Goal: Task Accomplishment & Management: Manage account settings

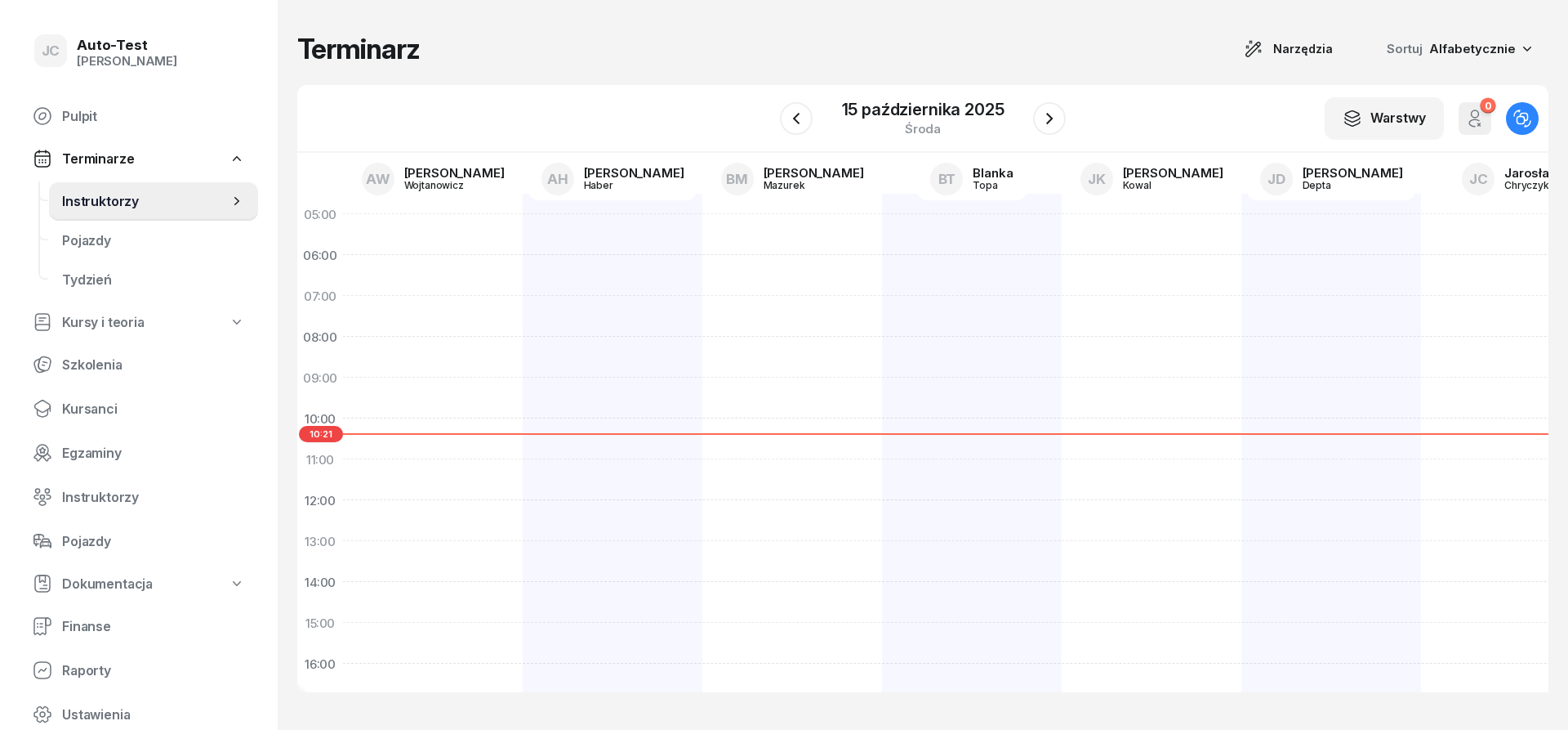
click at [399, 51] on h1 "Terminarz" at bounding box center [359, 48] width 123 height 29
click at [398, 50] on h1 "Terminarz" at bounding box center [359, 48] width 123 height 29
click at [467, 50] on div "Terminarz Narzędzia Sortuj Alfabetycznie" at bounding box center [923, 48] width 1252 height 32
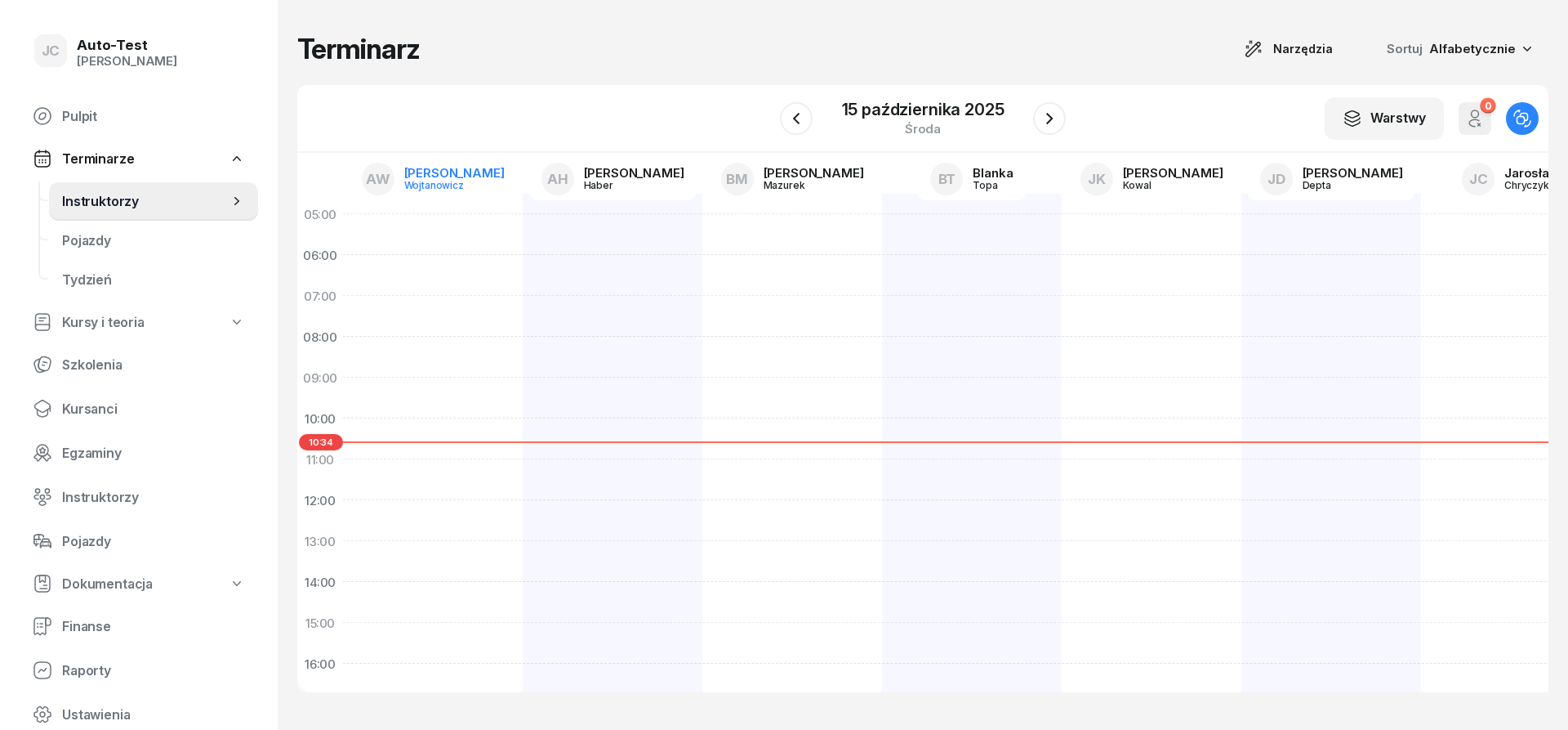
click at [427, 175] on div "[PERSON_NAME]" at bounding box center [454, 173] width 100 height 12
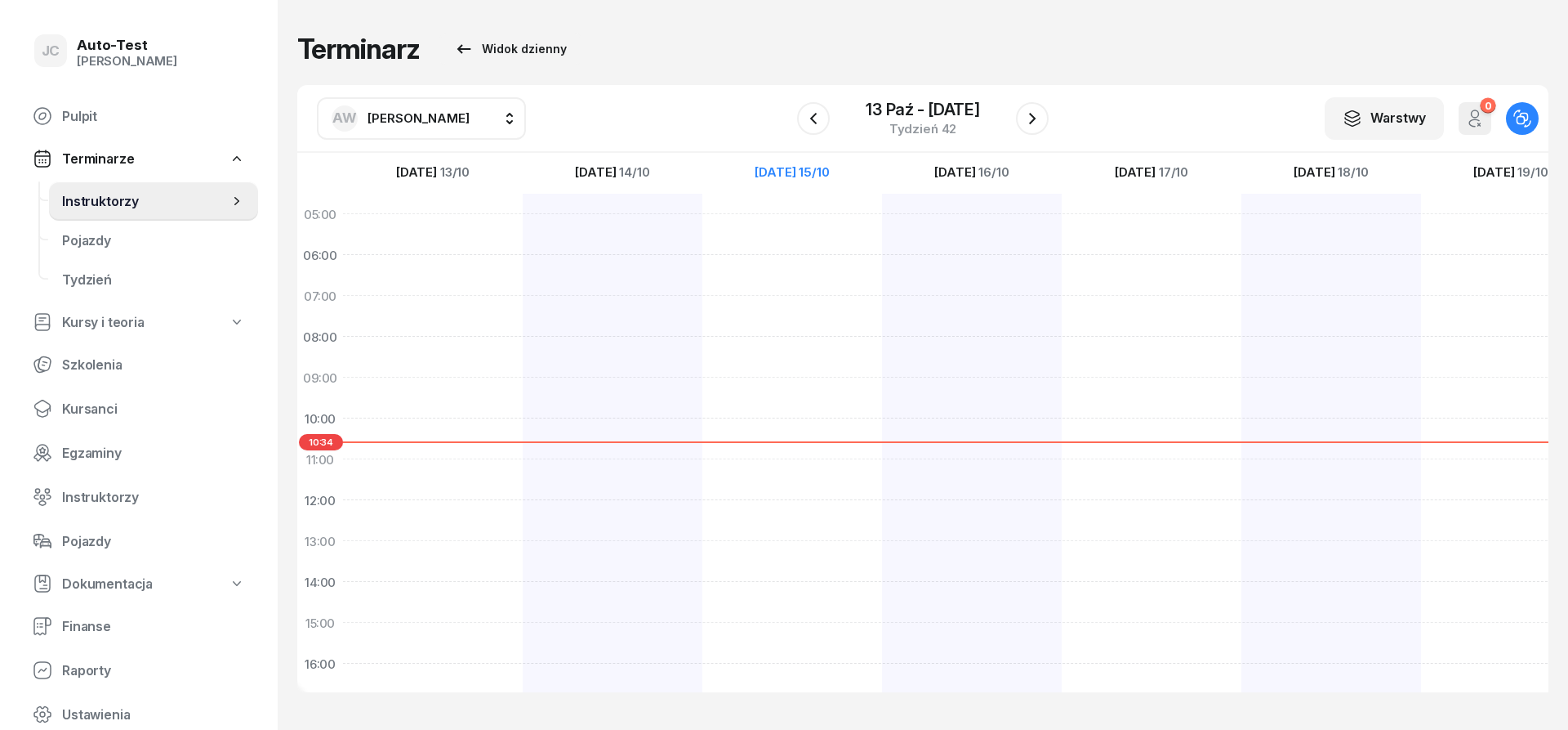
click at [398, 130] on div "AW [PERSON_NAME]" at bounding box center [401, 118] width 138 height 26
type input "kut"
click at [416, 223] on span "[PERSON_NAME]" at bounding box center [427, 222] width 100 height 15
click at [808, 126] on icon "button" at bounding box center [813, 119] width 20 height 20
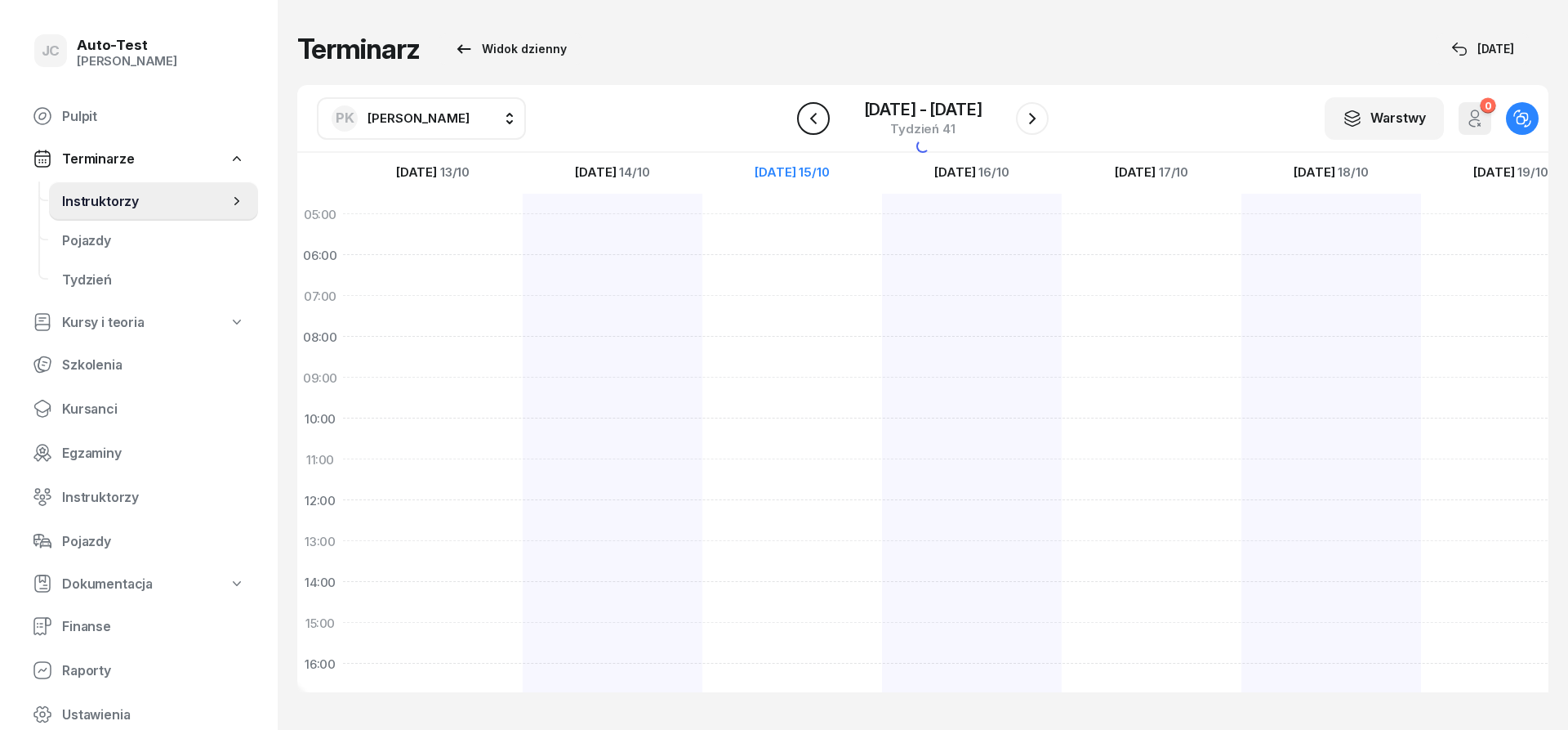
click at [808, 126] on icon "button" at bounding box center [813, 119] width 20 height 20
click at [808, 125] on icon "button" at bounding box center [813, 119] width 20 height 20
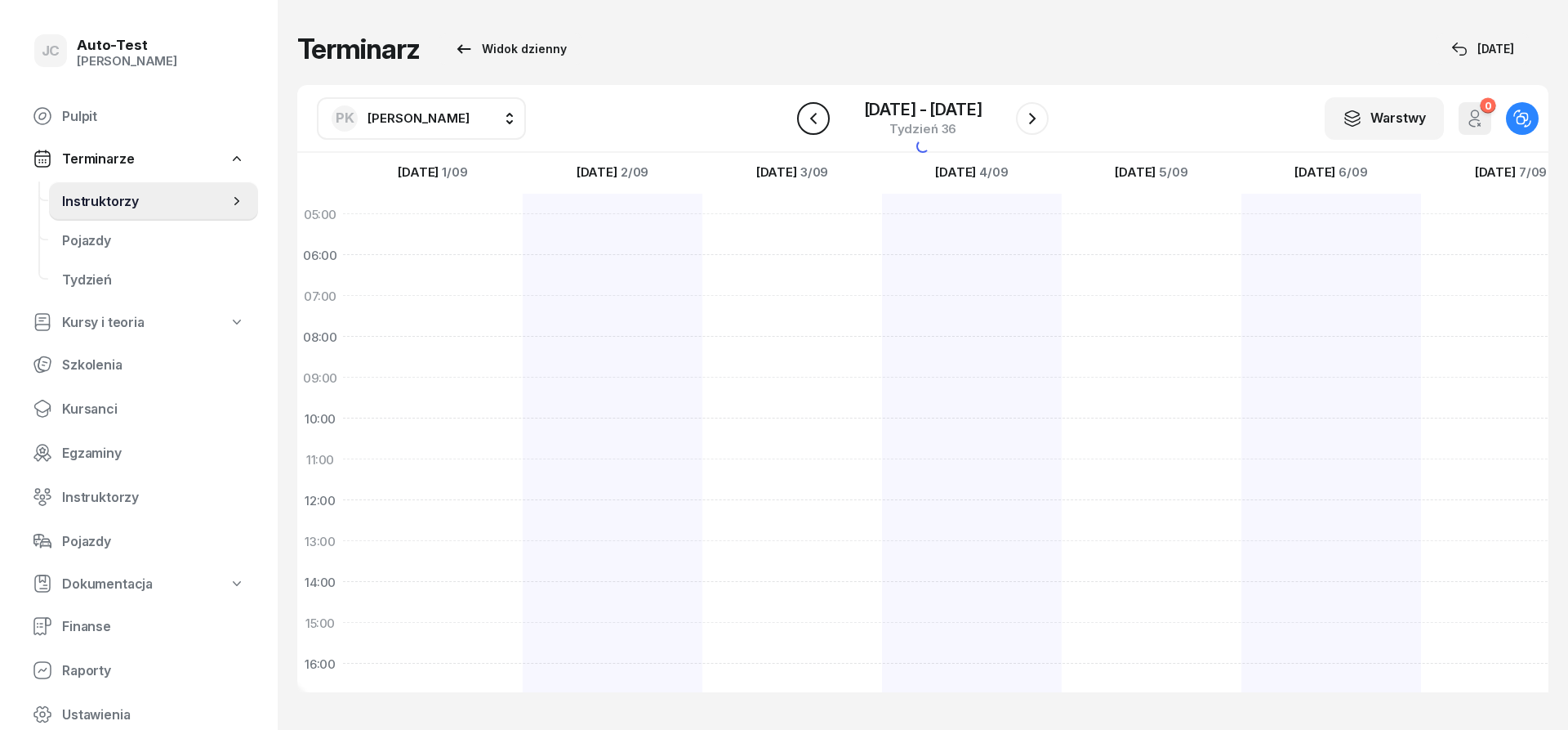
click at [808, 125] on icon "button" at bounding box center [813, 119] width 20 height 20
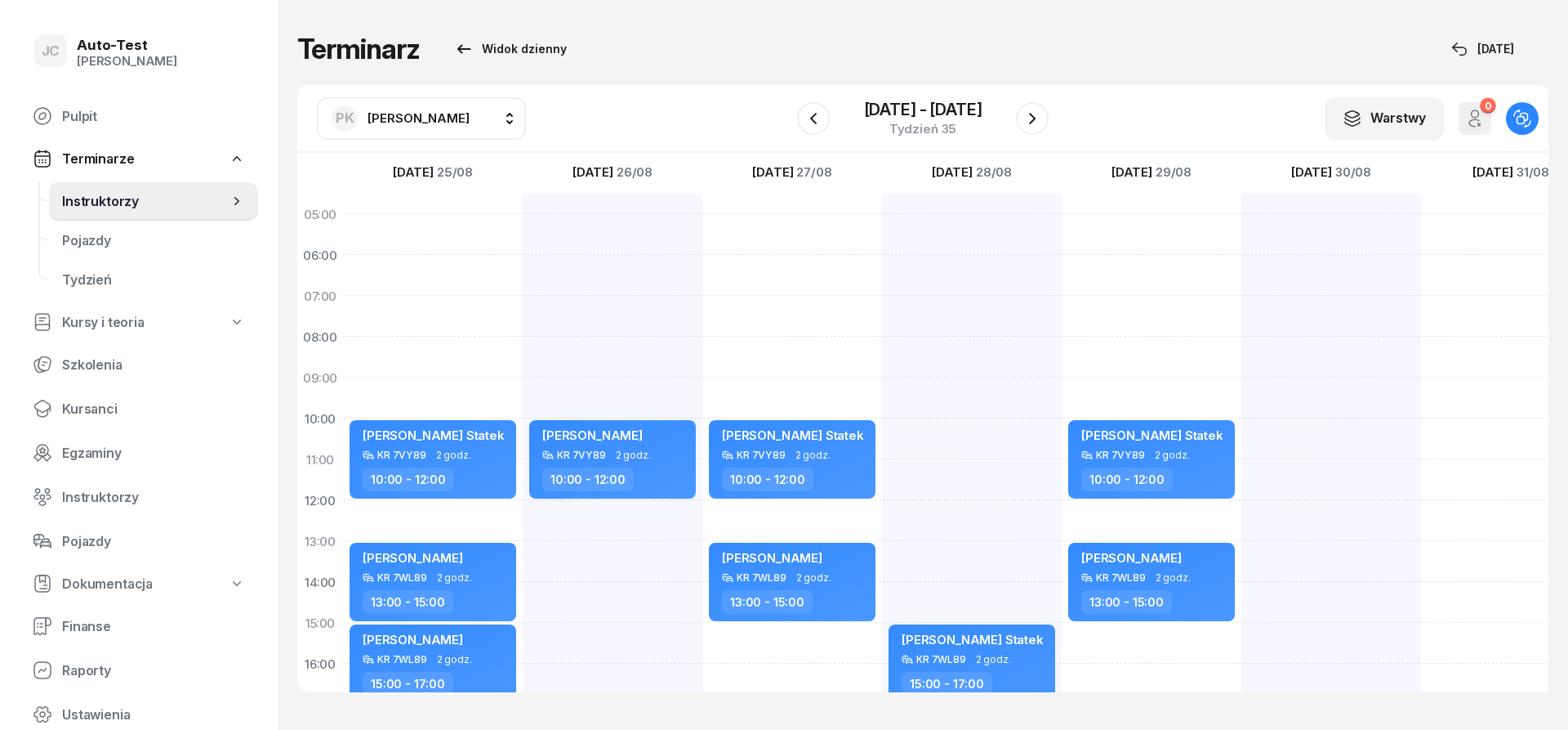
click at [604, 553] on div "[PERSON_NAME] KR 7VY89 2 godz. 10:00 - 12:00" at bounding box center [613, 602] width 179 height 817
select select "13"
select select "15"
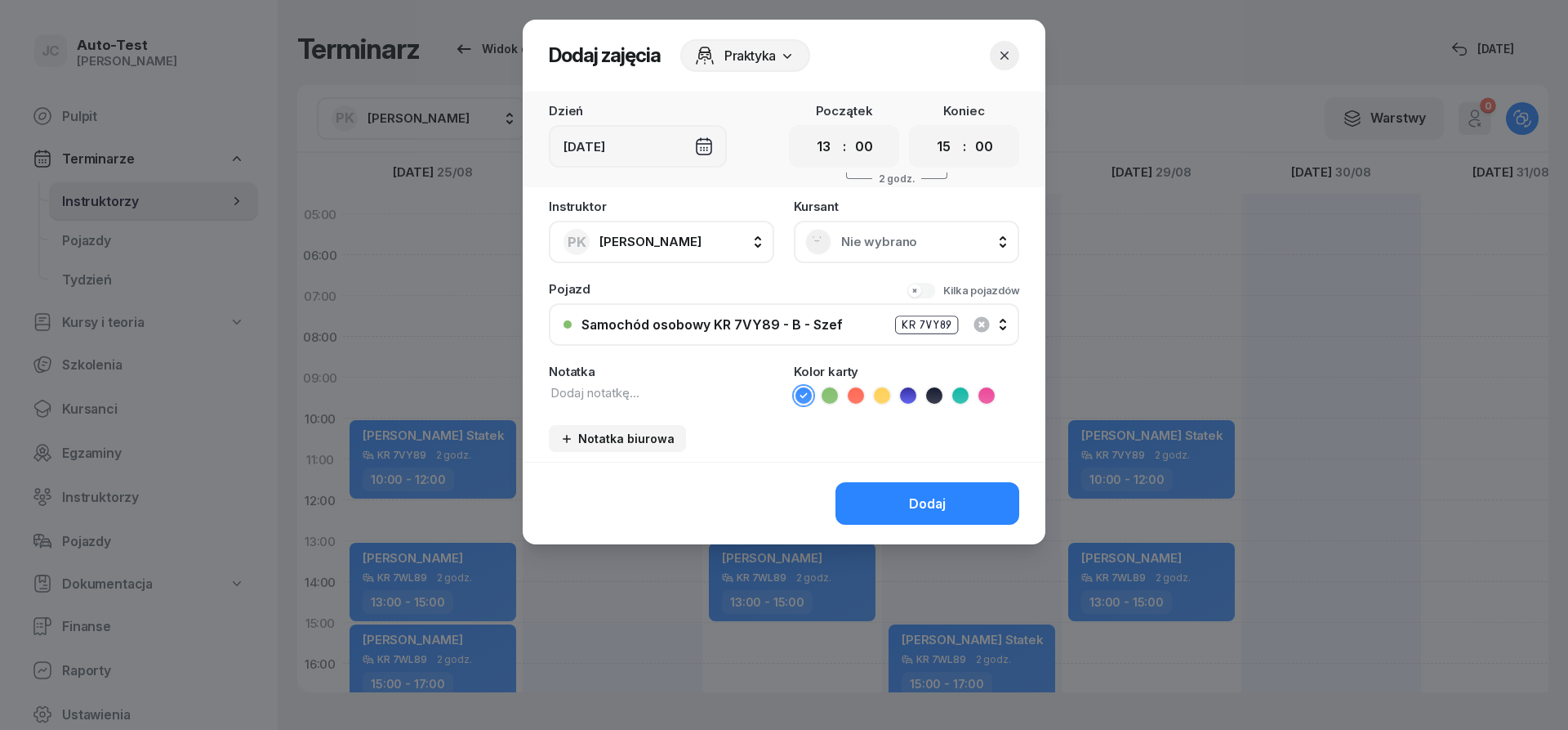
click at [895, 246] on span "Nie wybrano" at bounding box center [925, 242] width 167 height 15
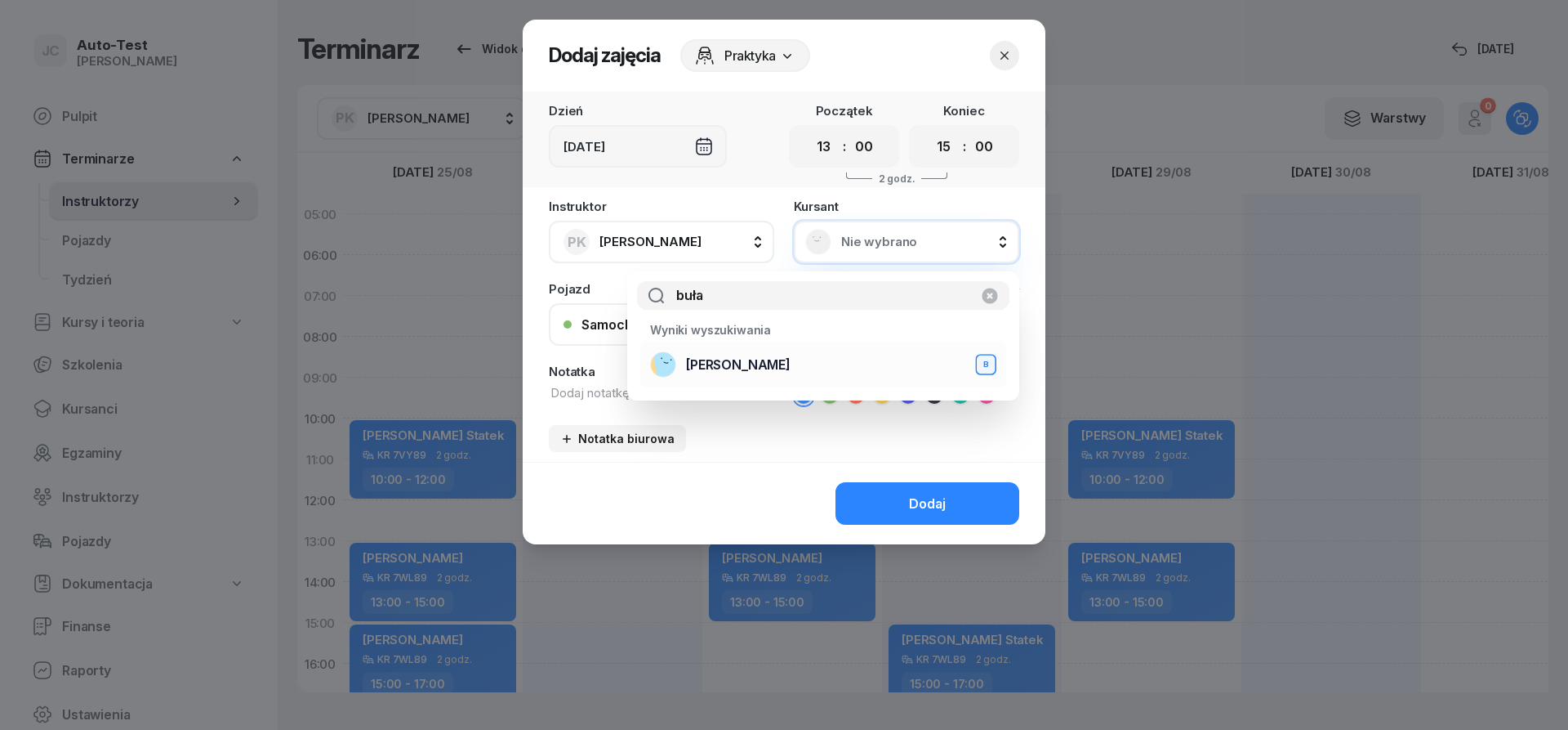
type input "buła"
click at [735, 370] on span "[PERSON_NAME]" at bounding box center [739, 365] width 105 height 16
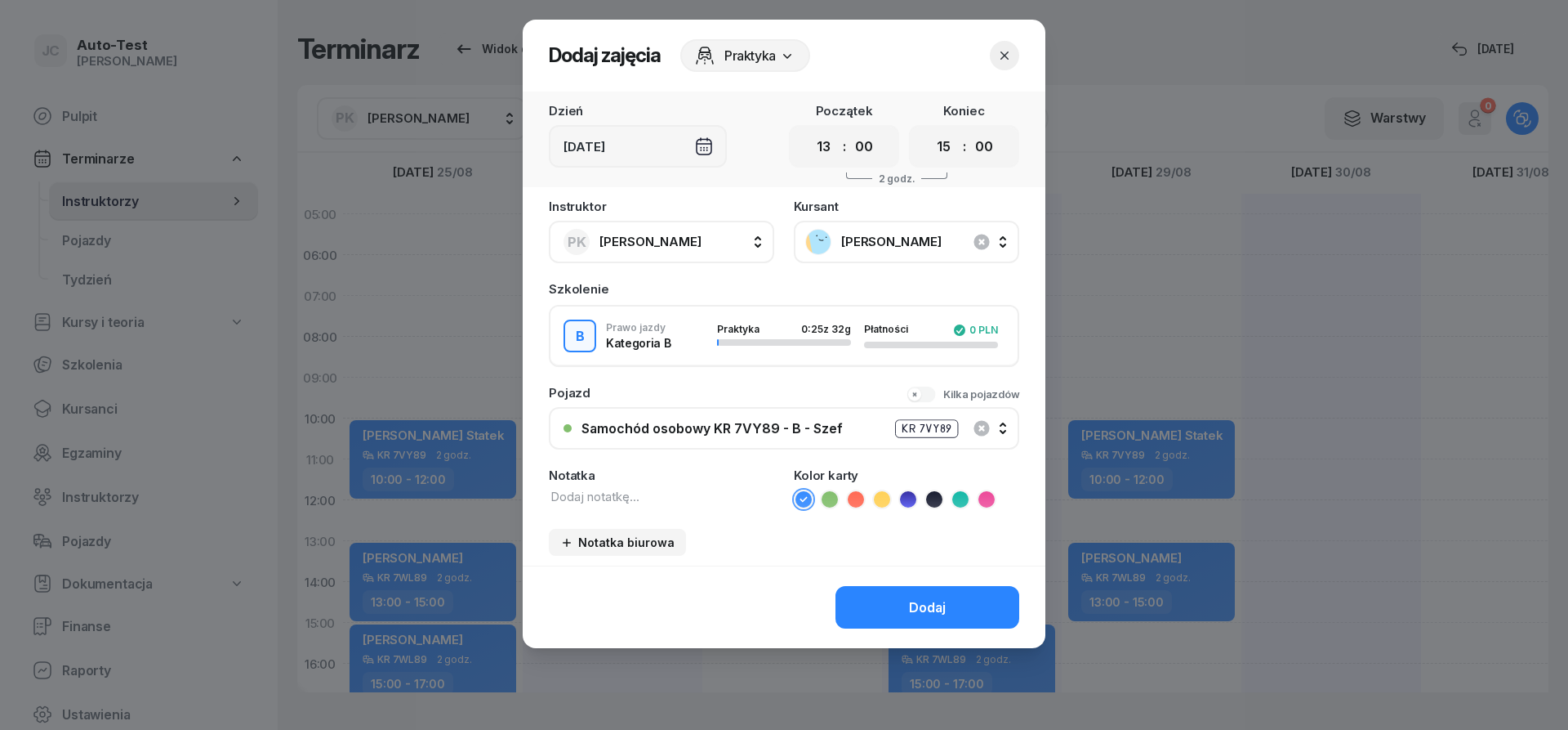
click at [692, 429] on div "Samochód osobowy KR 7VY89 - B - Szef" at bounding box center [712, 429] width 261 height 16
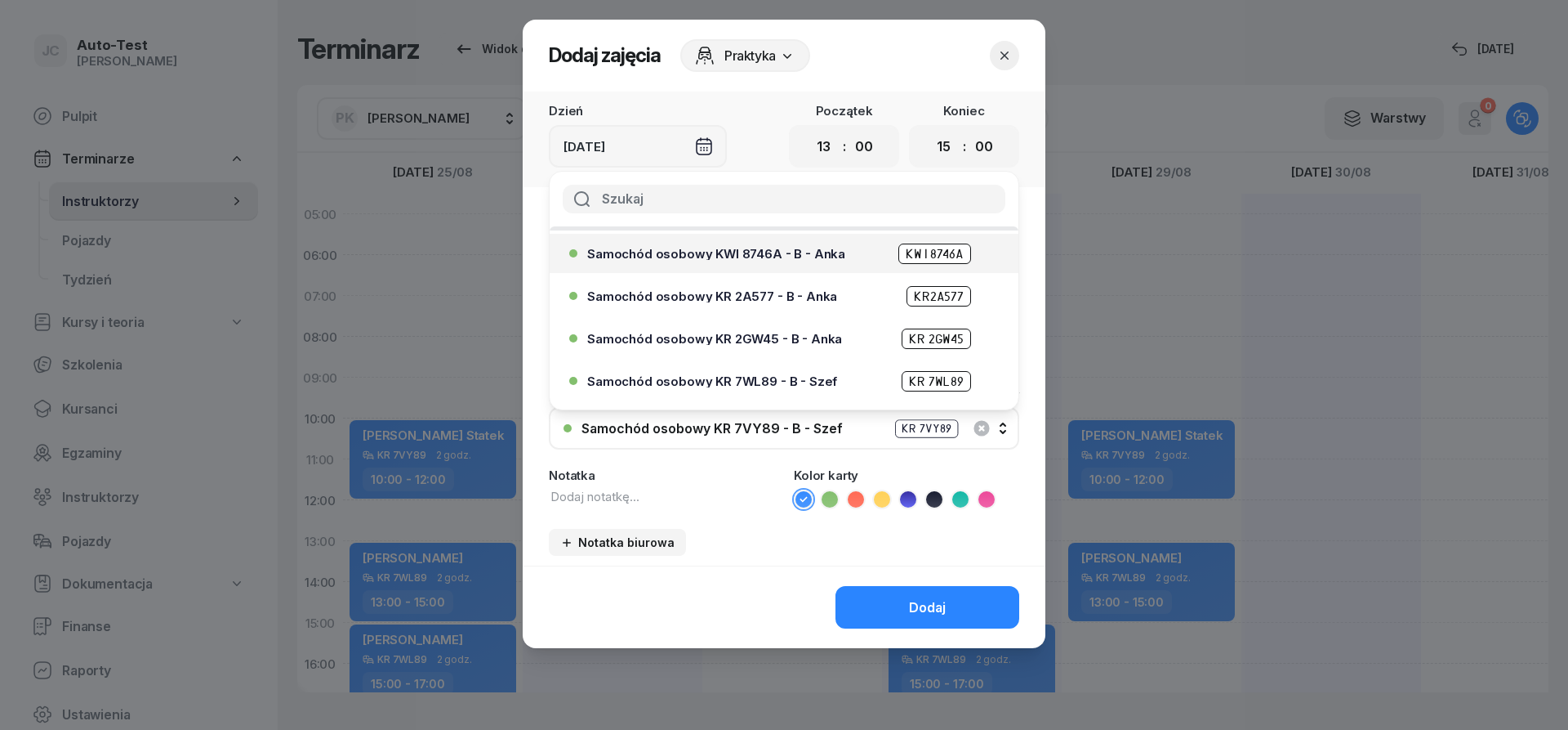
scroll to position [196, 0]
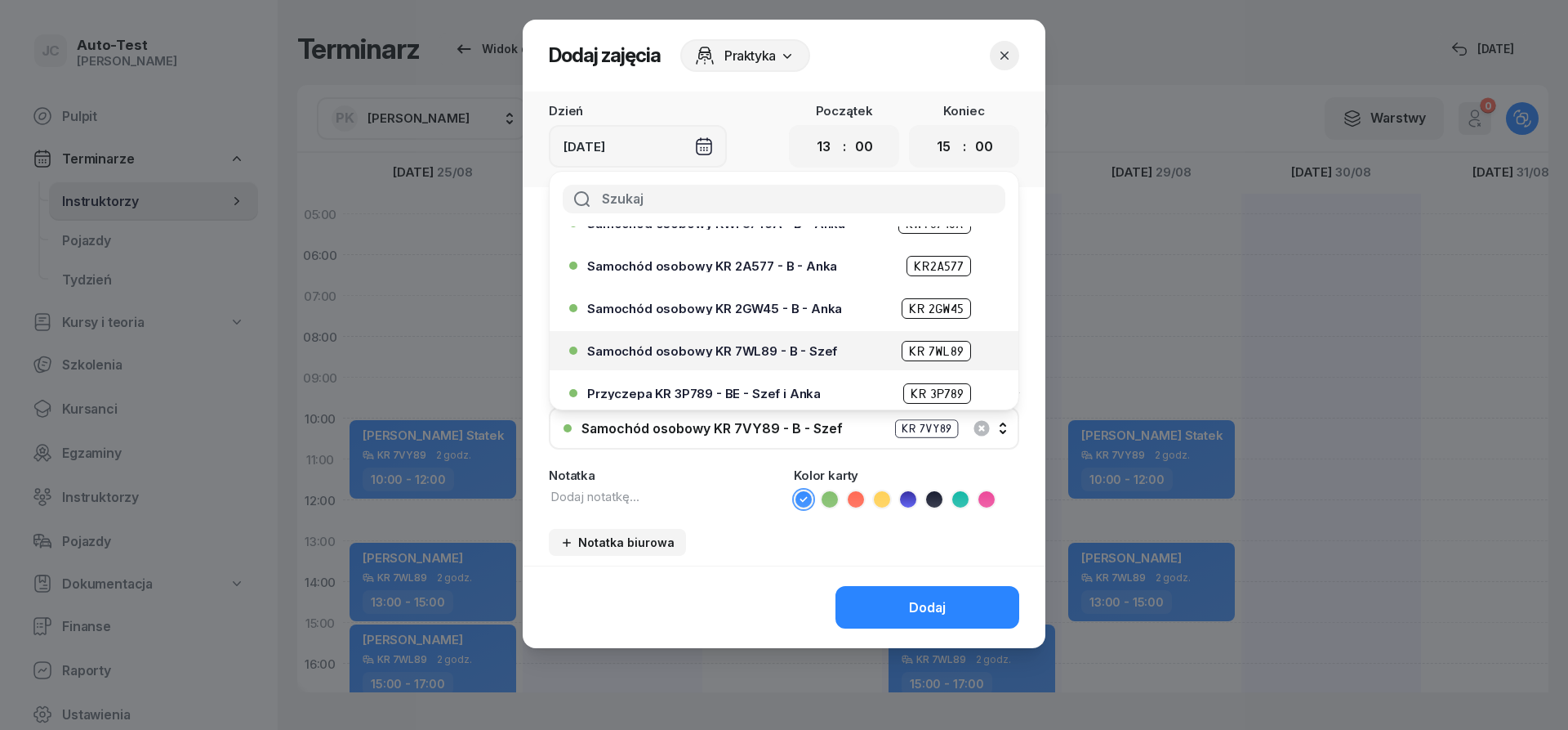
click at [748, 342] on div "Samochód osobowy KR 7WL89 - B - Szef KR 7WL89" at bounding box center [789, 350] width 402 height 21
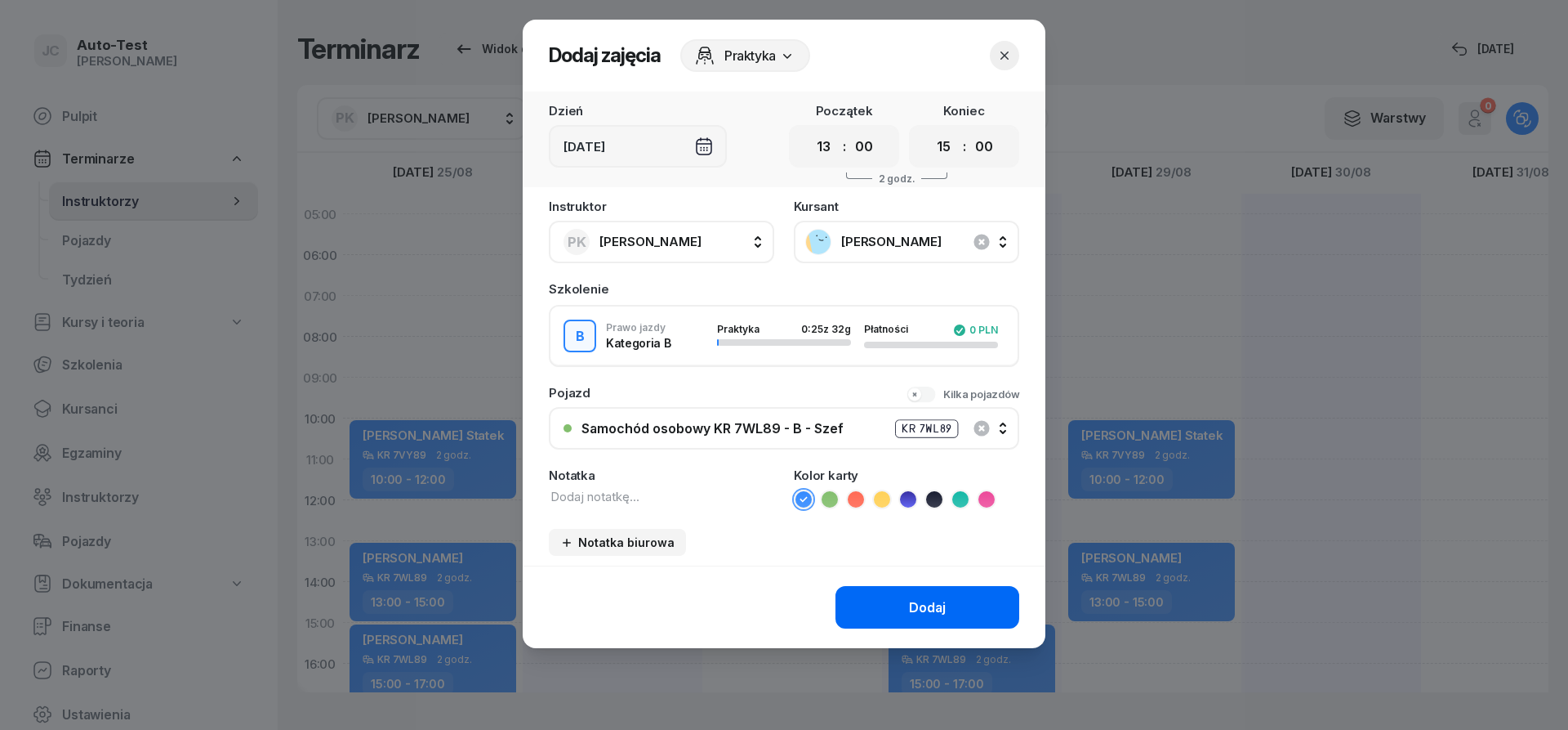
click at [891, 606] on button "Dodaj" at bounding box center [927, 607] width 183 height 42
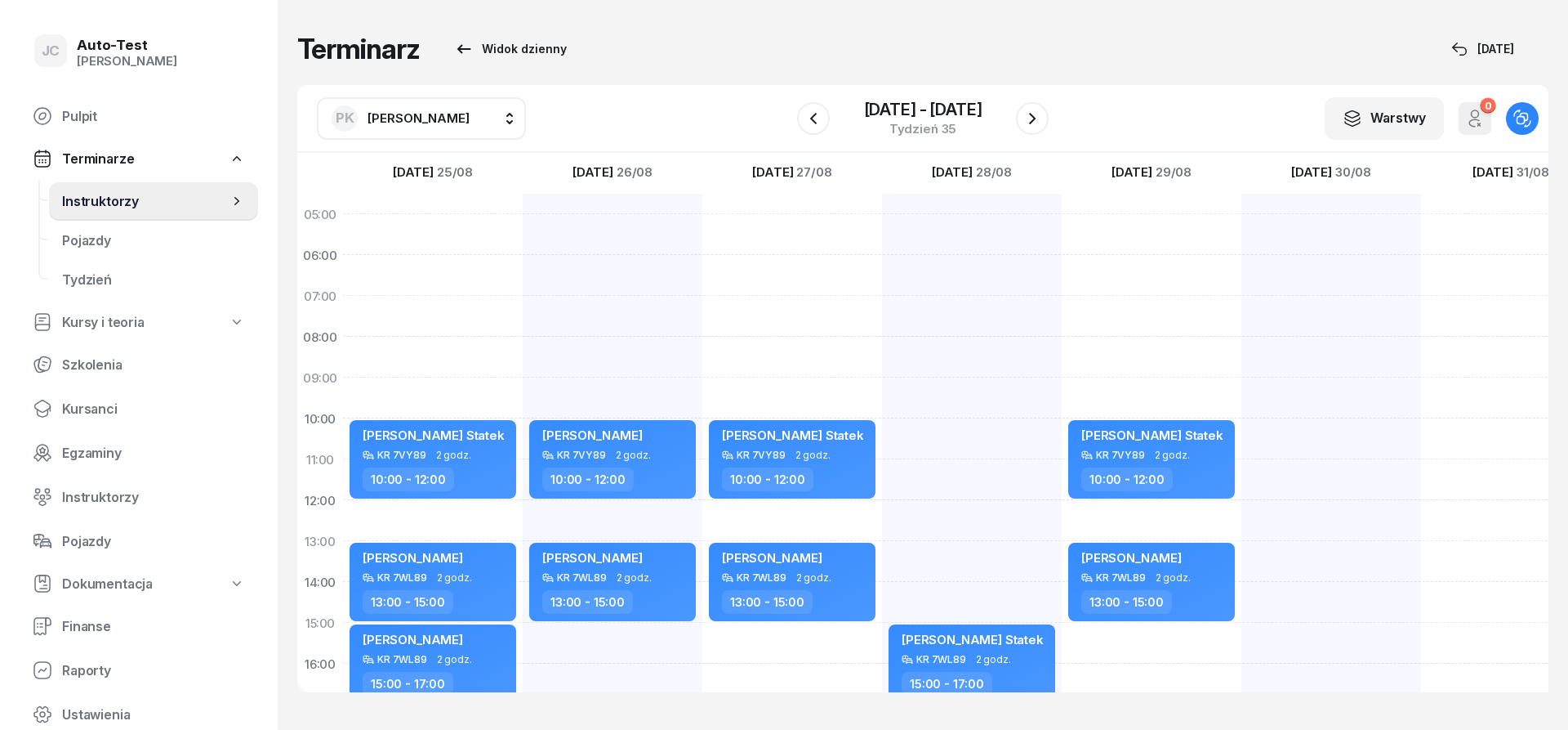
click at [943, 552] on div "[PERSON_NAME] Statek KR 7WL89 2 godz. 15:00 - 17:00 [PERSON_NAME] KR 7WL89 2 go…" at bounding box center [972, 602] width 179 height 817
select select "13"
select select "15"
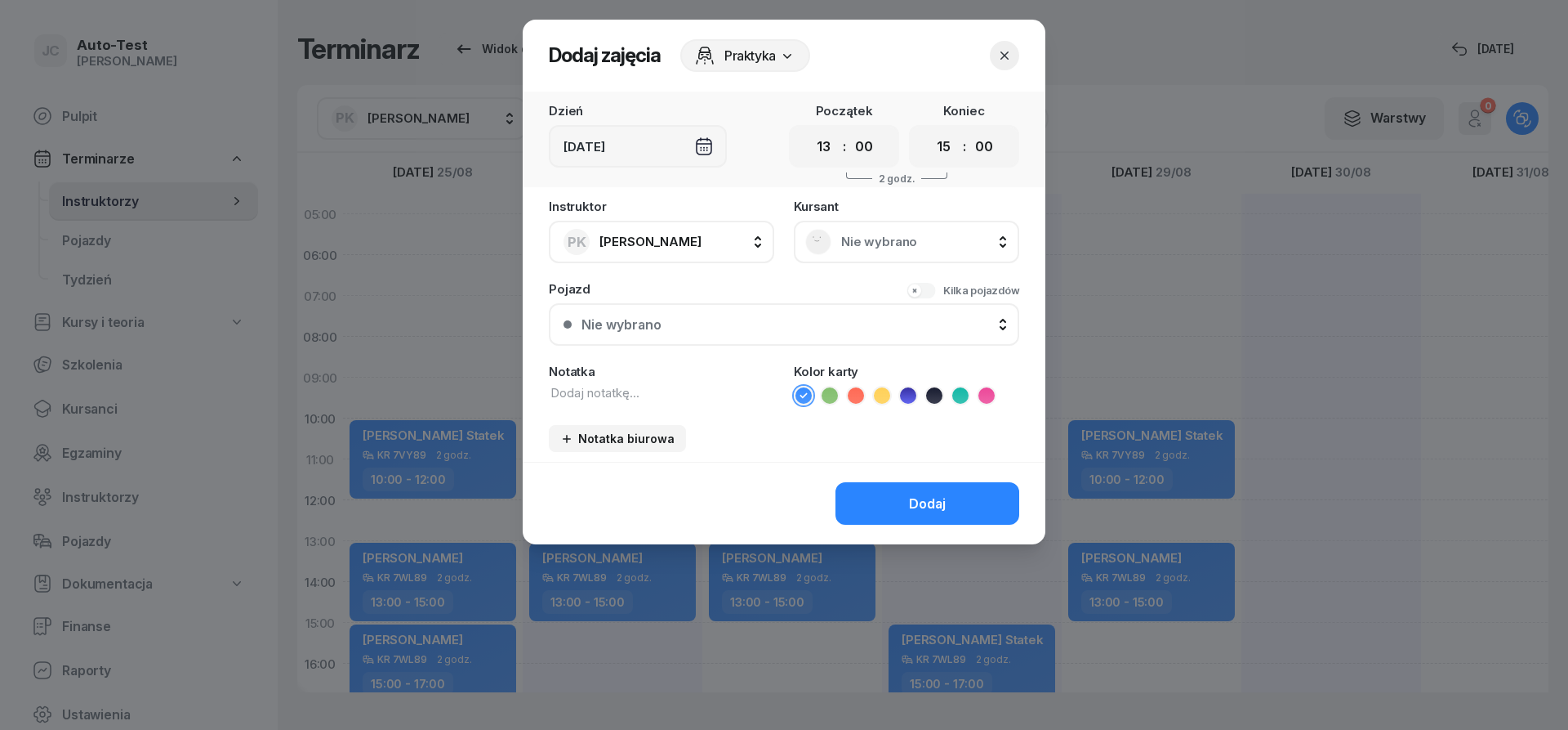
click at [855, 253] on div "Nie wybrano" at bounding box center [906, 242] width 203 height 26
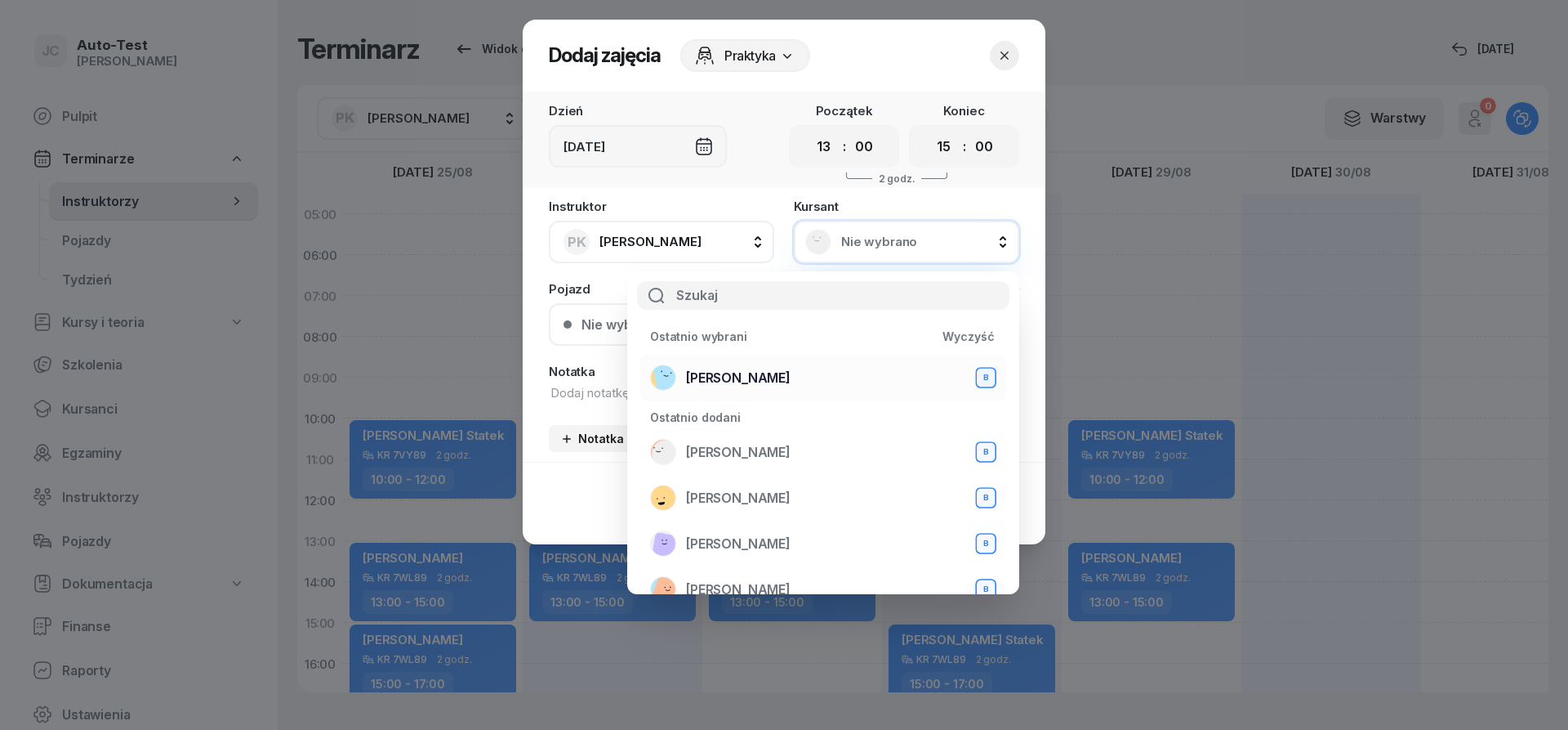
click at [750, 382] on span "[PERSON_NAME]" at bounding box center [739, 378] width 105 height 16
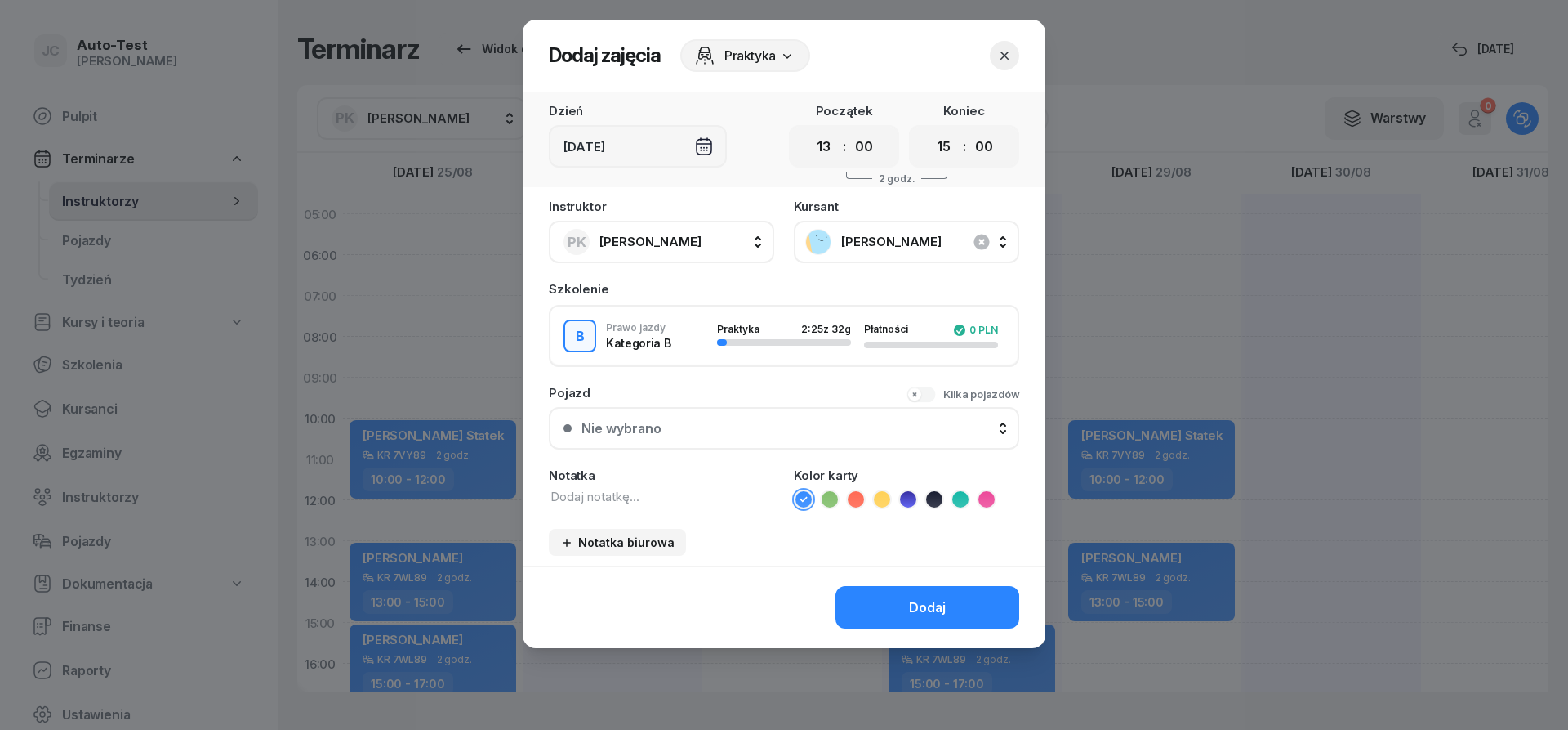
click at [744, 430] on div "Nie wybrano" at bounding box center [794, 429] width 423 height 16
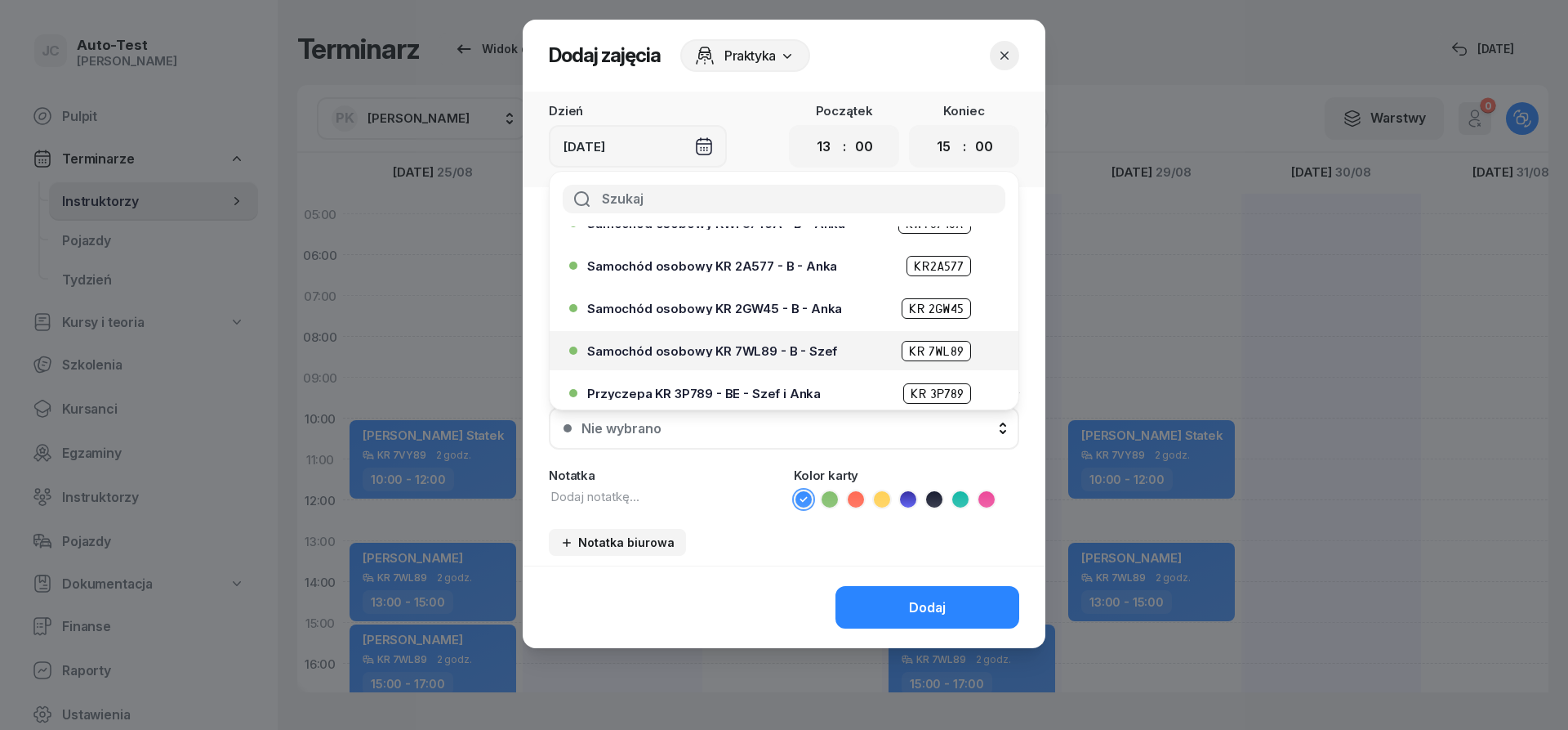
click at [761, 356] on span "Samochód osobowy KR 7WL89 - B - Szef" at bounding box center [712, 350] width 250 height 12
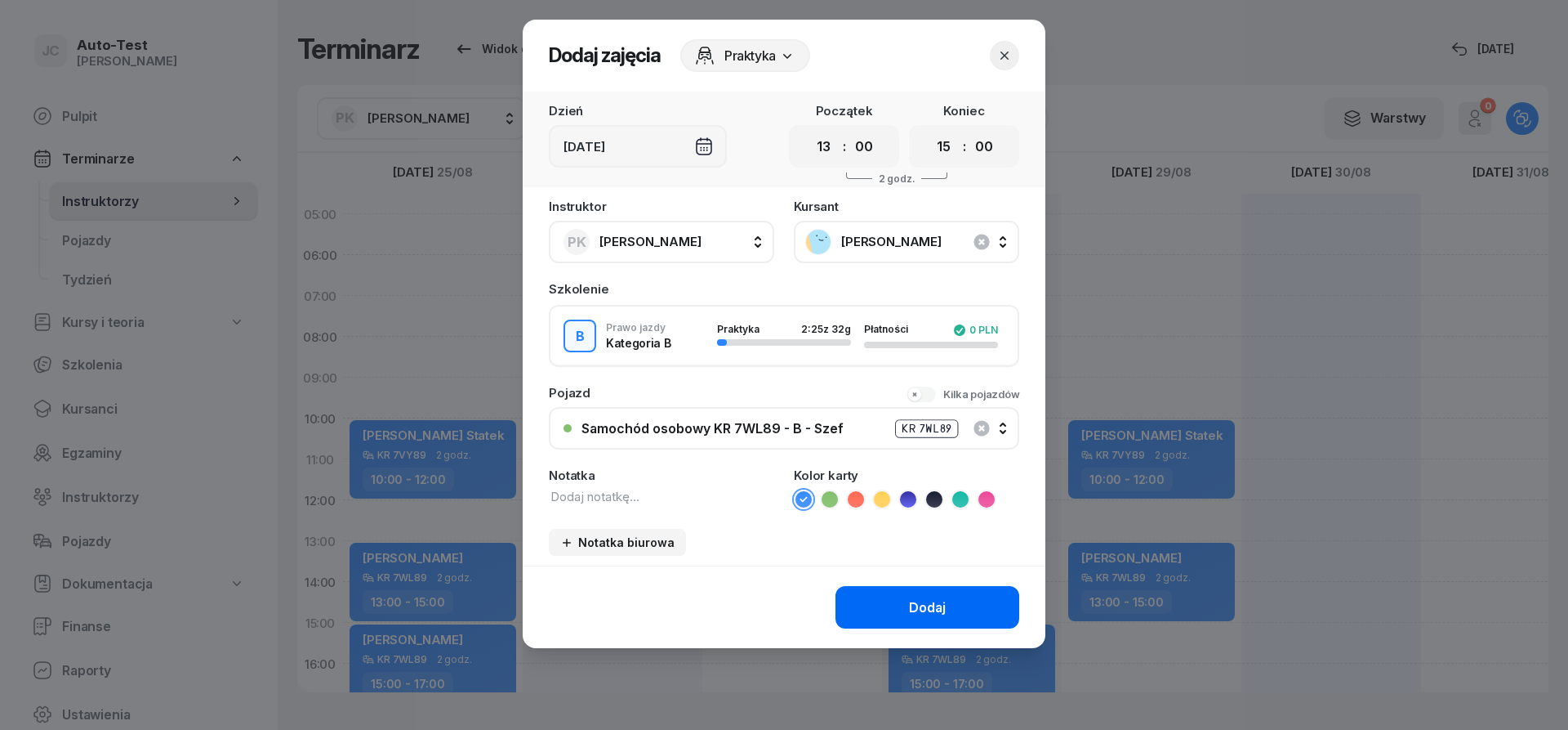
click at [888, 628] on button "Dodaj" at bounding box center [927, 607] width 183 height 42
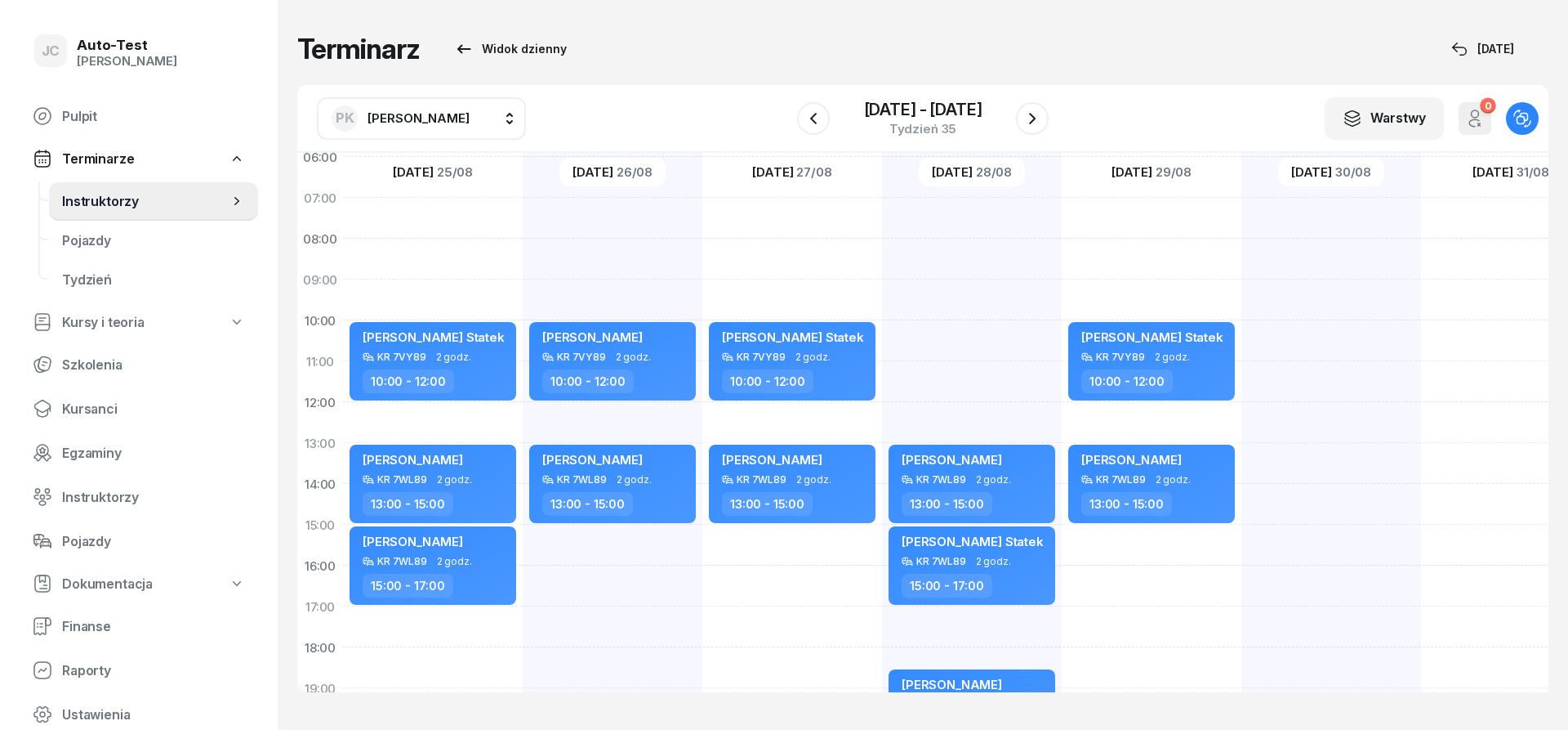
click at [1152, 532] on div "[PERSON_NAME] Statek KR 7VY89 2 godz. 10:00 - 12:00 [PERSON_NAME] KR 7WL89 2 go…" at bounding box center [1151, 504] width 179 height 817
select select "15"
select select "17"
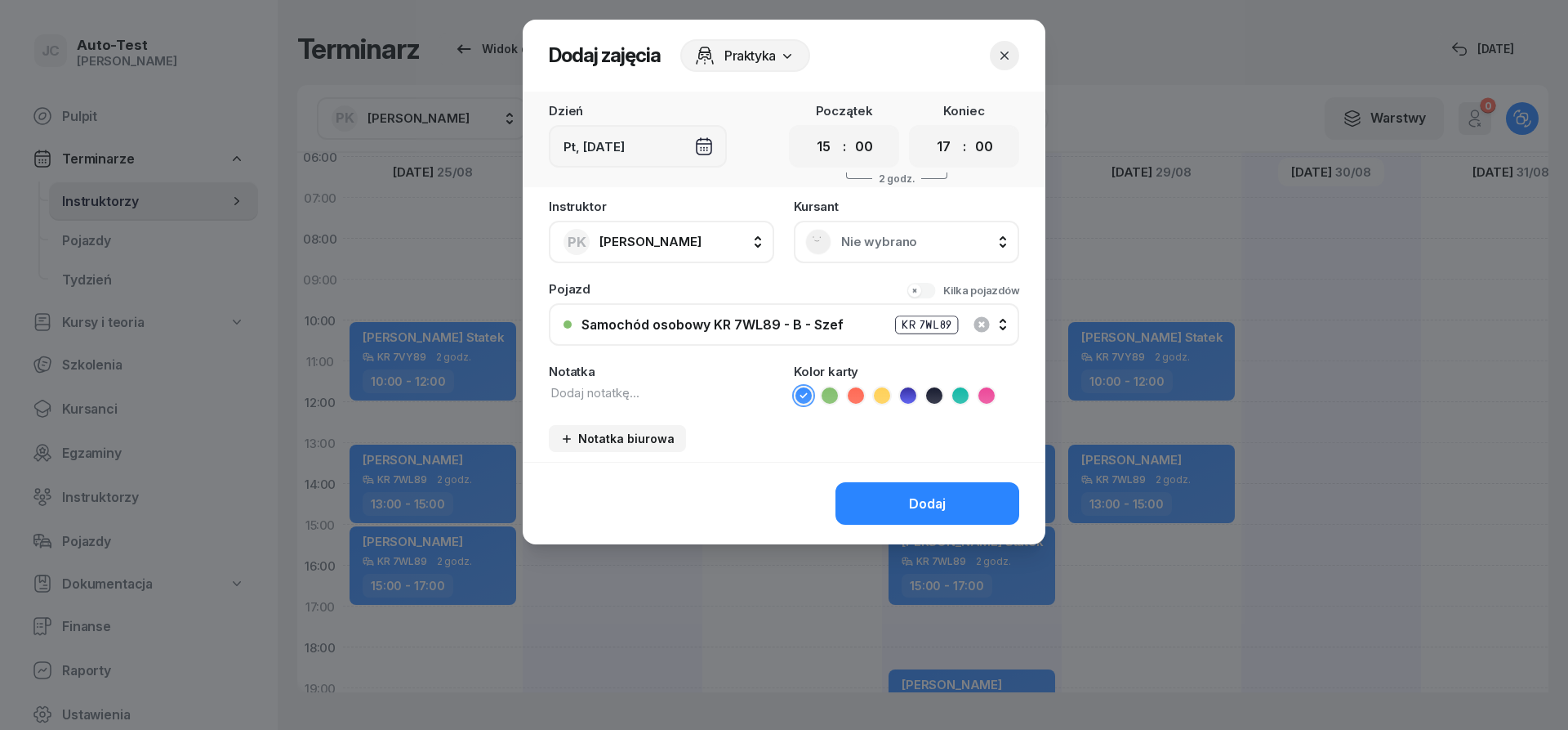
click at [897, 242] on span "Nie wybrano" at bounding box center [925, 242] width 167 height 15
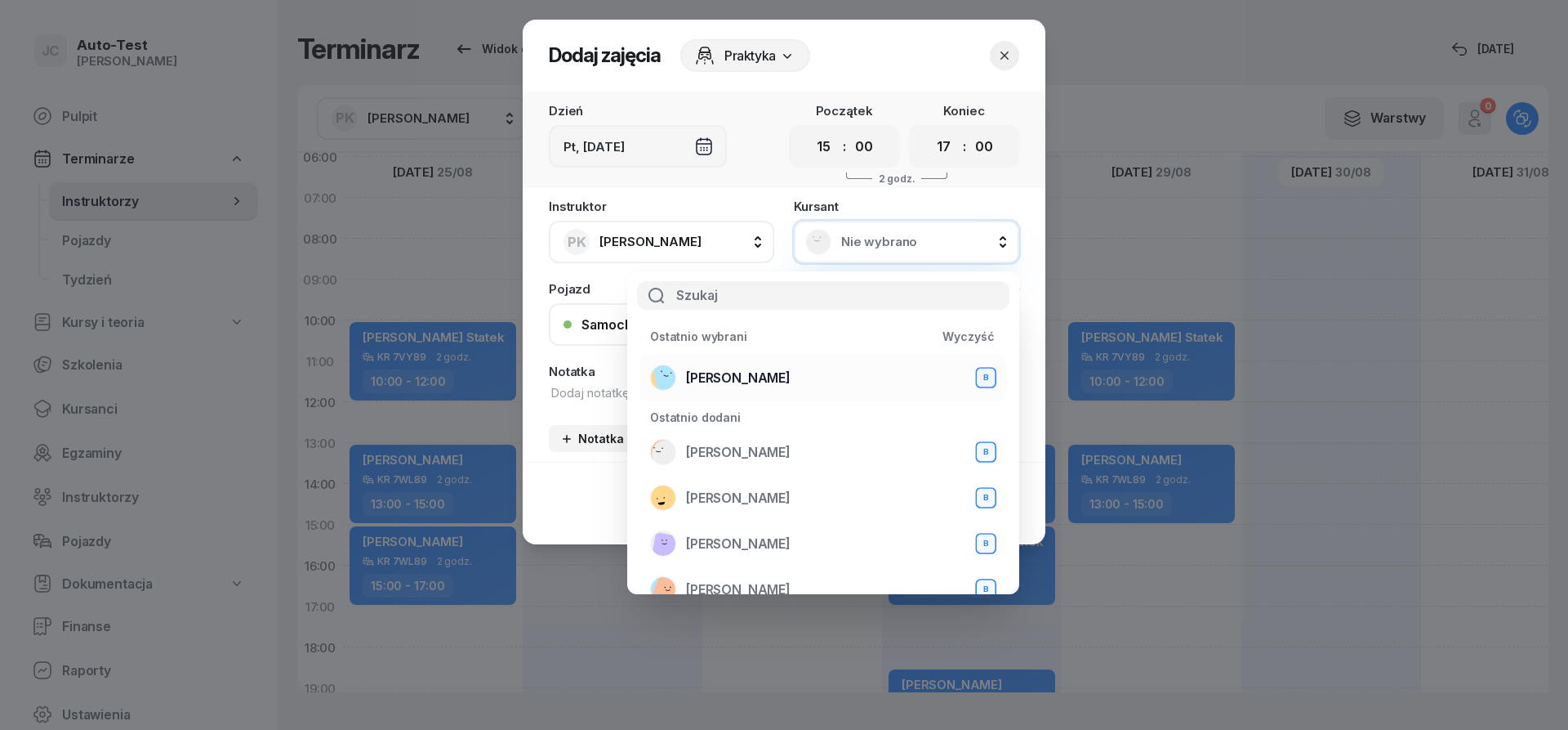
click at [782, 385] on div "[PERSON_NAME] B" at bounding box center [823, 377] width 346 height 26
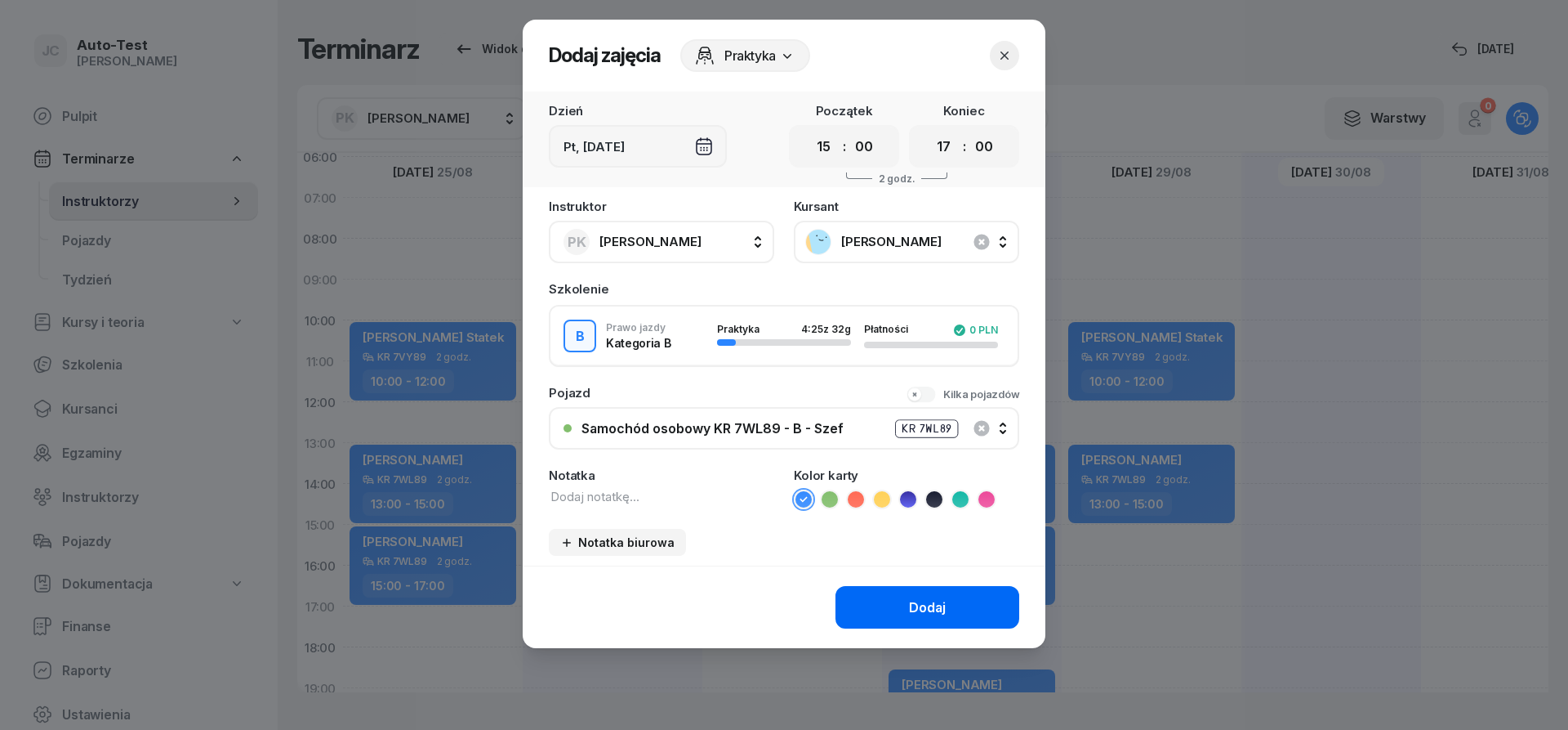
click at [885, 608] on button "Dodaj" at bounding box center [927, 607] width 183 height 42
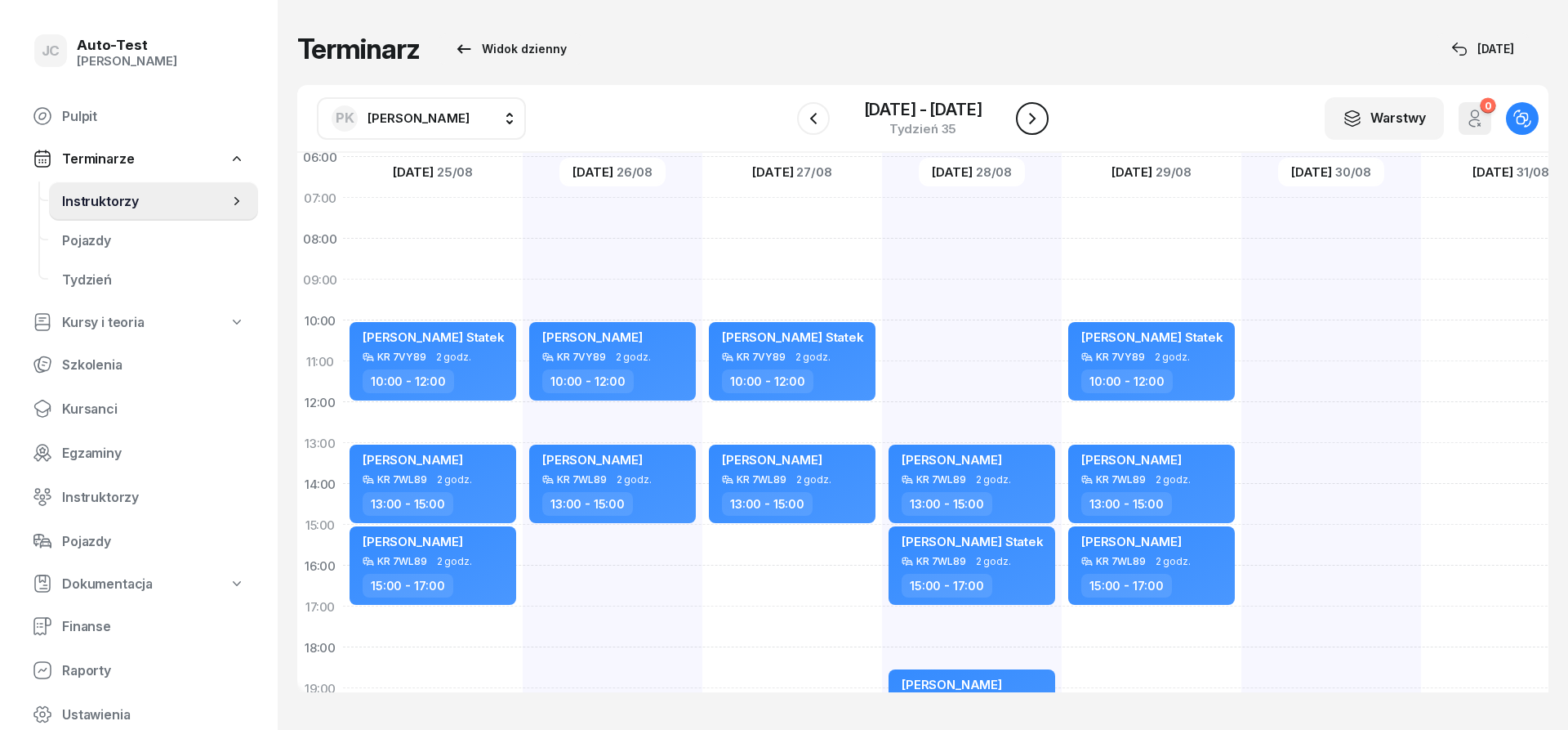
click at [1042, 125] on icon "button" at bounding box center [1033, 119] width 20 height 20
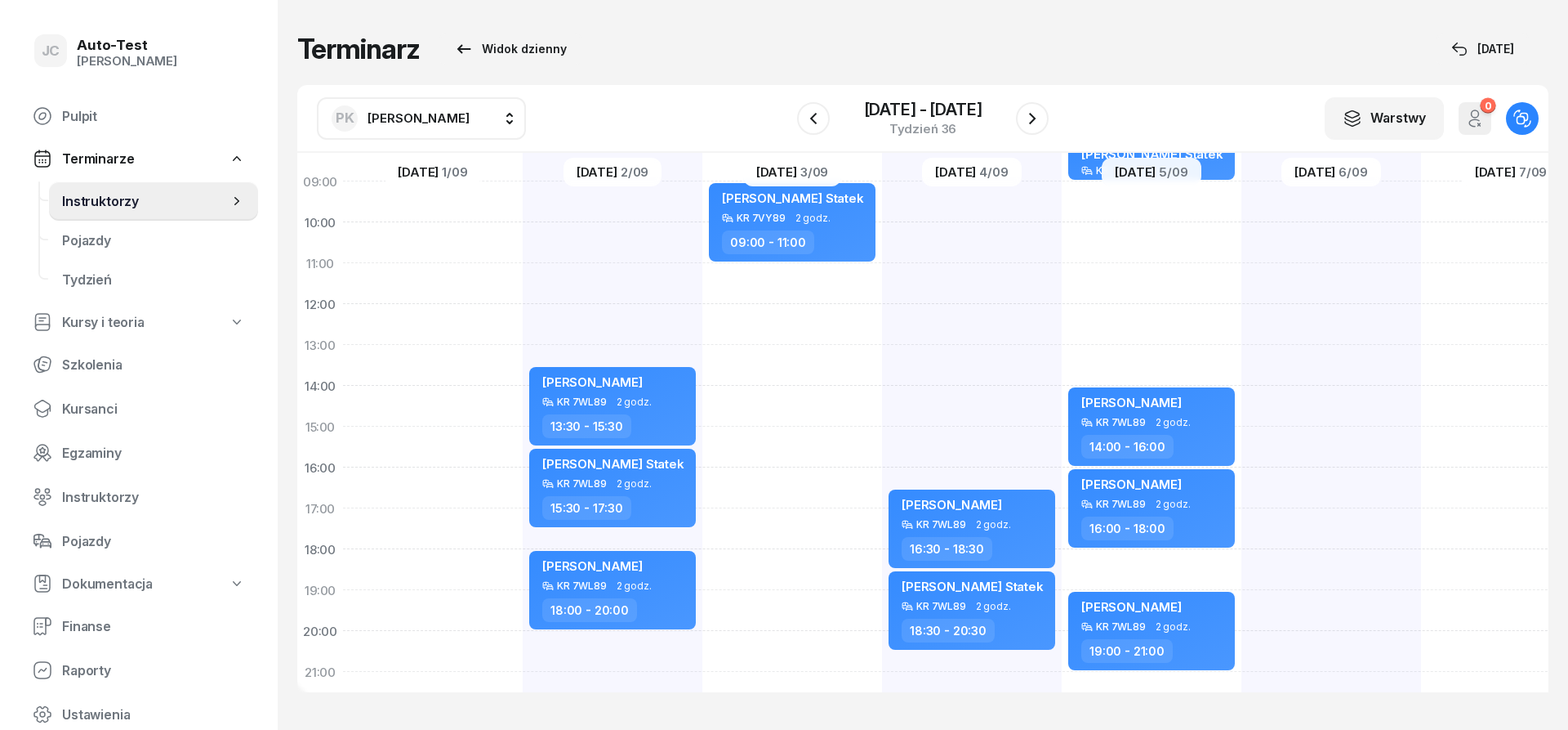
click at [805, 492] on div "[PERSON_NAME] Statek KR 7VY89 2 godz. 09:00 - 11:00" at bounding box center [792, 406] width 179 height 817
select select "16"
select select "18"
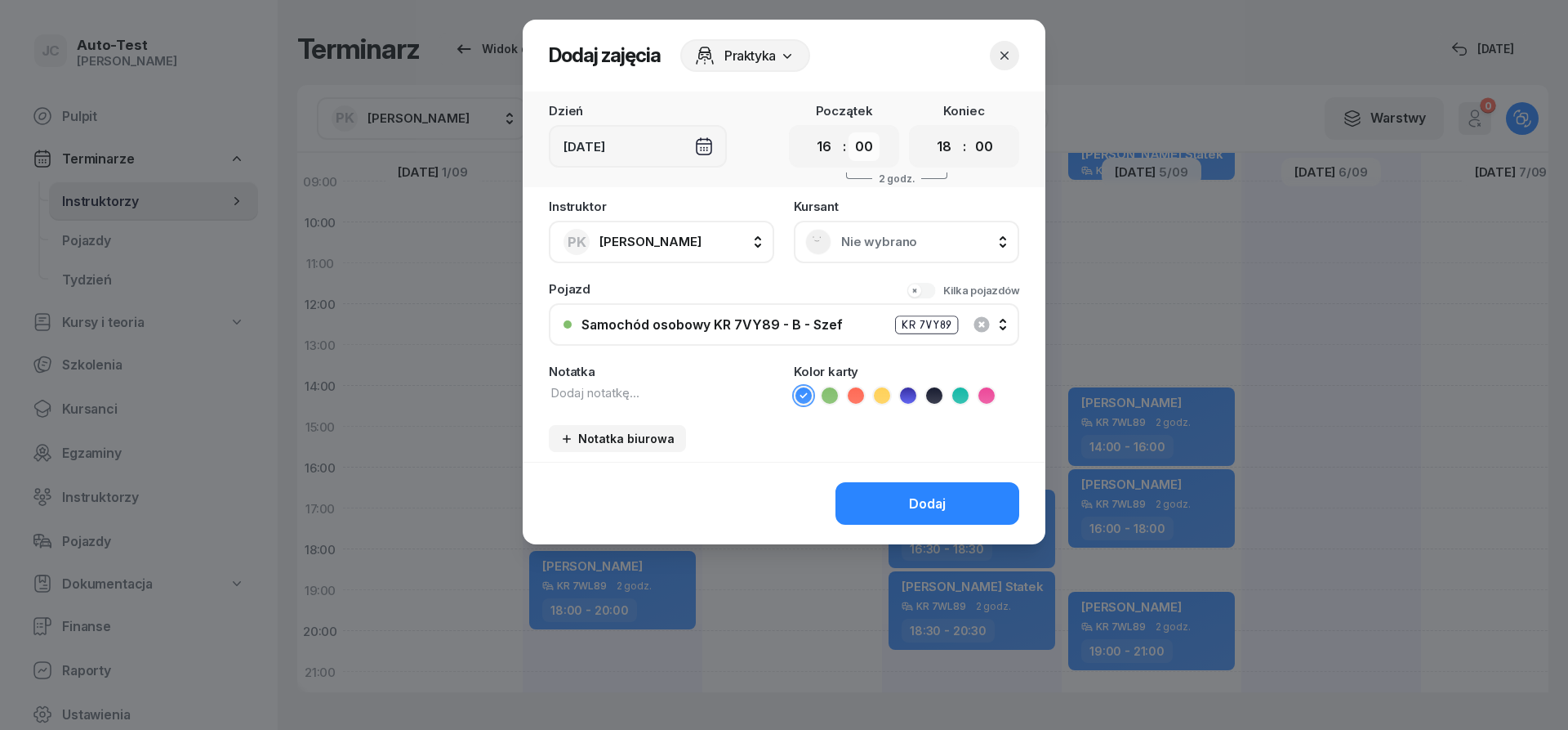
click at [848, 132] on select "00 05 10 15 20 25 30 35 40 45 50 55" at bounding box center [863, 146] width 31 height 28
select select "30"
click option "30" at bounding box center [0, 0] width 0 height 0
click at [969, 132] on select "00 05 10 15 20 25 30 35 40 45 50 55" at bounding box center [984, 146] width 31 height 28
select select "30"
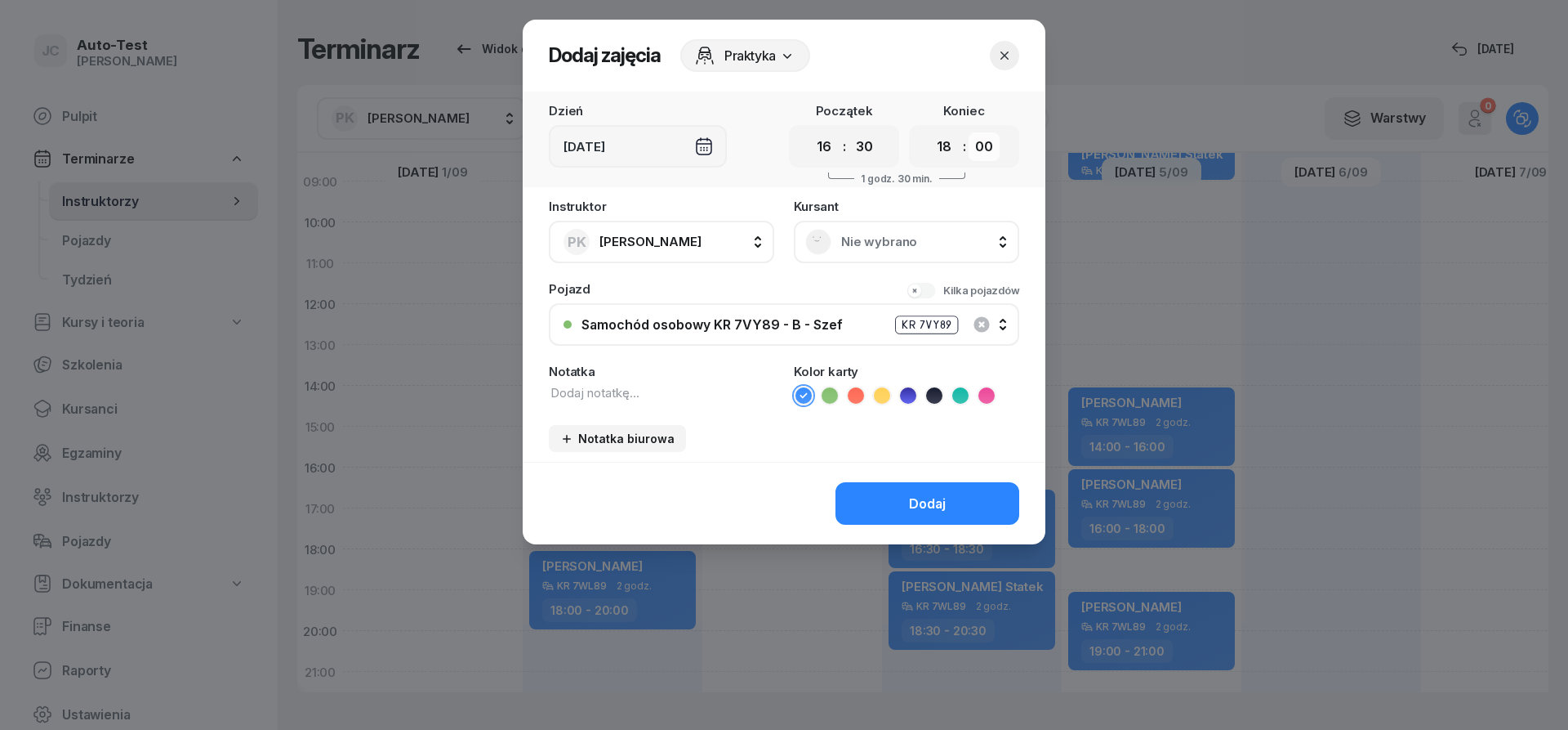
click option "30" at bounding box center [0, 0] width 0 height 0
click at [873, 234] on span "Nie wybrano" at bounding box center [925, 242] width 167 height 15
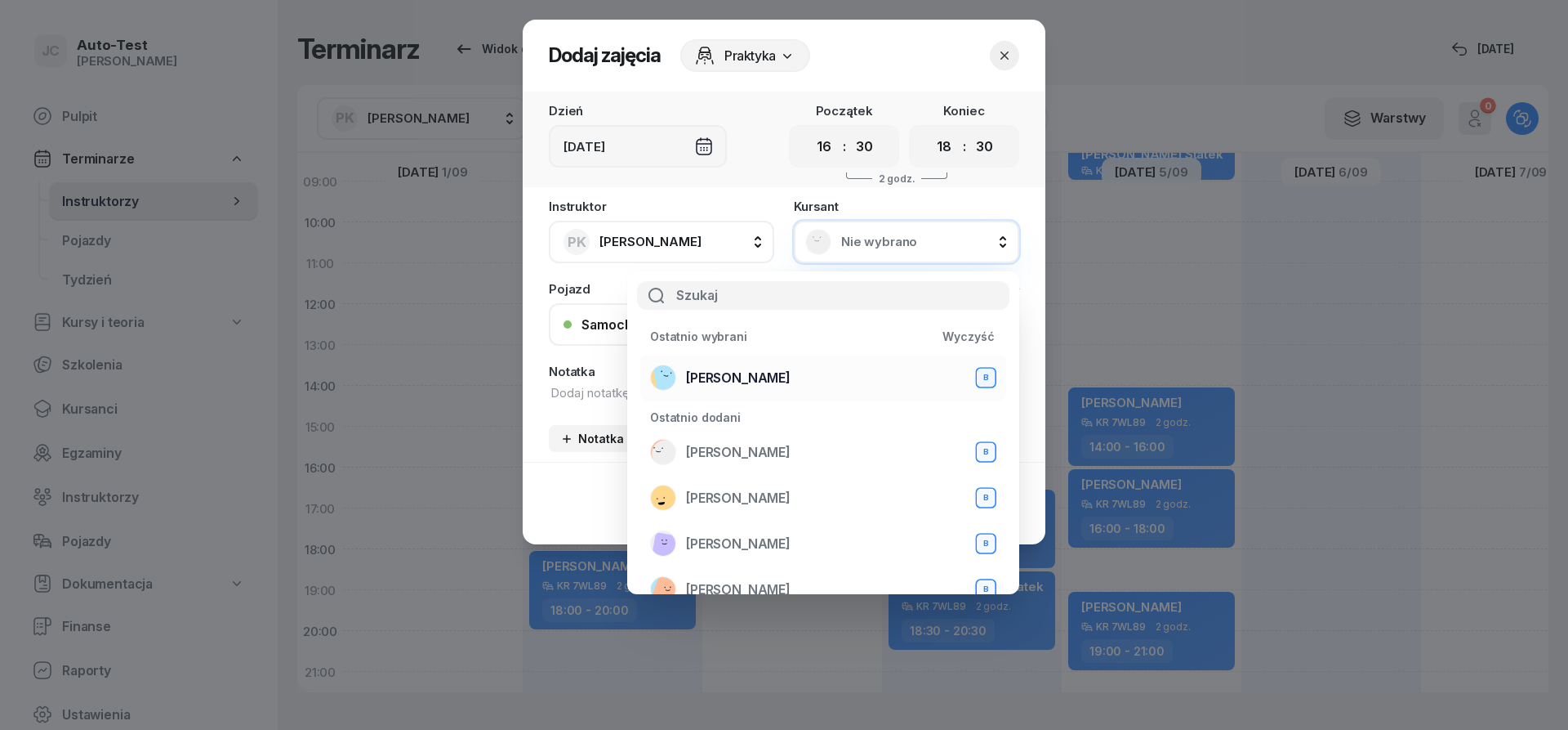
click at [816, 370] on div "[PERSON_NAME] B" at bounding box center [823, 377] width 346 height 26
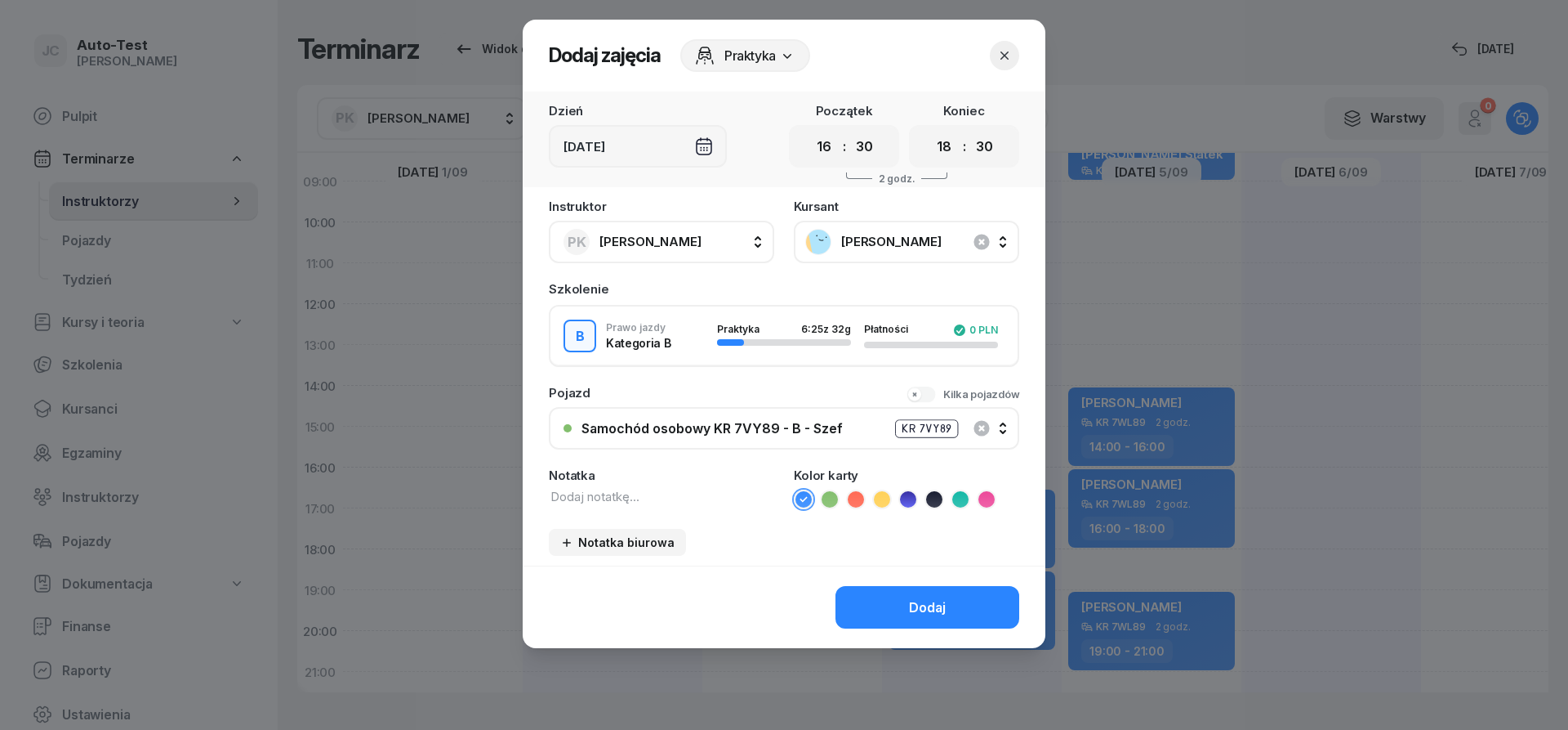
click at [756, 416] on button "Samochód osobowy KR 7VY89 - B - Szef KR 7VY89" at bounding box center [784, 428] width 471 height 42
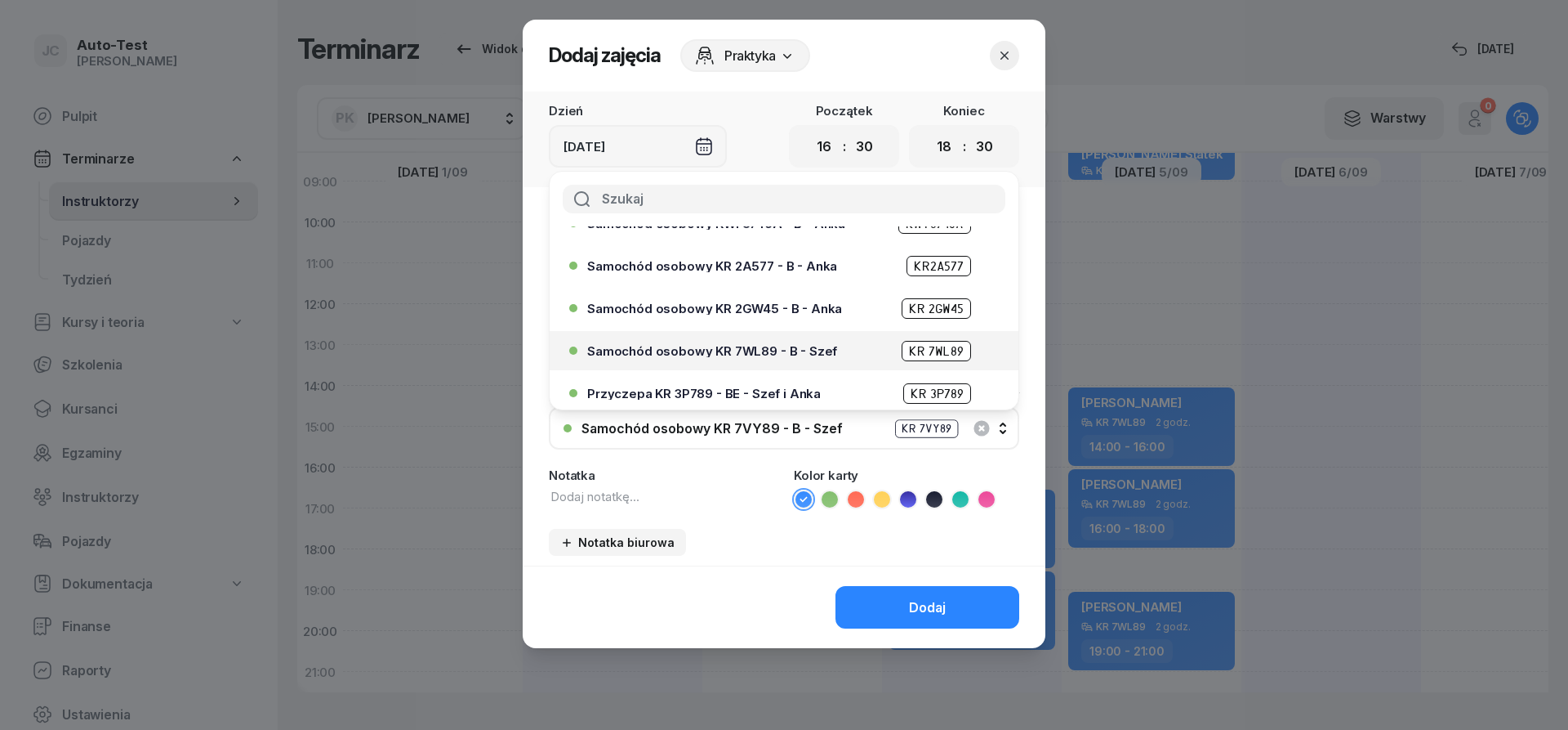
click at [752, 347] on span "Samochód osobowy KR 7WL89 - B - Szef" at bounding box center [712, 350] width 250 height 12
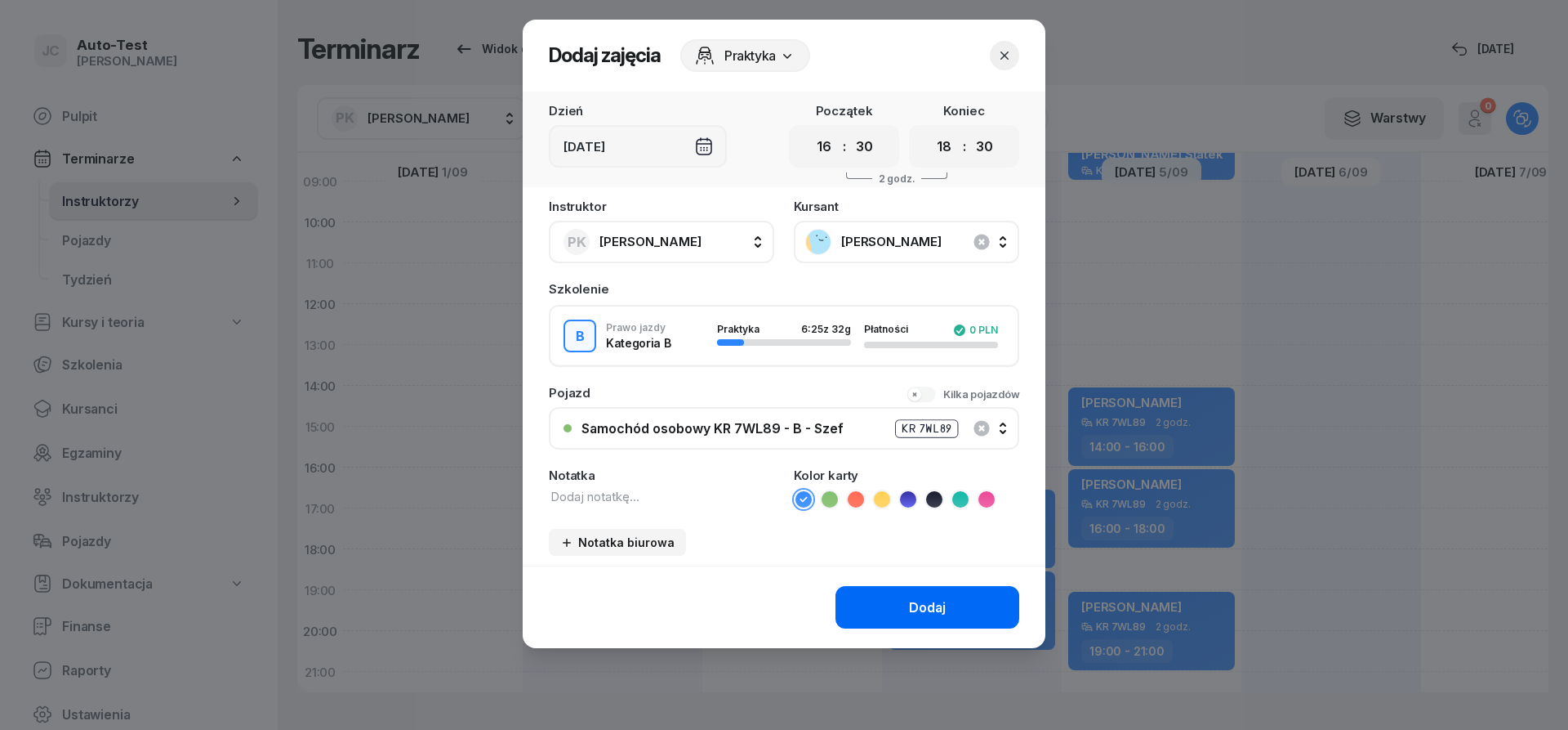
click at [921, 592] on button "Dodaj" at bounding box center [927, 607] width 183 height 42
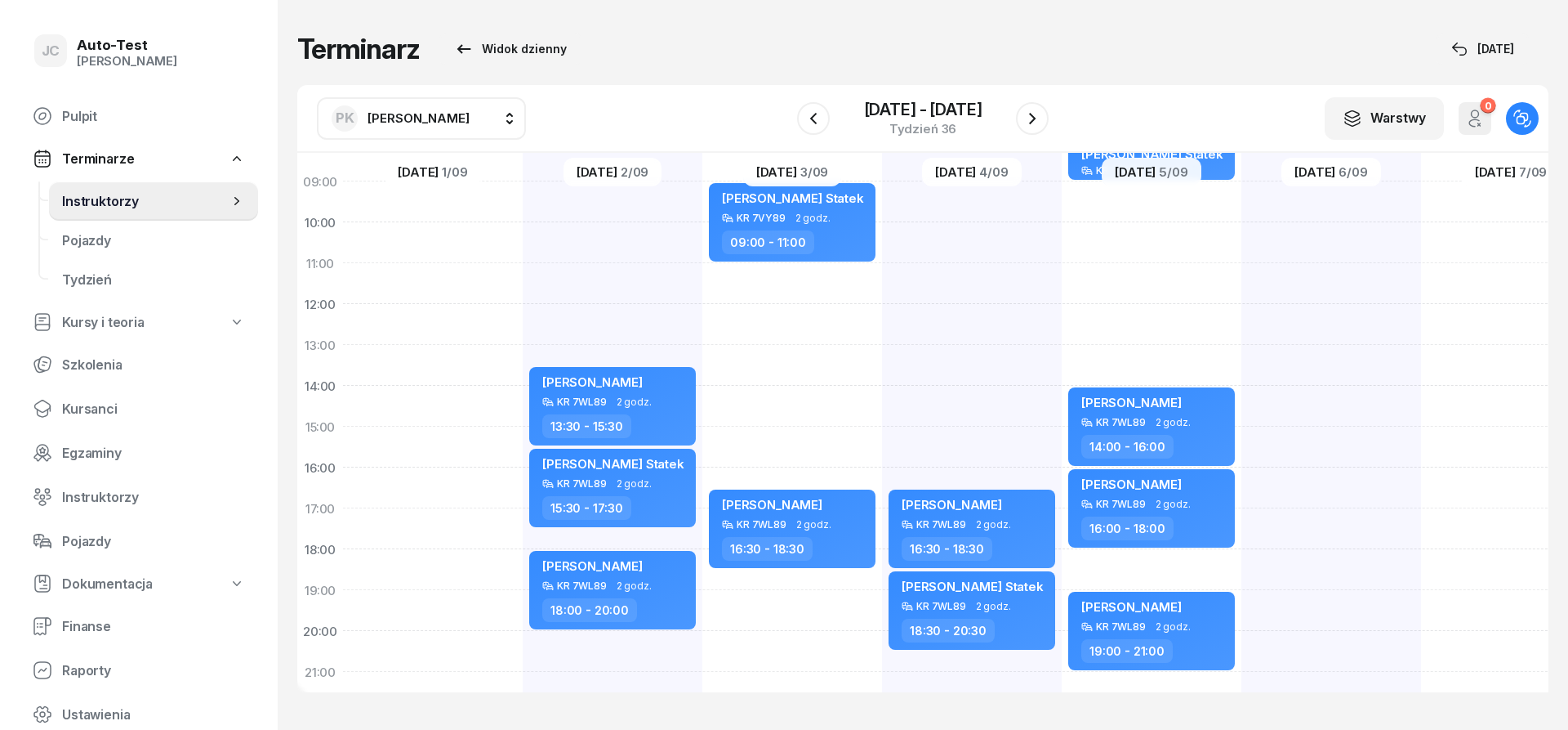
click at [952, 394] on div "[PERSON_NAME] KR 7WL89 2 godz. 16:30 - 18:30 [PERSON_NAME] Statek KR 7WL89 2 go…" at bounding box center [972, 406] width 179 height 817
select select "14"
select select "16"
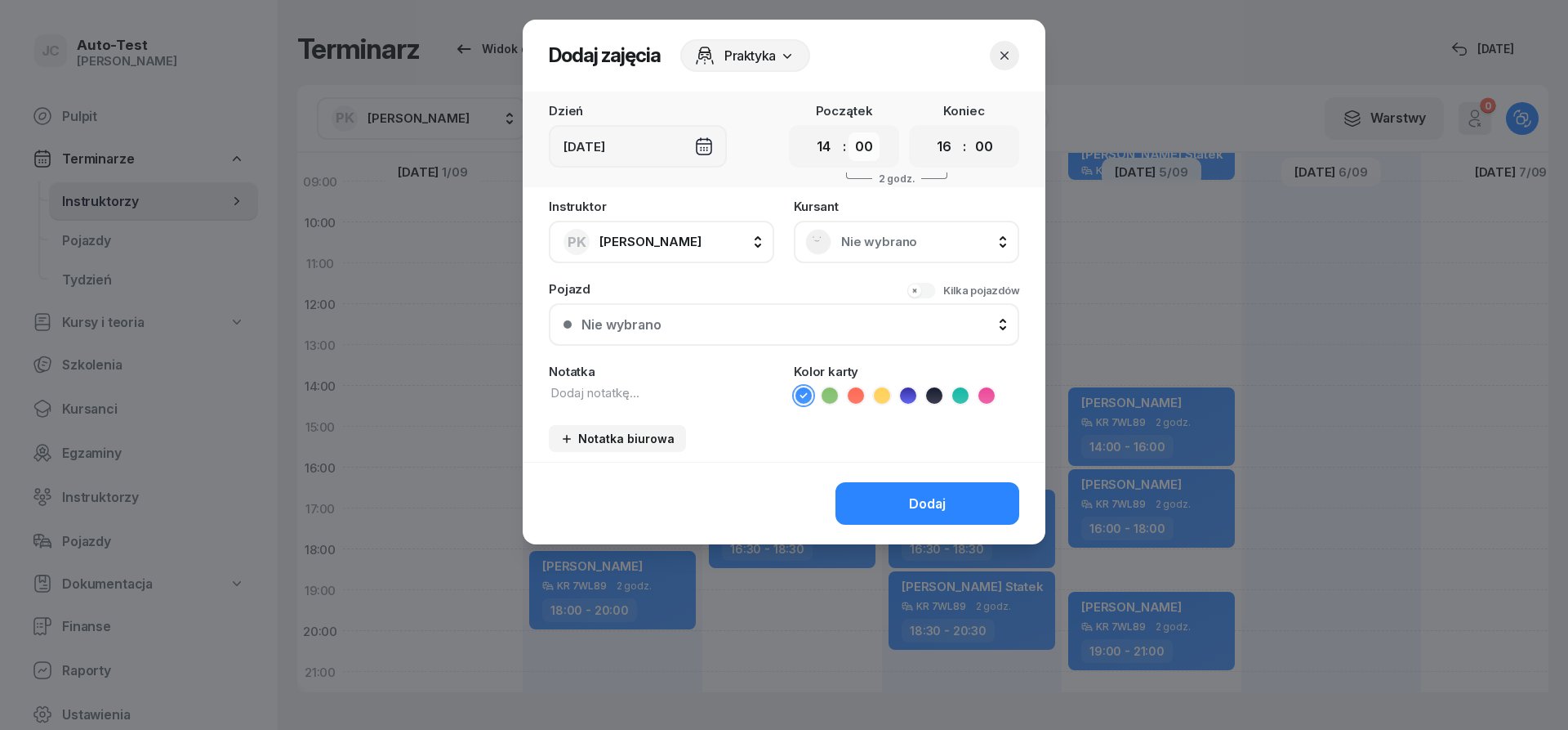
click at [848, 132] on select "00 05 10 15 20 25 30 35 40 45 50 55" at bounding box center [863, 146] width 31 height 28
select select "30"
click option "30" at bounding box center [0, 0] width 0 height 0
click at [969, 132] on select "00 05 10 15 20 25 30 35 40 45 50 55" at bounding box center [984, 146] width 31 height 28
select select "30"
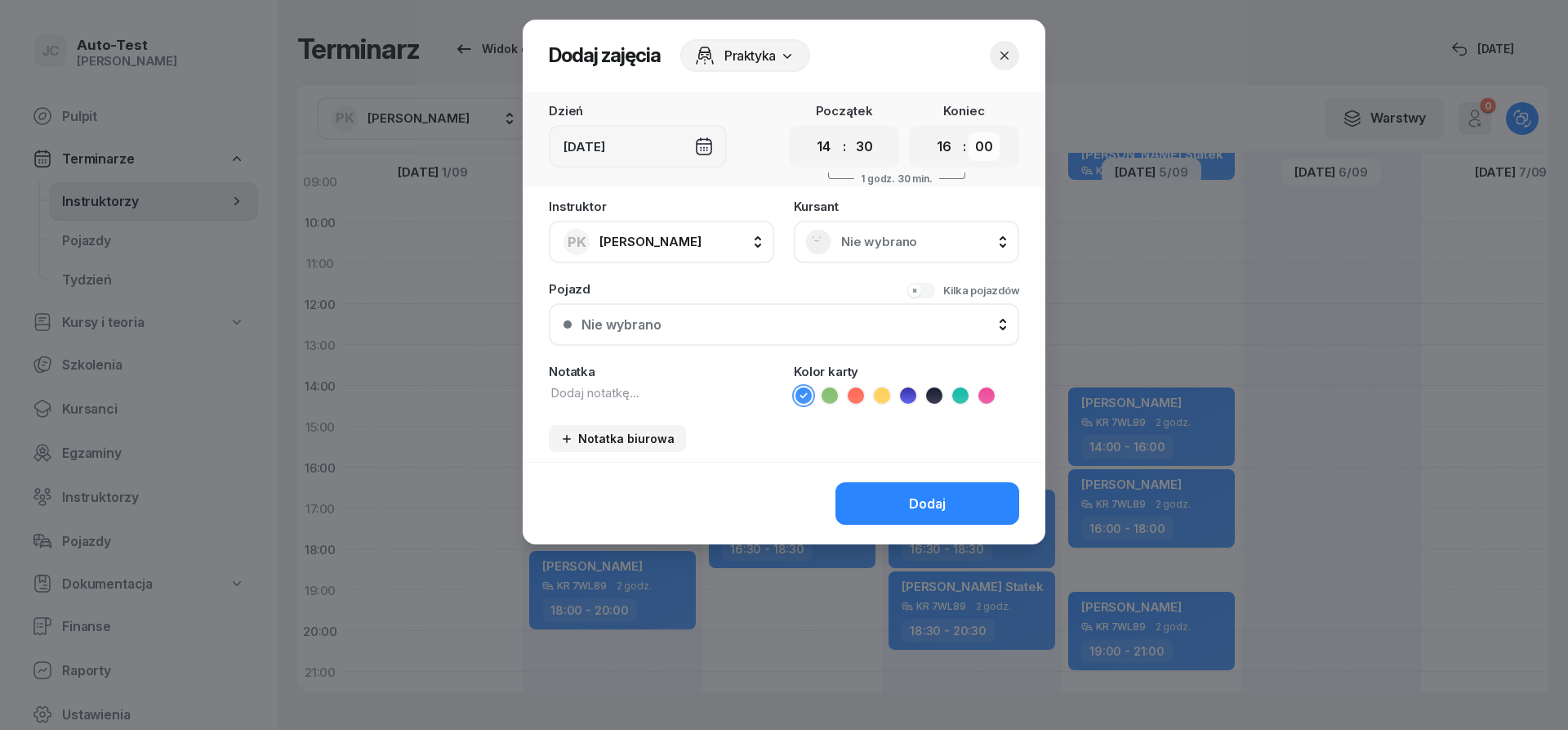
click option "30" at bounding box center [0, 0] width 0 height 0
click at [872, 236] on span "Nie wybrano" at bounding box center [925, 242] width 167 height 15
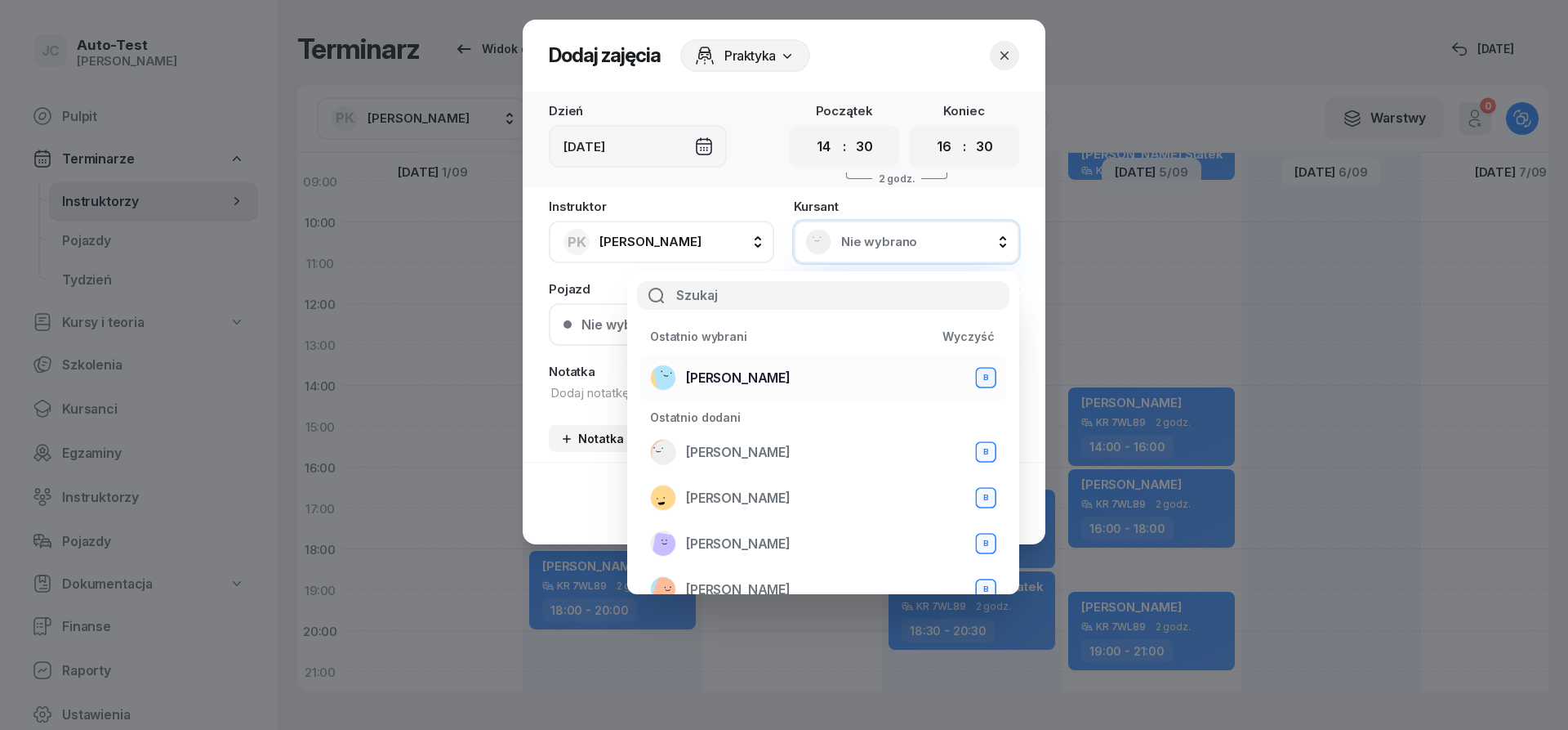
click at [743, 385] on span "[PERSON_NAME]" at bounding box center [739, 378] width 105 height 16
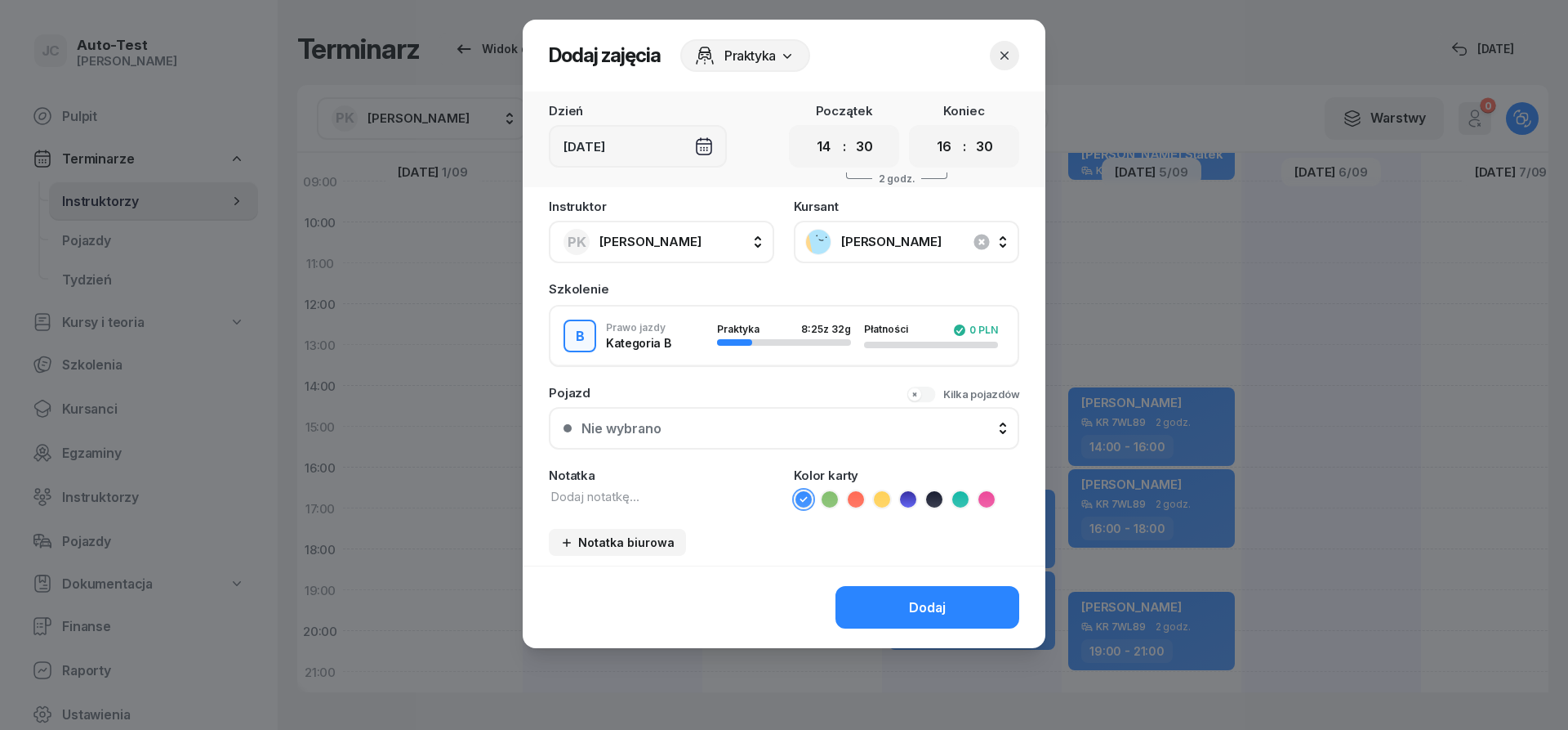
click at [738, 425] on div "Nie wybrano" at bounding box center [794, 429] width 423 height 16
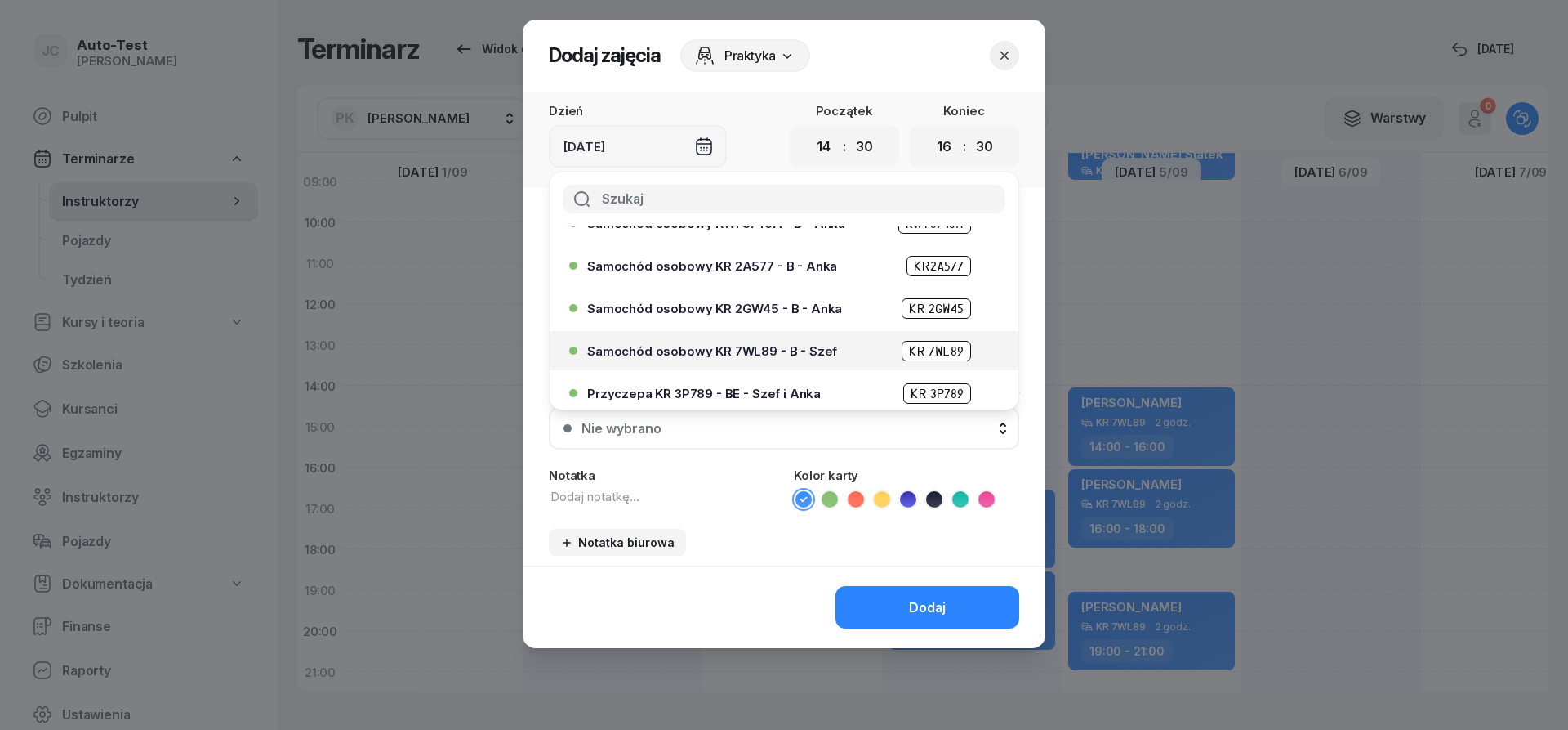
click at [772, 360] on div "Samochód osobowy KR 7WL89 - B - Szef KR 7WL89" at bounding box center [789, 350] width 402 height 21
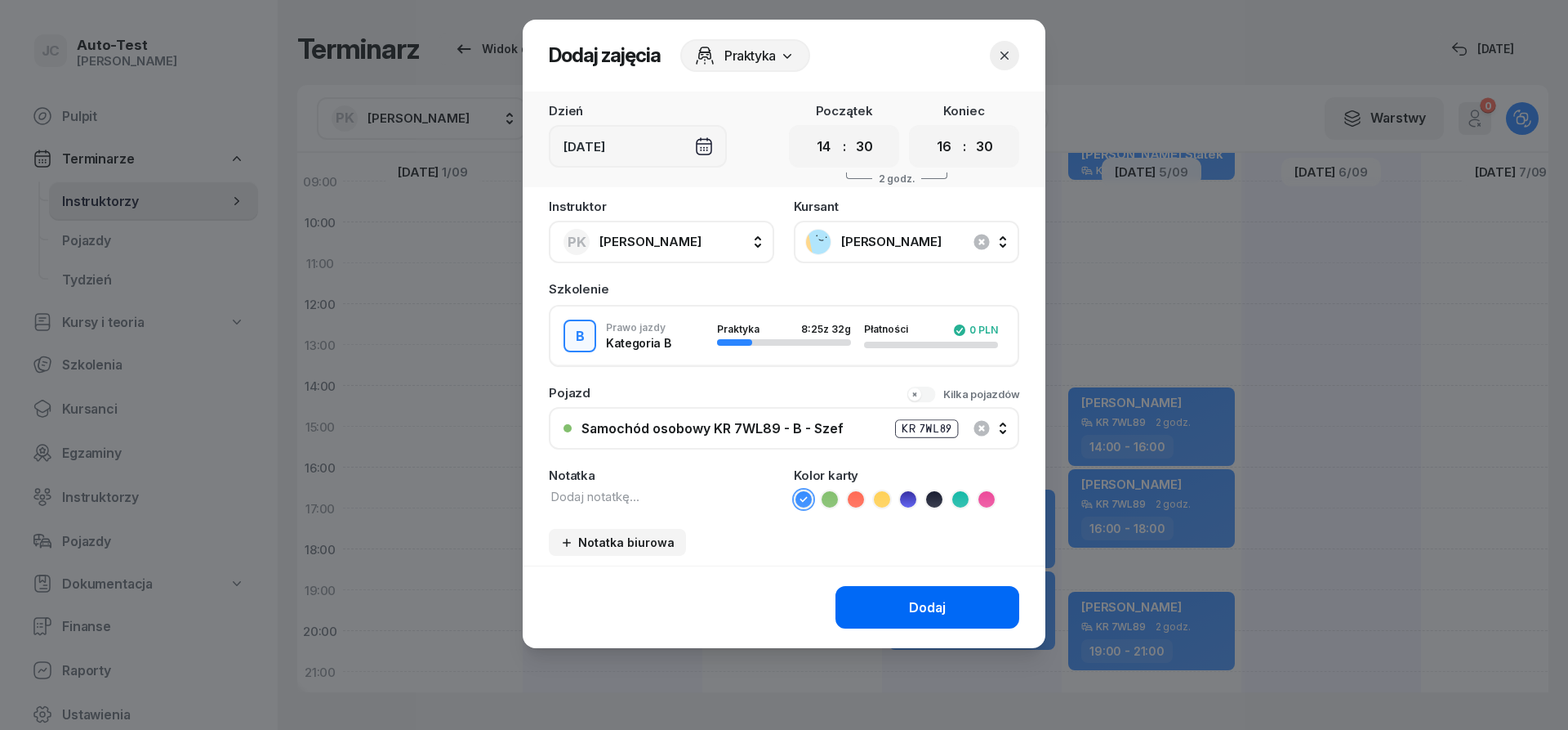
click at [885, 598] on button "Dodaj" at bounding box center [927, 607] width 183 height 42
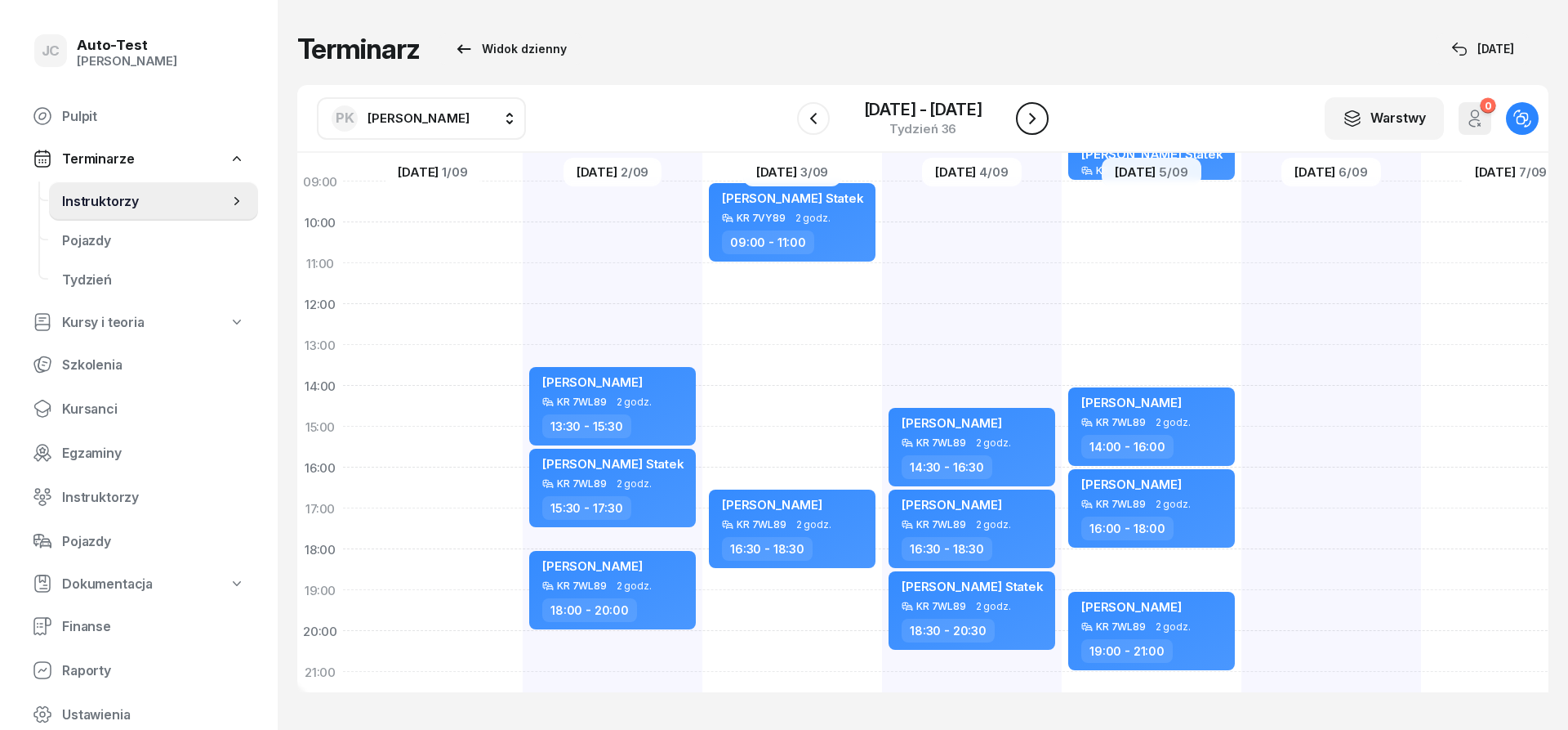
click at [1027, 118] on icon "button" at bounding box center [1033, 119] width 20 height 20
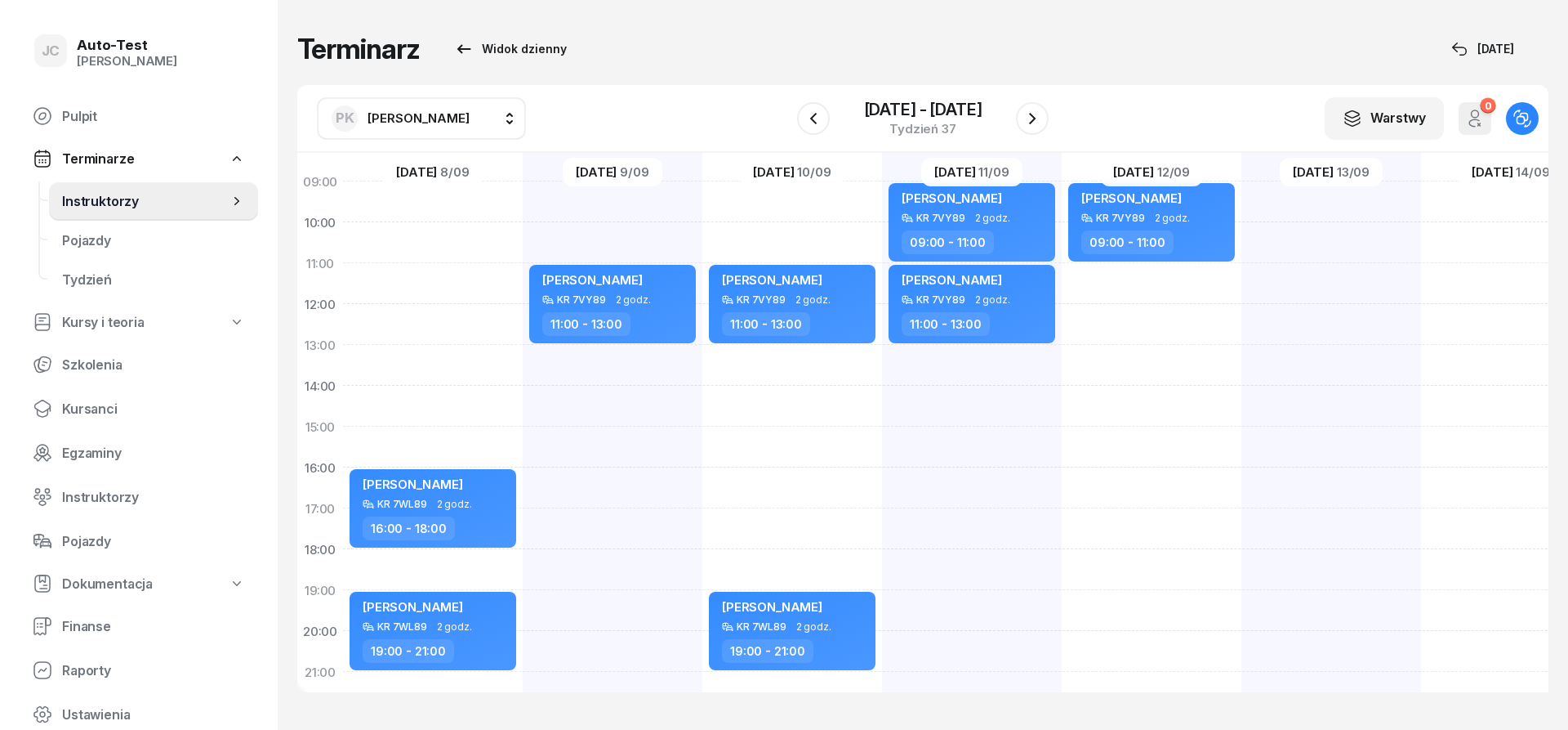
click at [458, 389] on div "[PERSON_NAME] KR 7WL89 2 godz. 16:00 - 18:00 [PERSON_NAME] KR 7WL89 2 godz. 19:…" at bounding box center [432, 406] width 179 height 817
select select "14"
select select "16"
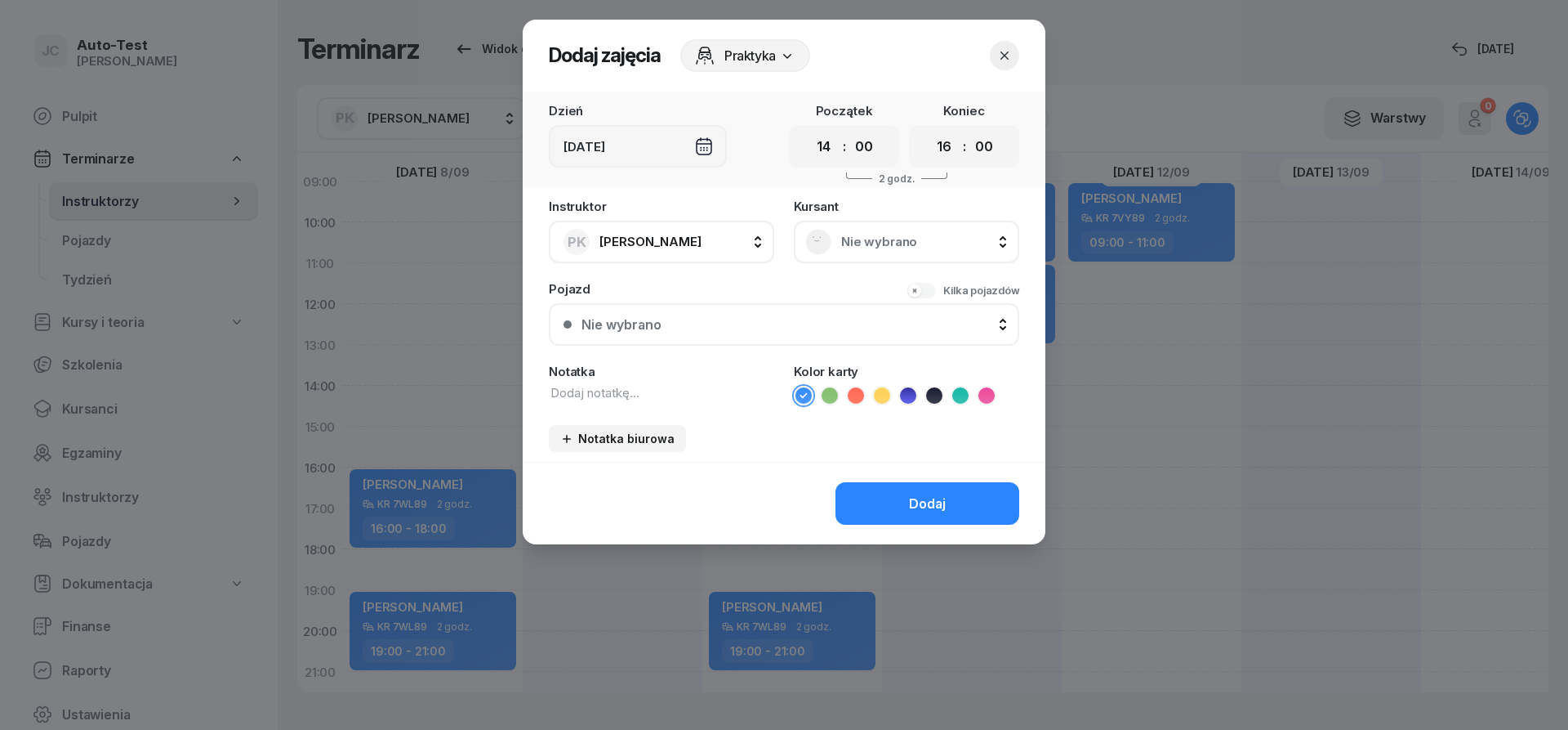
click at [896, 250] on div "Nie wybrano" at bounding box center [906, 242] width 203 height 26
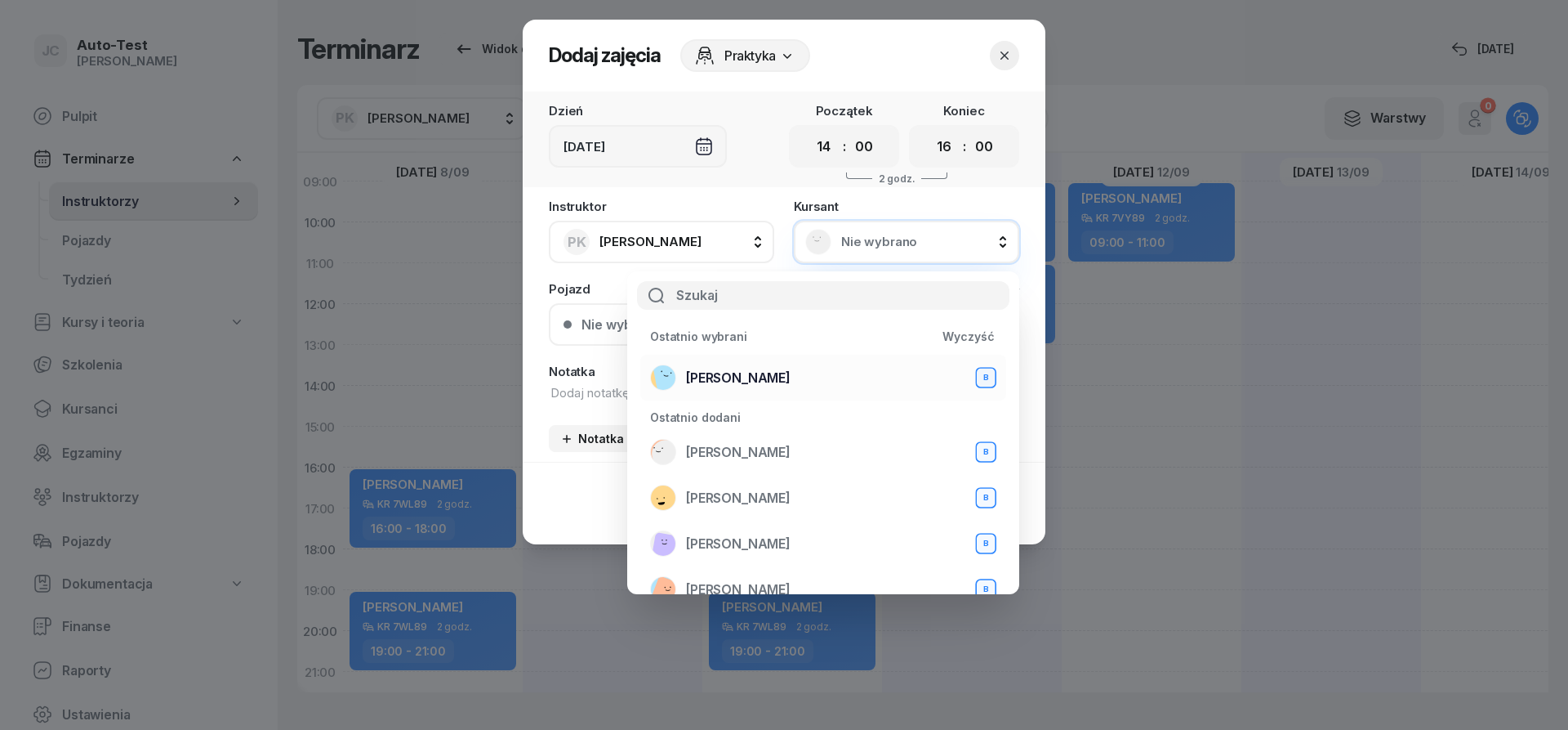
click at [796, 385] on div "[PERSON_NAME] B" at bounding box center [823, 377] width 346 height 26
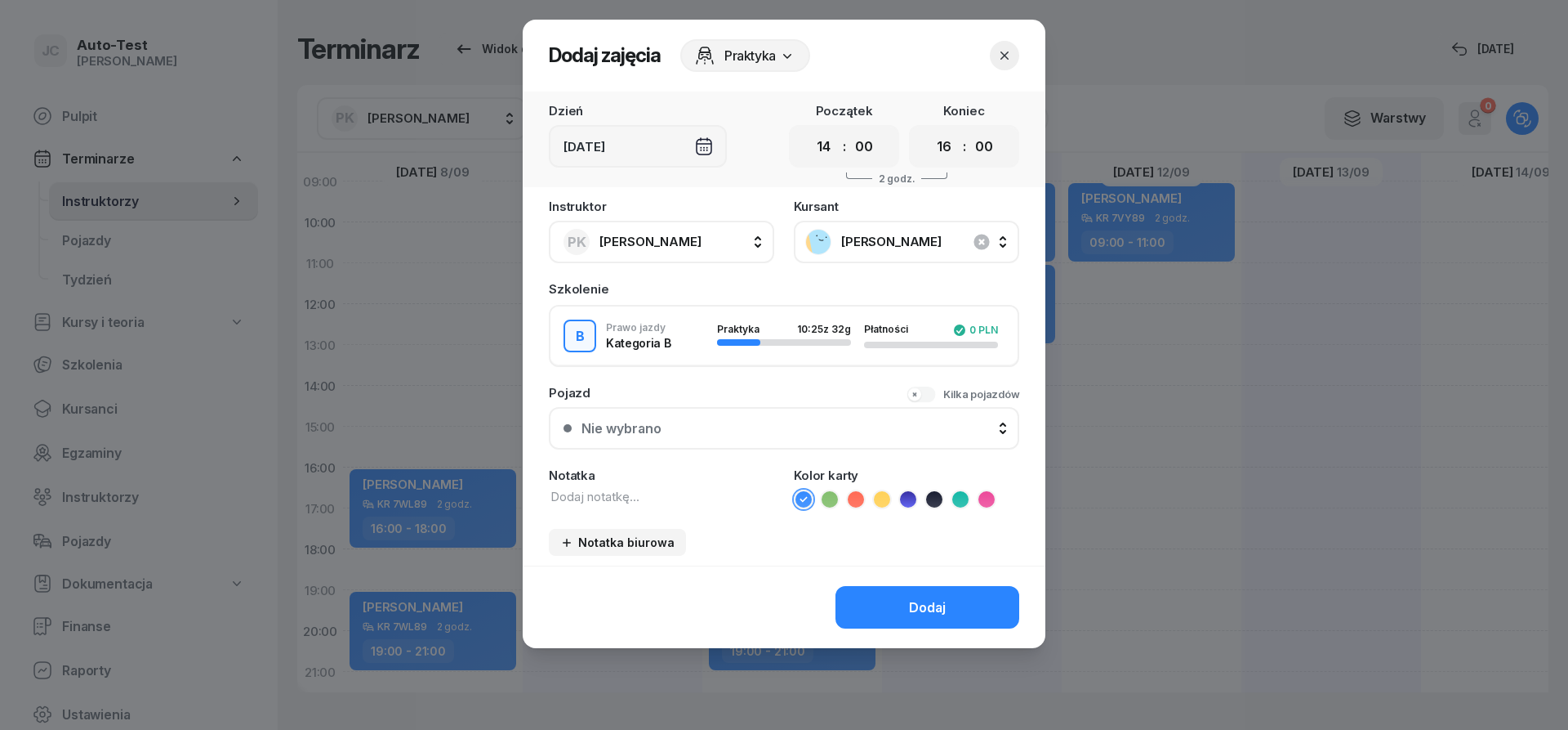
click at [755, 422] on div "Nie wybrano" at bounding box center [794, 429] width 423 height 16
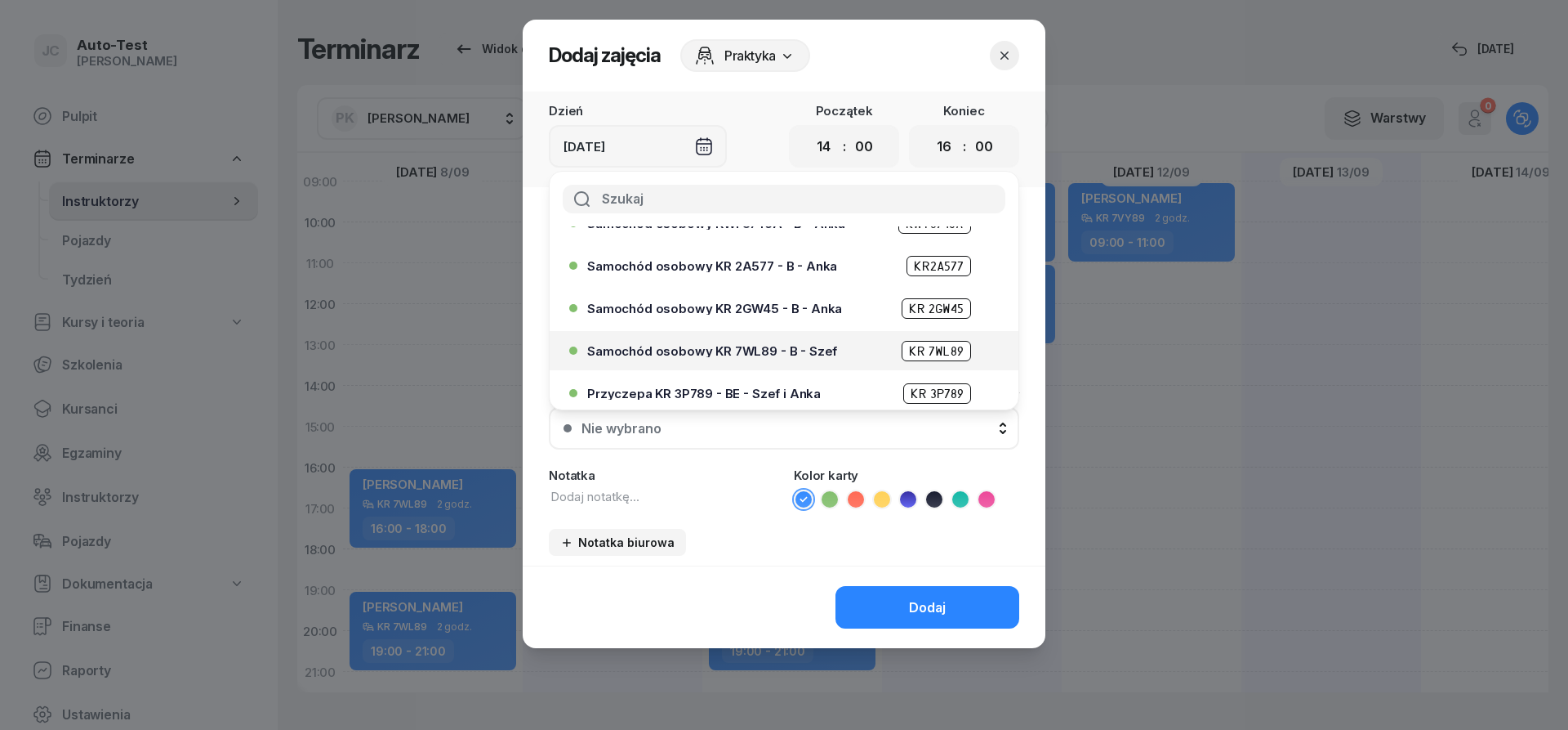
click at [789, 355] on span "Samochód osobowy KR 7WL89 - B - Szef" at bounding box center [712, 350] width 250 height 12
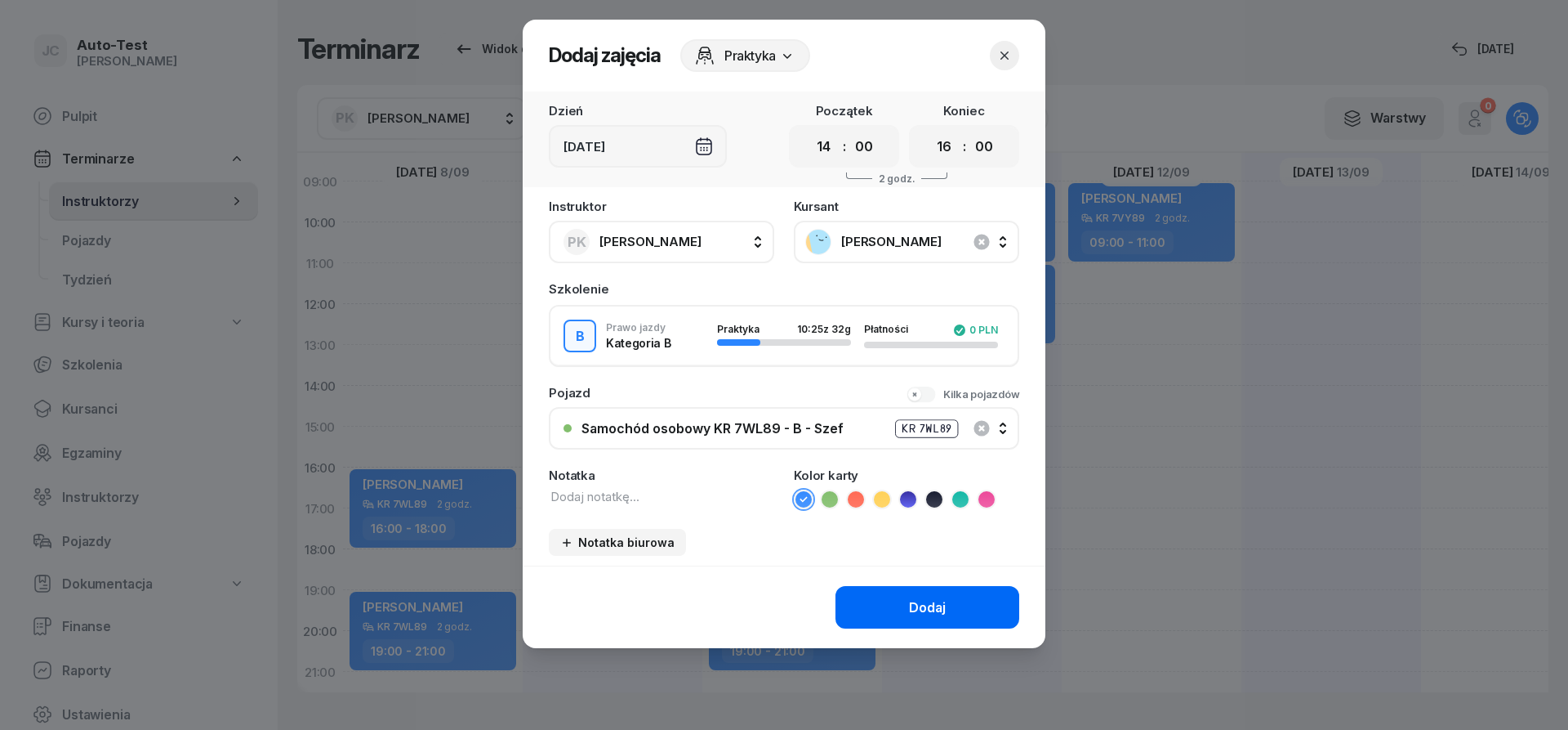
click at [902, 613] on button "Dodaj" at bounding box center [927, 607] width 183 height 42
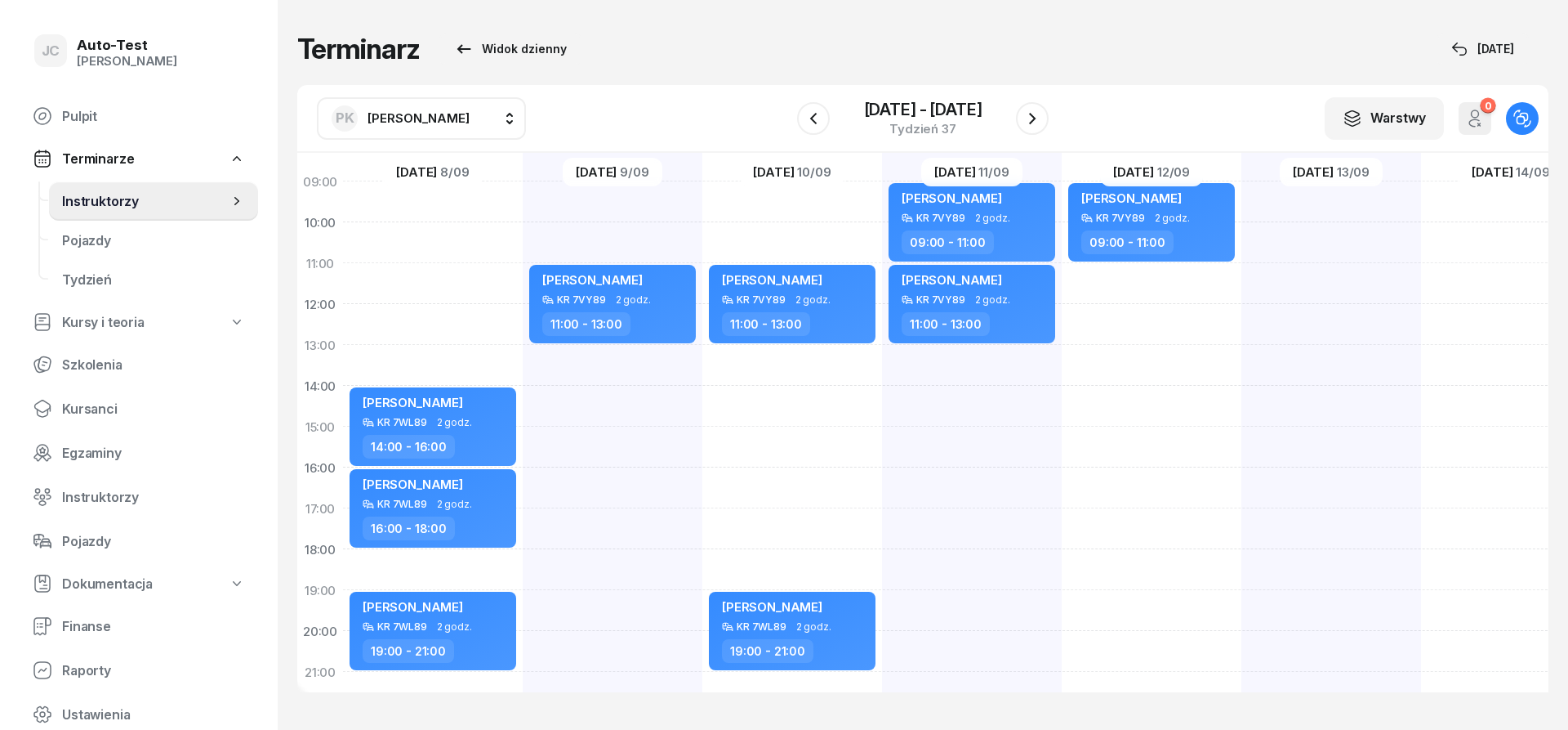
click at [1148, 492] on div "[PERSON_NAME] KR 7VY89 2 godz. 09:00 - 11:00" at bounding box center [1151, 406] width 179 height 817
select select "16"
select select "18"
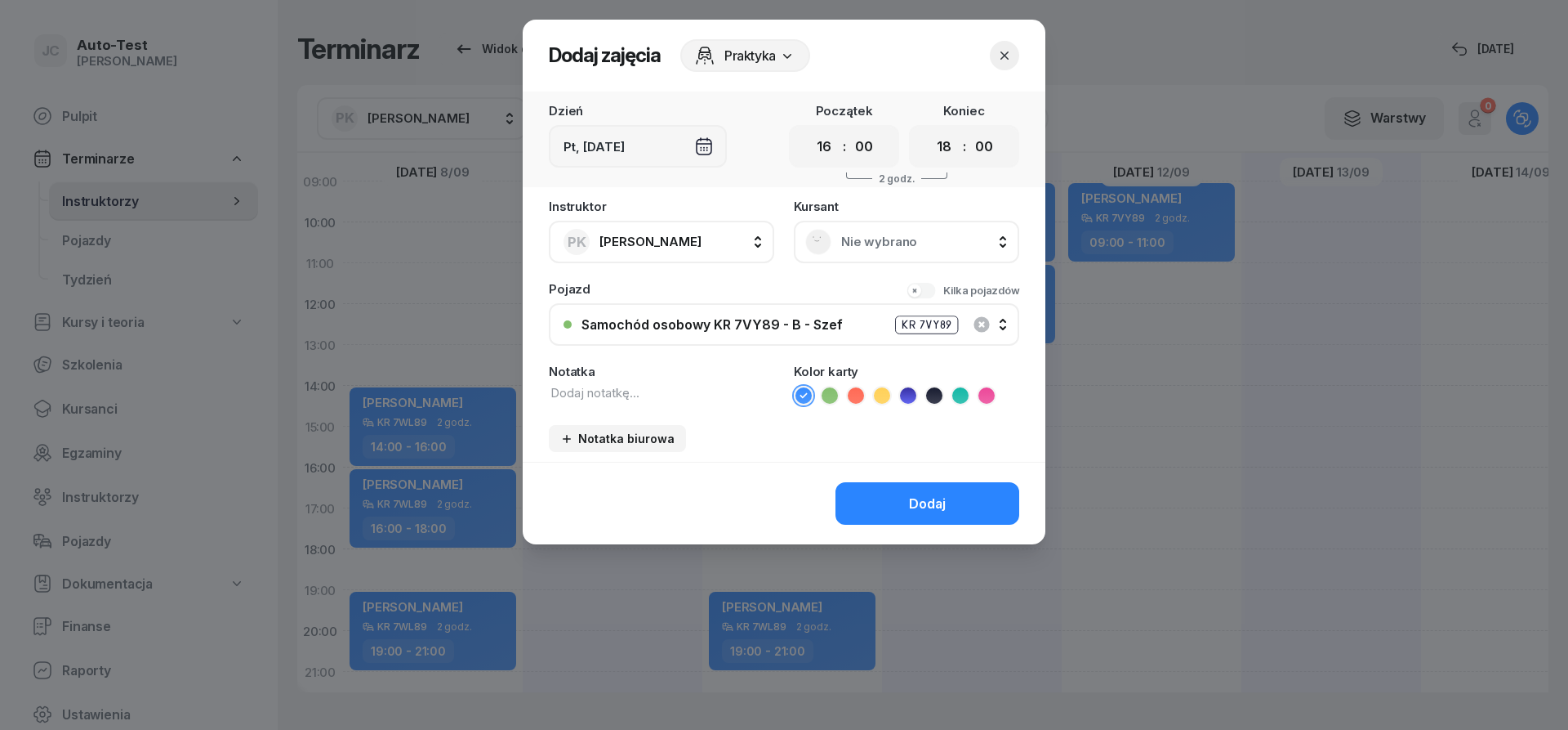
click at [928, 246] on span "Nie wybrano" at bounding box center [925, 242] width 167 height 15
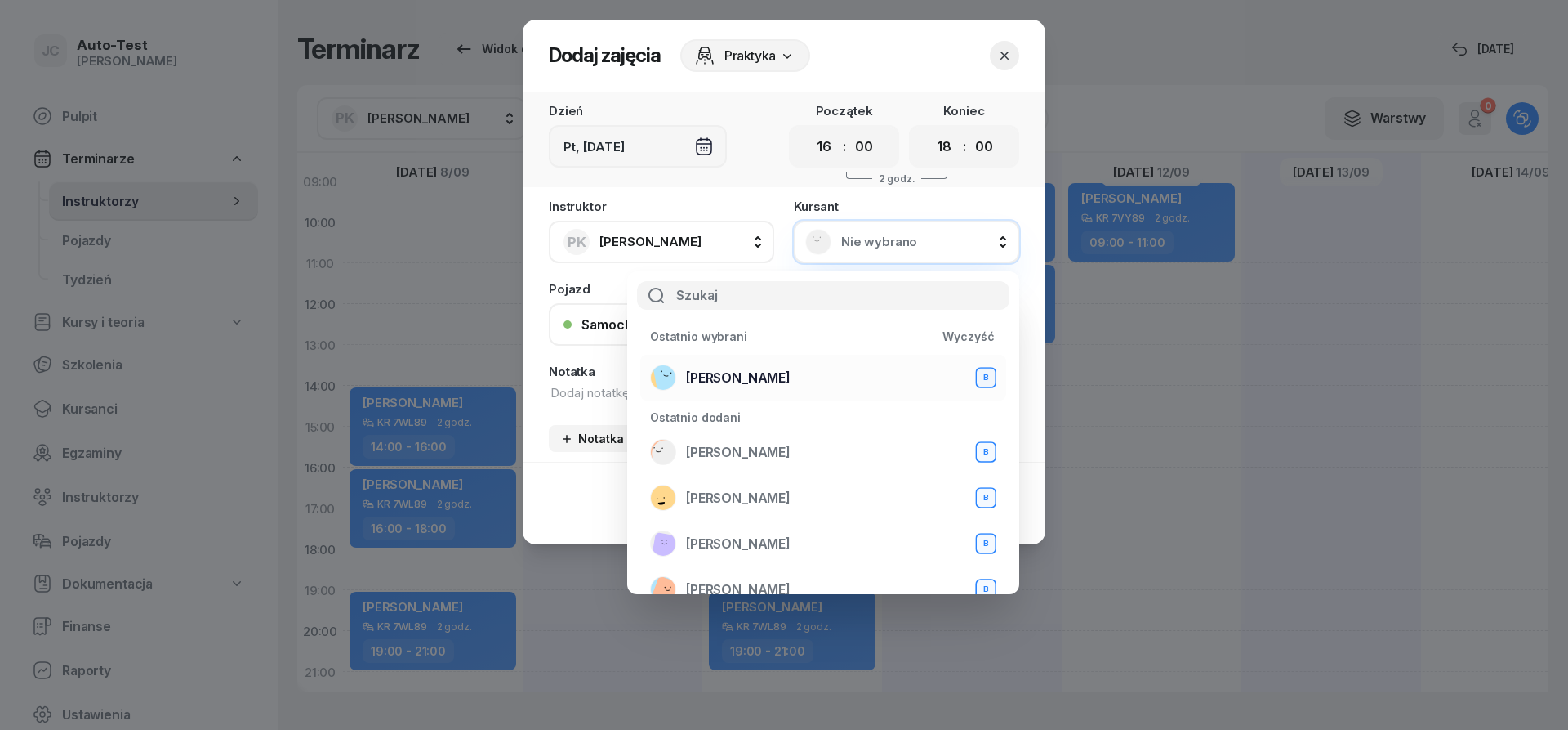
click at [764, 381] on span "[PERSON_NAME]" at bounding box center [739, 378] width 105 height 16
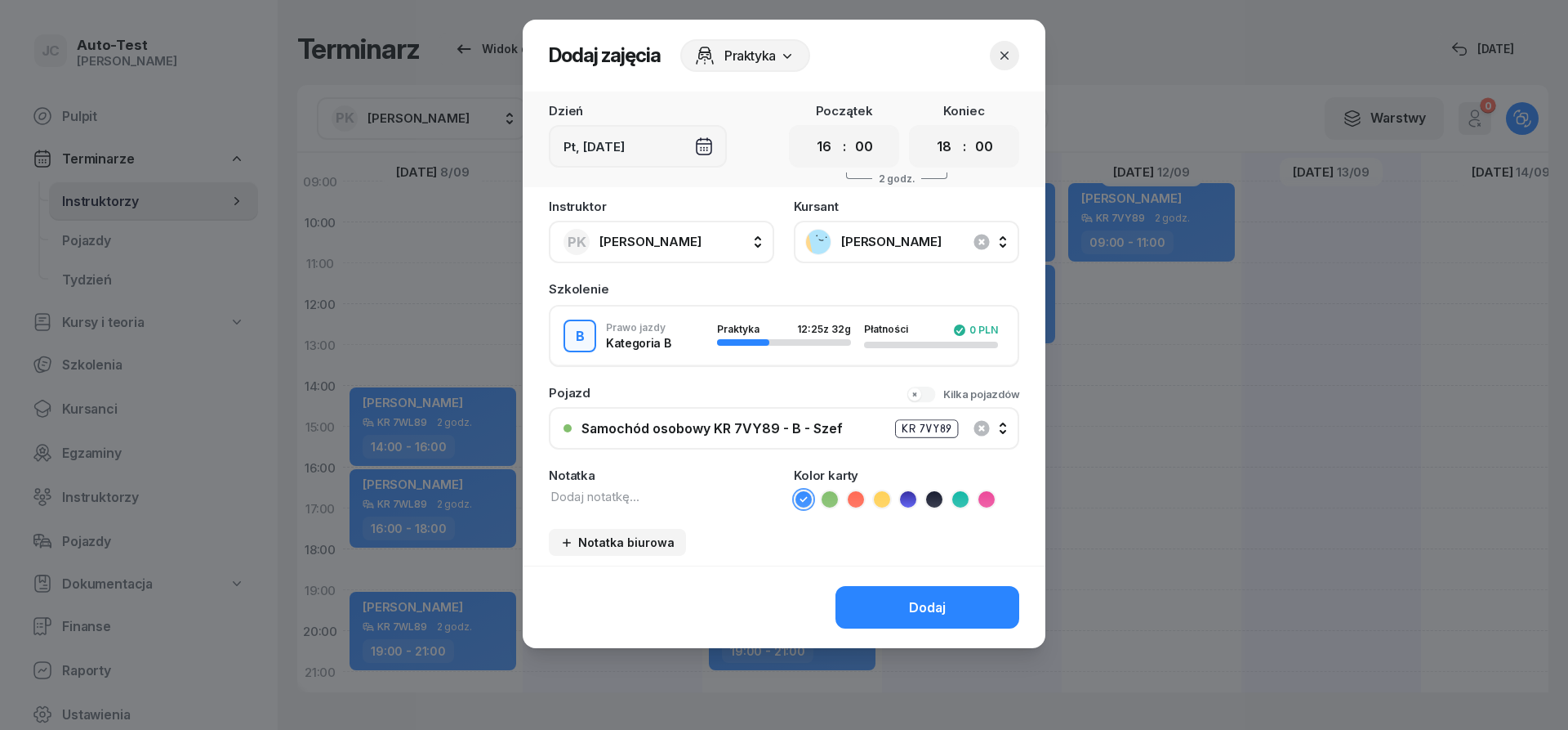
click at [766, 424] on div "Samochód osobowy KR 7VY89 - B - Szef" at bounding box center [712, 429] width 261 height 16
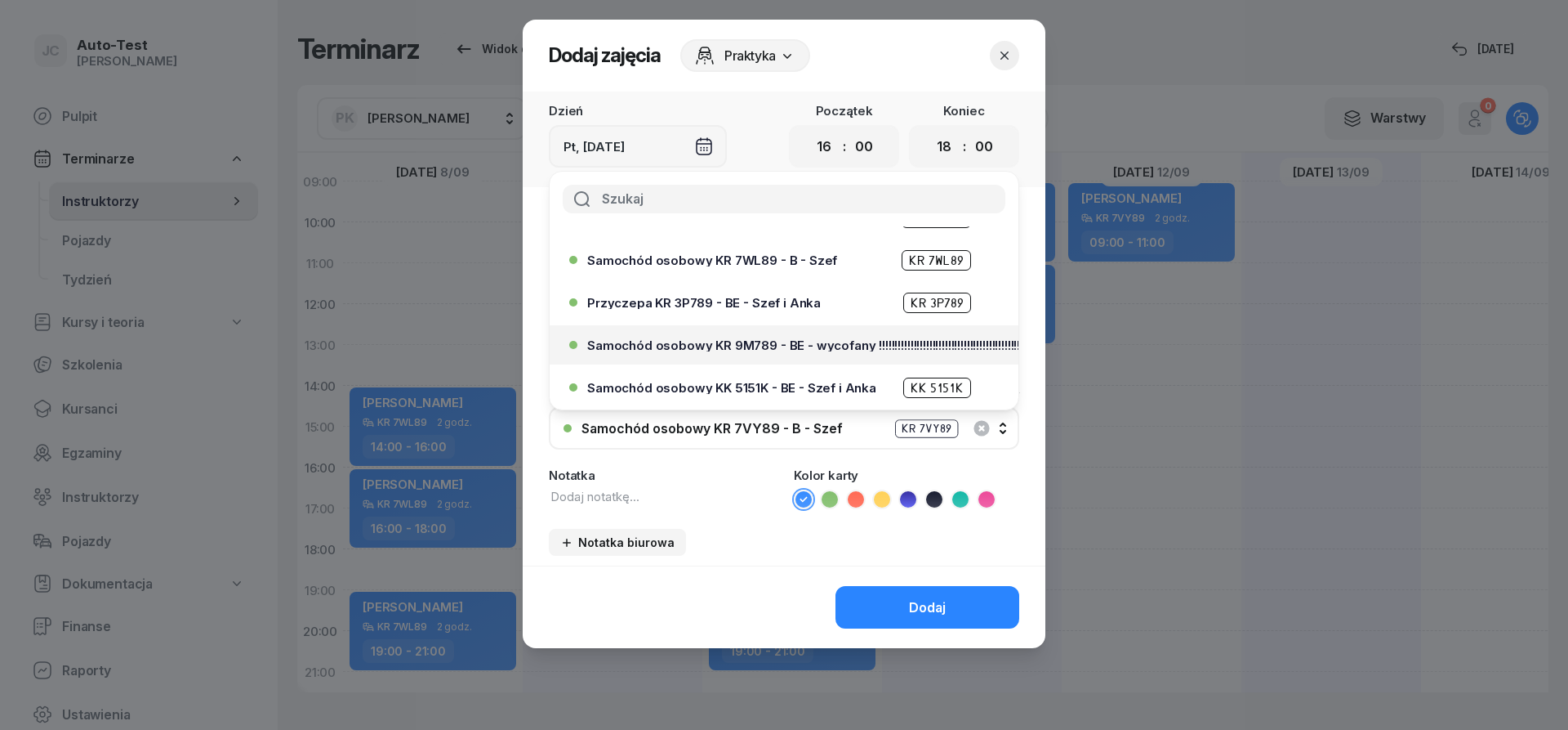
scroll to position [294, 0]
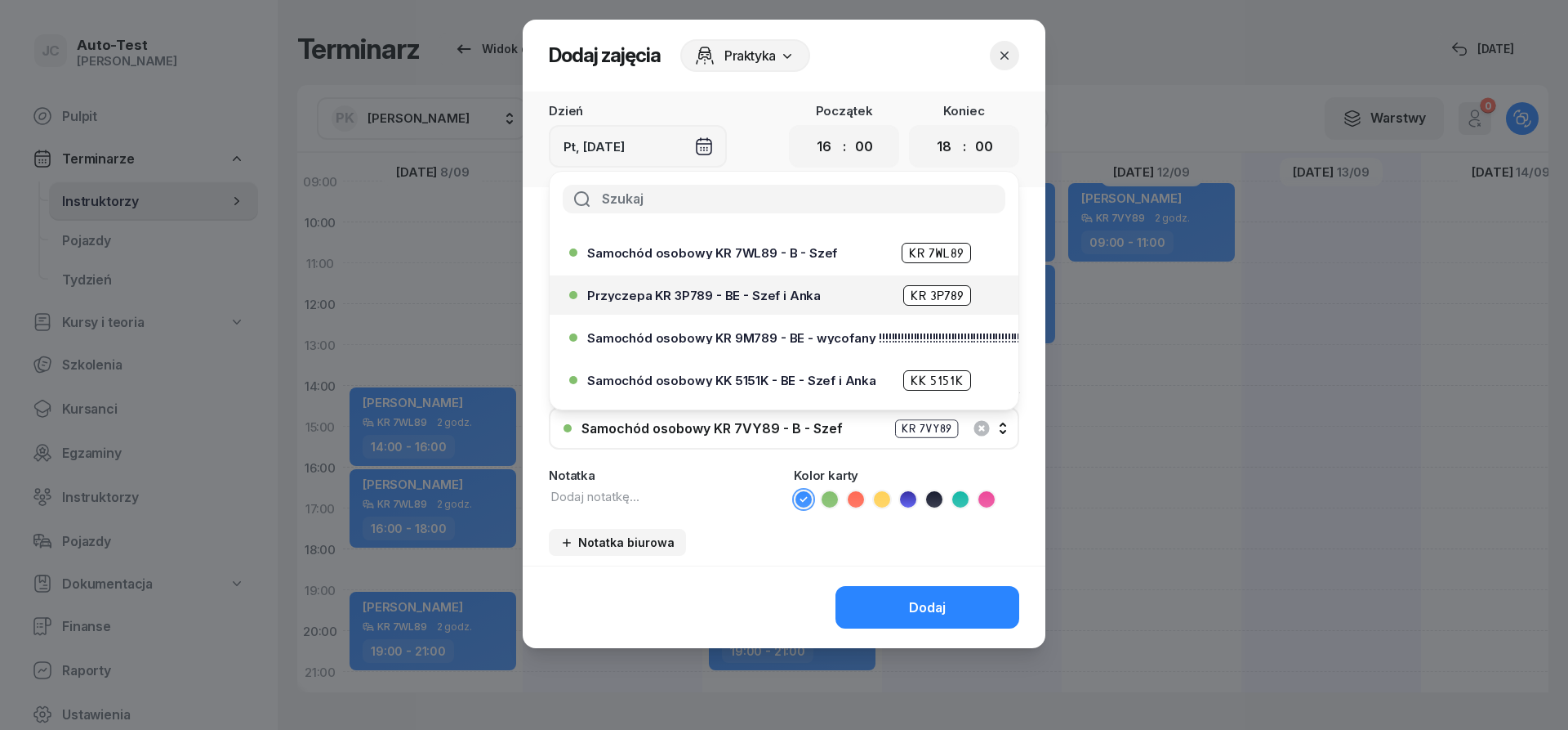
drag, startPoint x: 748, startPoint y: 257, endPoint x: 748, endPoint y: 266, distance: 9.0
click at [747, 257] on span "Samochód osobowy KR 7WL89 - B - Szef" at bounding box center [712, 252] width 250 height 12
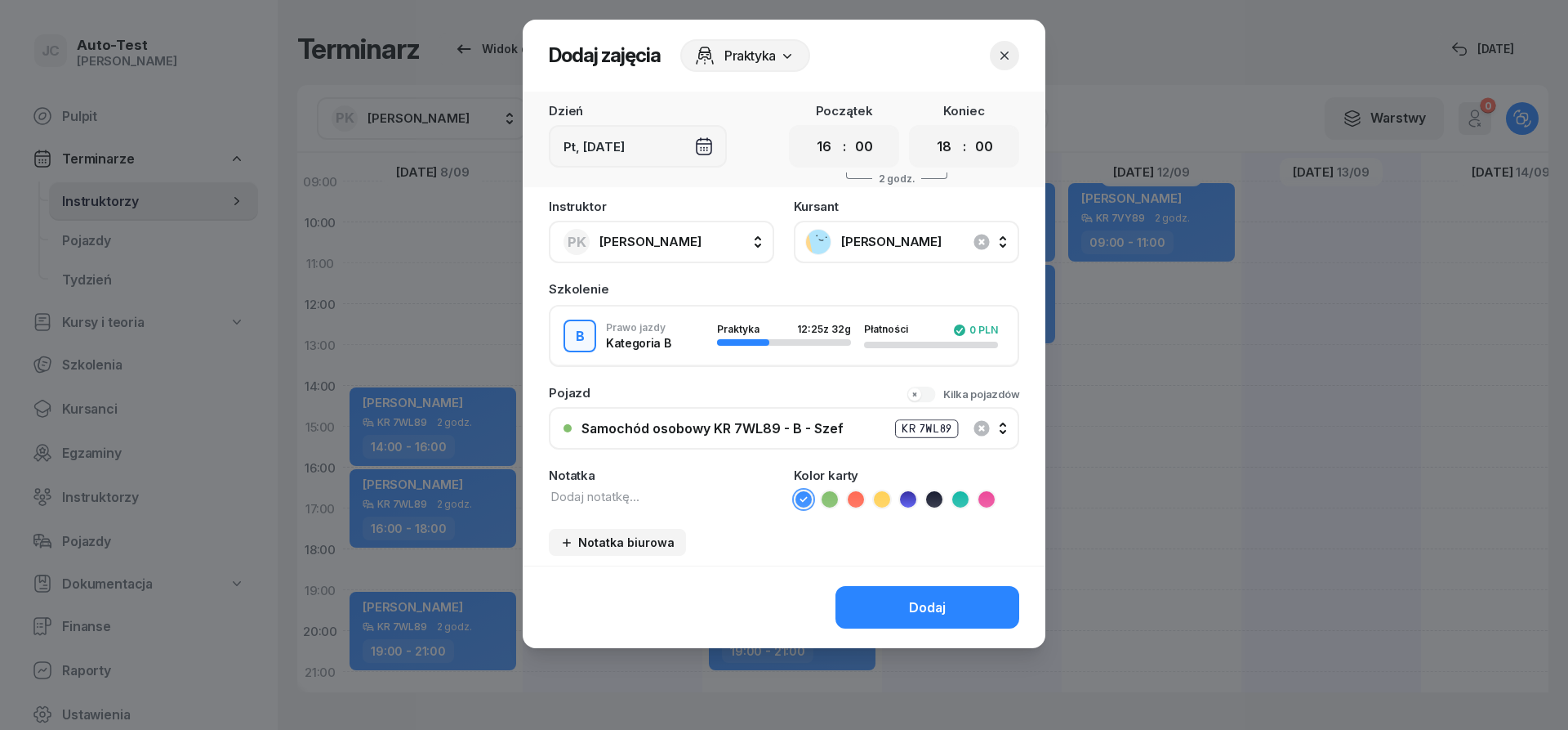
drag, startPoint x: 887, startPoint y: 603, endPoint x: 905, endPoint y: 601, distance: 18.1
click at [888, 603] on button "Dodaj" at bounding box center [927, 607] width 183 height 42
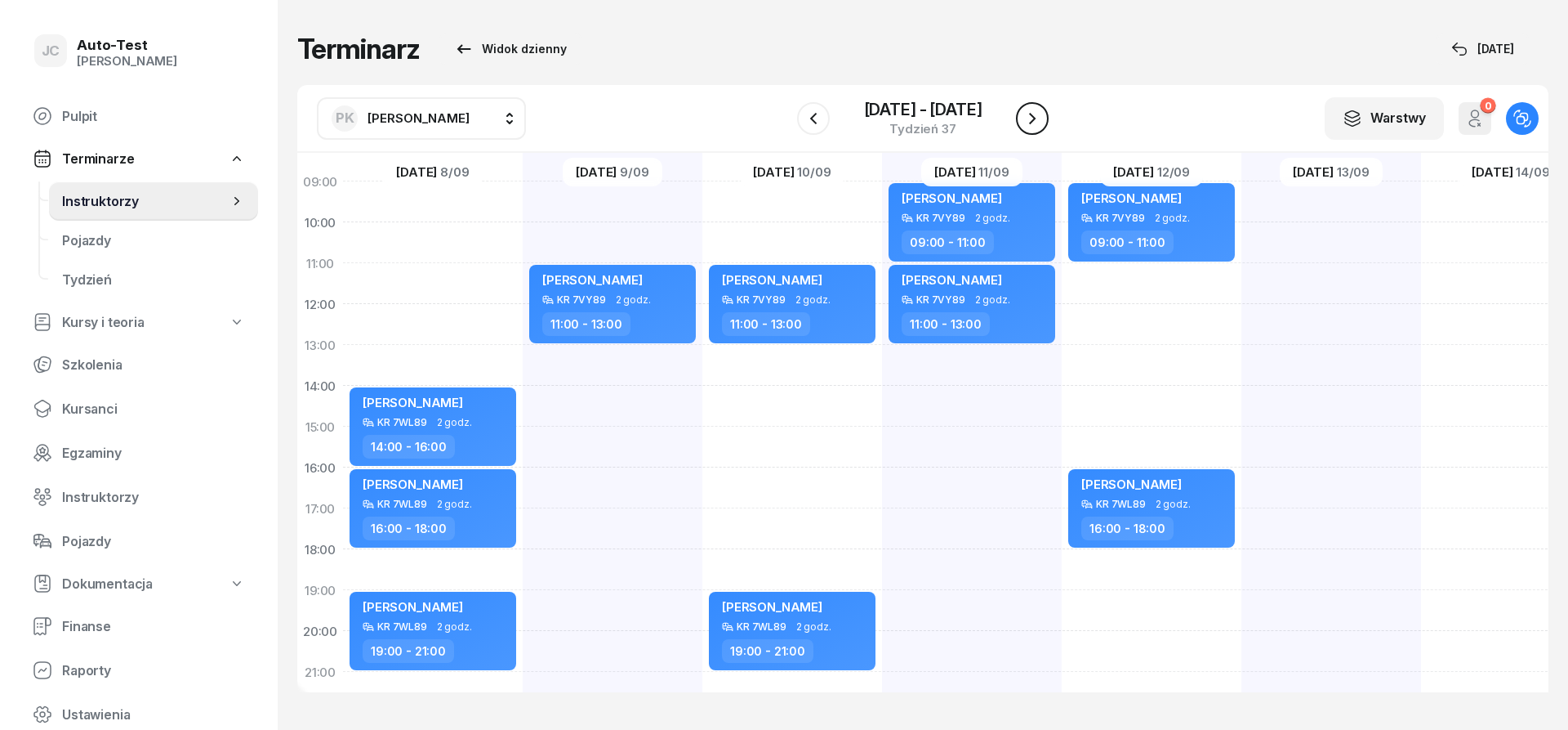
click at [1043, 114] on button "button" at bounding box center [1032, 118] width 32 height 32
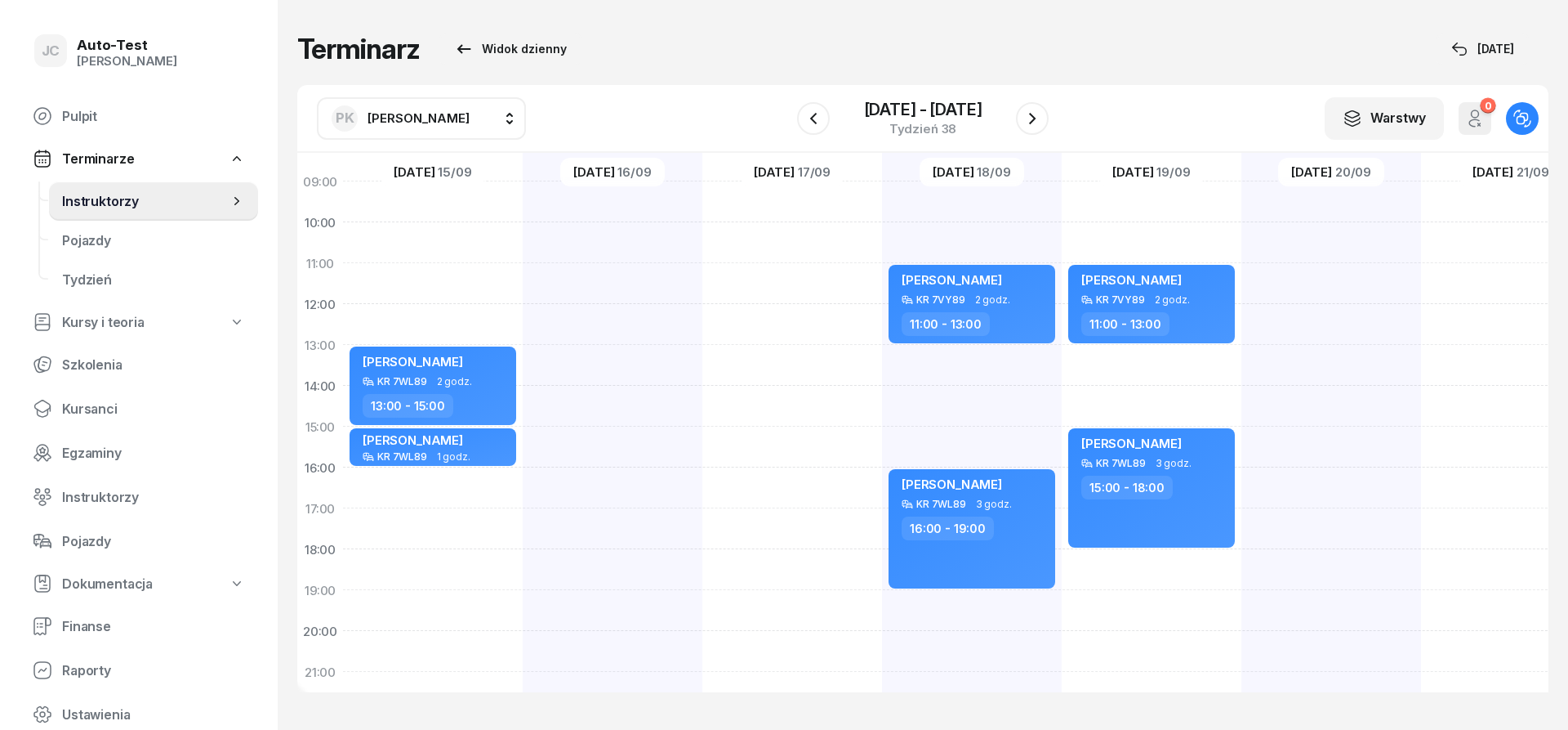
click at [637, 361] on div at bounding box center [613, 406] width 179 height 817
select select "13"
select select "15"
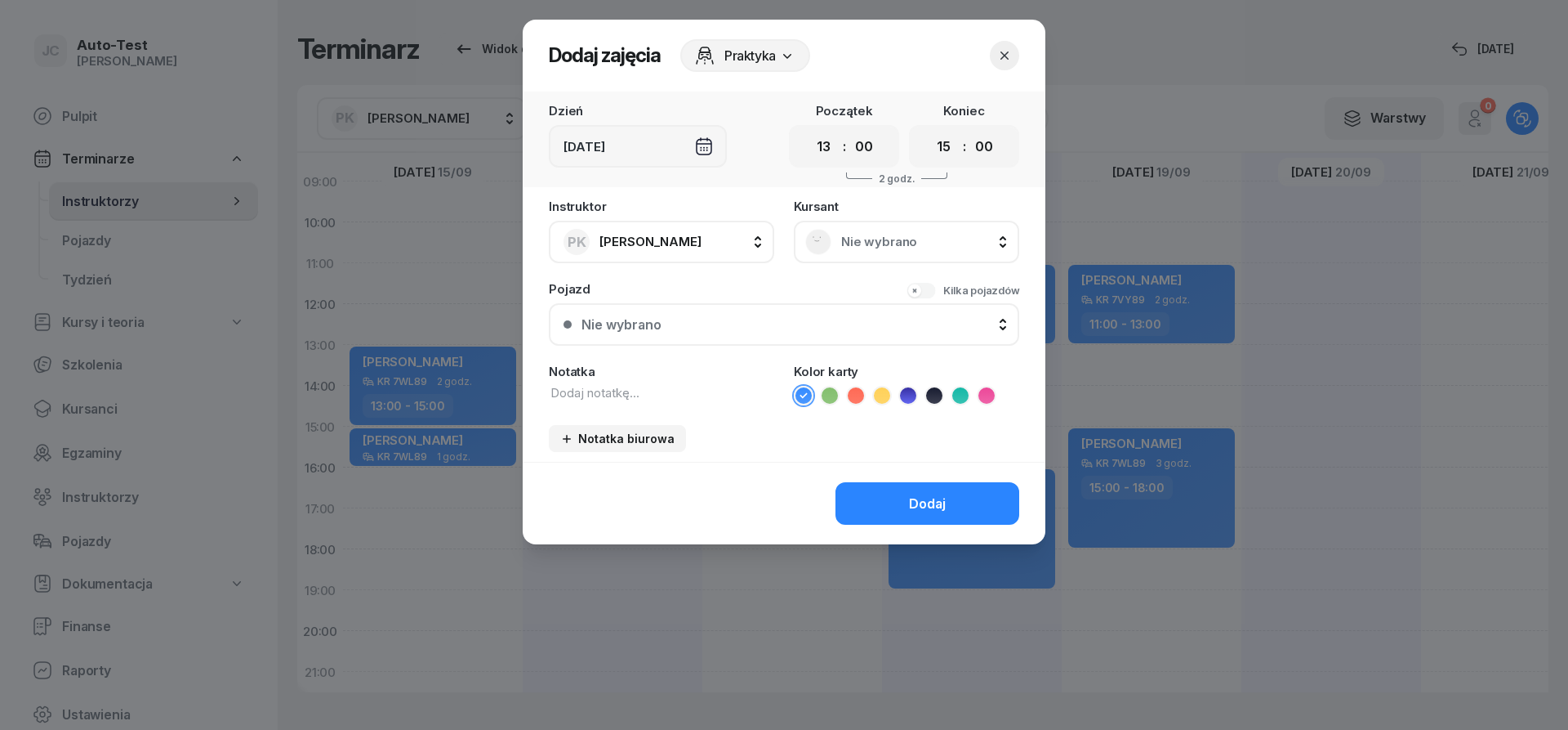
click at [874, 244] on span "Nie wybrano" at bounding box center [925, 242] width 167 height 15
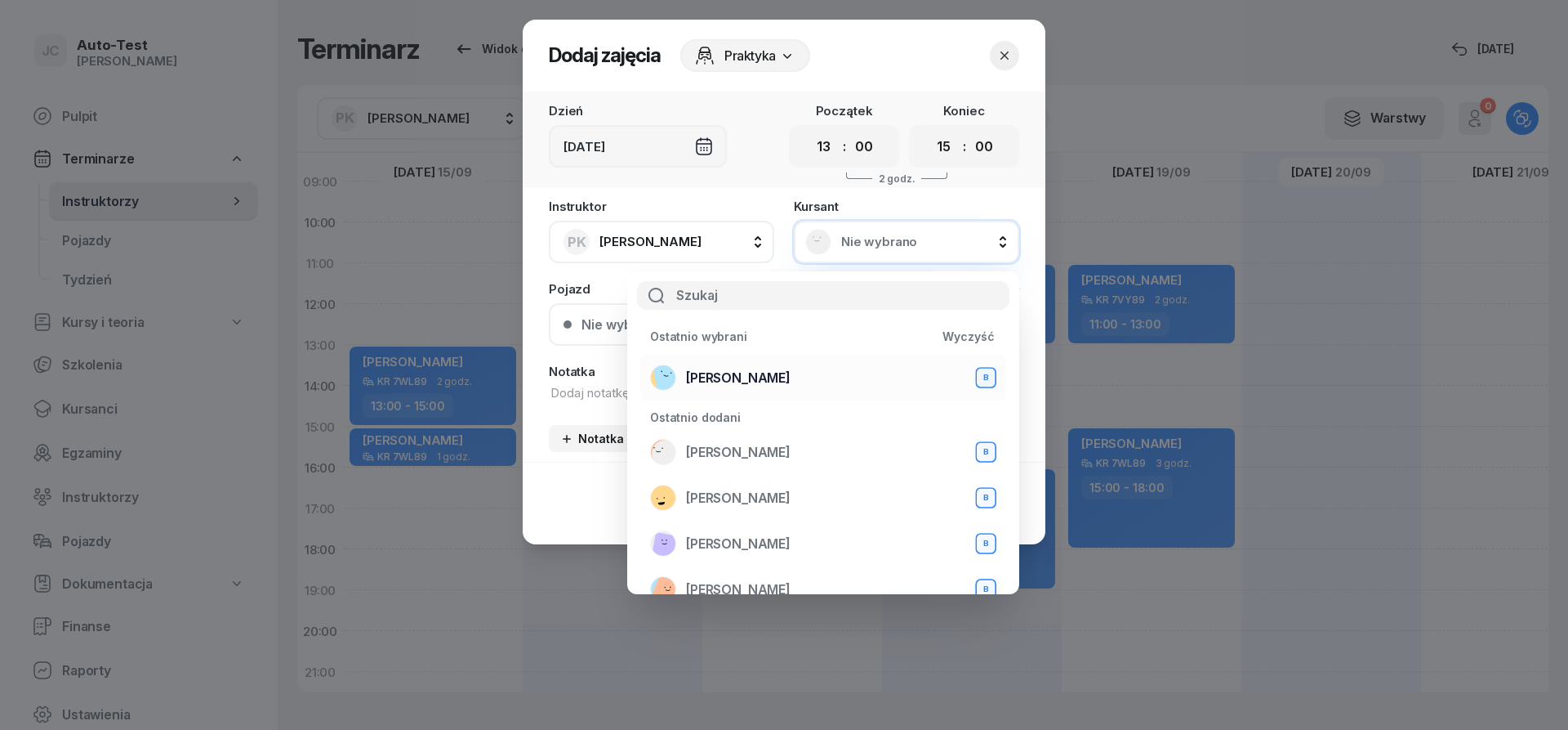
click at [804, 380] on div "[PERSON_NAME] B" at bounding box center [823, 377] width 346 height 26
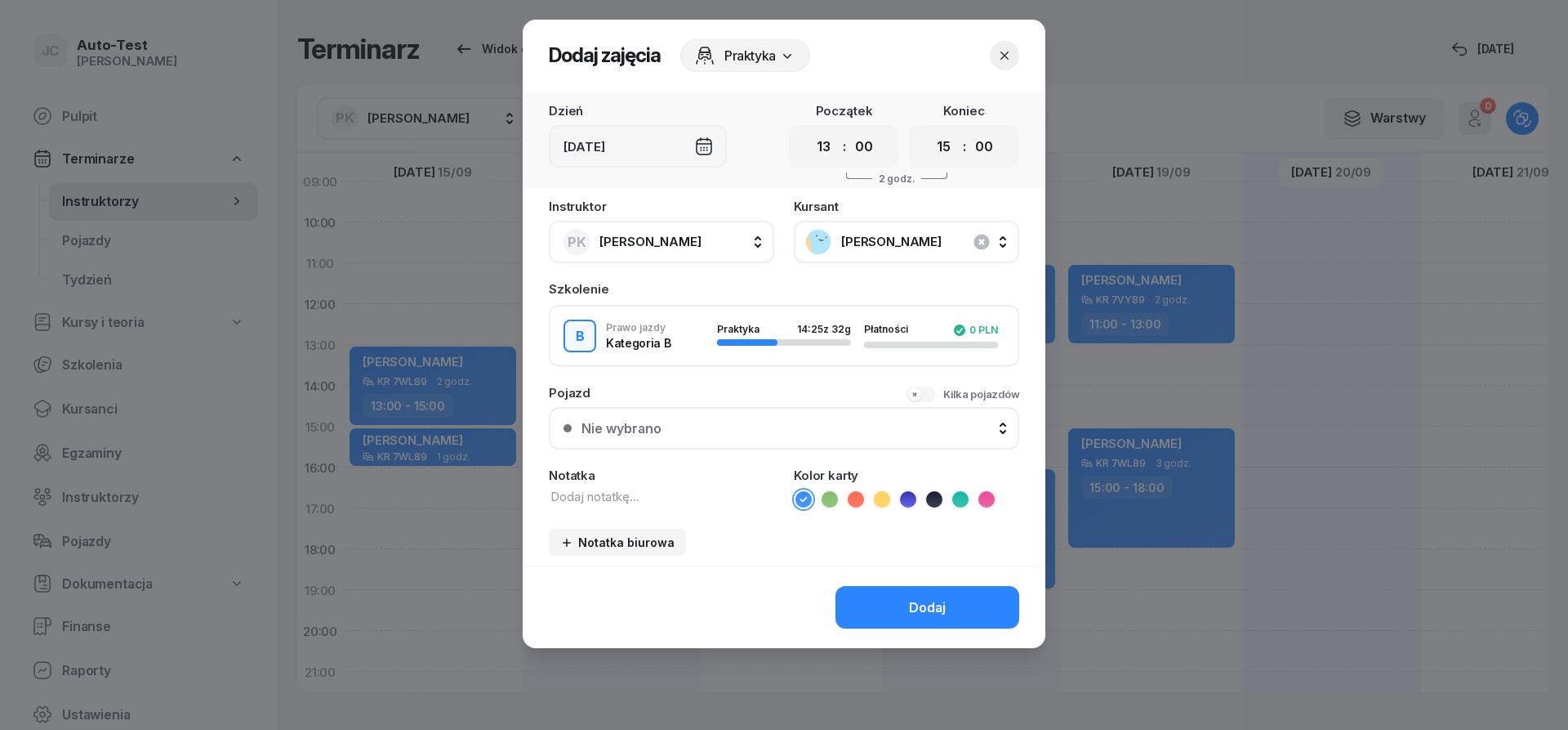
click at [774, 420] on button "Nie wybrano" at bounding box center [784, 428] width 471 height 42
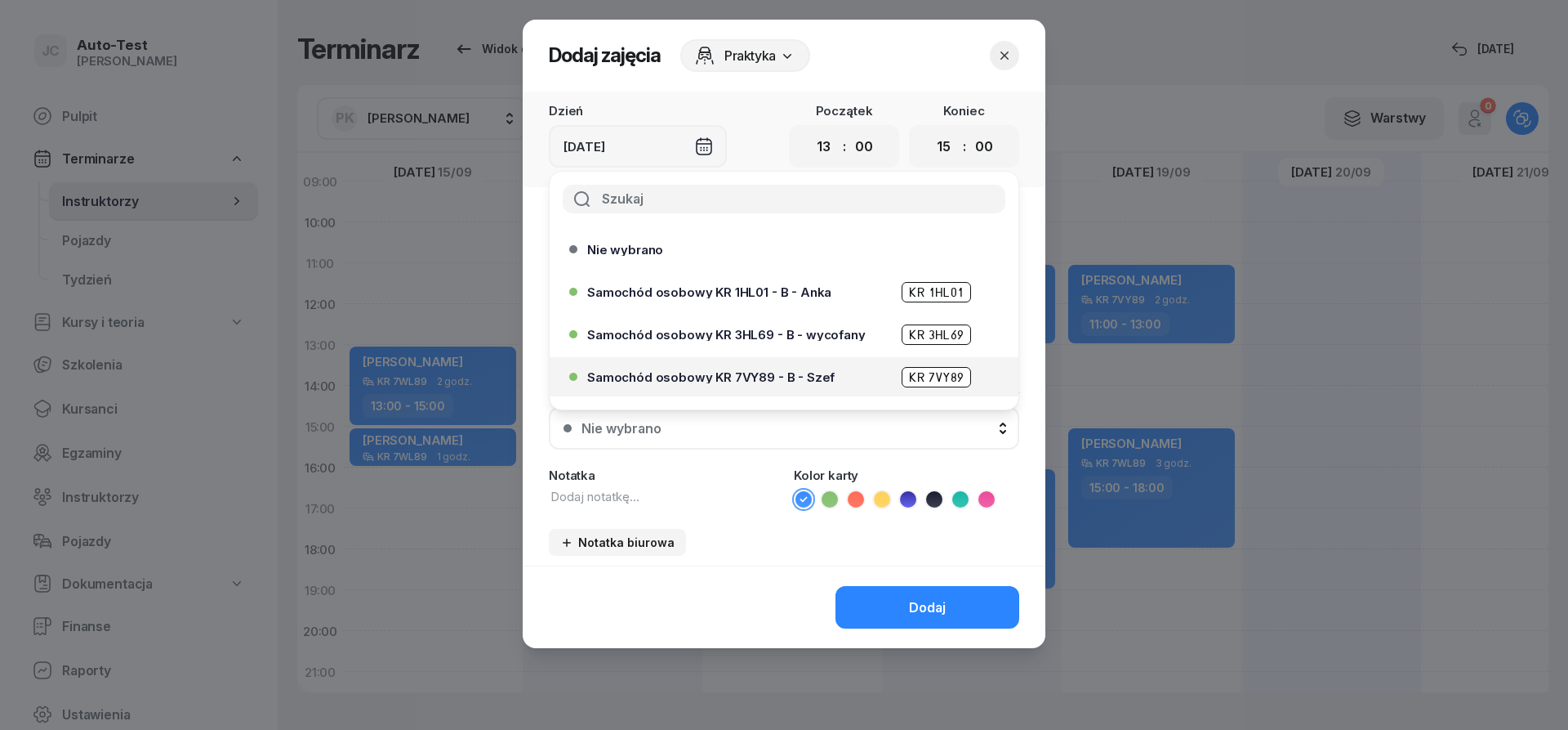
click at [788, 379] on span "Samochód osobowy KR 7VY89 - B - Szef" at bounding box center [711, 377] width 247 height 12
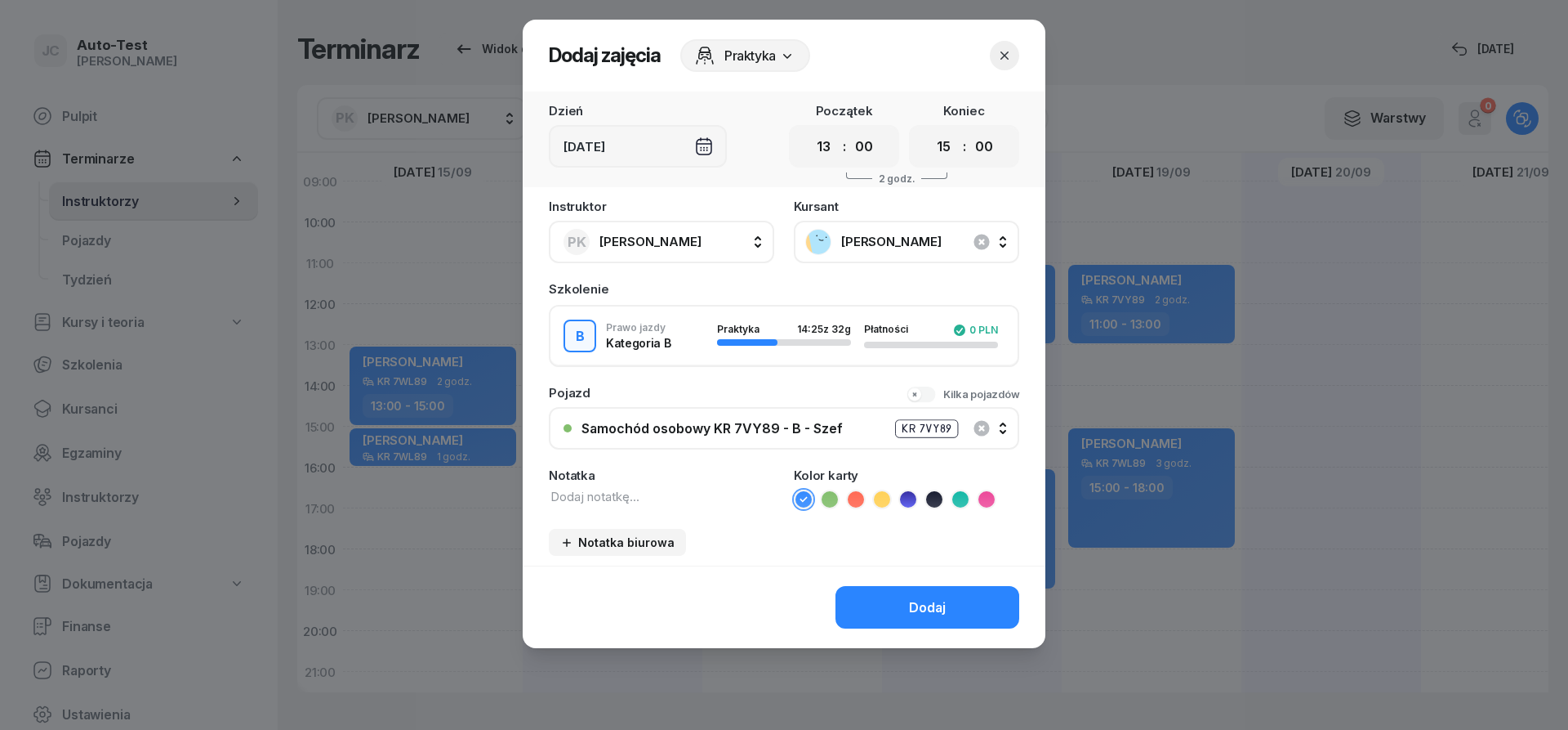
click at [902, 581] on div "Dodaj" at bounding box center [784, 606] width 523 height 82
click at [902, 595] on button "Dodaj" at bounding box center [927, 607] width 183 height 42
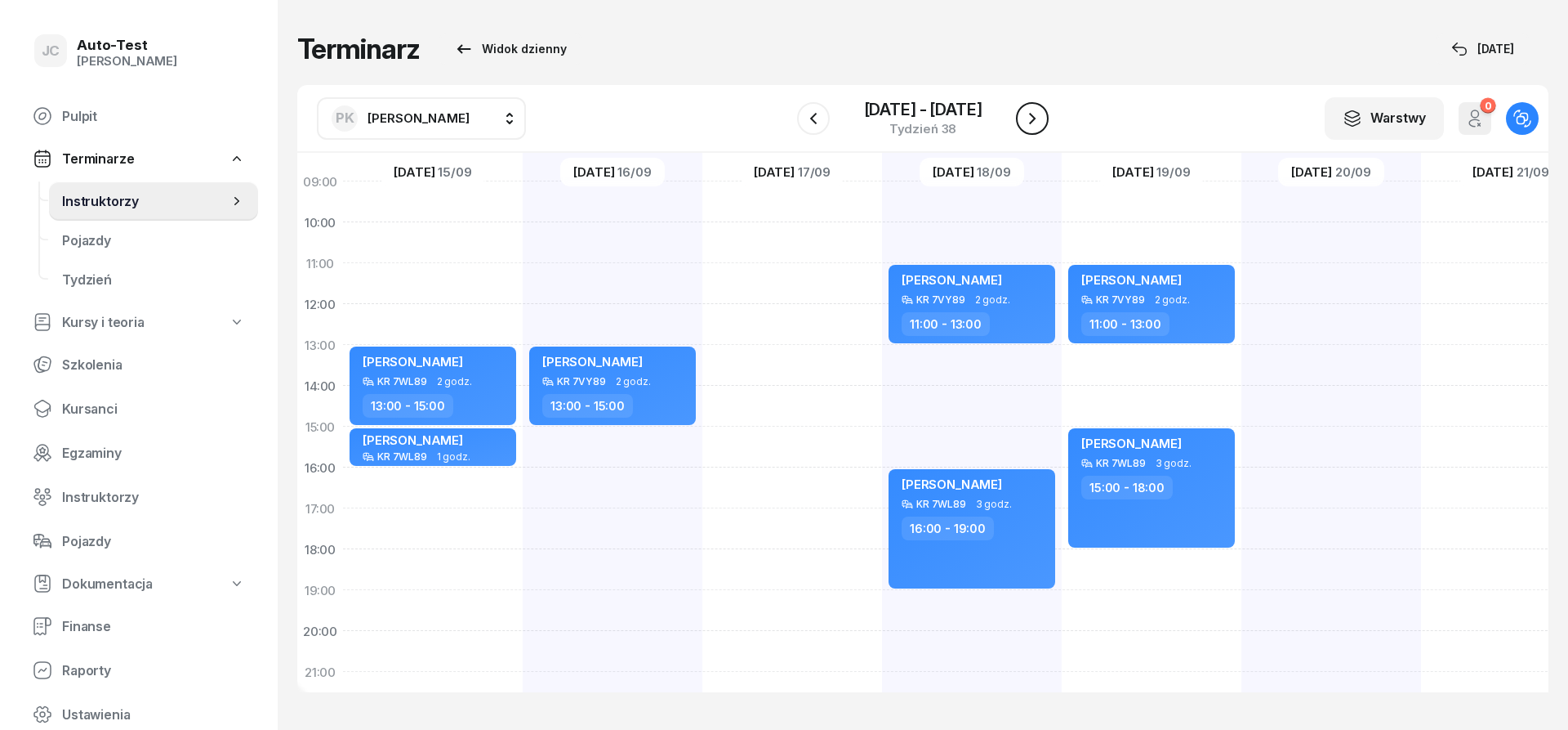
click at [1023, 114] on icon "button" at bounding box center [1033, 119] width 20 height 20
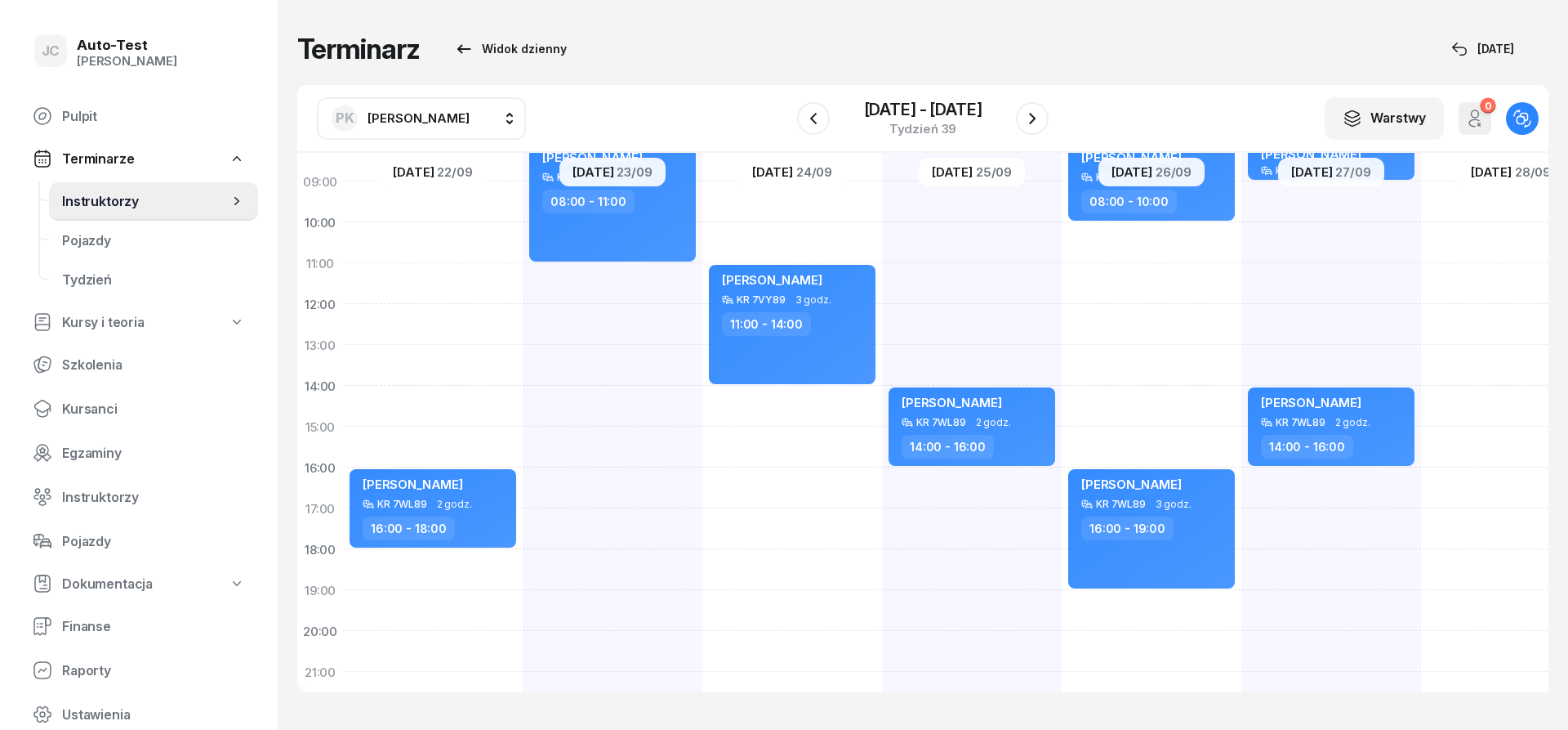
click at [479, 390] on div "[PERSON_NAME] KR 7WL89 2 godz. 16:00 - 18:00" at bounding box center [432, 406] width 179 height 817
select select "14"
select select "16"
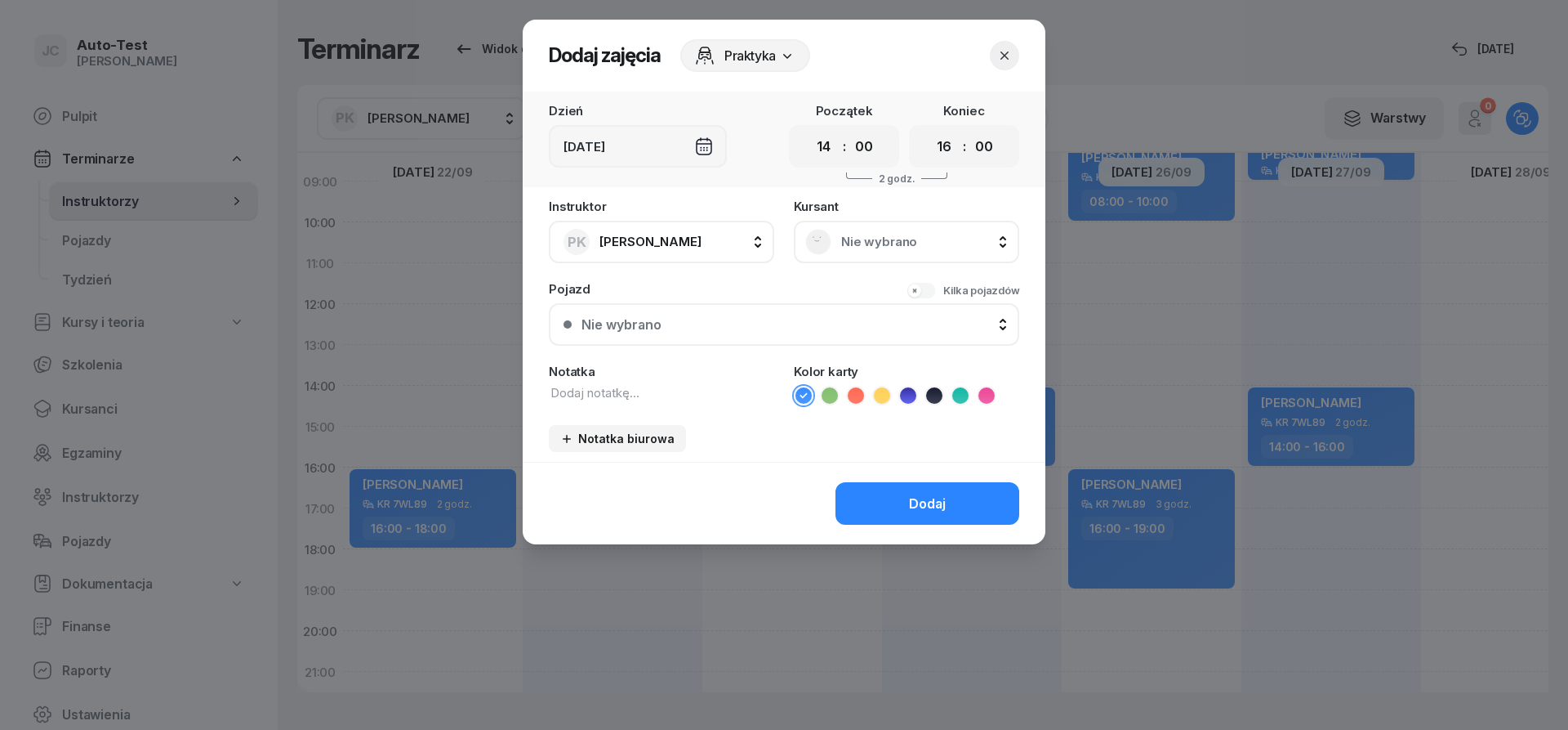
click at [867, 230] on div "Nie wybrano" at bounding box center [906, 242] width 203 height 26
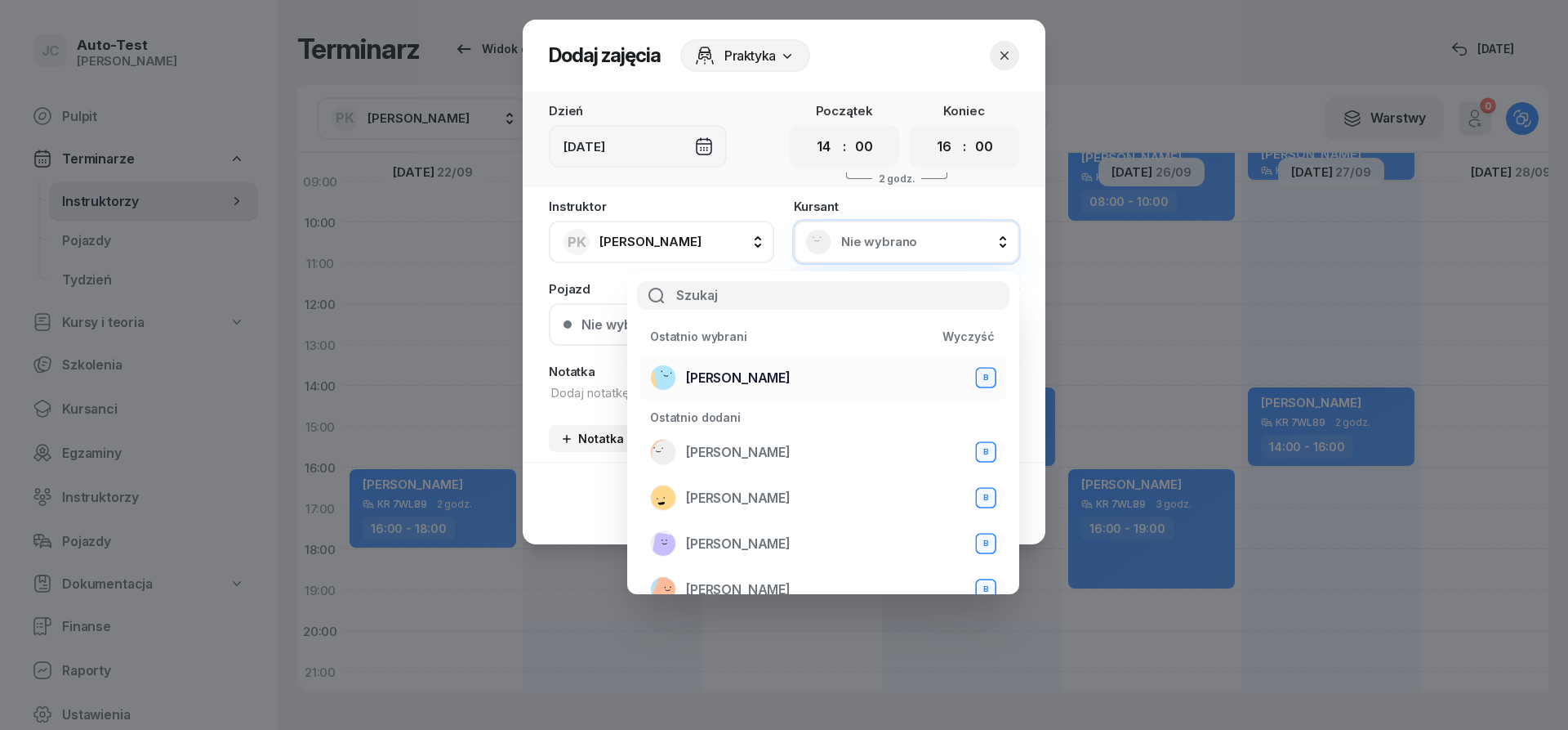
click at [794, 374] on div "[PERSON_NAME] B" at bounding box center [823, 377] width 346 height 26
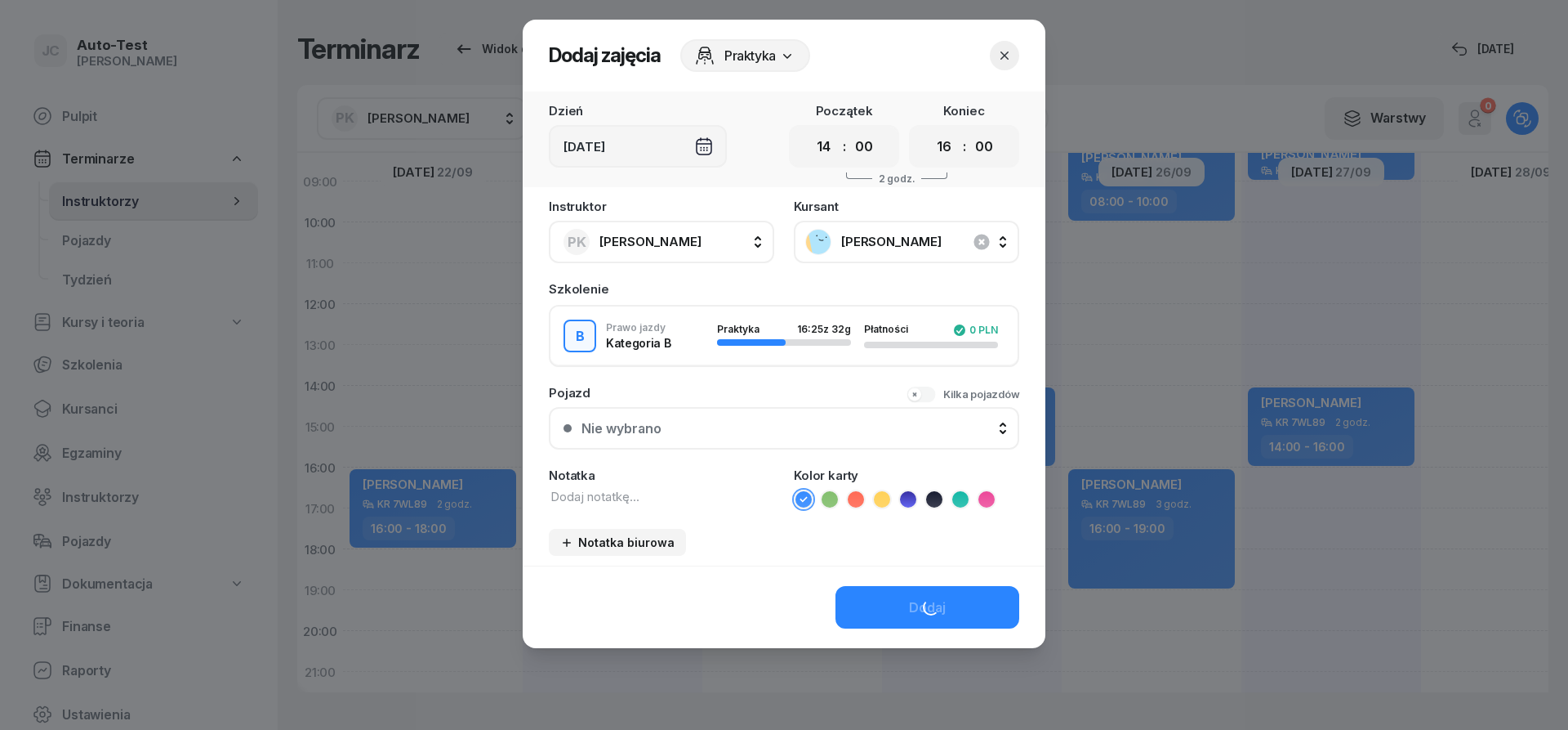
click at [756, 422] on div "Nie wybrano" at bounding box center [794, 429] width 423 height 16
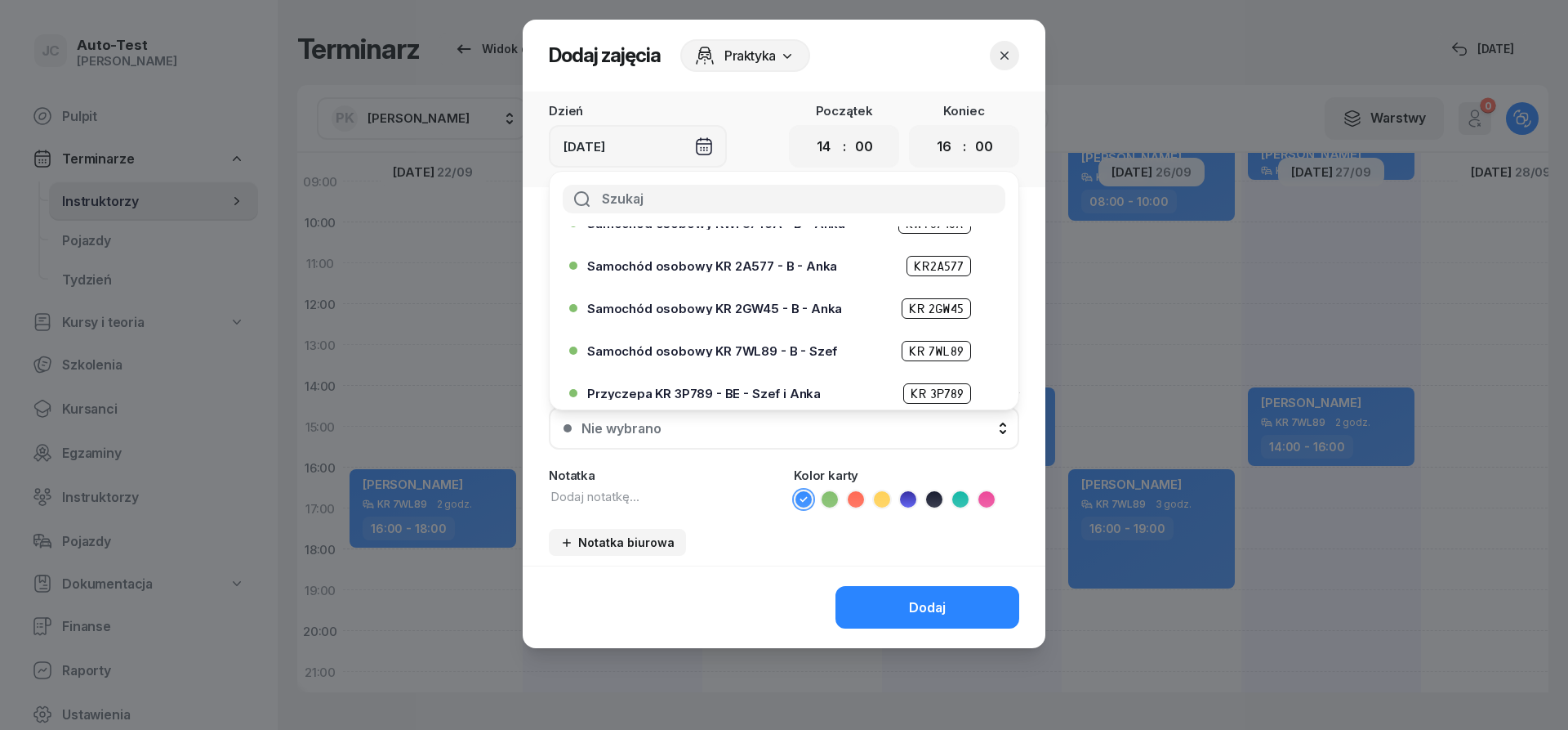
click at [754, 345] on span "Samochód osobowy KR 7WL89 - B - Szef" at bounding box center [712, 350] width 250 height 12
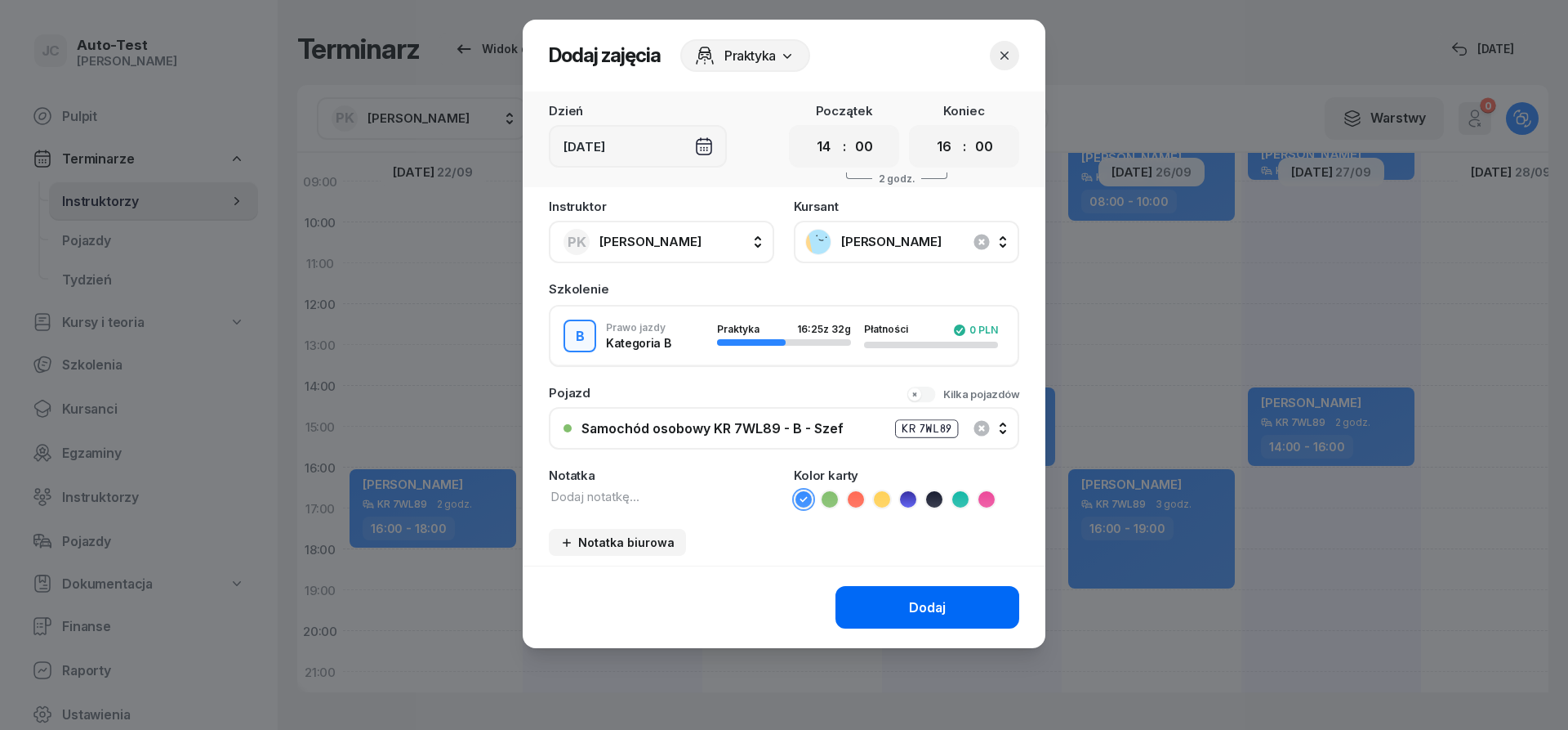
click at [920, 615] on div "Dodaj" at bounding box center [927, 607] width 37 height 16
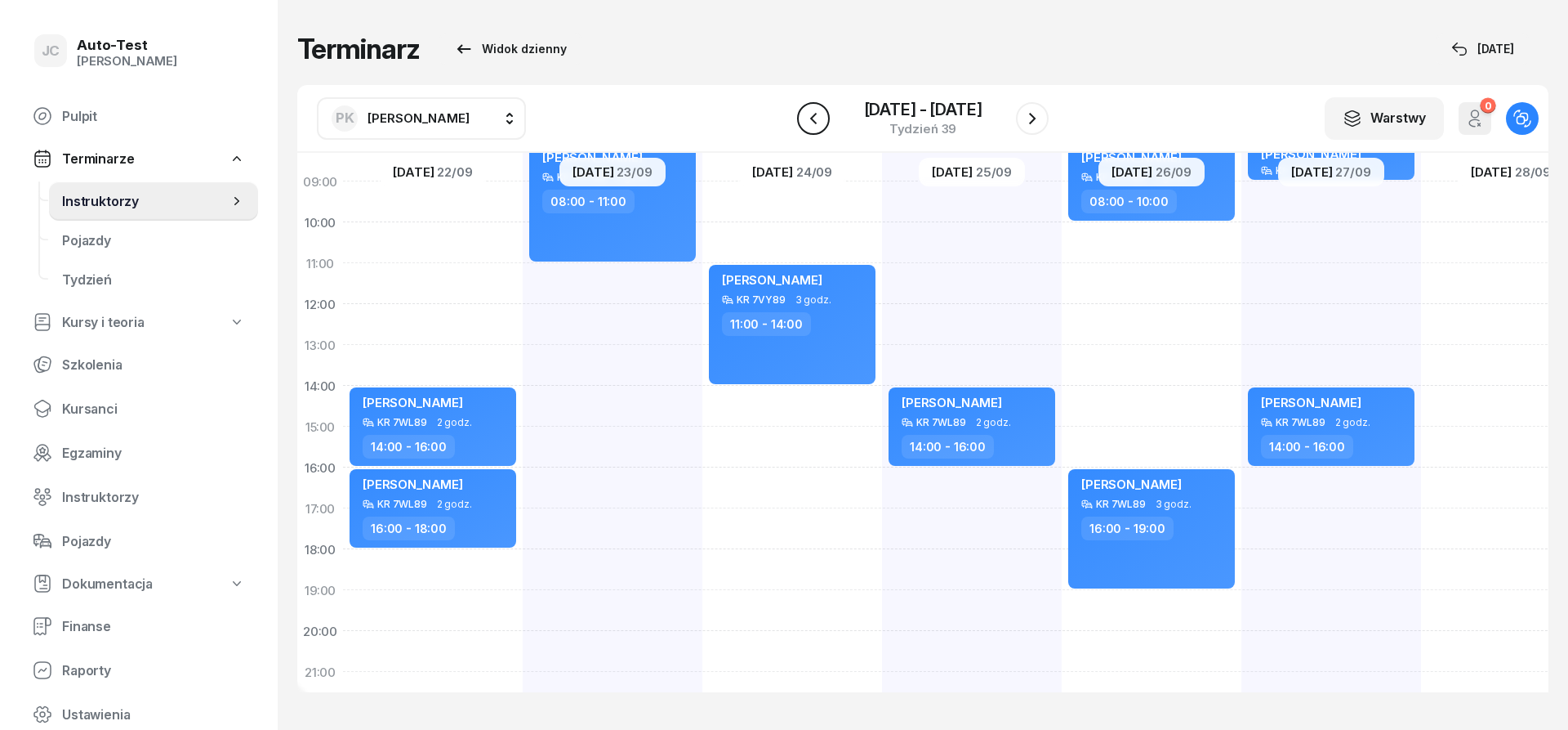
click at [810, 115] on icon "button" at bounding box center [813, 119] width 20 height 20
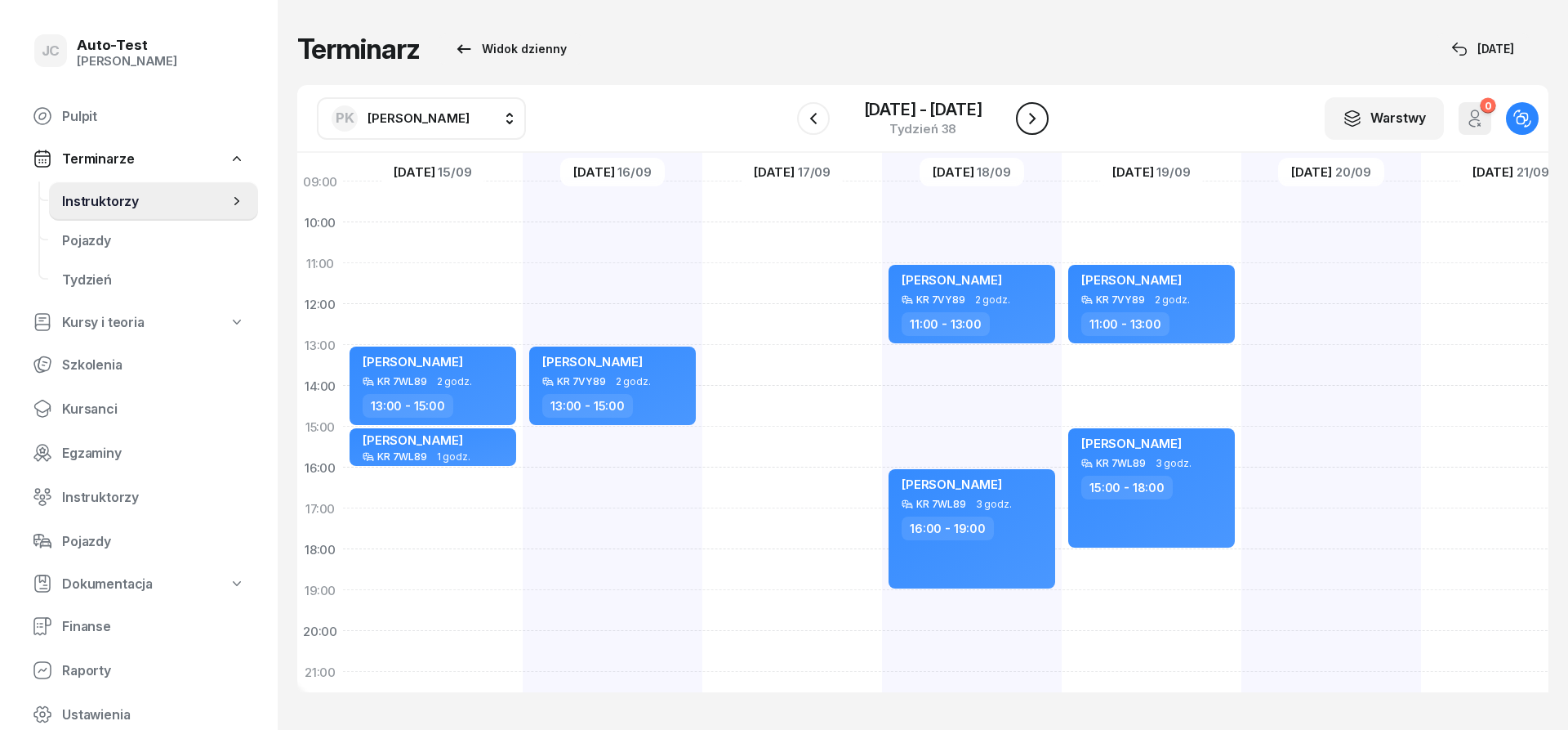
click at [1030, 114] on icon "button" at bounding box center [1033, 119] width 7 height 12
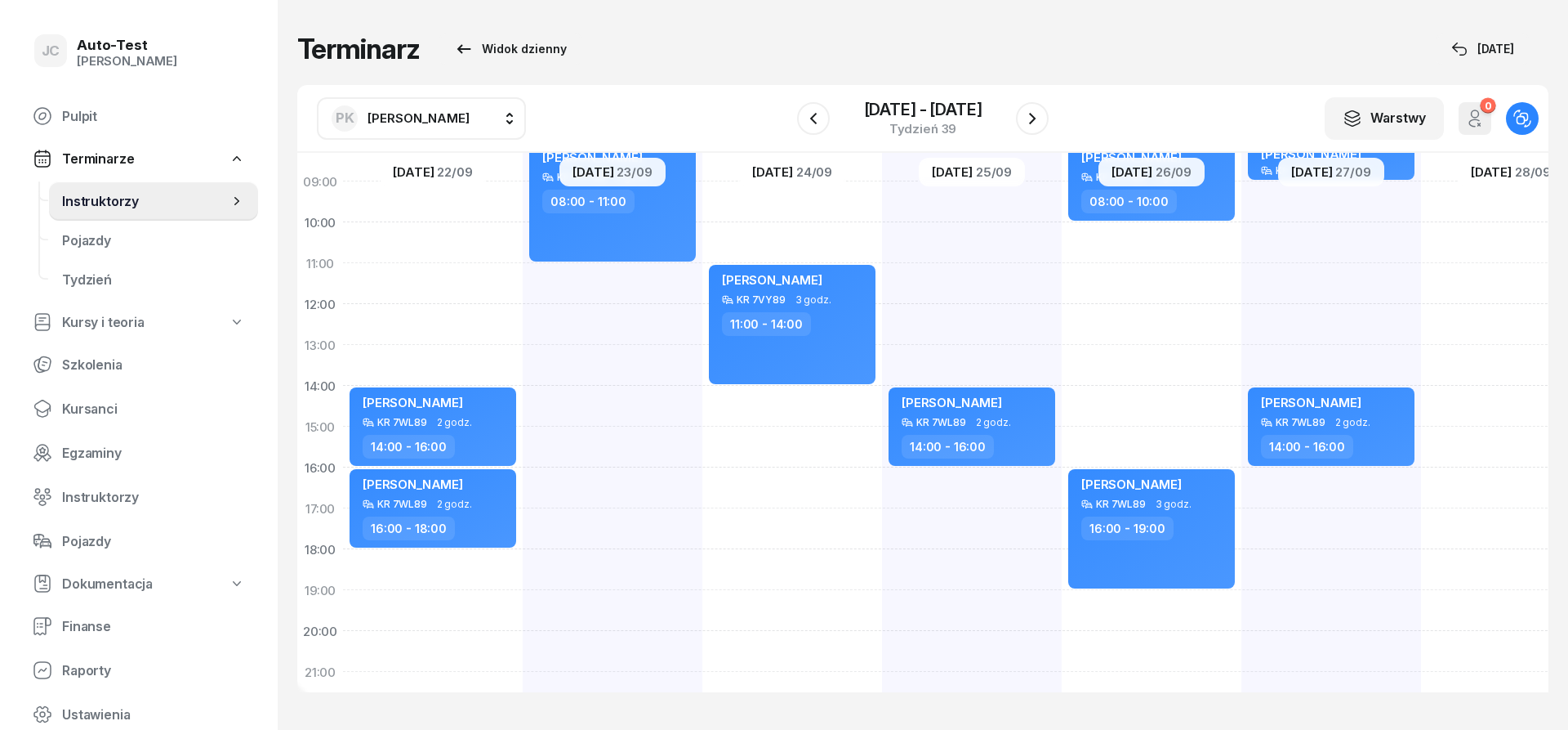
click at [782, 517] on div "[PERSON_NAME] KR 7VY89 3 godz. 11:00 - 14:00" at bounding box center [792, 406] width 179 height 817
select select "17"
select select "19"
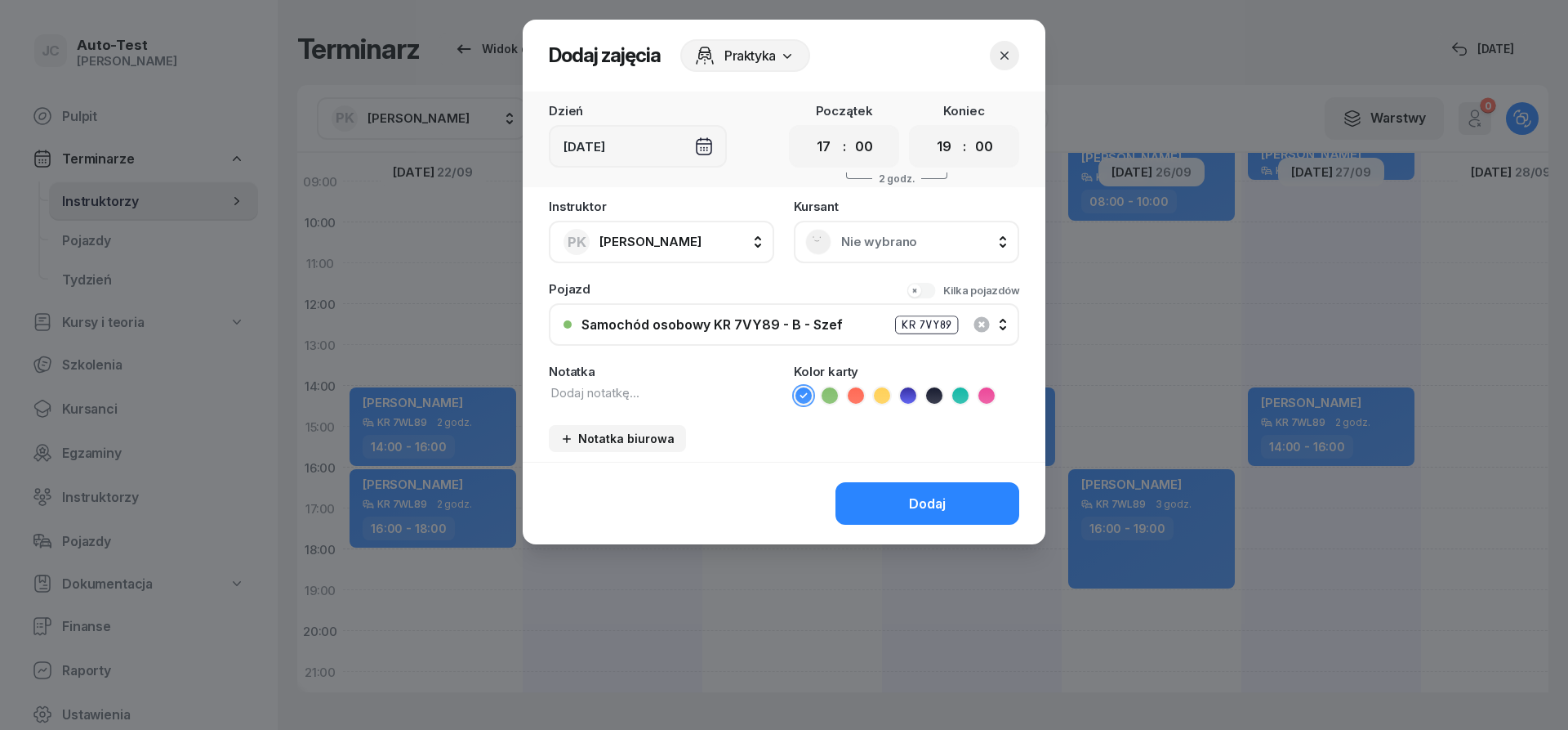
click at [922, 231] on div "Nie wybrano" at bounding box center [906, 242] width 203 height 26
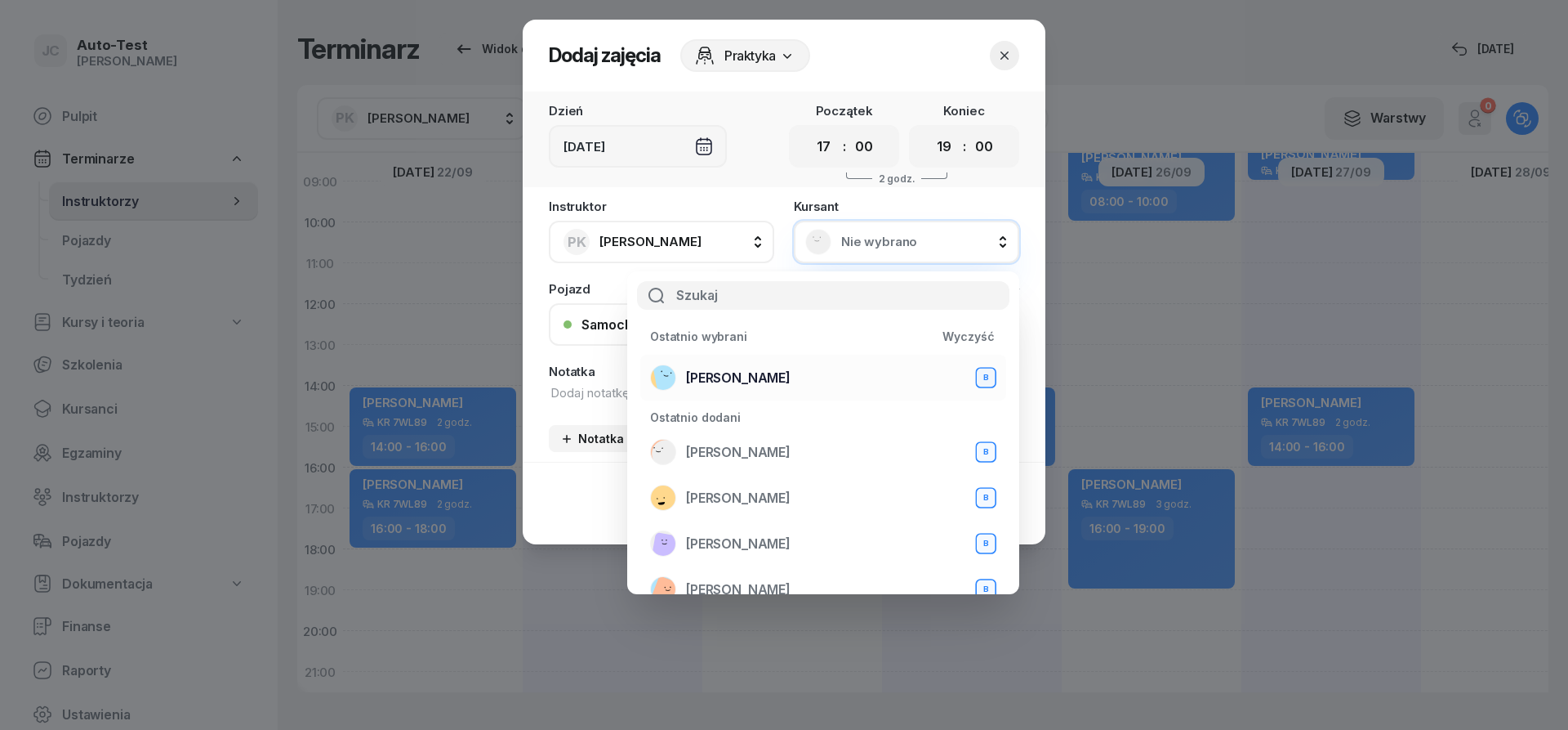
click at [750, 383] on span "[PERSON_NAME]" at bounding box center [739, 378] width 105 height 16
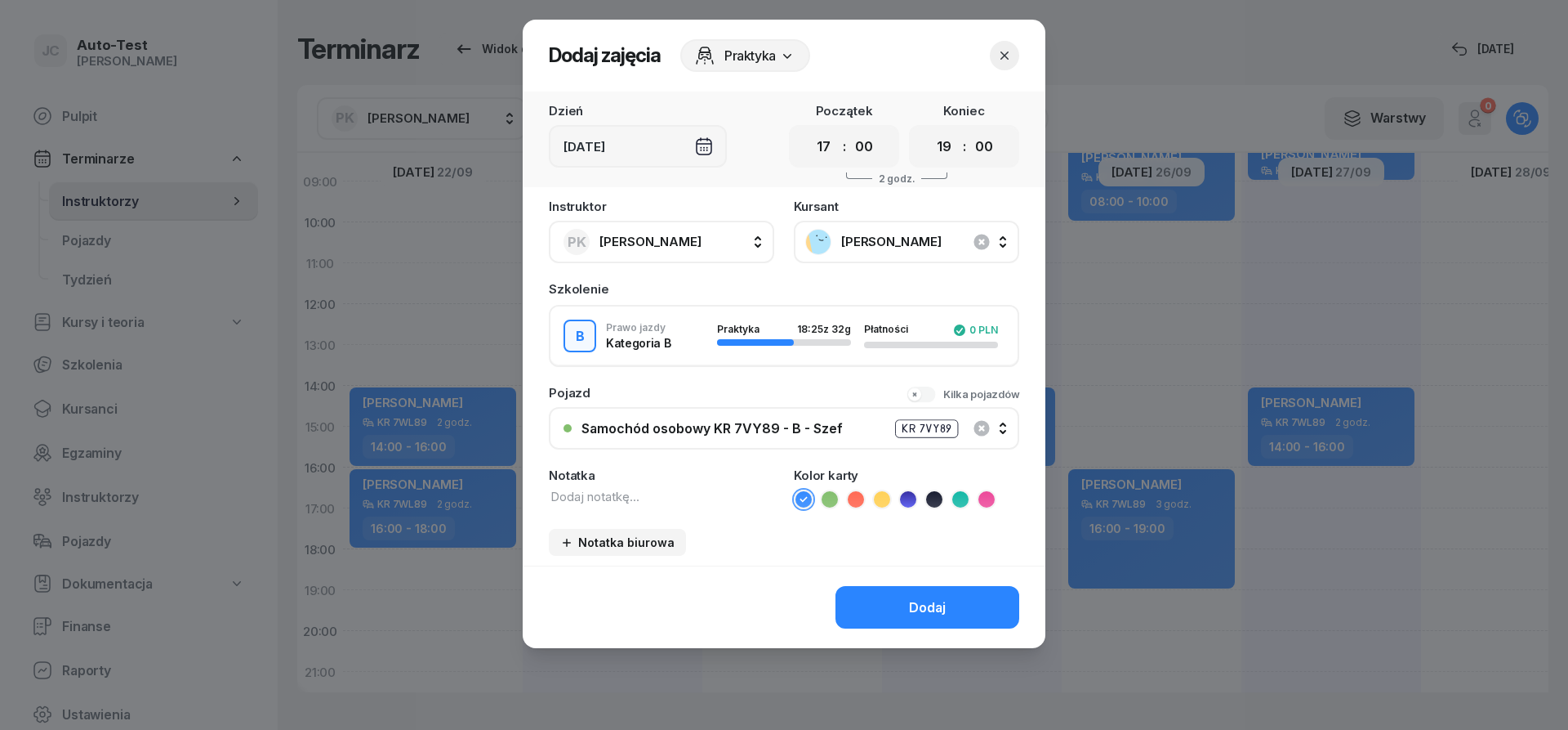
click at [767, 423] on div "Samochód osobowy KR 7VY89 - B - Szef" at bounding box center [712, 429] width 261 height 16
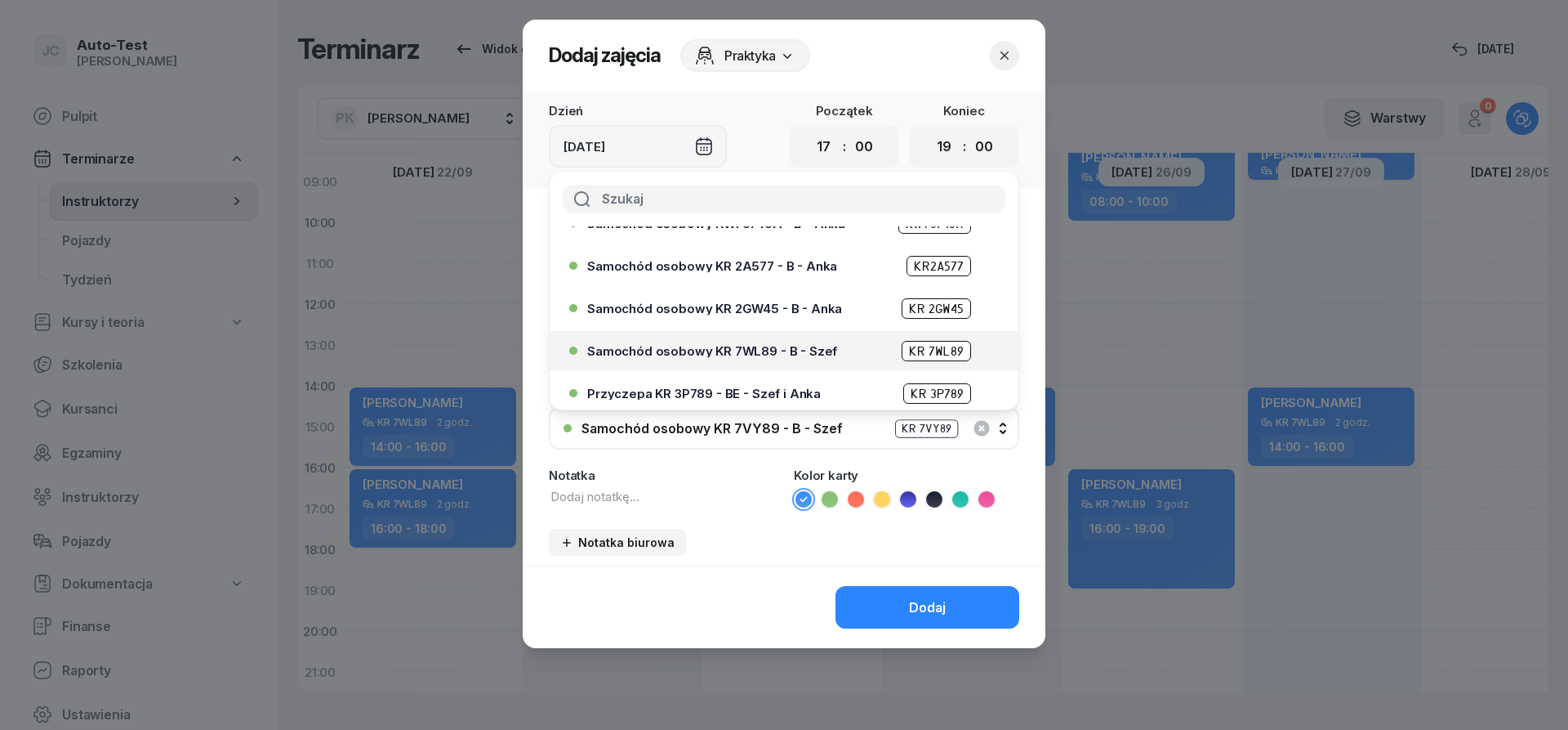
click at [784, 345] on span "Samochód osobowy KR 7WL89 - B - Szef" at bounding box center [712, 350] width 250 height 12
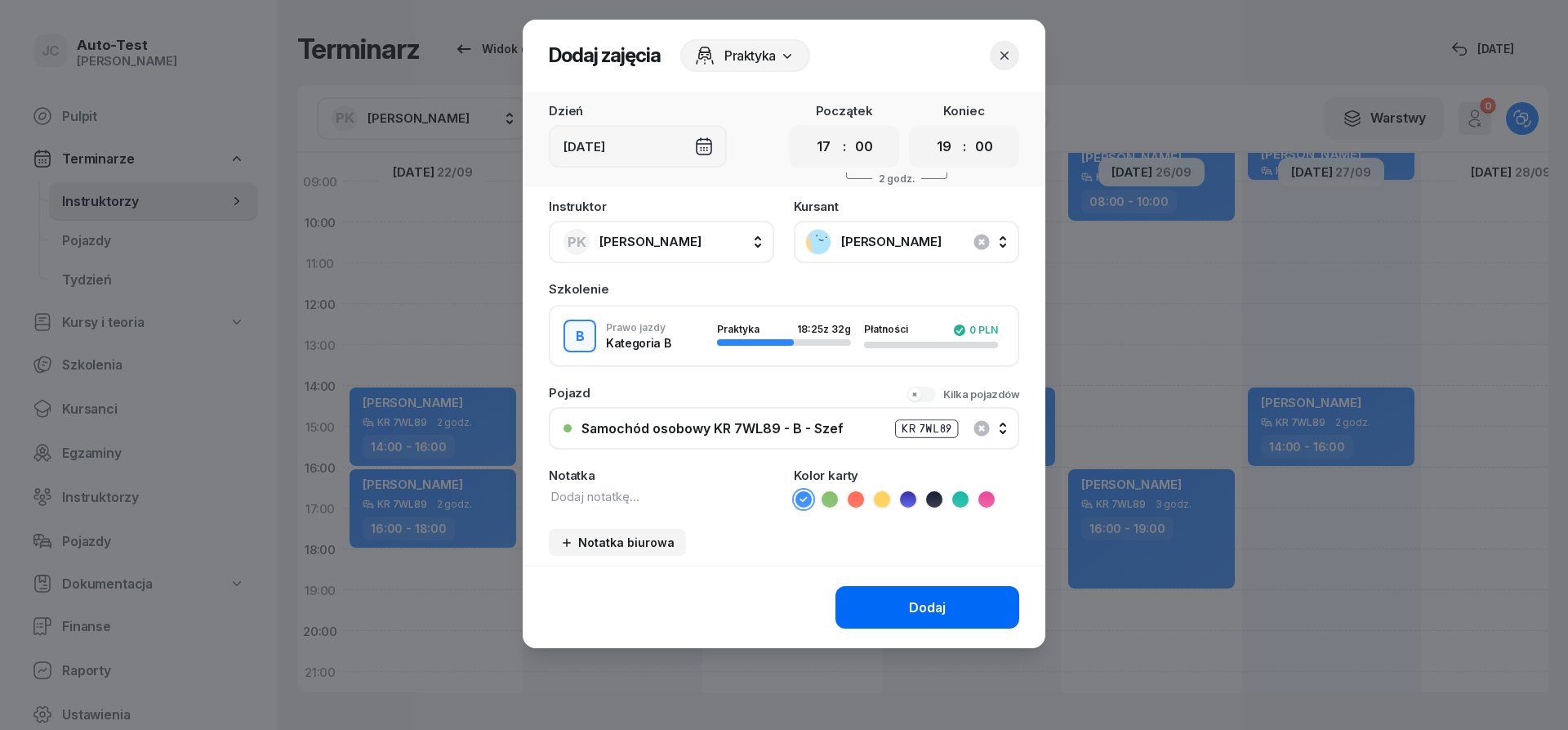
click at [897, 595] on button "Dodaj" at bounding box center [927, 607] width 183 height 42
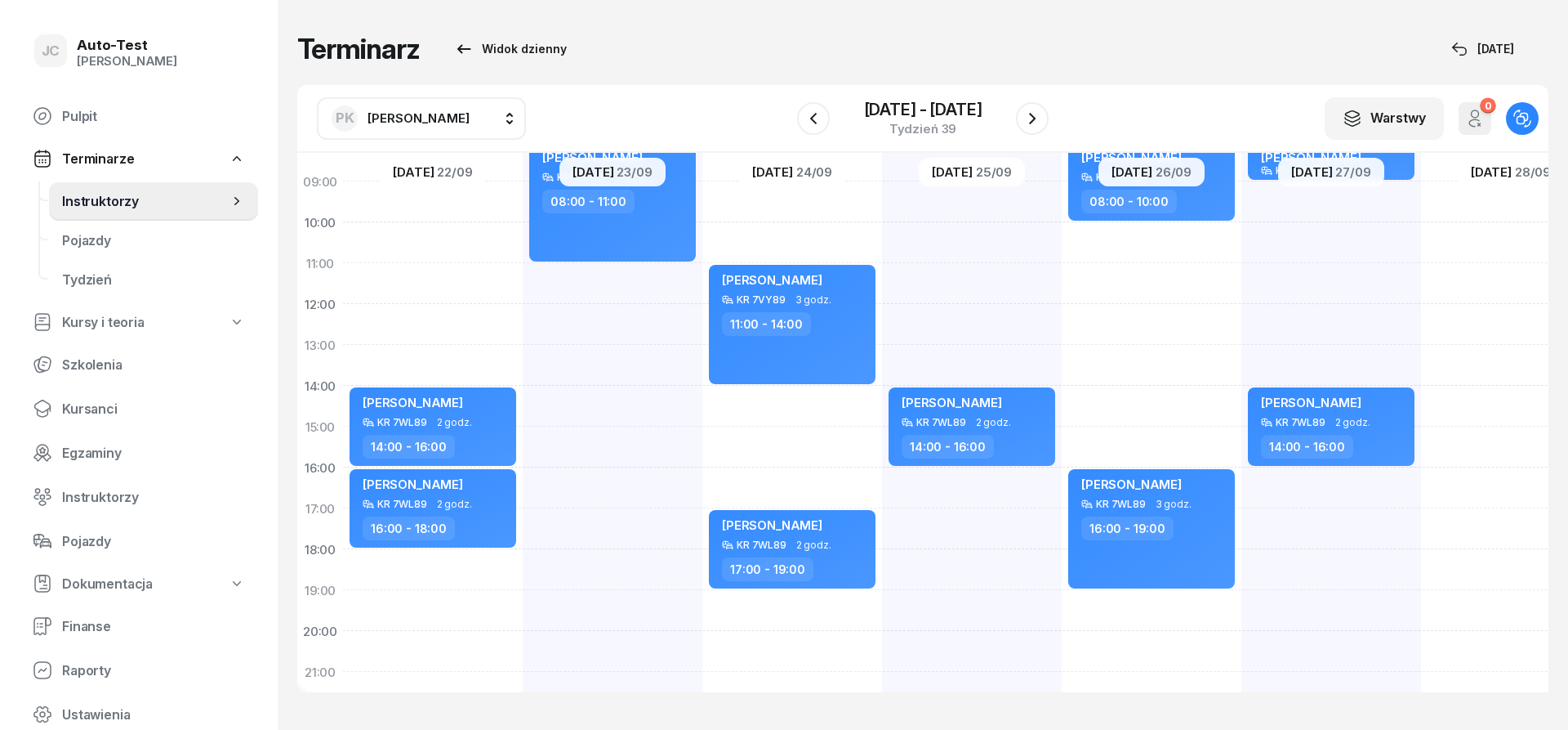
click at [1296, 275] on div "[PERSON_NAME] KR 7WL89 1 godz. 08:00 - 09:00 [PERSON_NAME] KR 7WL89 2 godz. 14:…" at bounding box center [1331, 406] width 179 height 817
select select "11"
select select "13"
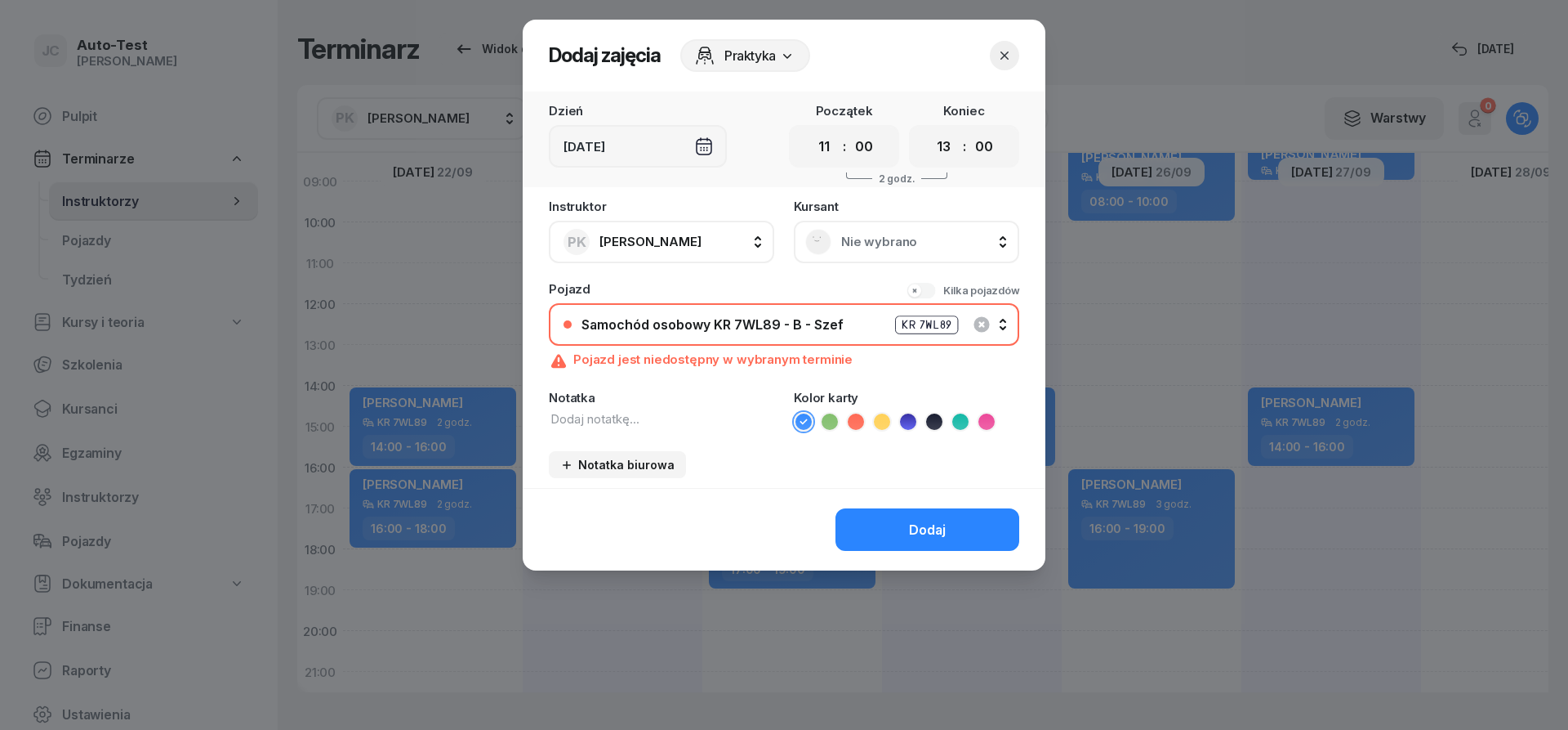
click at [842, 233] on div "Nie wybrano" at bounding box center [906, 242] width 203 height 26
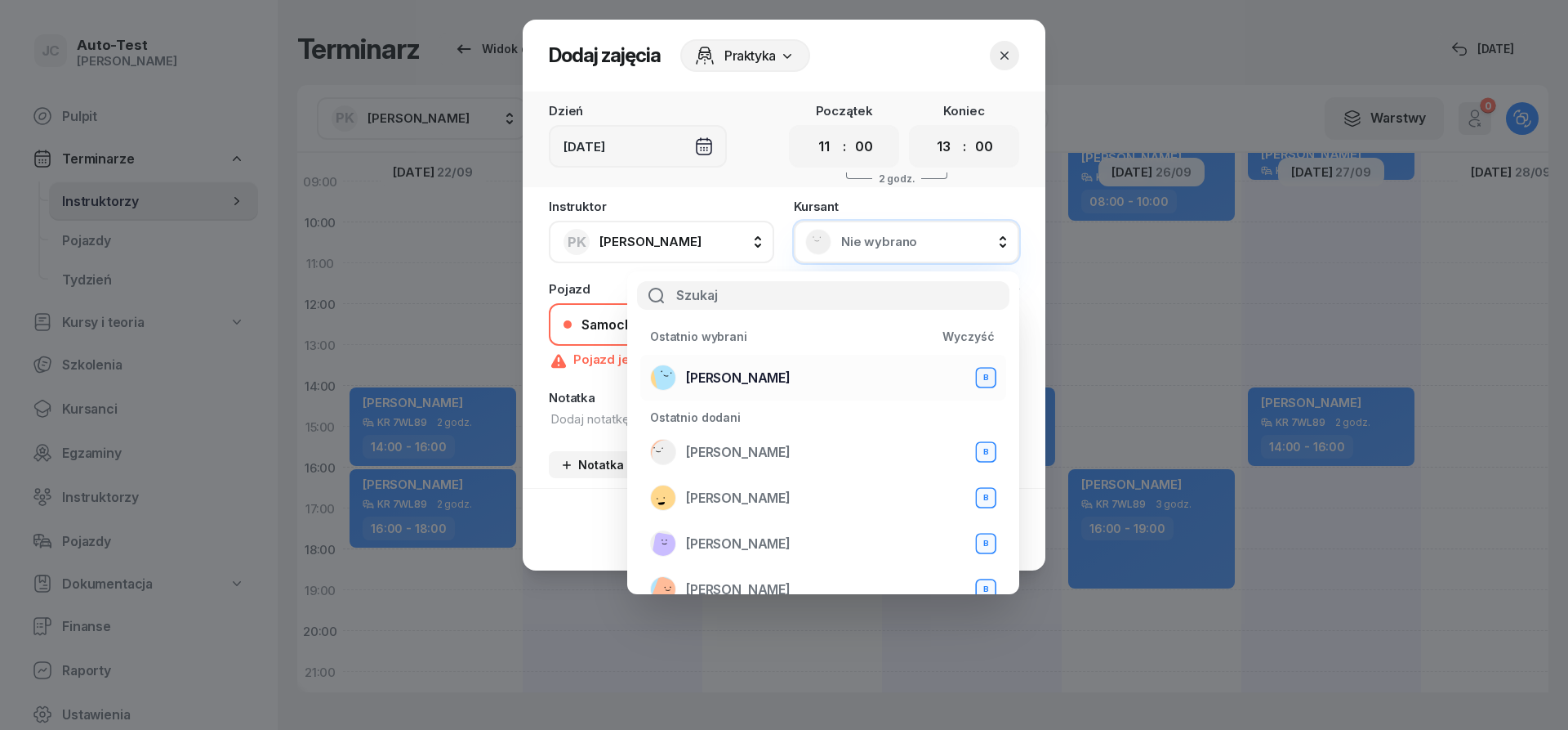
click at [793, 375] on div "[PERSON_NAME] B" at bounding box center [823, 377] width 346 height 26
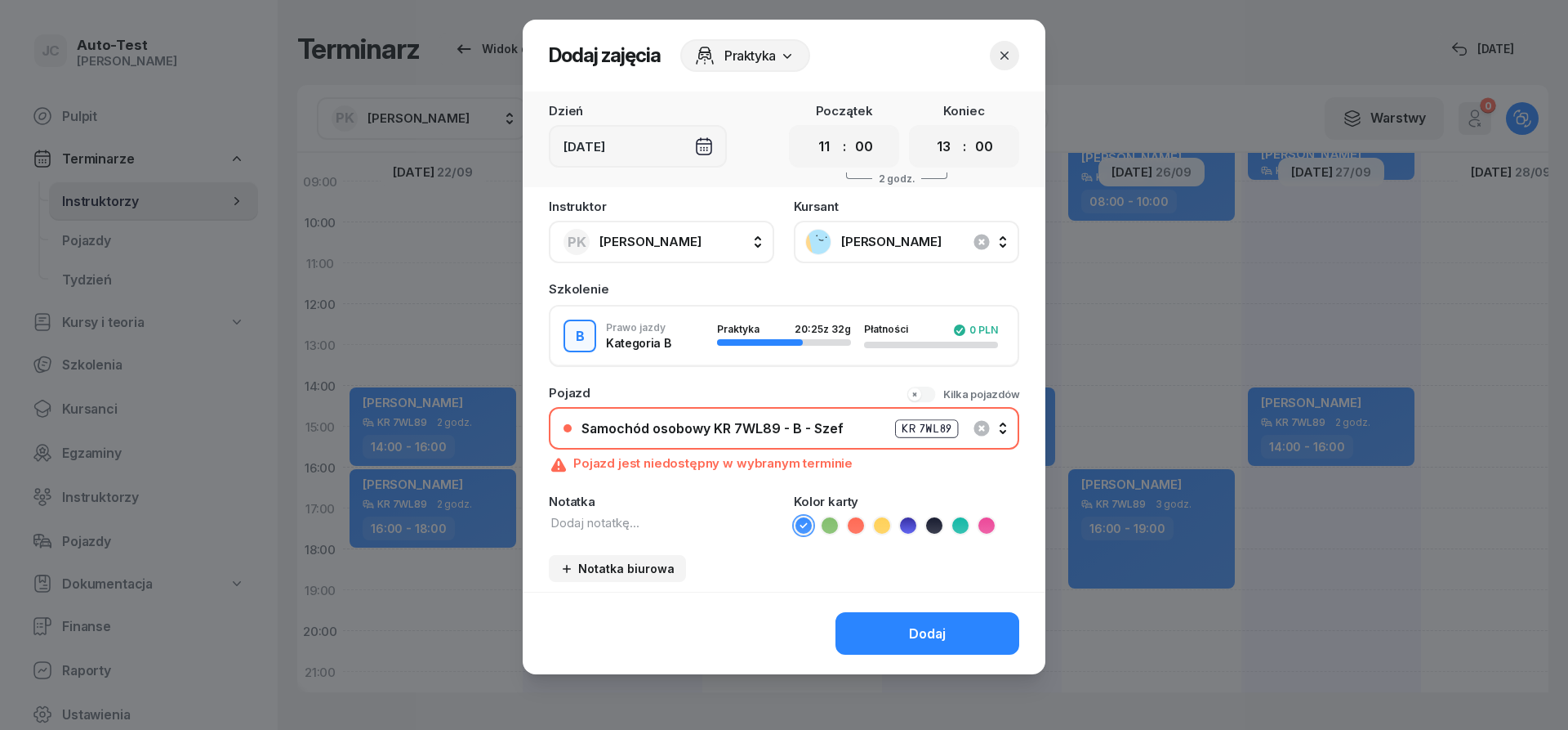
click at [784, 417] on button "Samochód osobowy KR 7WL89 - B - Szef KR 7WL89" at bounding box center [784, 428] width 471 height 42
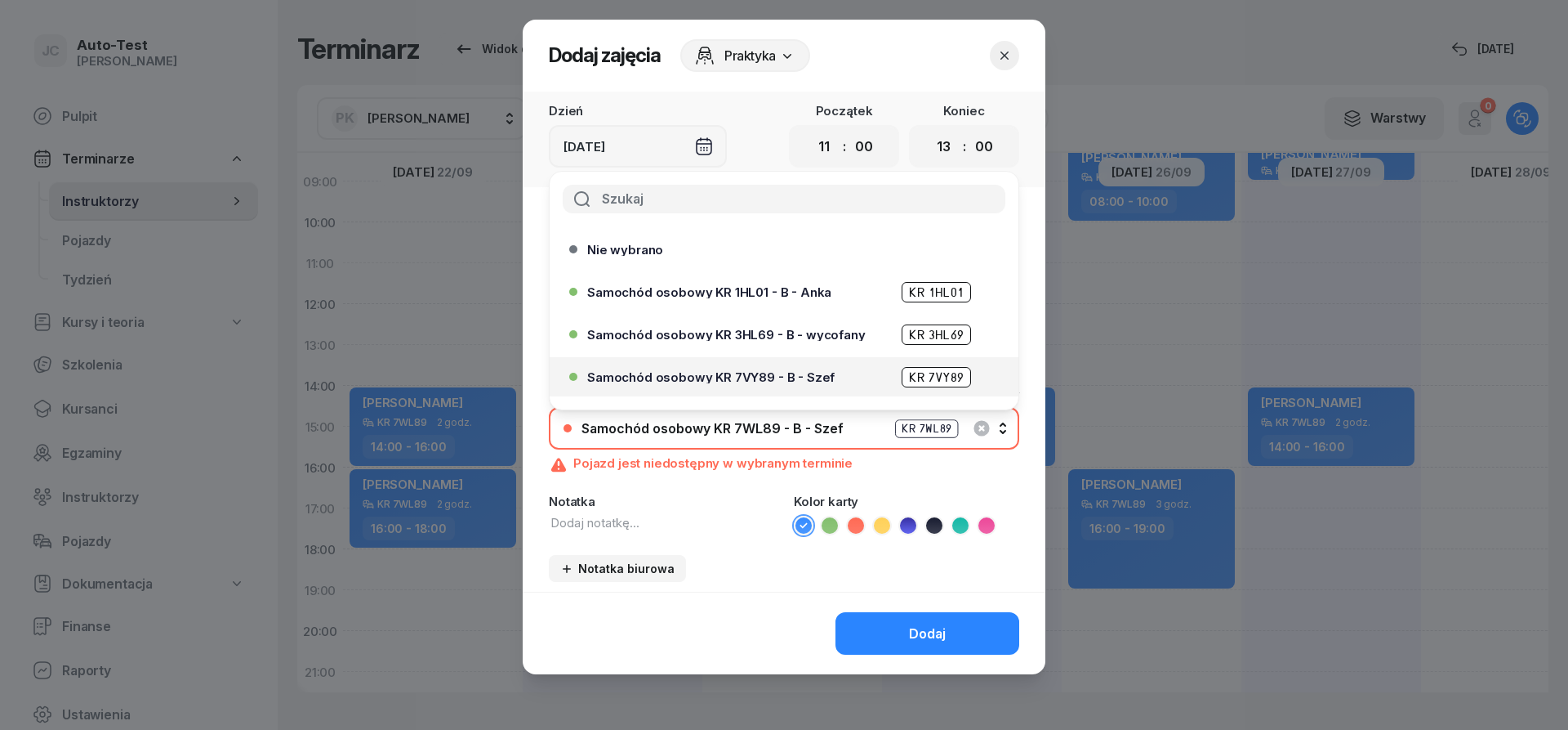
click at [773, 370] on div "Samochód osobowy KR 7VY89 - B - Szef KR 7VY89" at bounding box center [789, 377] width 402 height 21
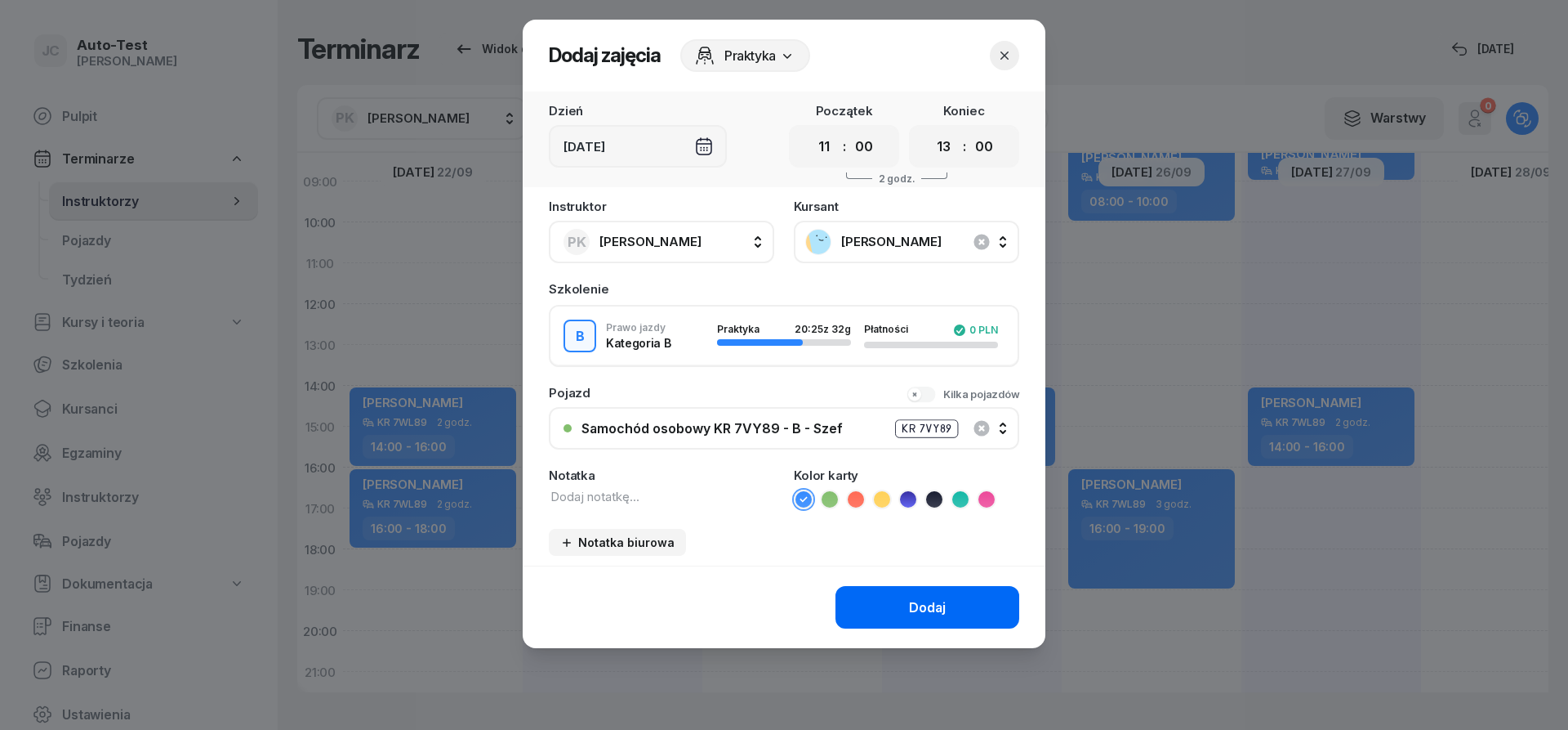
click at [892, 615] on button "Dodaj" at bounding box center [927, 607] width 183 height 42
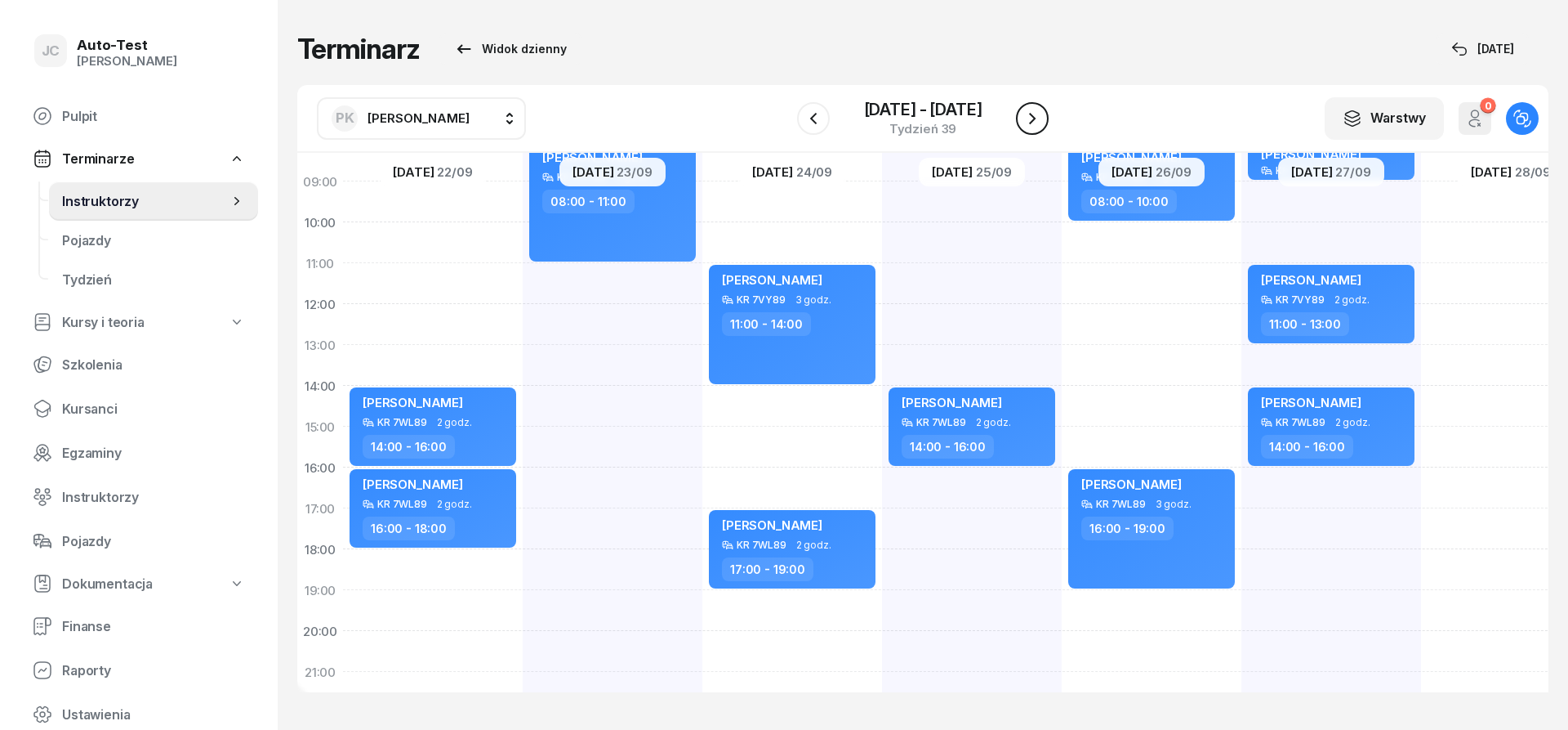
click at [1036, 120] on icon "button" at bounding box center [1033, 119] width 7 height 12
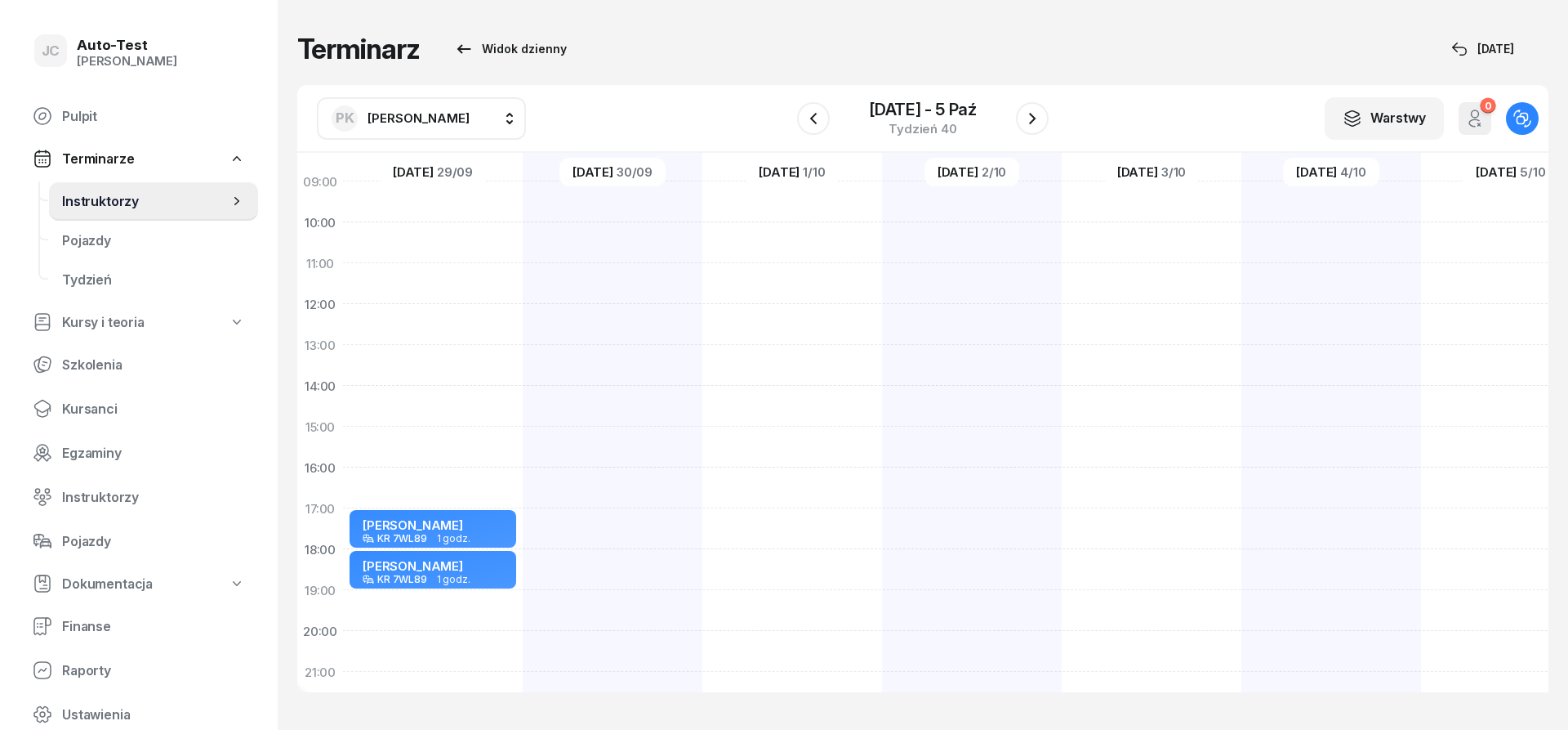
click at [466, 391] on div "[PERSON_NAME] KR 7WL89 1 godz. 17:00 - 18:00 [PERSON_NAME] KR 7WL89 1 godz. 18:…" at bounding box center [432, 406] width 179 height 817
select select "14"
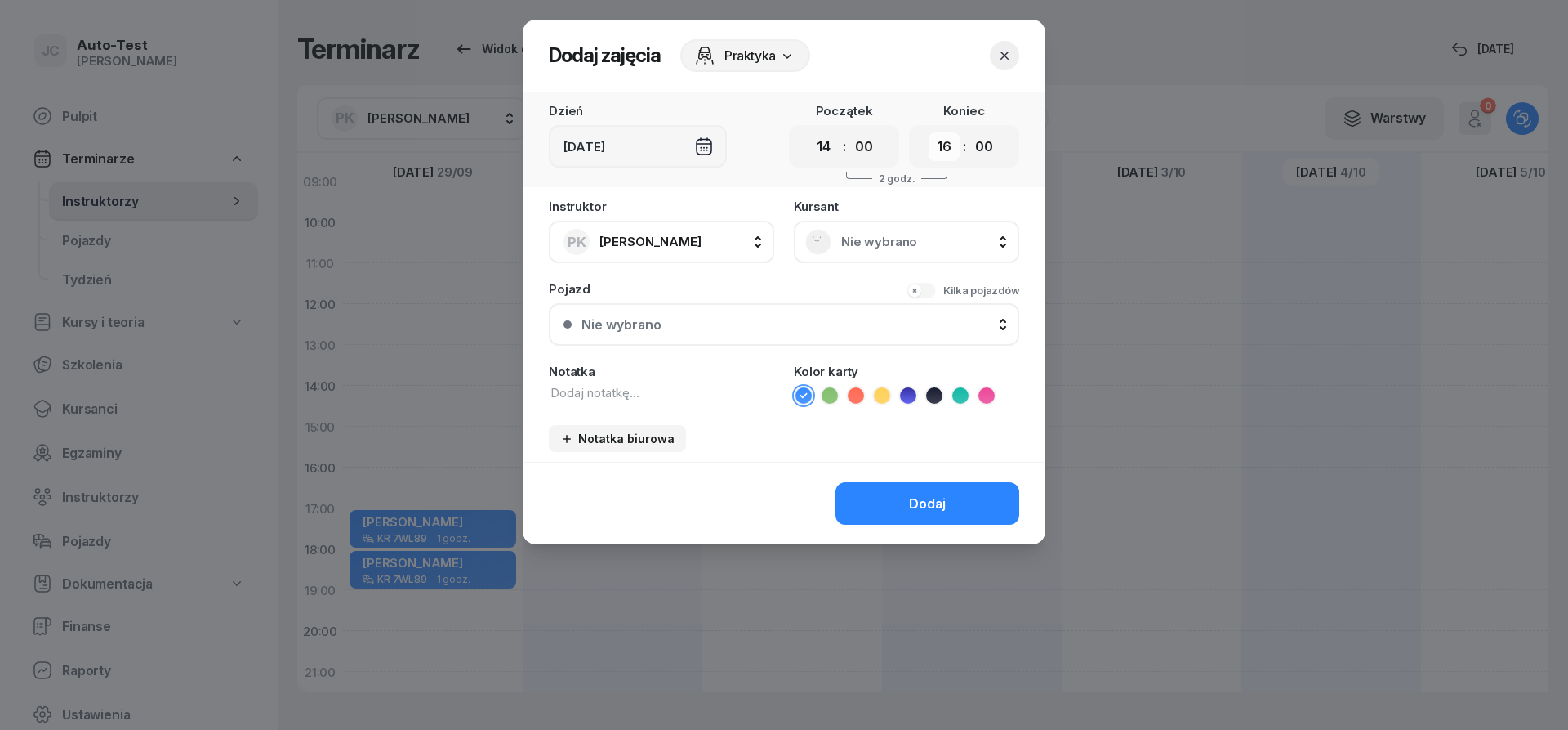
click at [929, 132] on select "00 01 02 03 04 05 06 07 08 09 10 11 12 13 14 15 16 17 18 19 20 21 22 23" at bounding box center [944, 146] width 31 height 28
select select "17"
click option "17" at bounding box center [0, 0] width 0 height 0
click at [852, 252] on div "Nie wybrano" at bounding box center [906, 242] width 203 height 26
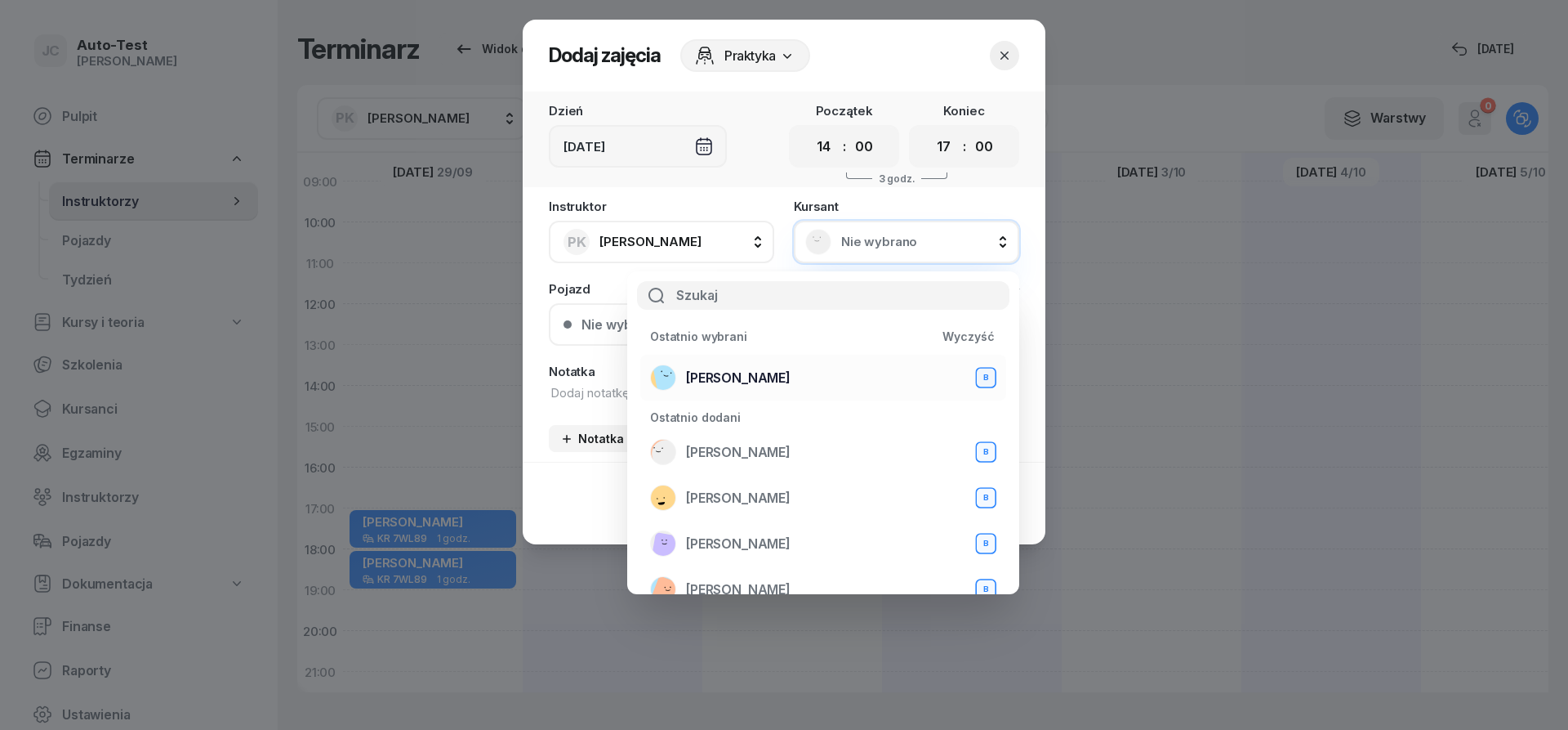
click at [800, 382] on div "[PERSON_NAME] B" at bounding box center [823, 377] width 346 height 26
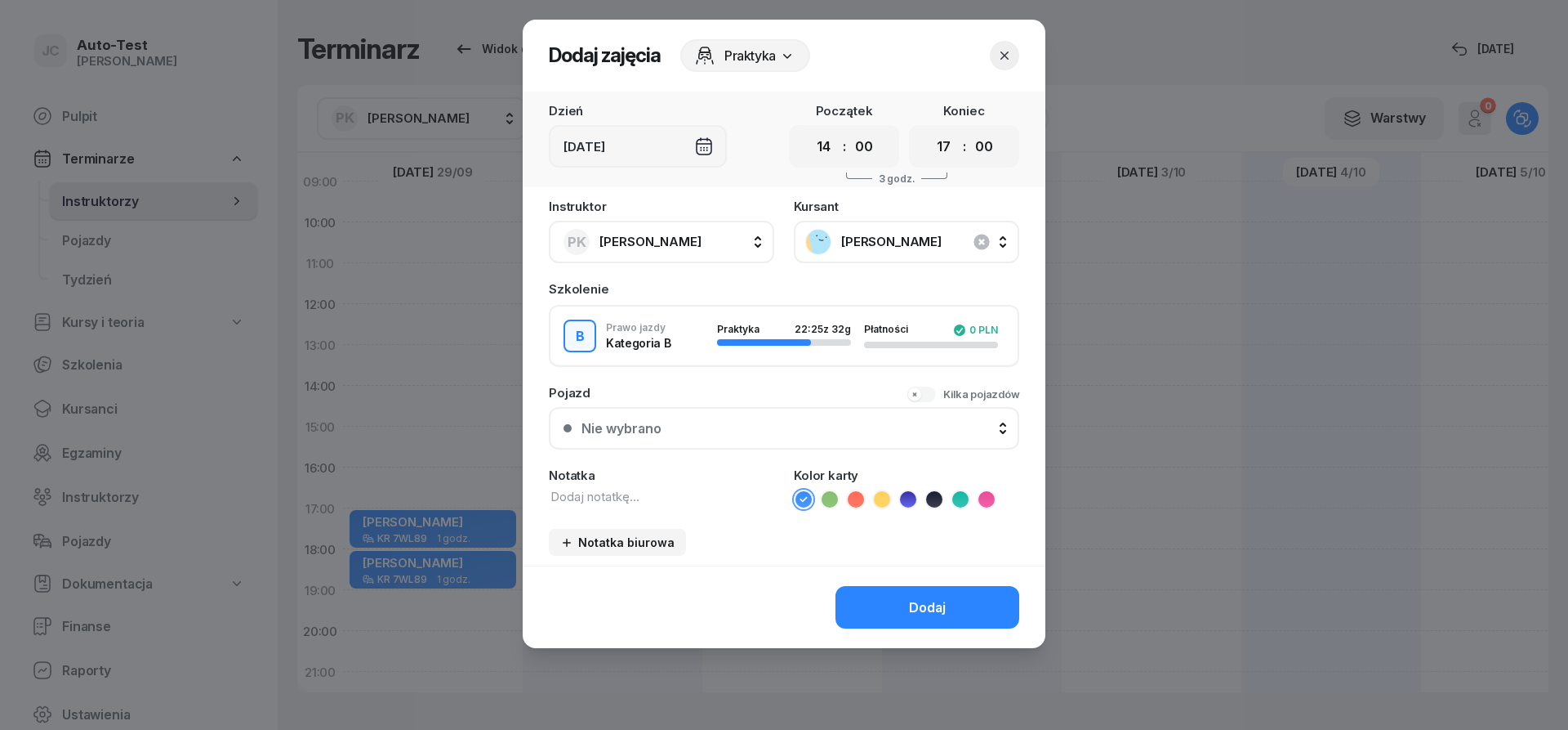
click at [703, 440] on button "Nie wybrano" at bounding box center [784, 428] width 471 height 42
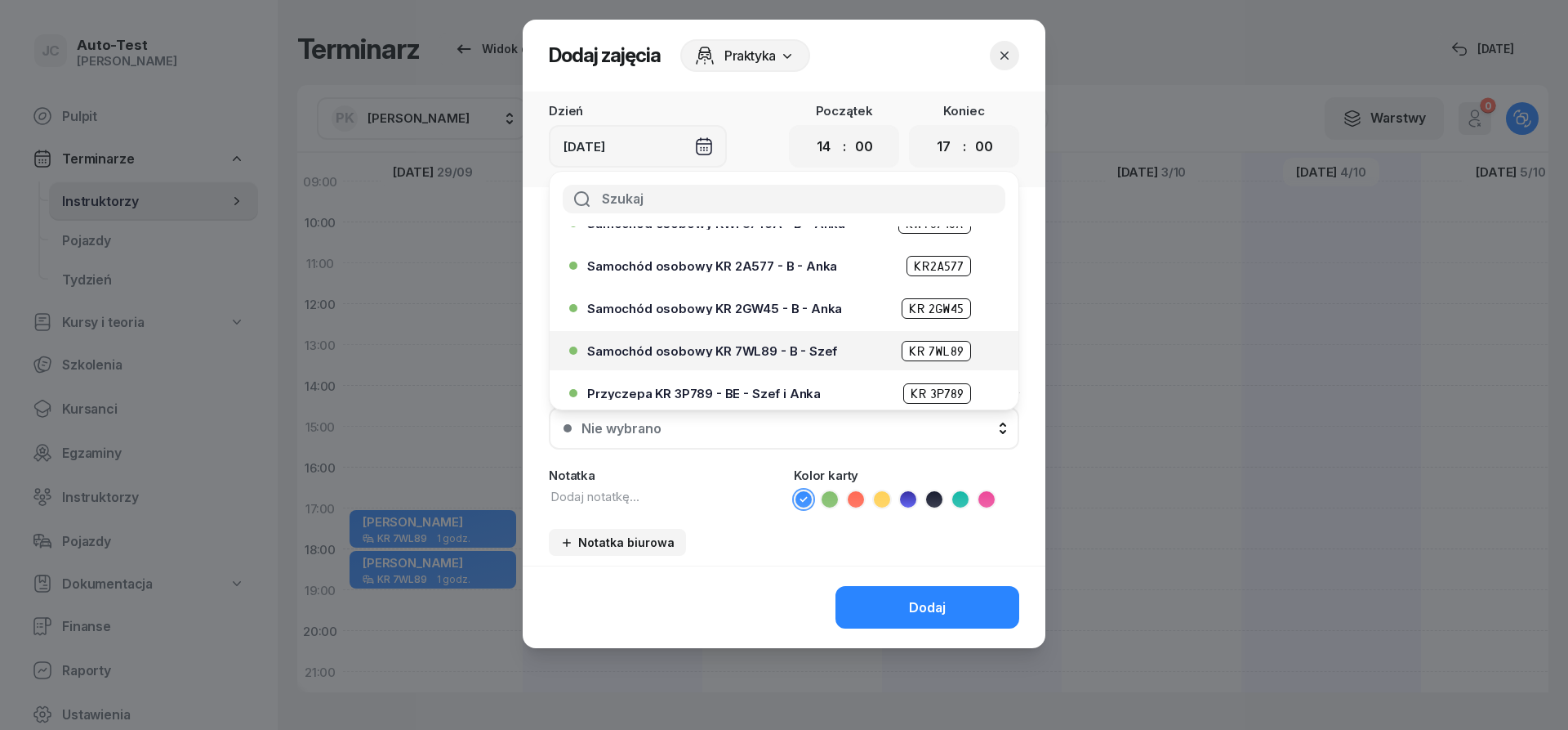
click at [788, 339] on div "Samochód osobowy KR 7WL89 - B - Szef KR 7WL89" at bounding box center [779, 350] width 420 height 26
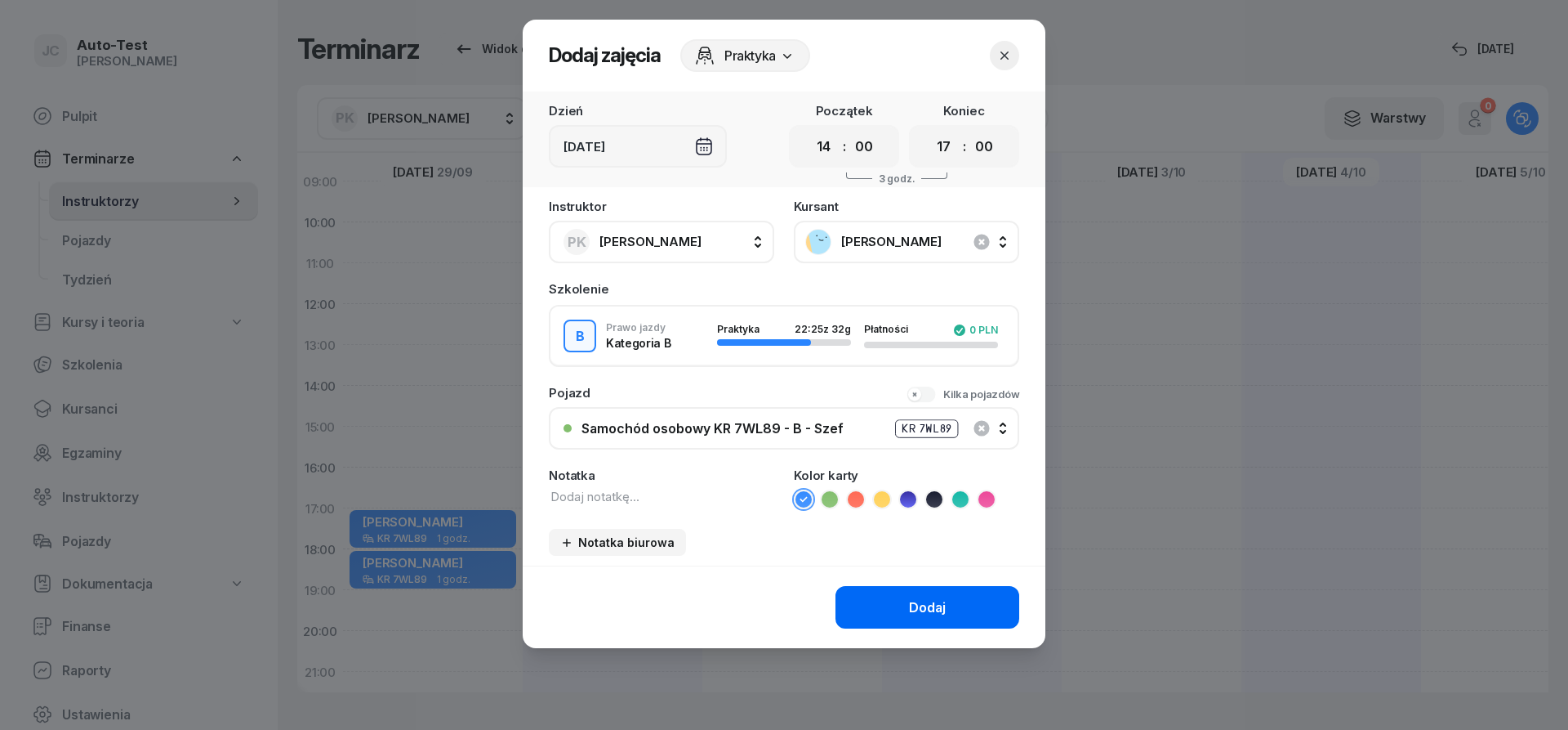
click at [872, 610] on button "Dodaj" at bounding box center [927, 607] width 183 height 42
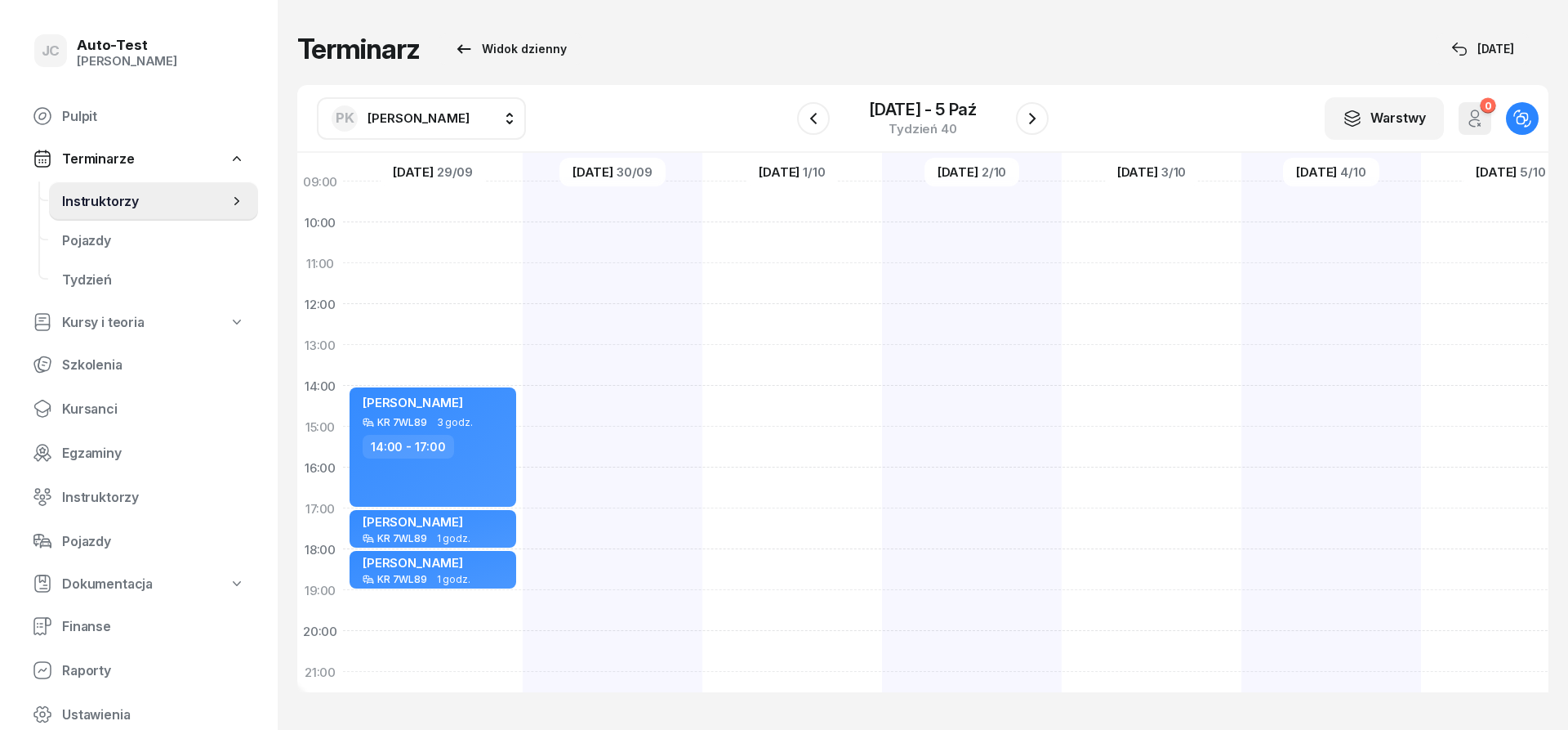
click at [769, 473] on div at bounding box center [792, 406] width 179 height 817
select select "16"
select select "18"
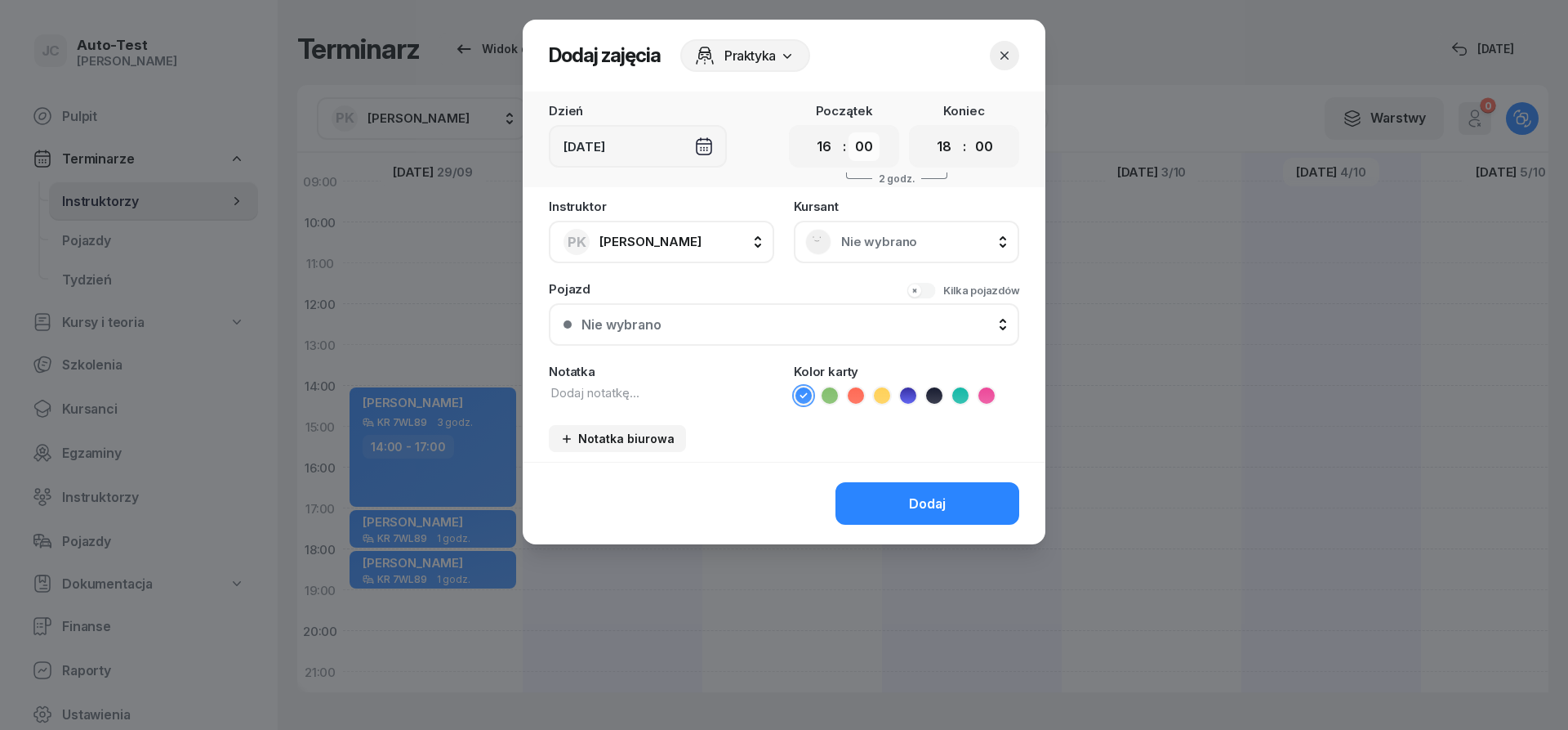
click at [848, 132] on select "00 05 10 15 20 25 30 35 40 45 50 55" at bounding box center [863, 146] width 31 height 28
select select "40"
click option "40" at bounding box center [0, 0] width 0 height 0
click at [969, 132] on select "00 05 10 15 20 25 30 35 40 45 50 55" at bounding box center [984, 146] width 31 height 28
select select "40"
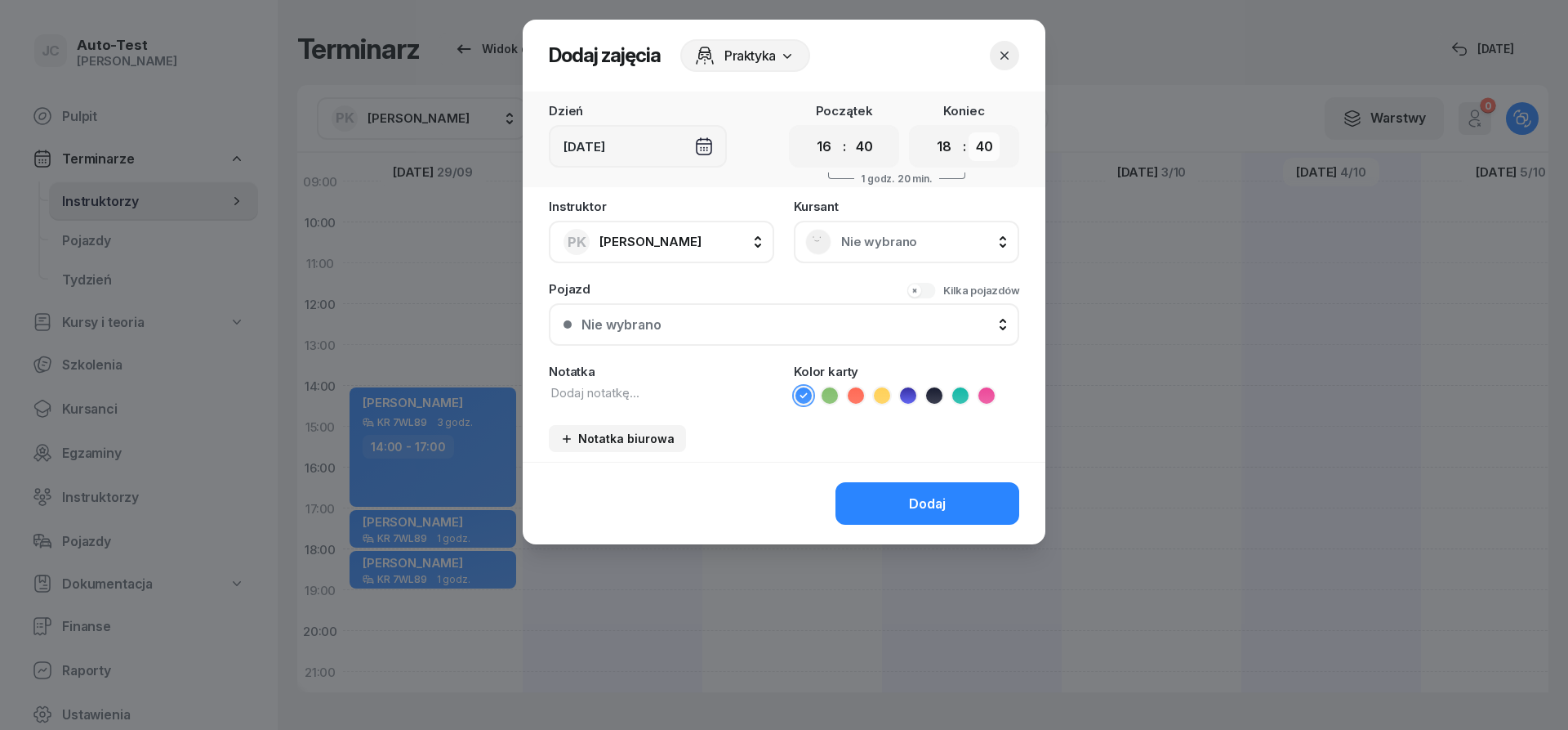
click option "40" at bounding box center [0, 0] width 0 height 0
click at [877, 252] on div "Nie wybrano" at bounding box center [906, 242] width 203 height 26
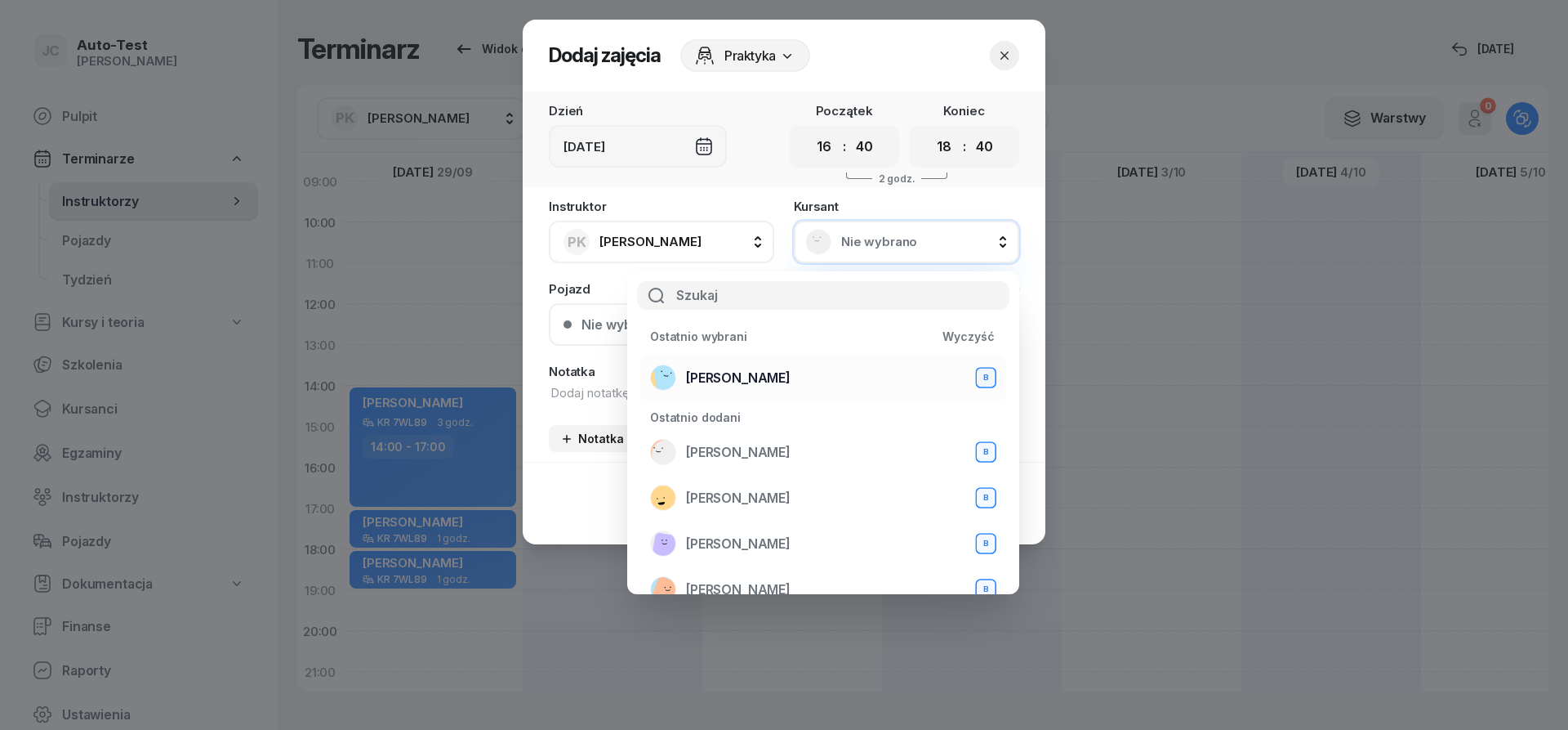
click at [818, 374] on div "[PERSON_NAME] B" at bounding box center [823, 377] width 346 height 26
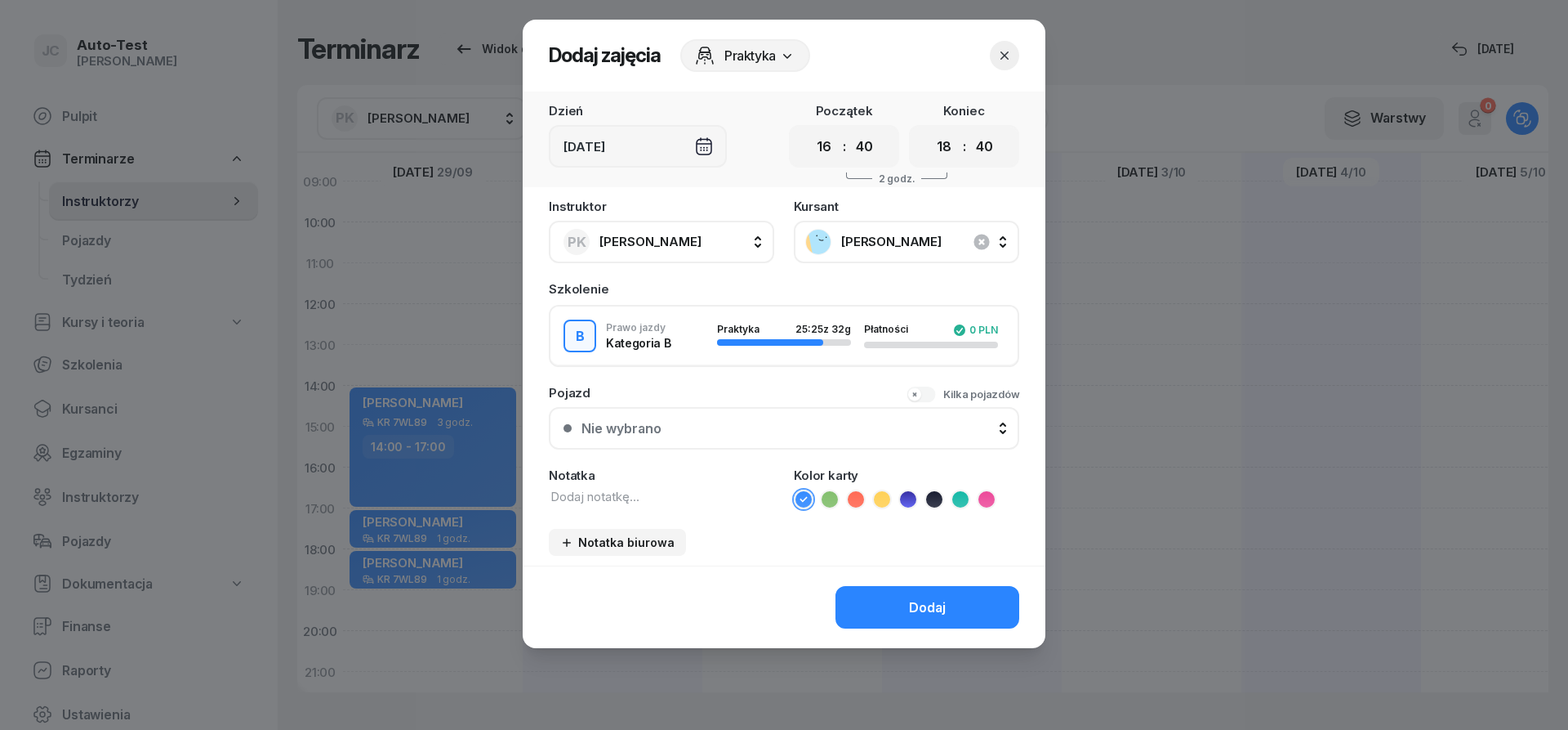
click at [739, 411] on div "Pojazd Kilka pojazdów Nie wybrano Nie wybrano Samochód osobowy KR 1HL01 - B - A…" at bounding box center [784, 418] width 471 height 63
click at [738, 426] on div "Nie wybrano" at bounding box center [794, 429] width 423 height 16
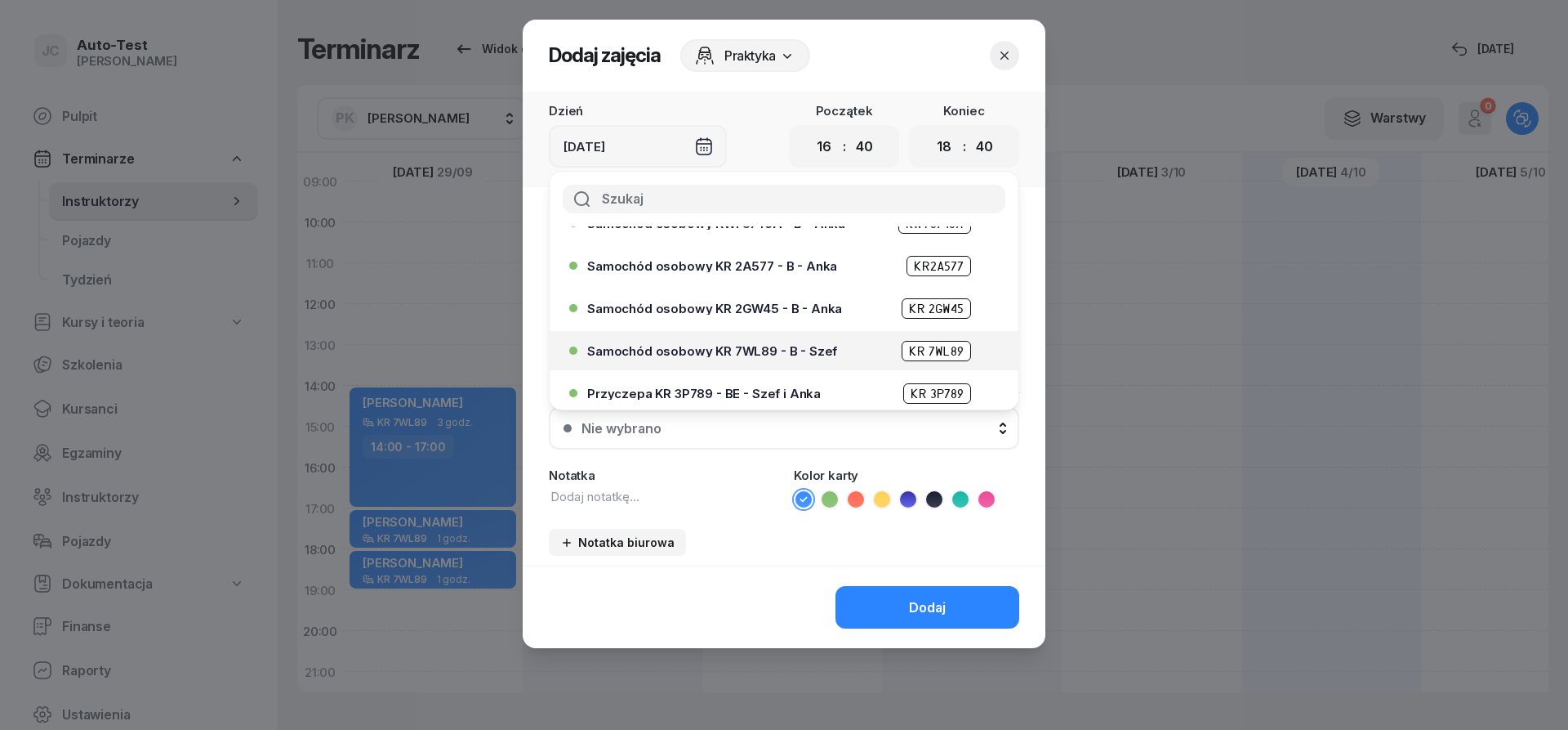
click at [800, 349] on span "Samochód osobowy KR 7WL89 - B - Szef" at bounding box center [712, 350] width 250 height 12
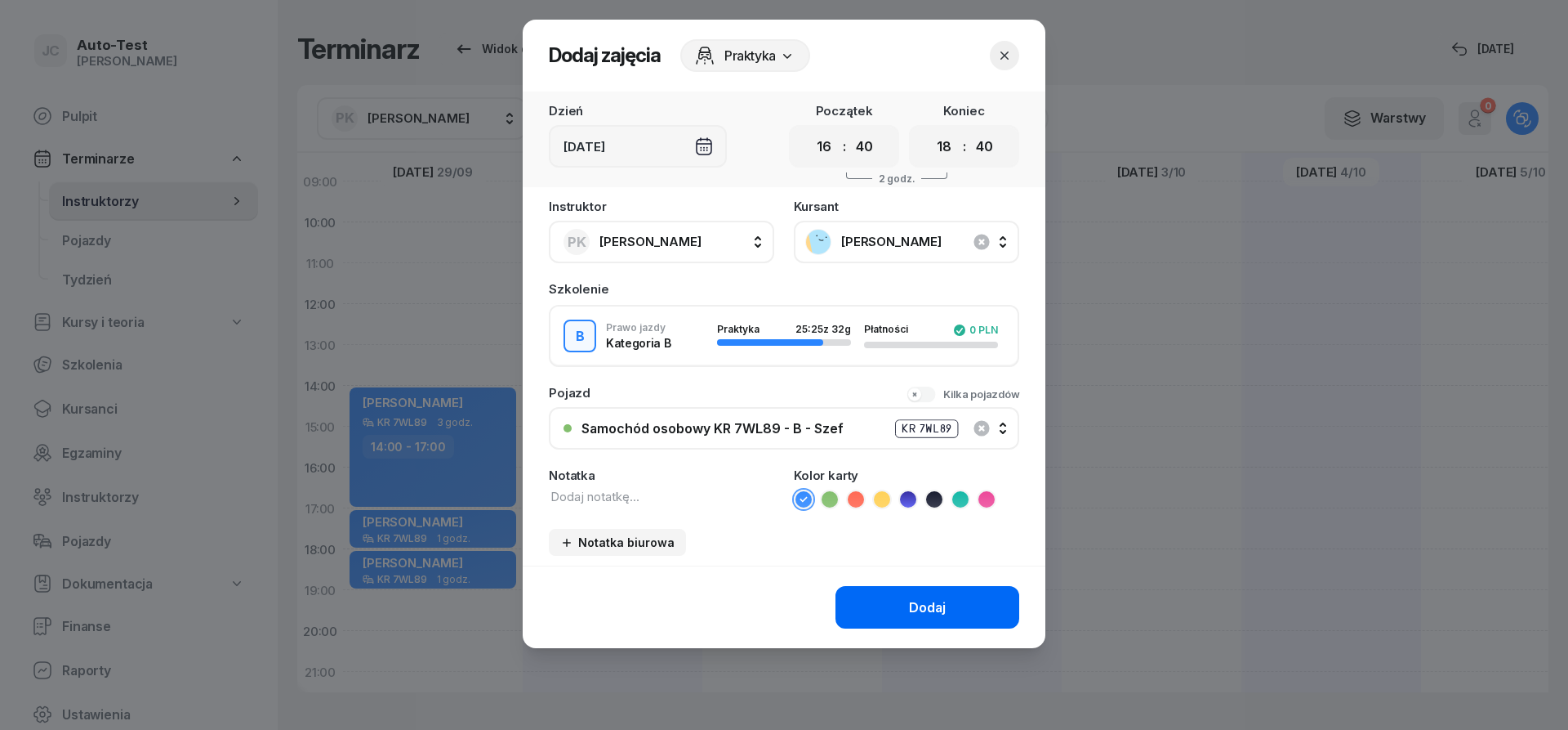
click at [890, 608] on button "Dodaj" at bounding box center [927, 607] width 183 height 42
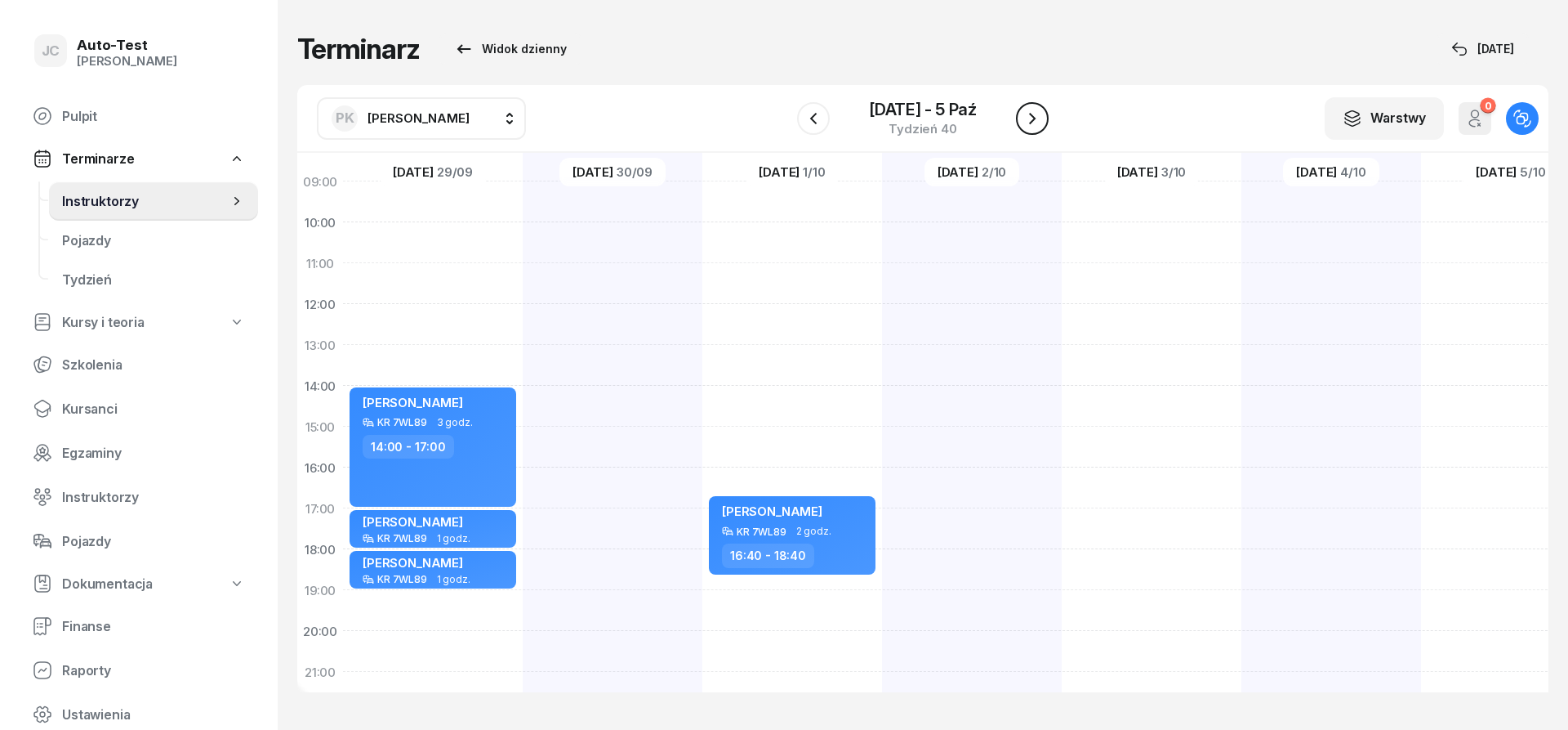
click at [1027, 122] on icon "button" at bounding box center [1033, 119] width 20 height 20
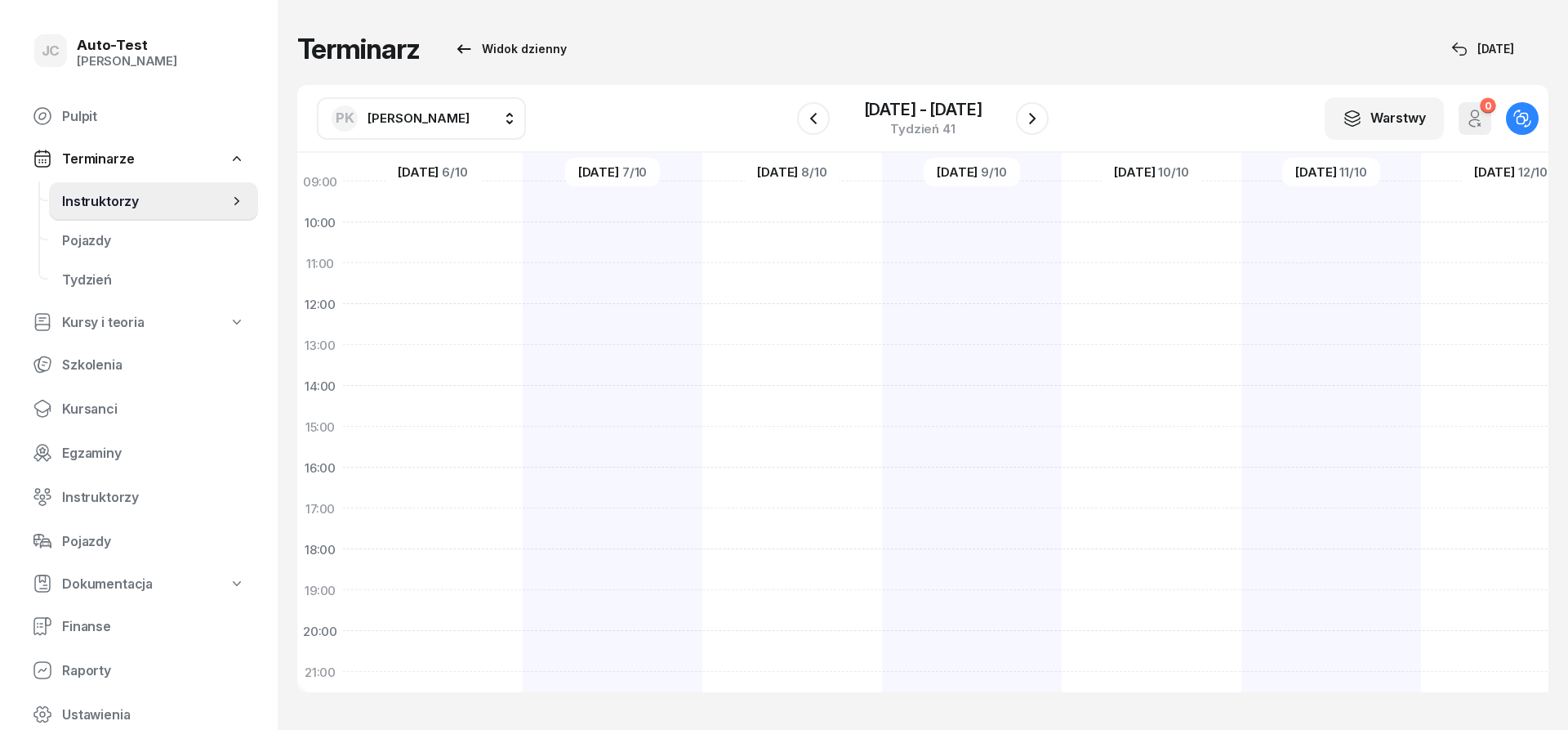
click at [465, 452] on div at bounding box center [432, 406] width 179 height 817
select select "15"
select select "17"
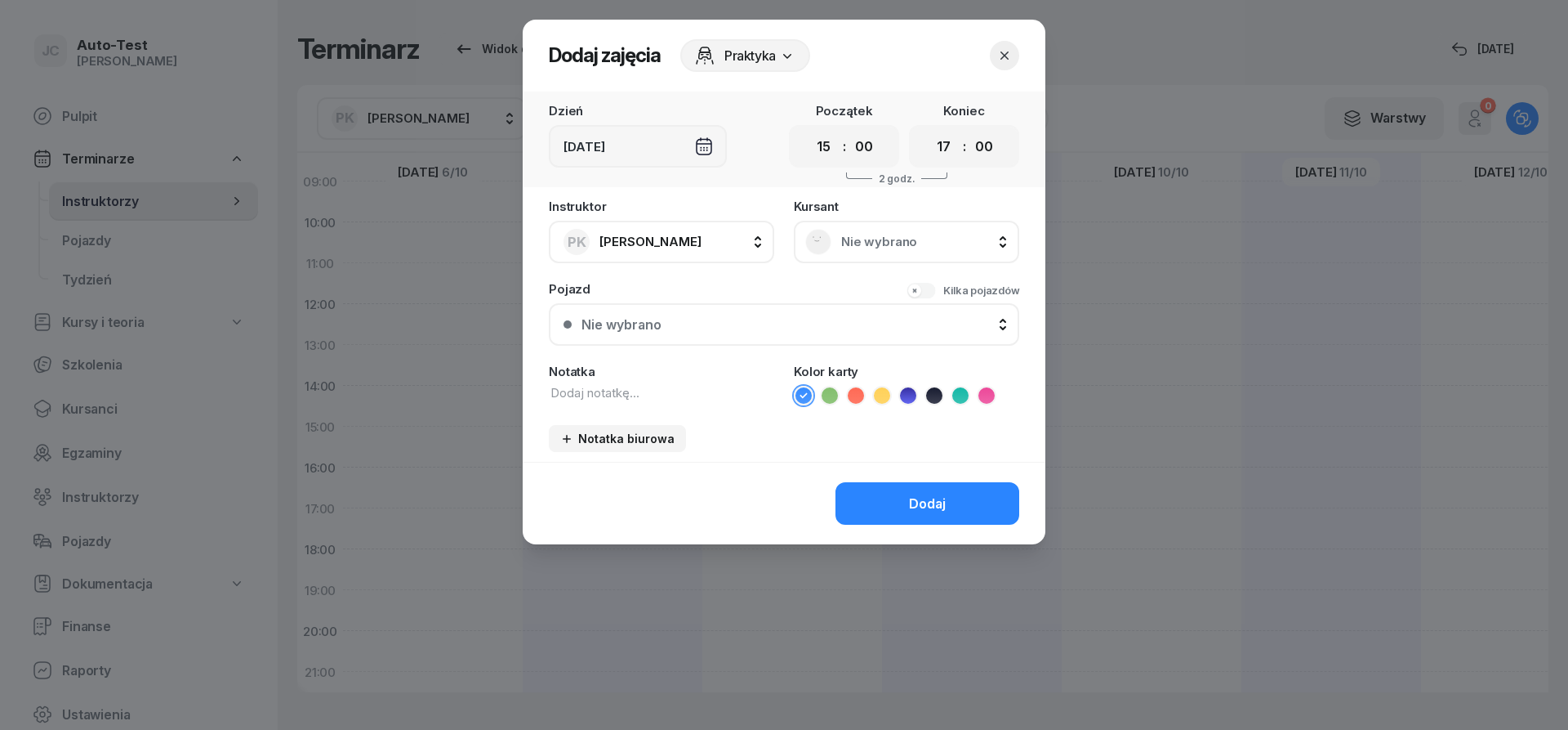
click at [894, 248] on span "Nie wybrano" at bounding box center [925, 242] width 167 height 15
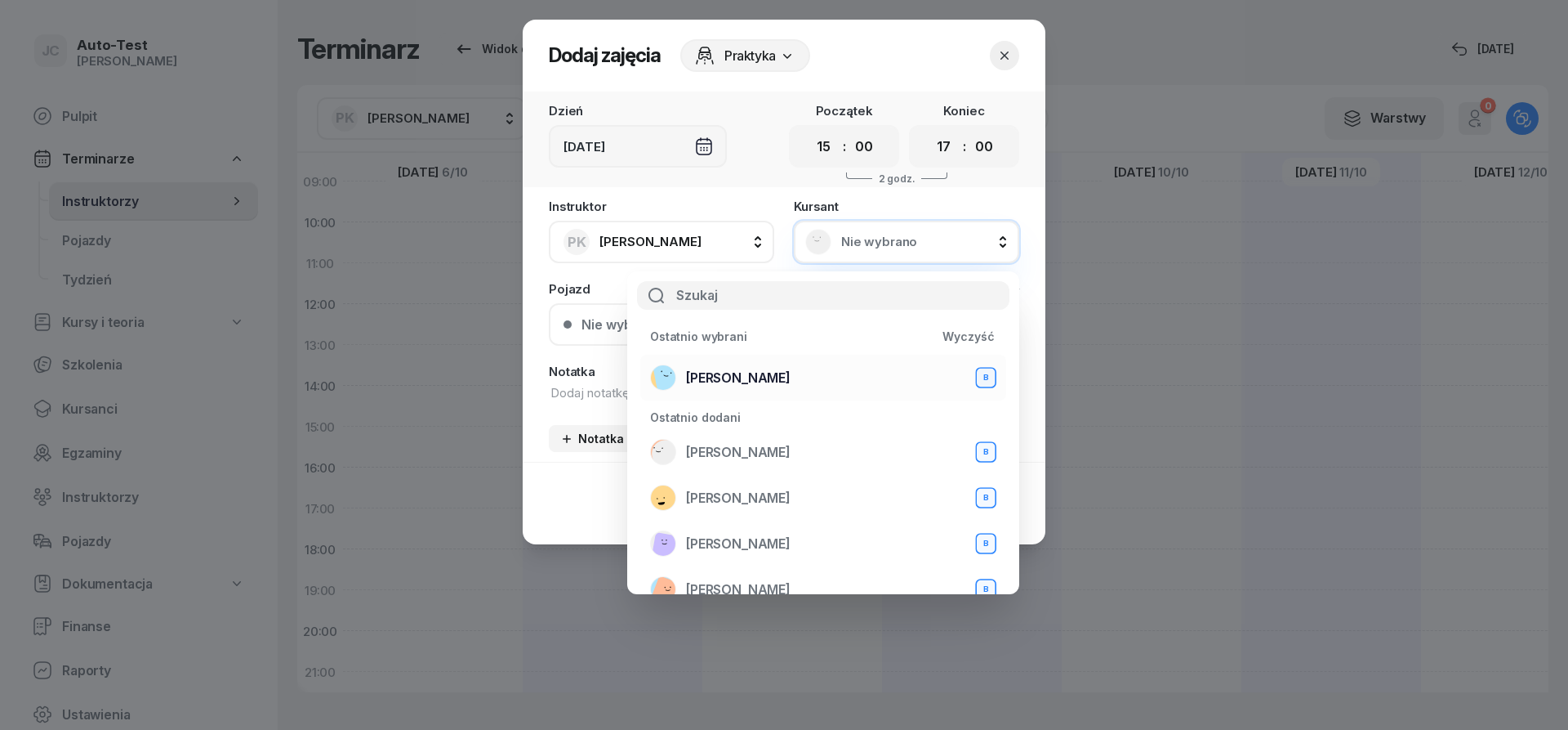
click at [779, 377] on div "[PERSON_NAME] B" at bounding box center [823, 377] width 346 height 26
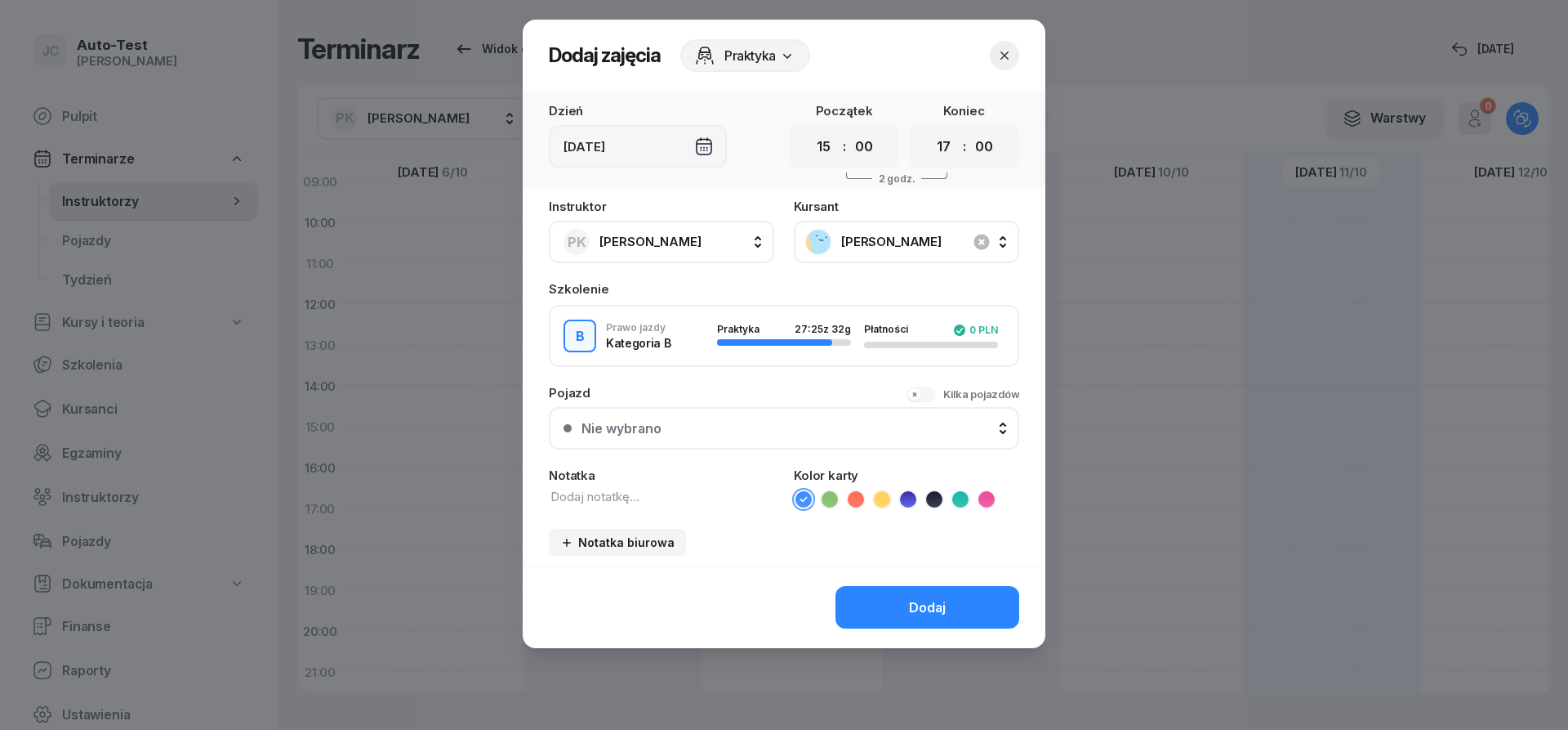
click at [729, 434] on div "Nie wybrano" at bounding box center [794, 429] width 423 height 16
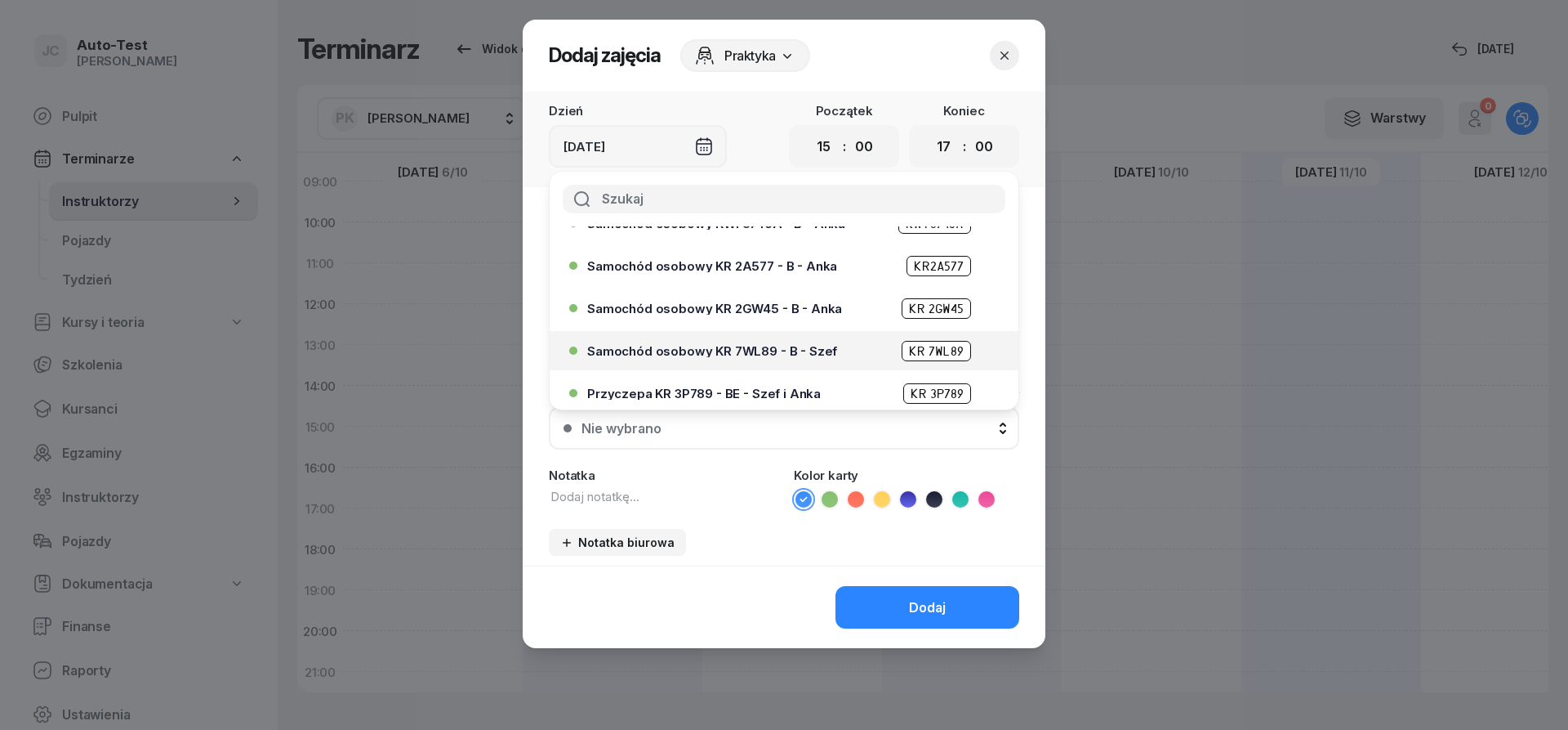
click at [785, 354] on span "Samochód osobowy KR 7WL89 - B - Szef" at bounding box center [712, 350] width 250 height 12
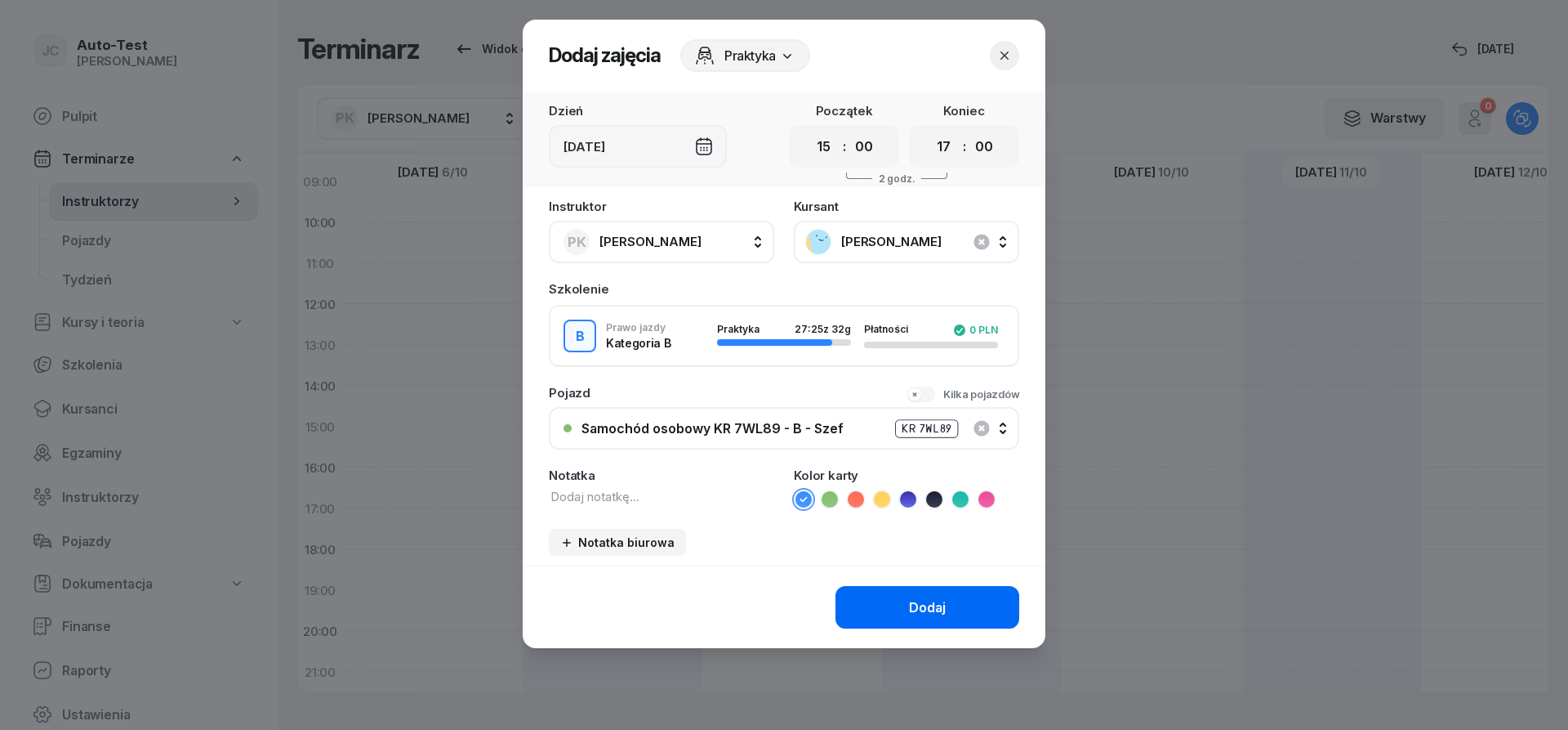
click at [863, 593] on button "Dodaj" at bounding box center [927, 607] width 183 height 42
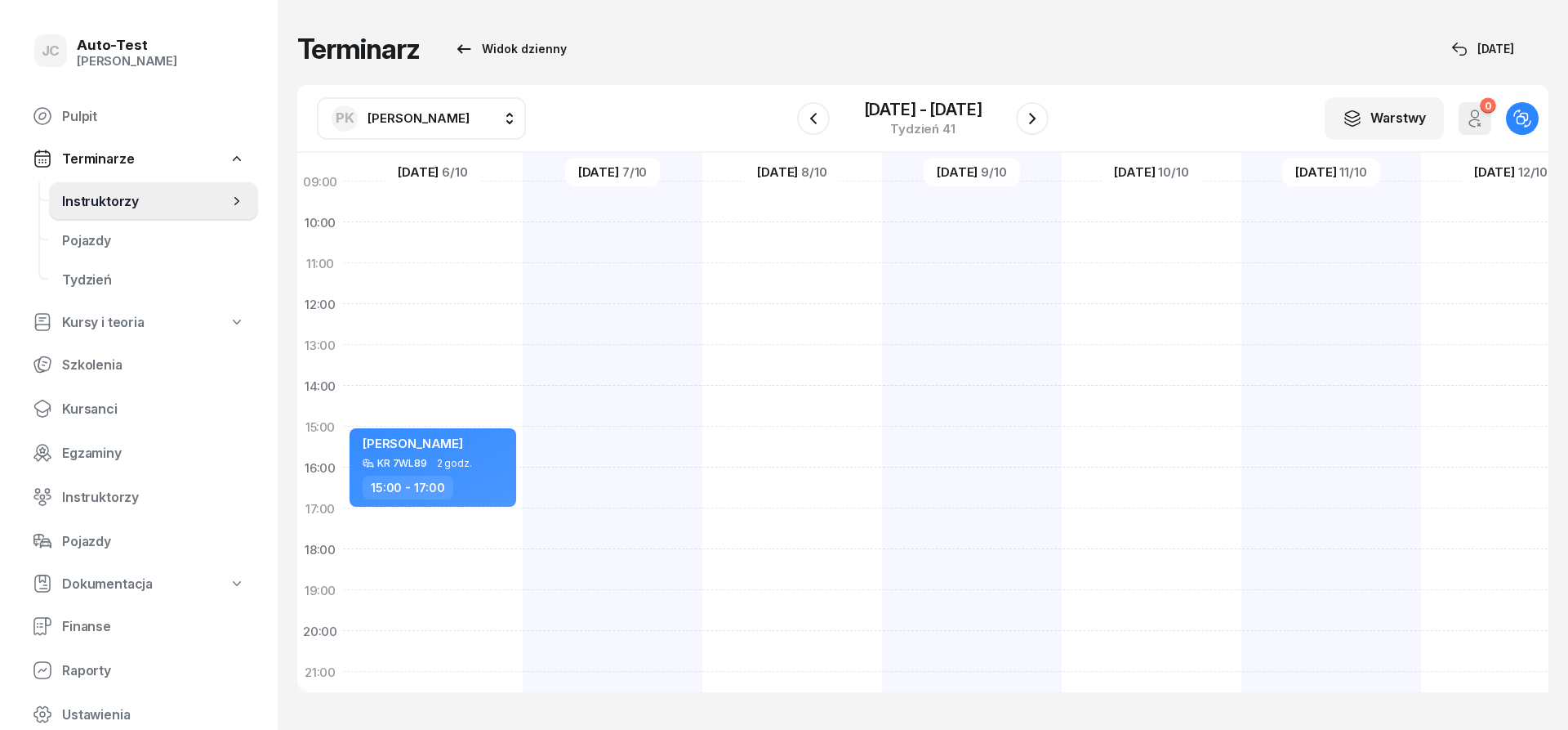
click at [608, 397] on div at bounding box center [613, 406] width 179 height 817
select select "14"
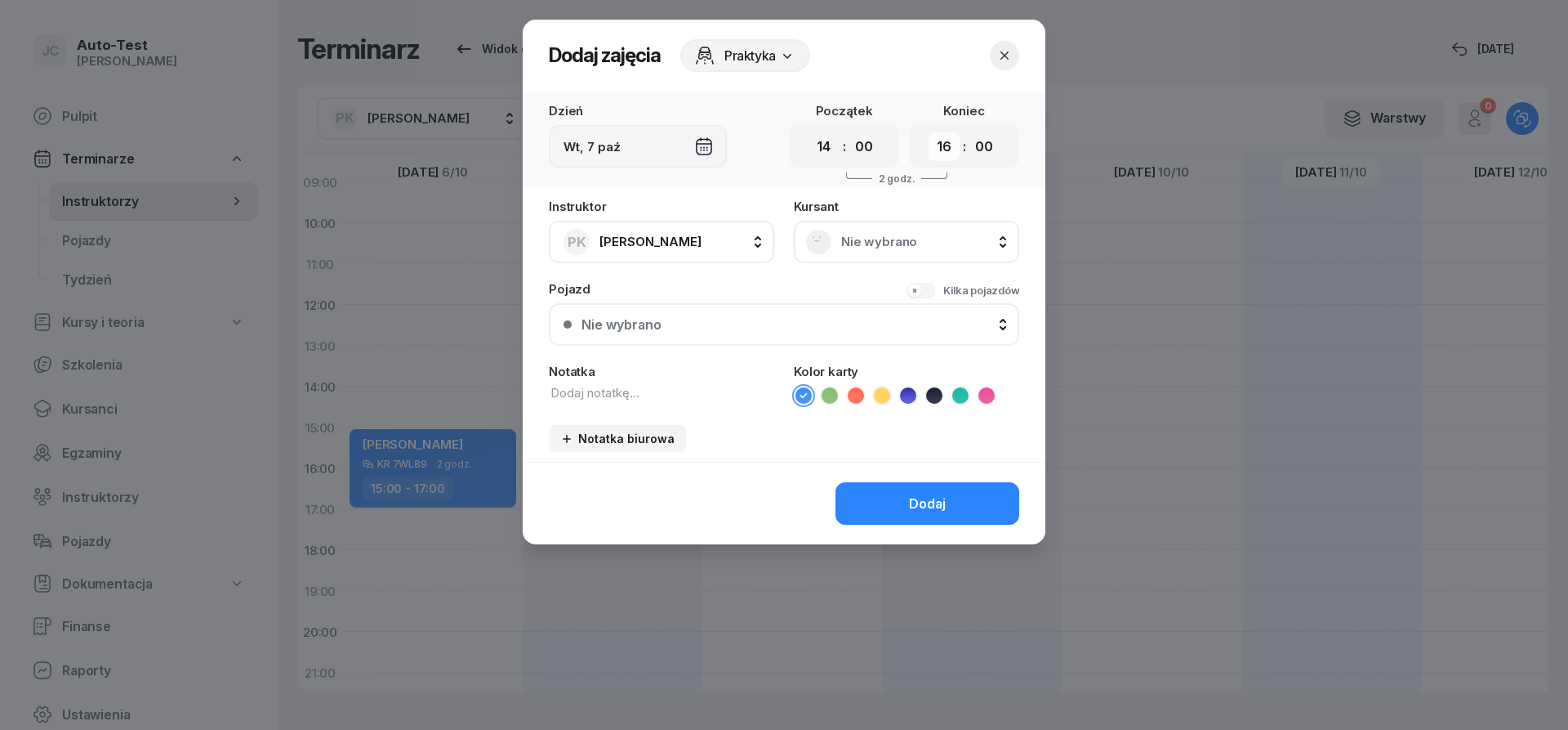
click at [929, 132] on select "00 01 02 03 04 05 06 07 08 09 10 11 12 13 14 15 16 17 18 19 20 21 22 23" at bounding box center [944, 146] width 31 height 28
select select "15"
click option "15" at bounding box center [0, 0] width 0 height 0
click at [852, 238] on span "Nie wybrano" at bounding box center [925, 242] width 167 height 15
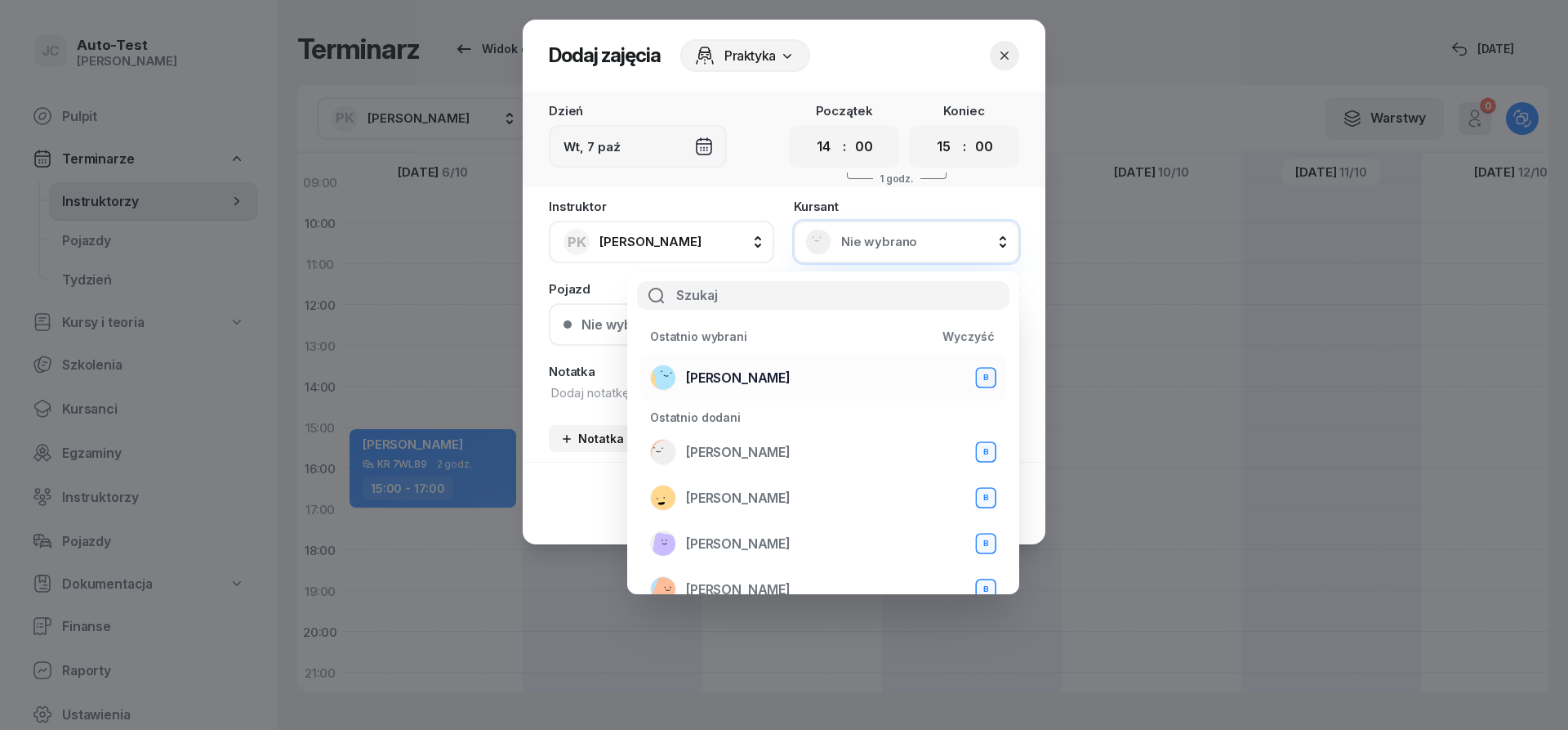
click at [799, 384] on div "[PERSON_NAME] B" at bounding box center [823, 377] width 346 height 26
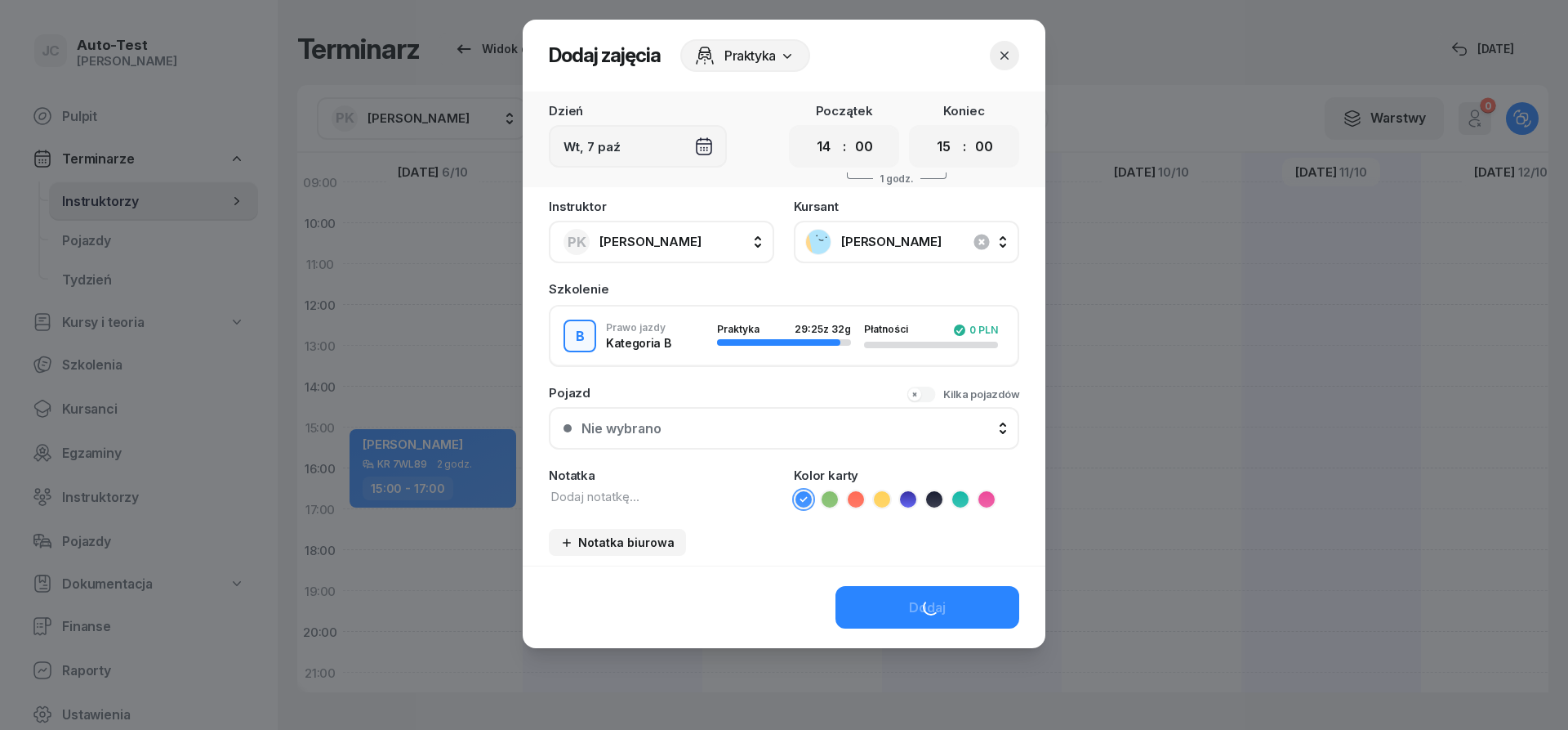
click at [758, 427] on div "Nie wybrano" at bounding box center [794, 429] width 423 height 16
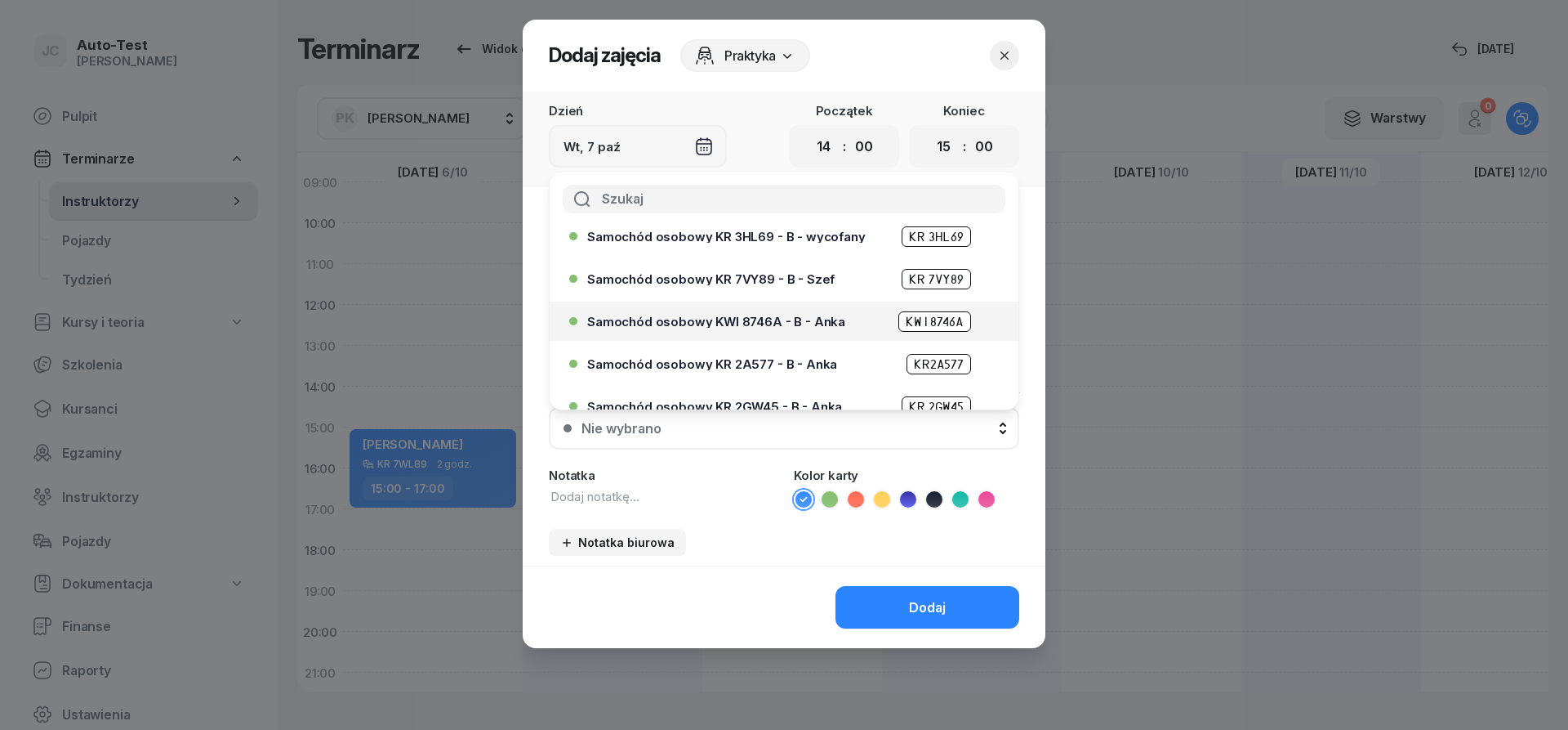
scroll to position [196, 0]
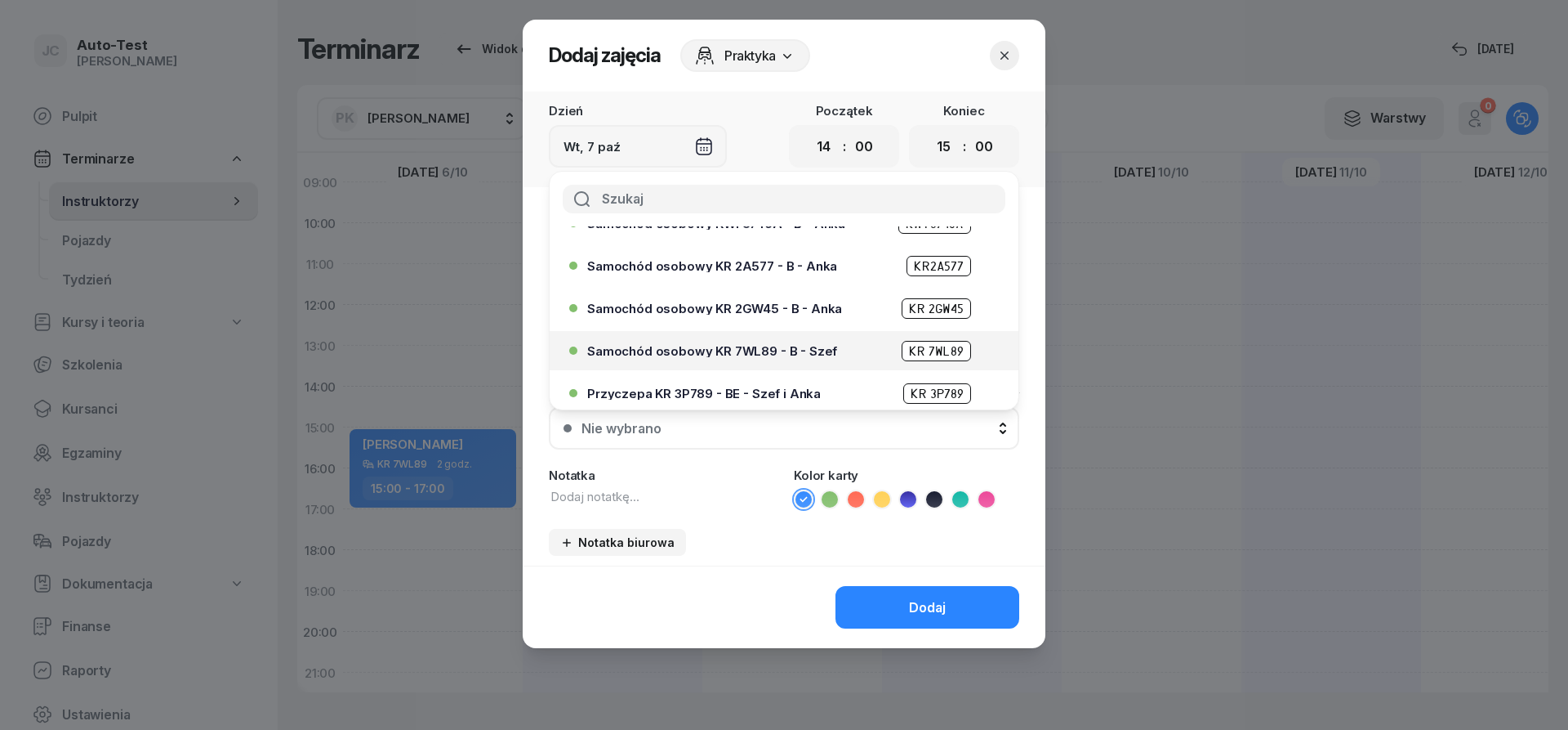
click at [794, 353] on span "Samochód osobowy KR 7WL89 - B - Szef" at bounding box center [712, 350] width 250 height 12
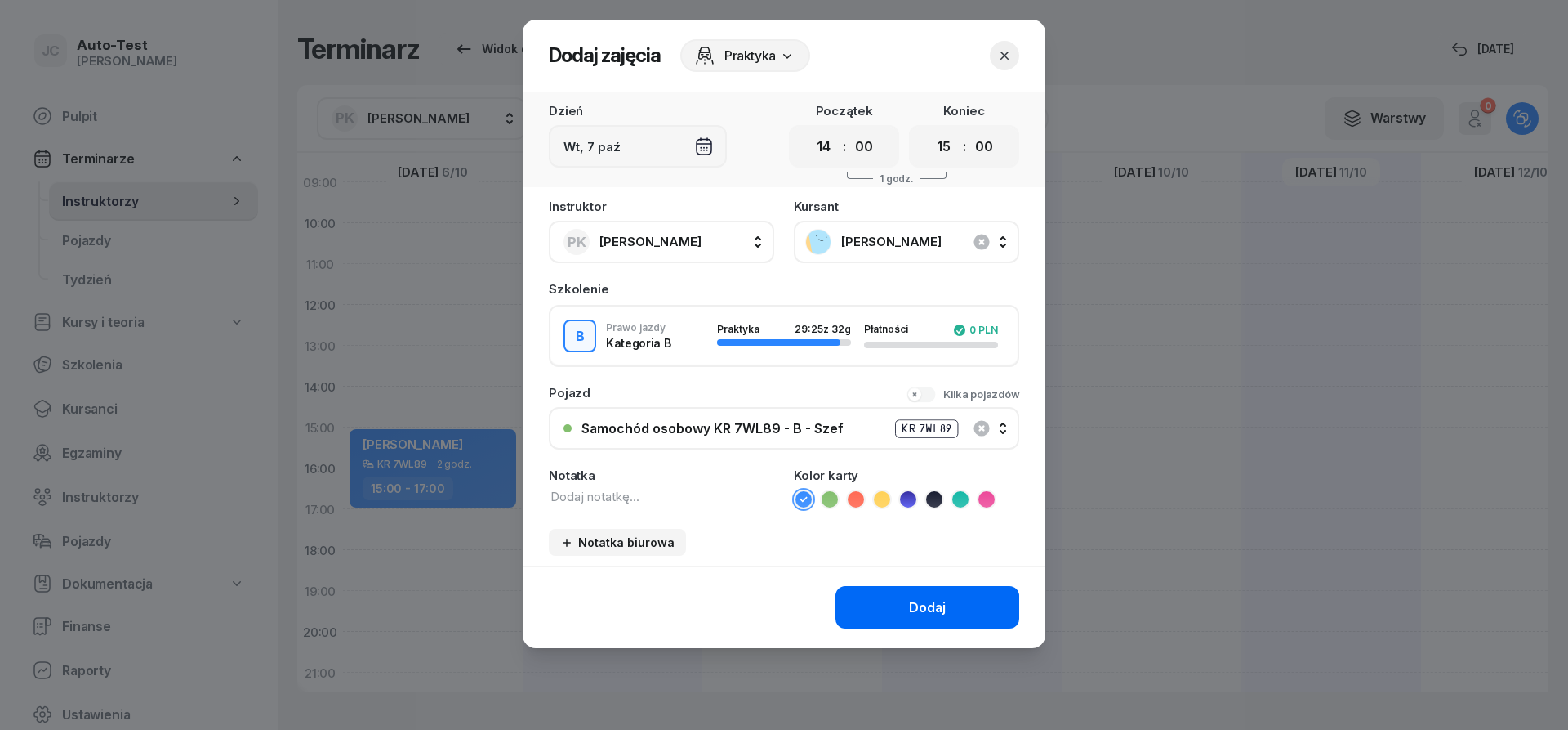
click at [891, 597] on button "Dodaj" at bounding box center [927, 607] width 183 height 42
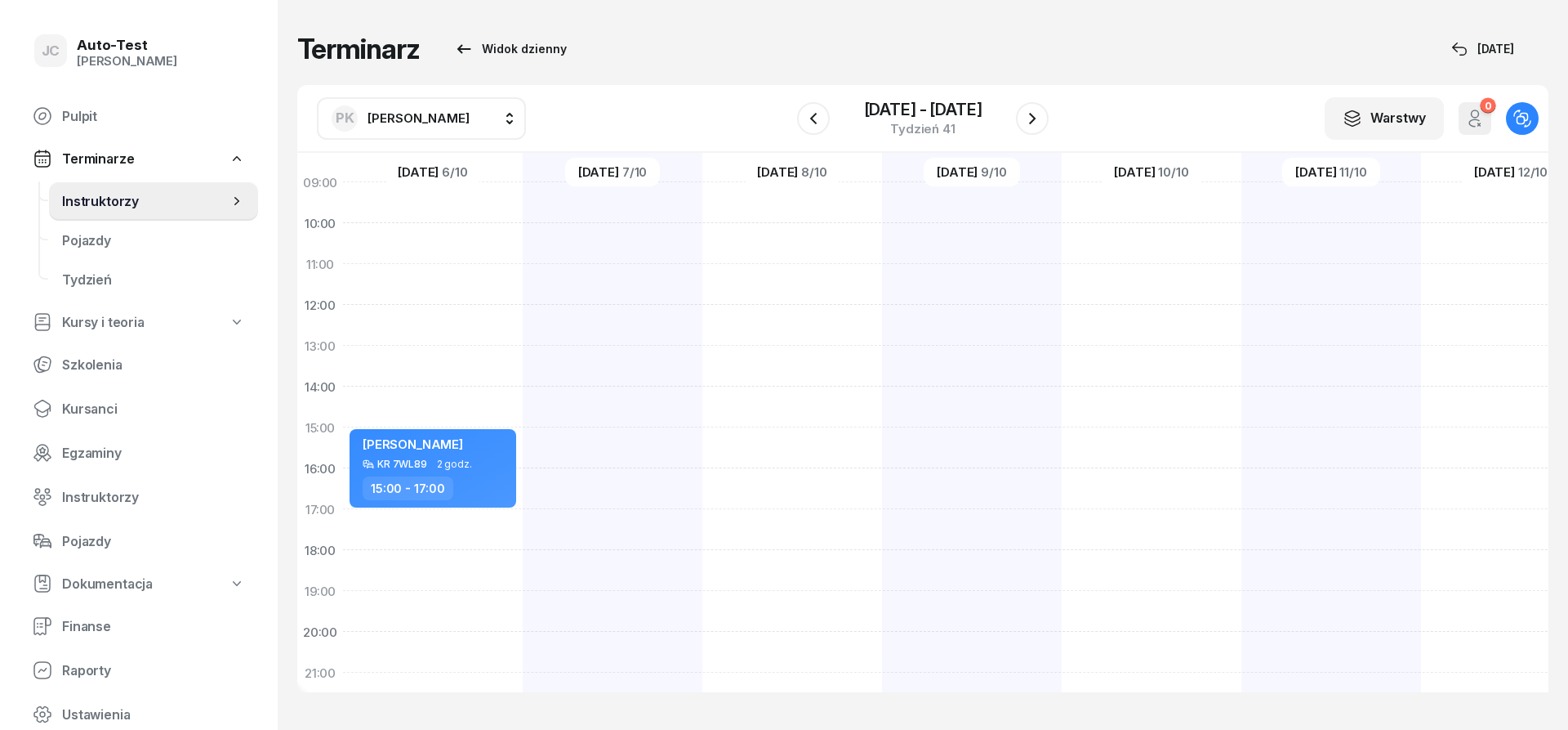
scroll to position [195, 0]
click at [654, 439] on div "[PERSON_NAME] KR 7WL89 1 godz. 14:00 - 15:00" at bounding box center [613, 407] width 179 height 817
select select "15"
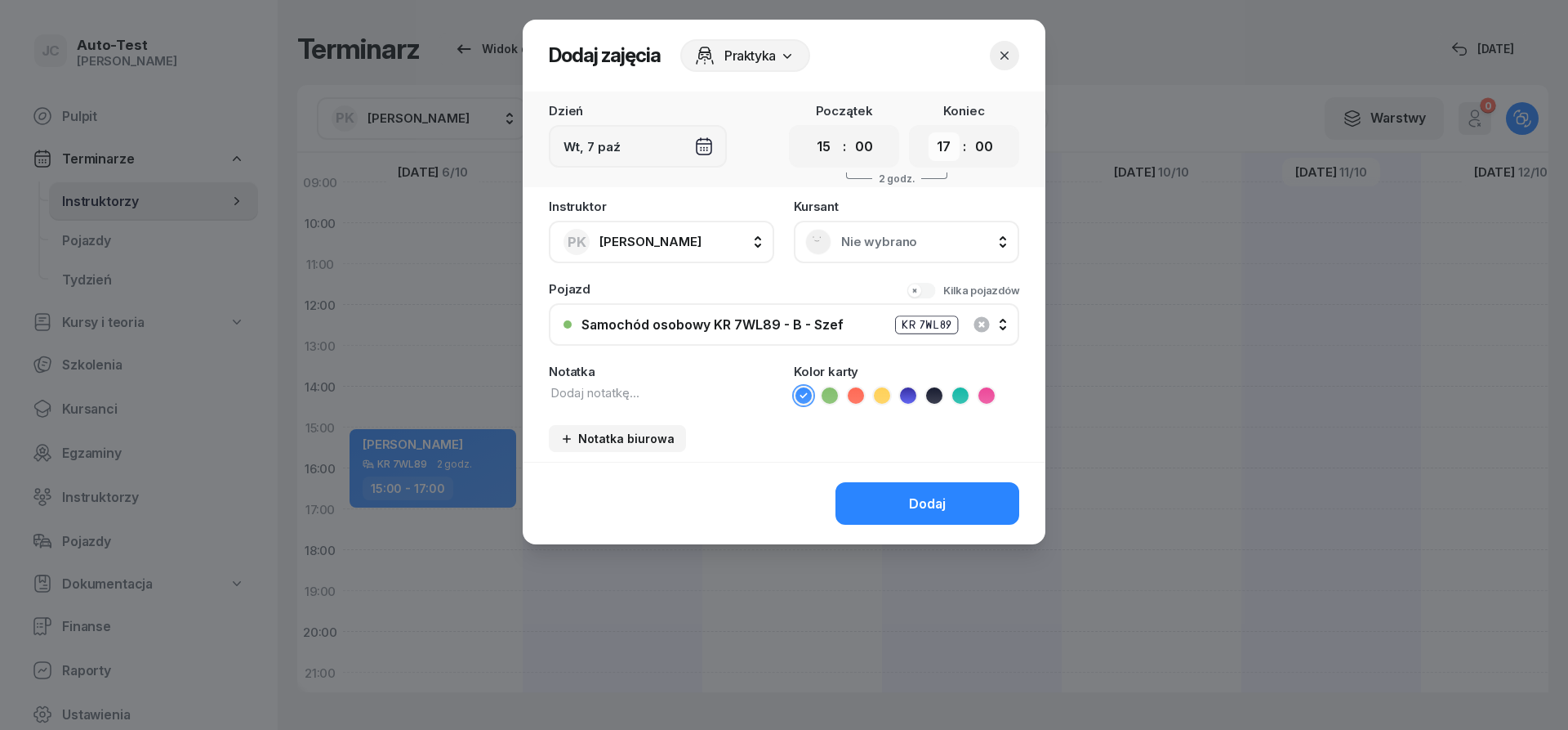
click at [929, 132] on select "00 01 02 03 04 05 06 07 08 09 10 11 12 13 14 15 16 17 18 19 20 21 22 23" at bounding box center [944, 146] width 31 height 28
select select "16"
click option "16" at bounding box center [0, 0] width 0 height 0
click at [833, 231] on div "Nie wybrano" at bounding box center [906, 242] width 203 height 26
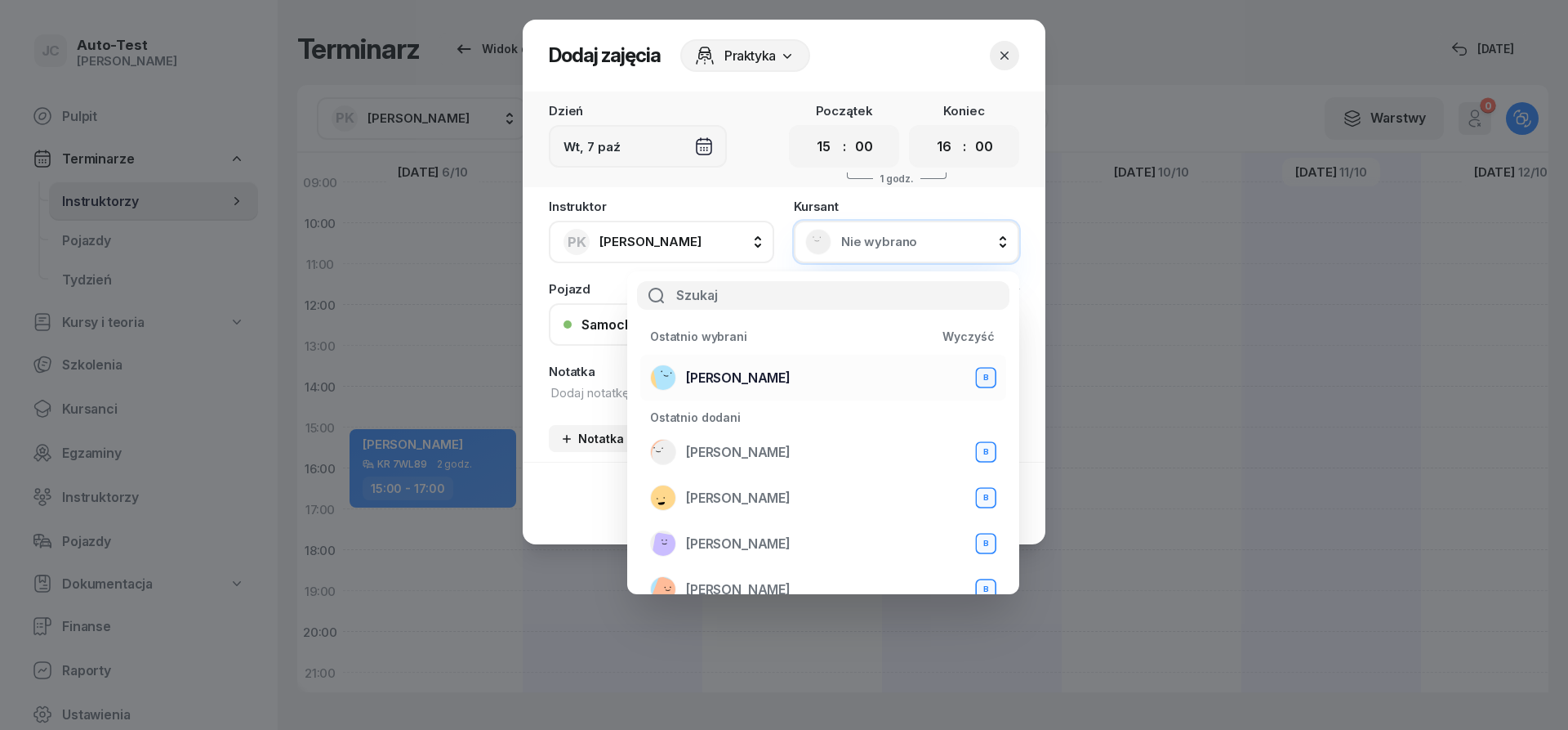
click at [812, 382] on div "[PERSON_NAME] B" at bounding box center [823, 377] width 346 height 26
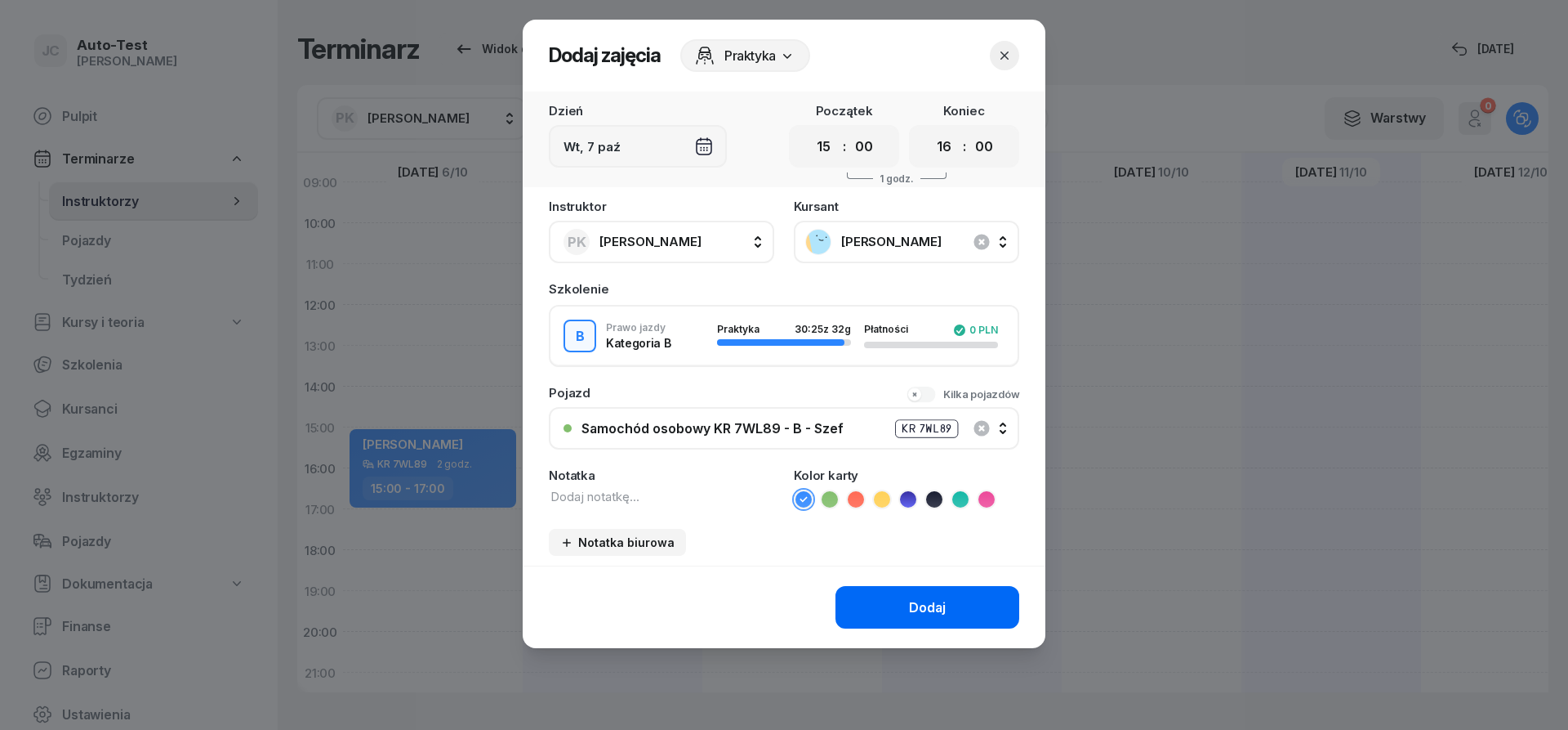
click at [871, 605] on button "Dodaj" at bounding box center [927, 607] width 183 height 42
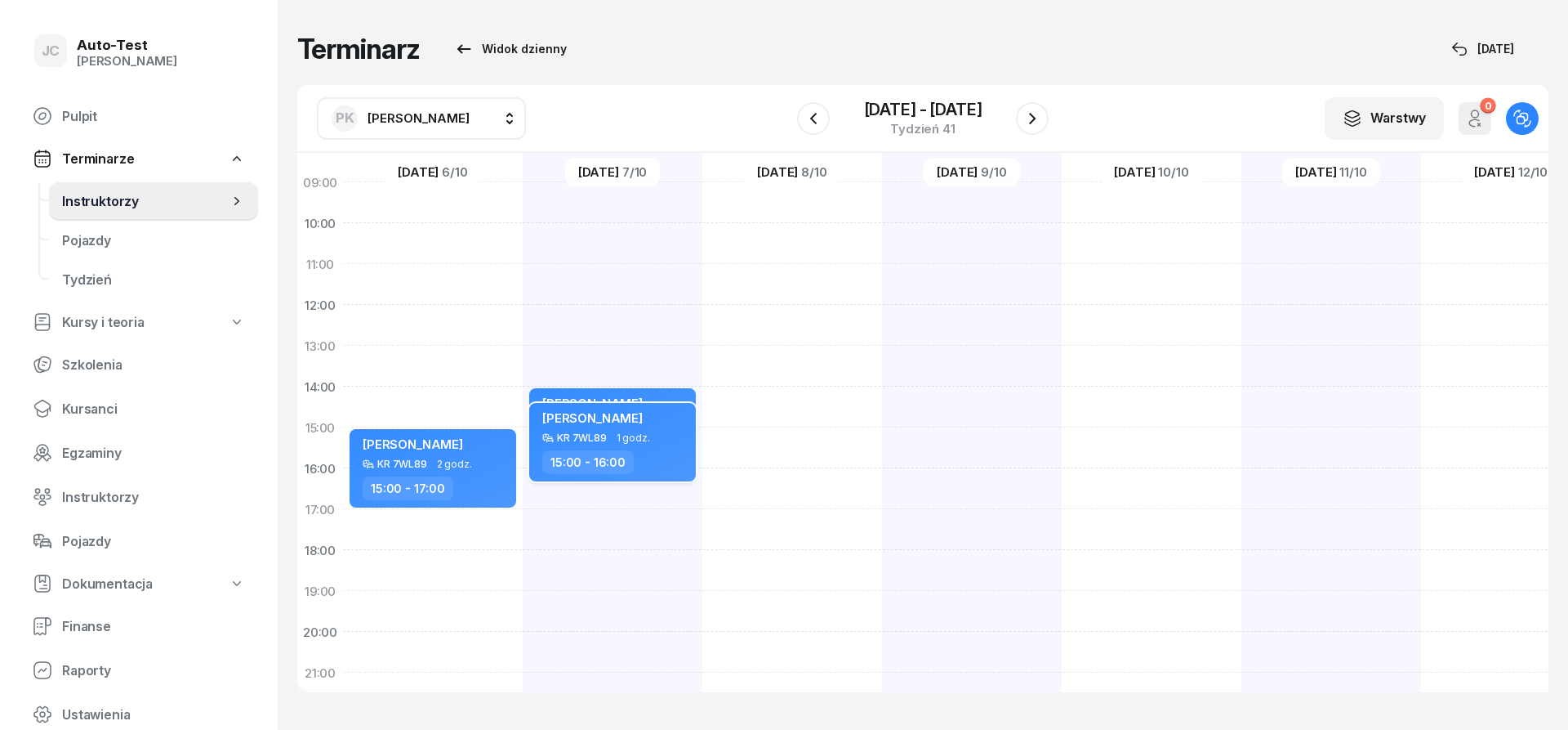
click at [664, 456] on div "15:00 - 16:00" at bounding box center [613, 462] width 144 height 24
select select "15"
select select "16"
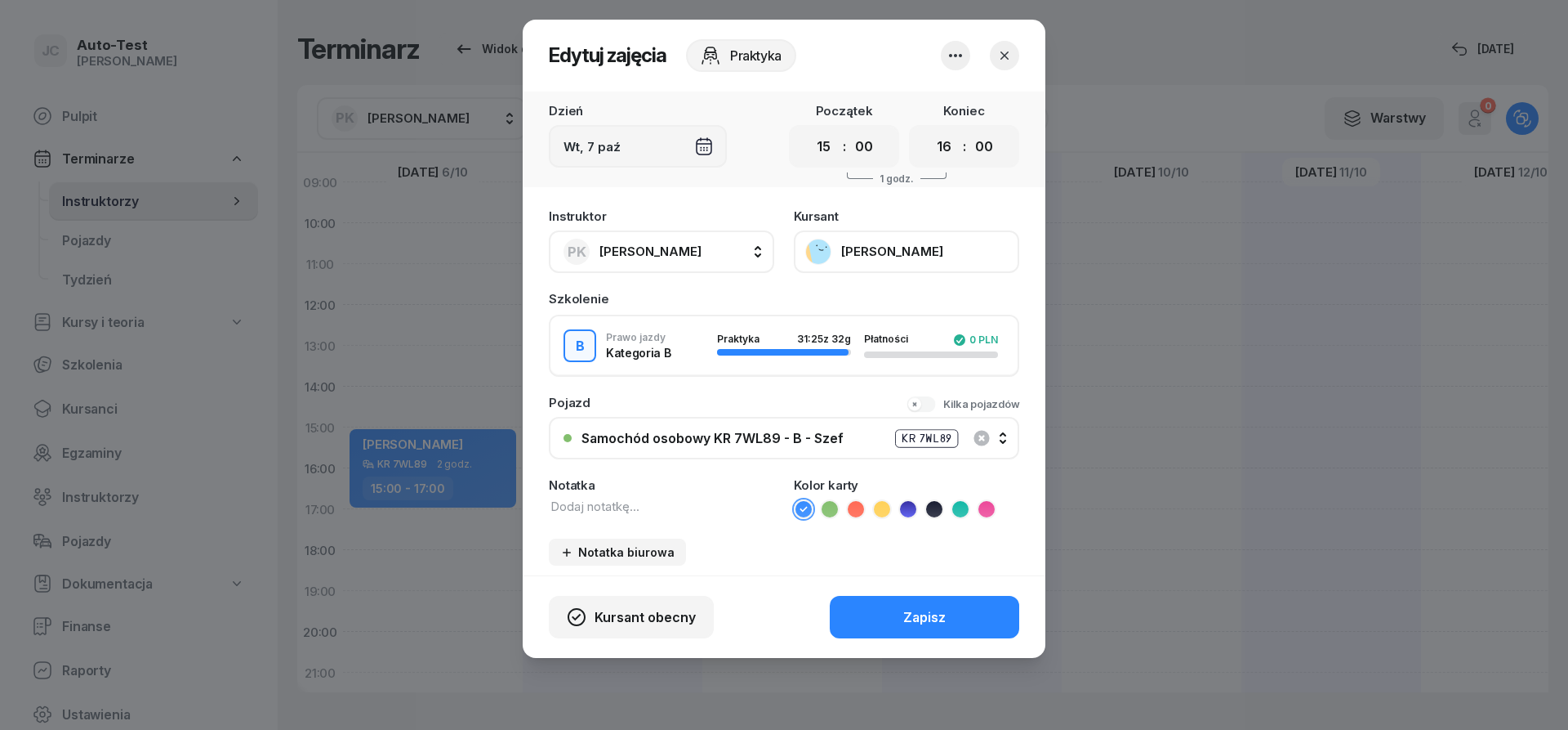
click at [1000, 59] on icon "button" at bounding box center [1005, 56] width 17 height 17
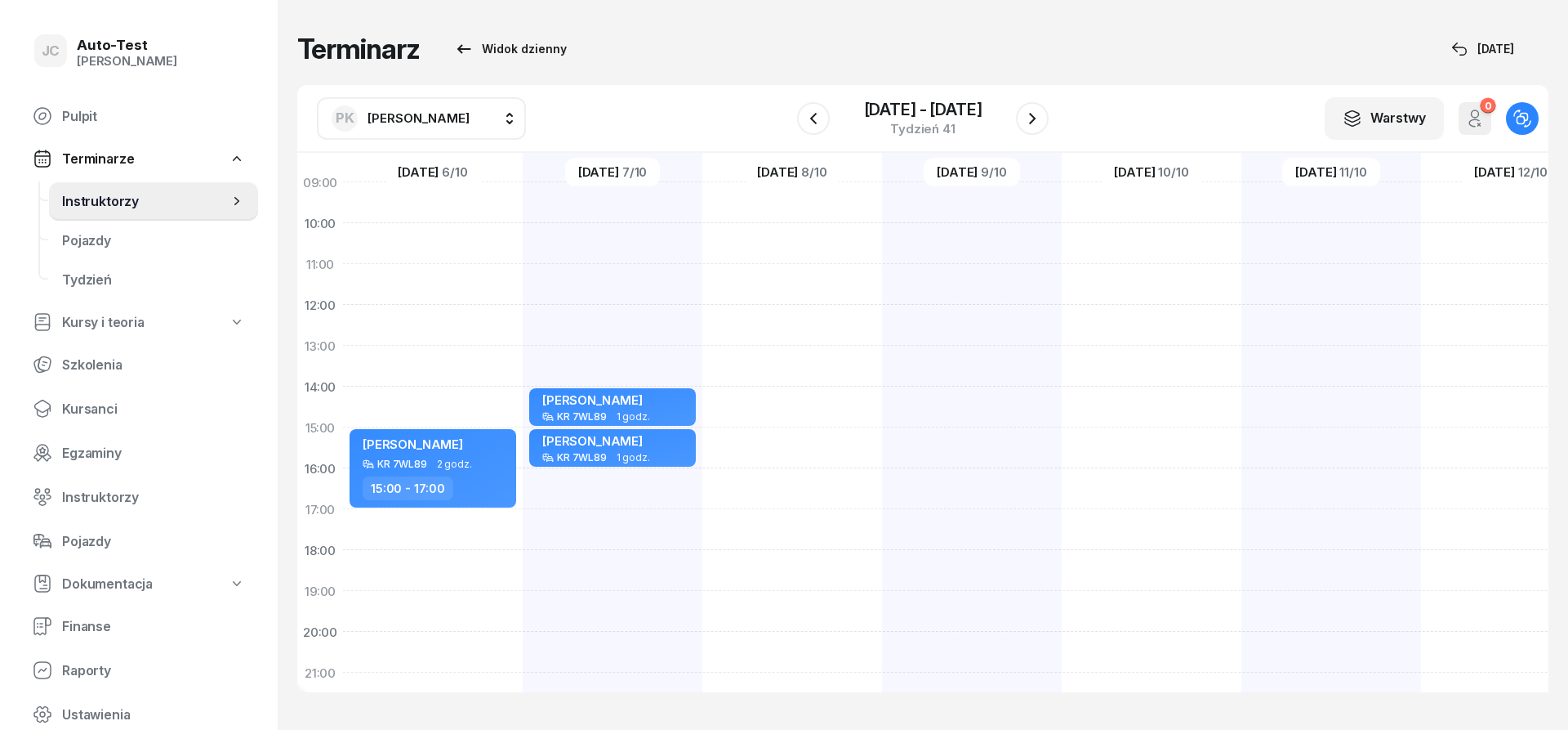
click at [407, 126] on div "PK [PERSON_NAME]" at bounding box center [401, 118] width 138 height 26
type input "dut"
click at [473, 225] on span "[PERSON_NAME]" at bounding box center [427, 222] width 100 height 15
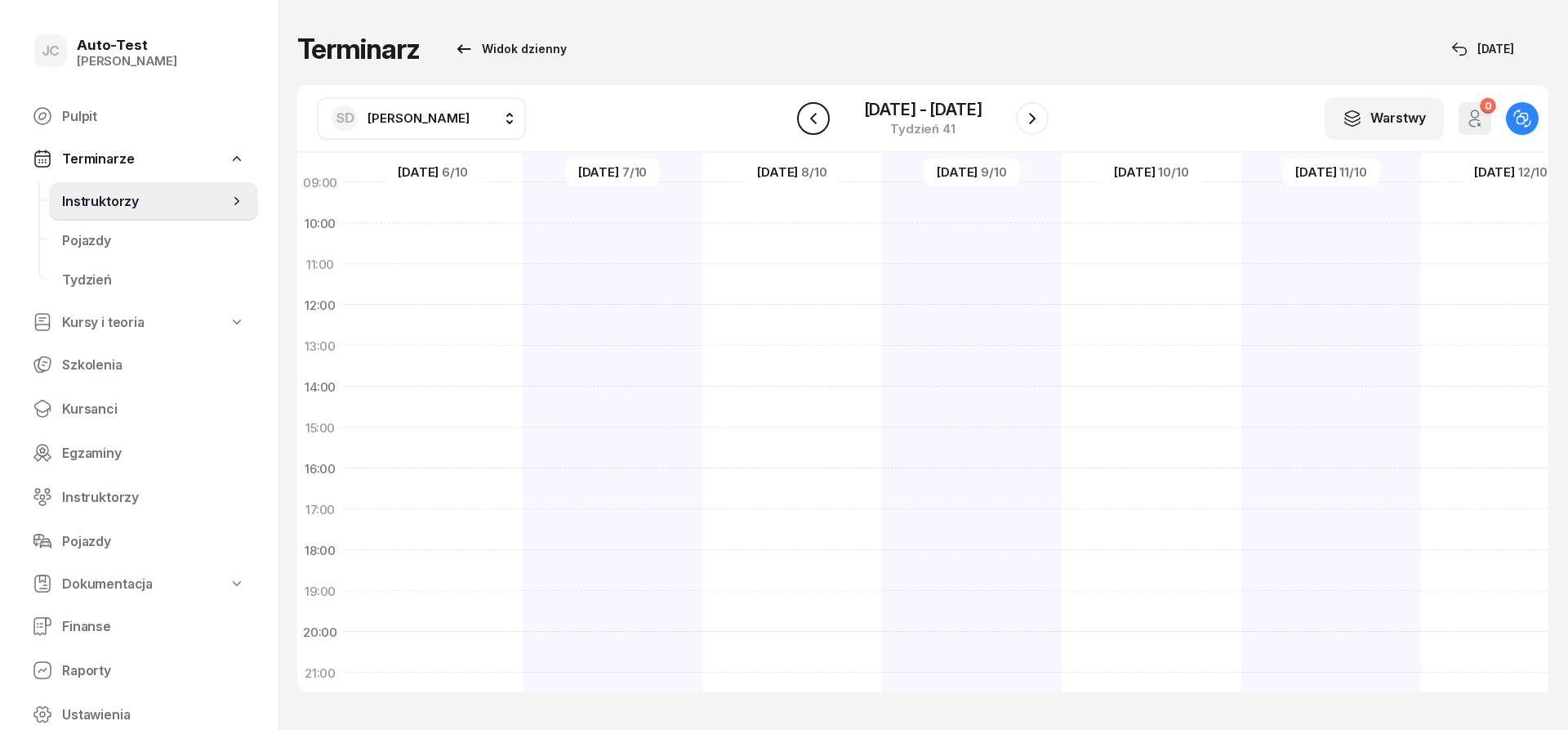
click at [829, 120] on button "button" at bounding box center [813, 118] width 32 height 32
click at [826, 120] on button "button" at bounding box center [813, 118] width 32 height 32
click at [823, 121] on button "button" at bounding box center [813, 118] width 32 height 32
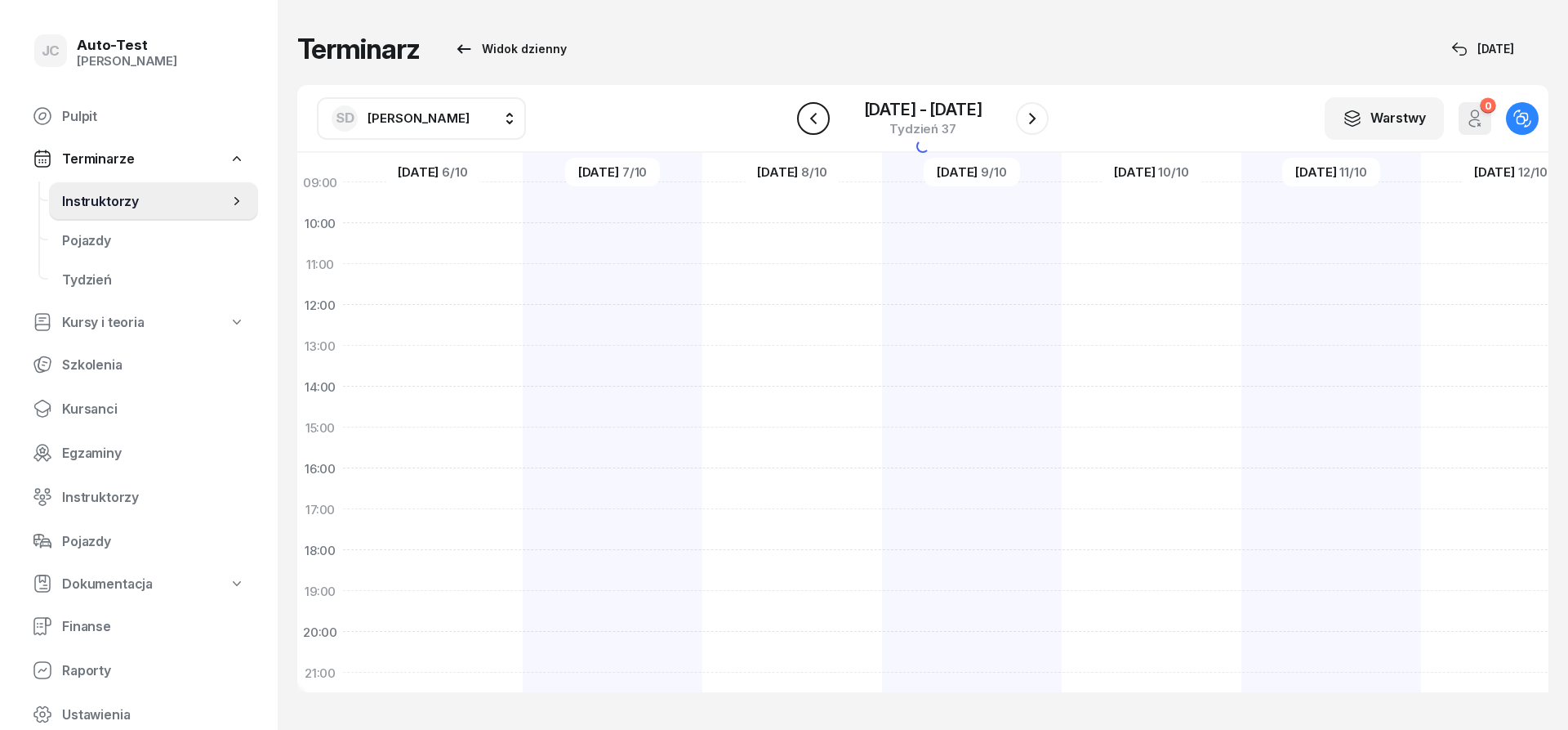
click at [823, 121] on button "button" at bounding box center [813, 118] width 32 height 32
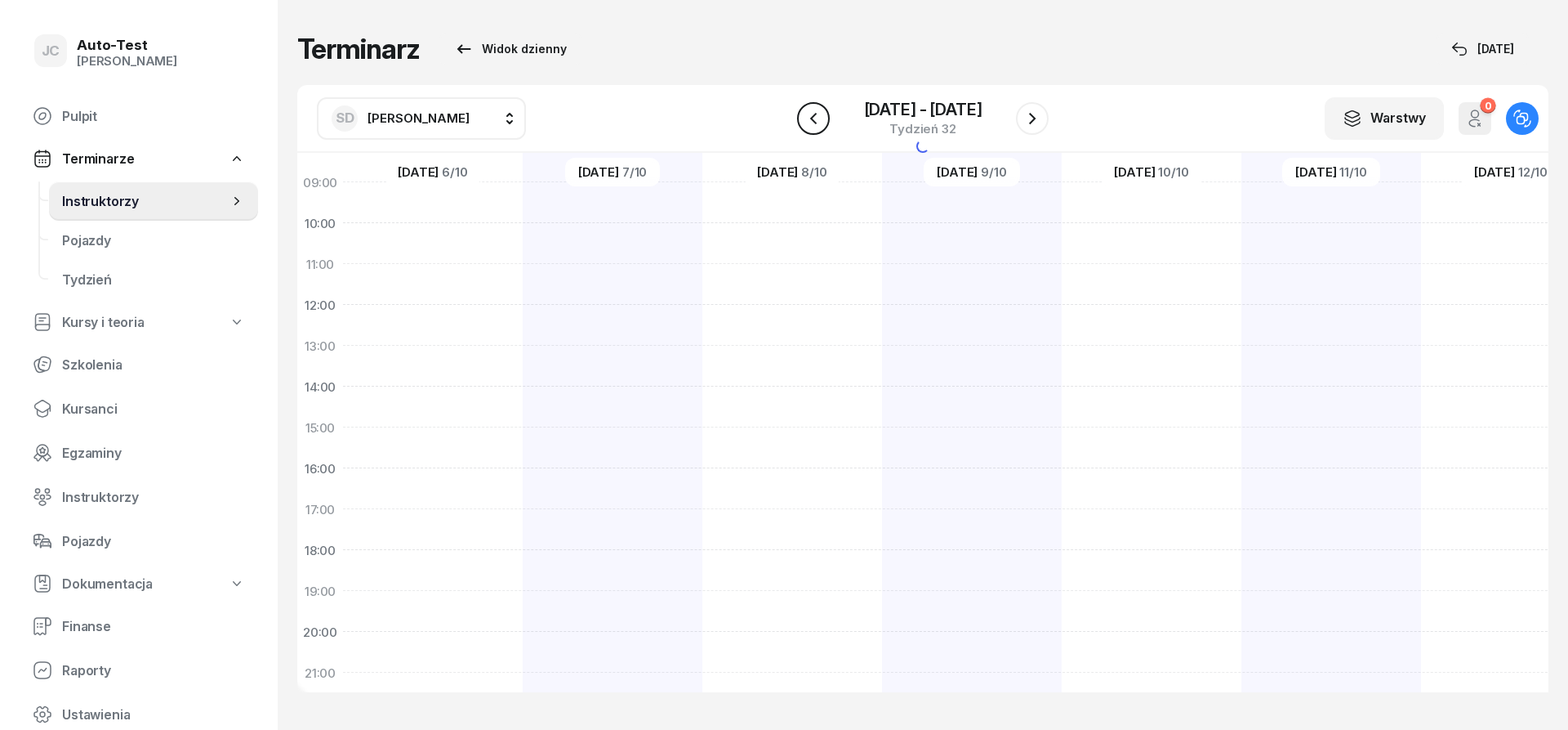
click at [823, 121] on button "button" at bounding box center [813, 118] width 32 height 32
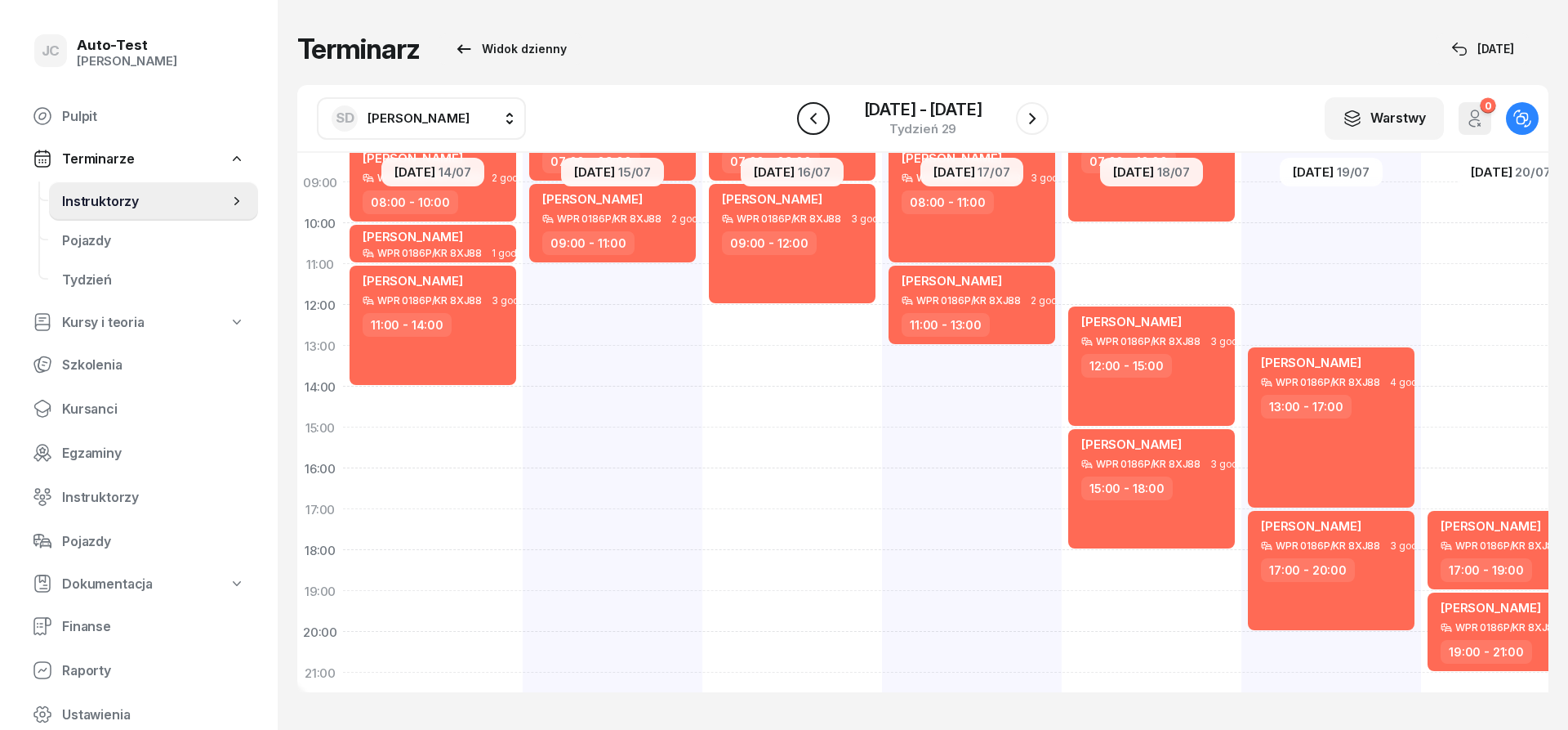
click at [823, 121] on button "button" at bounding box center [813, 118] width 32 height 32
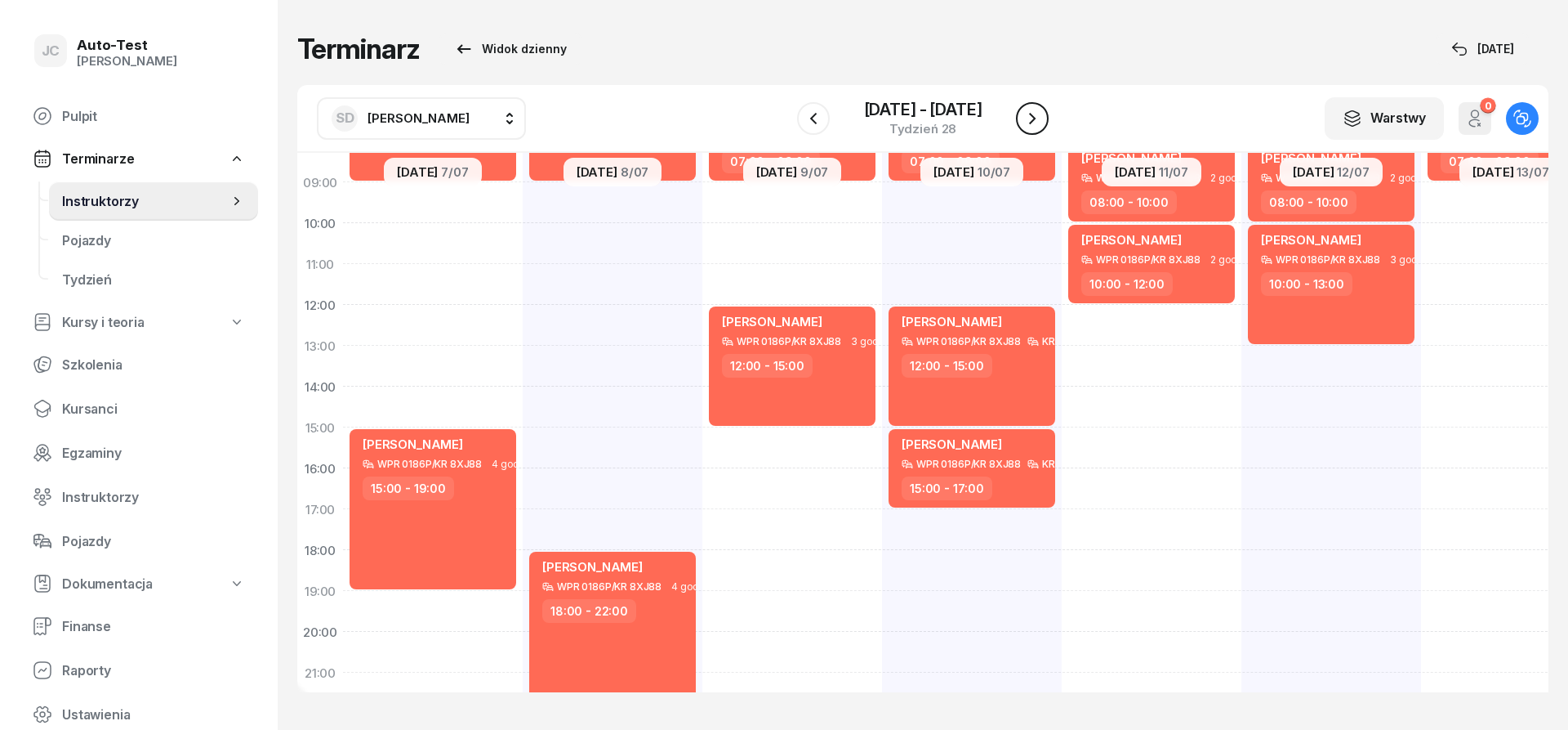
click at [1037, 123] on icon "button" at bounding box center [1033, 119] width 20 height 20
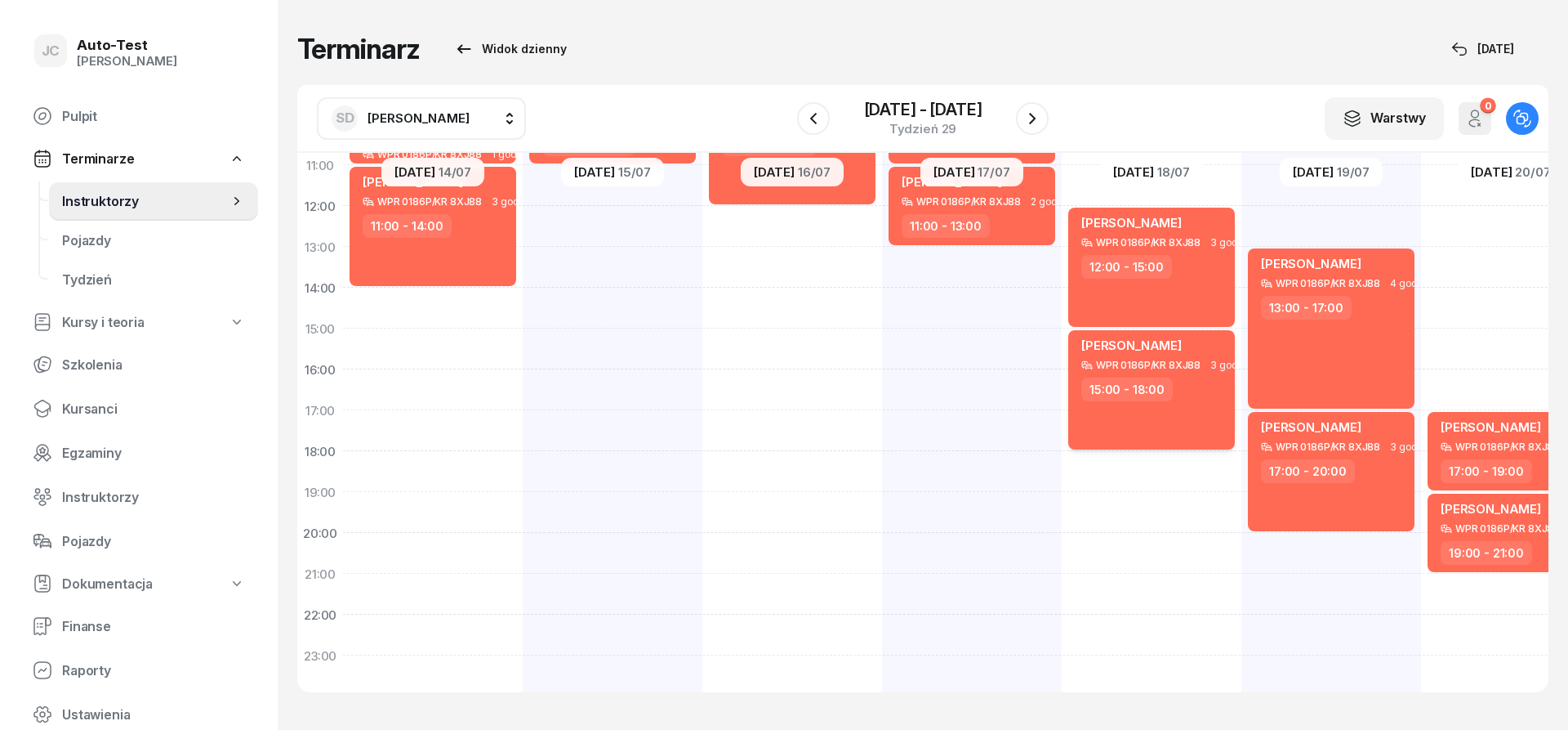
scroll to position [319, 0]
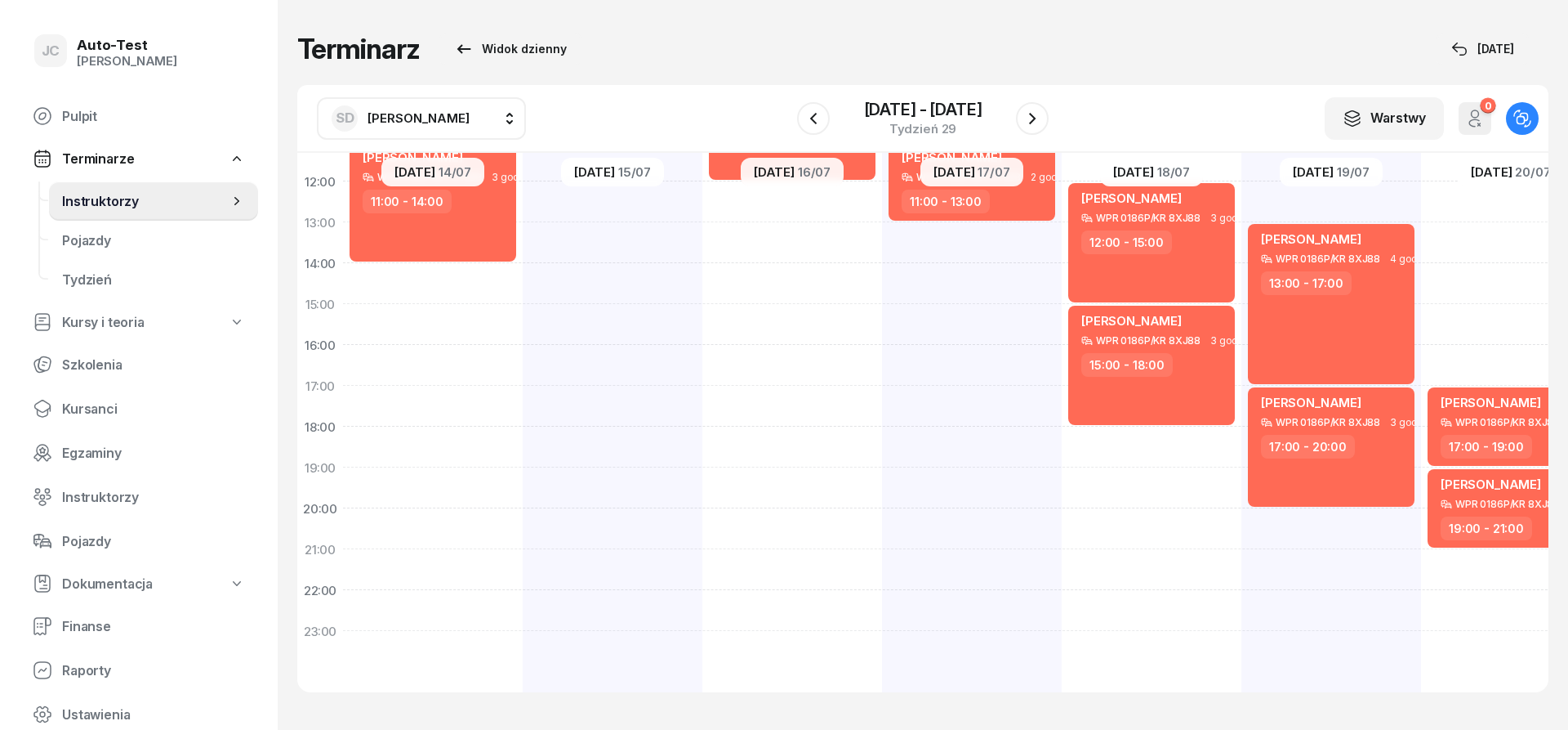
click at [1154, 439] on div "[PERSON_NAME] KLI 8706F - C 1 godz. 05:00 - 06:00 [PERSON_NAME] KLI 8706F - C K…" at bounding box center [1151, 283] width 179 height 817
select select "18"
select select "20"
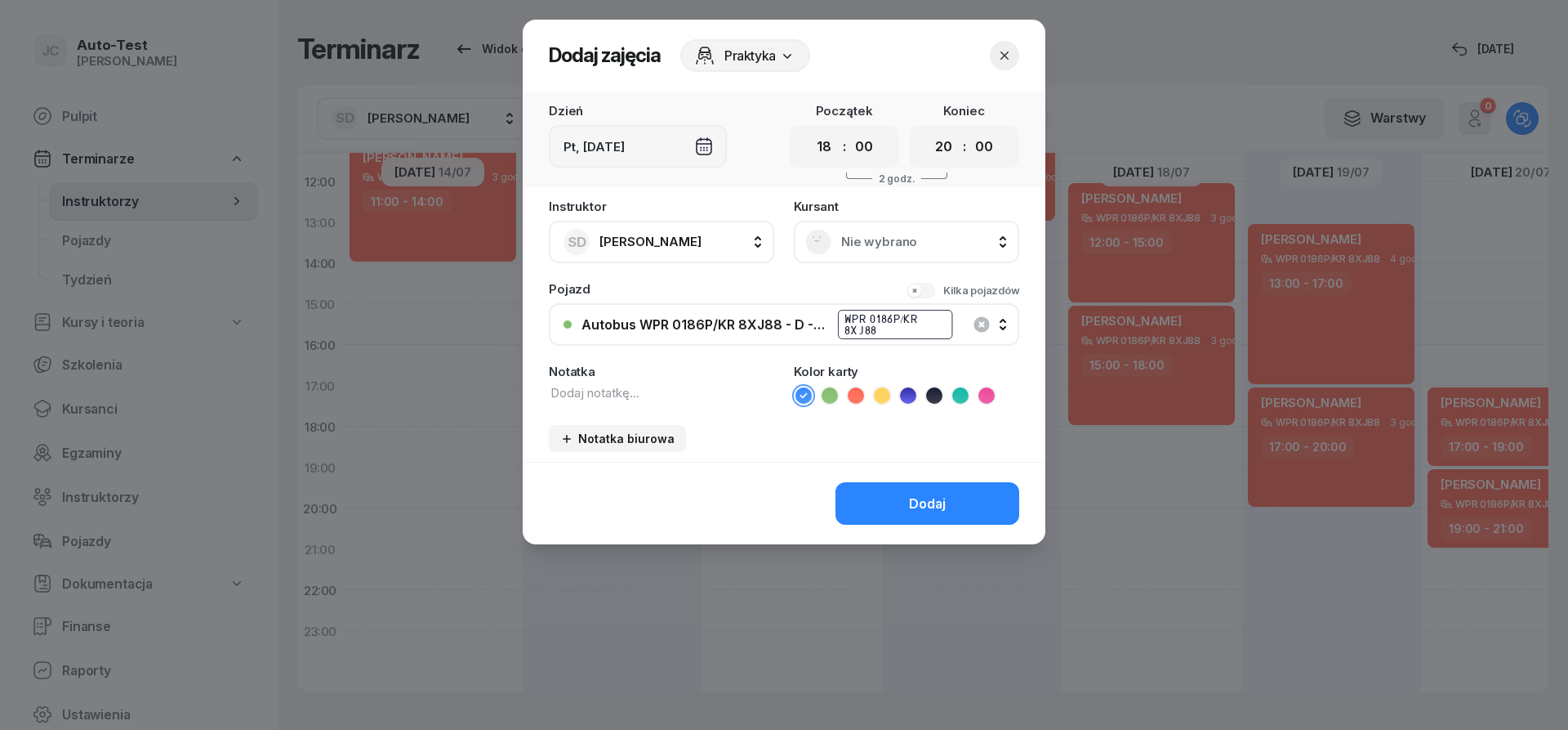
click at [892, 248] on span "Nie wybrano" at bounding box center [925, 242] width 167 height 15
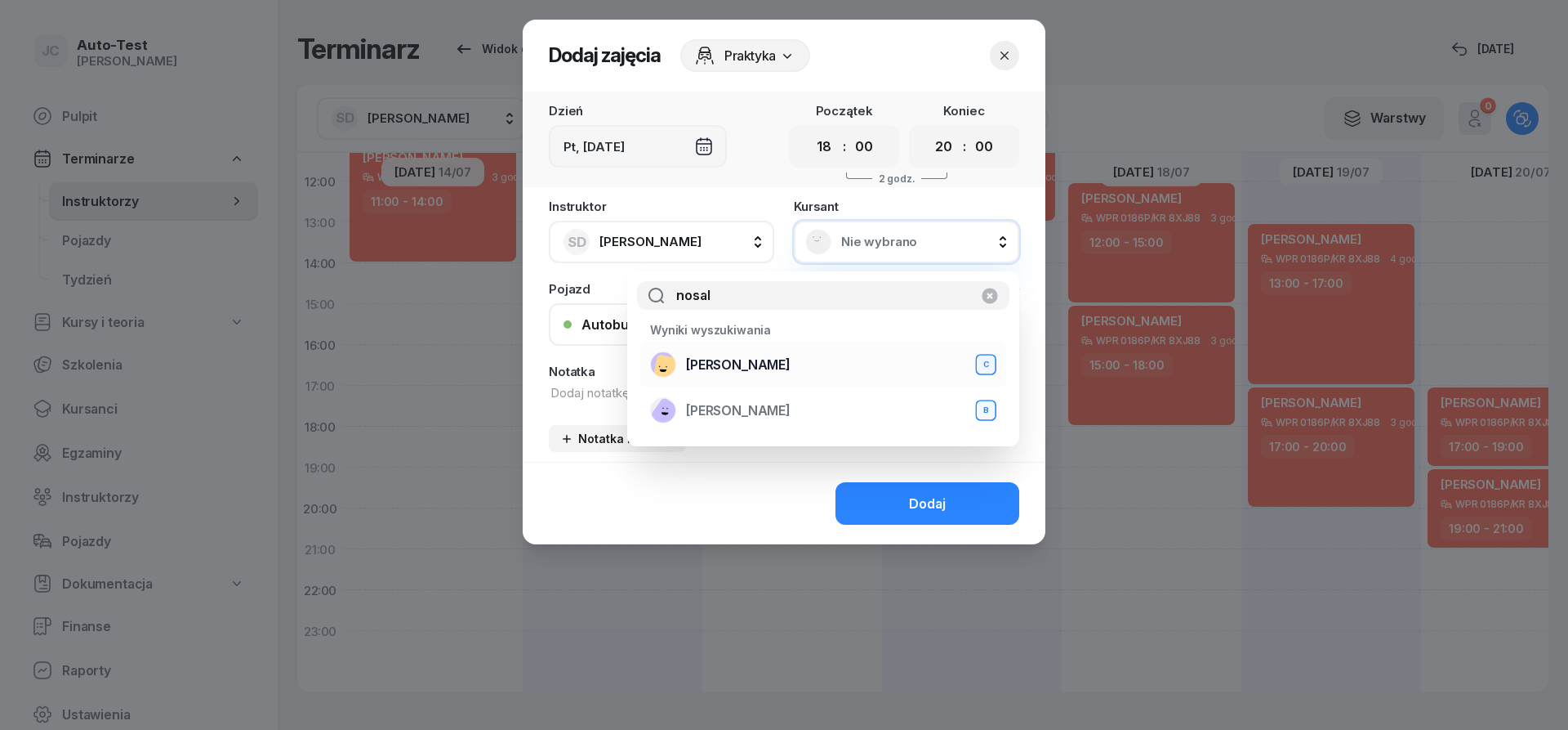
type input "nosal"
click at [764, 365] on span "[PERSON_NAME]" at bounding box center [739, 365] width 105 height 16
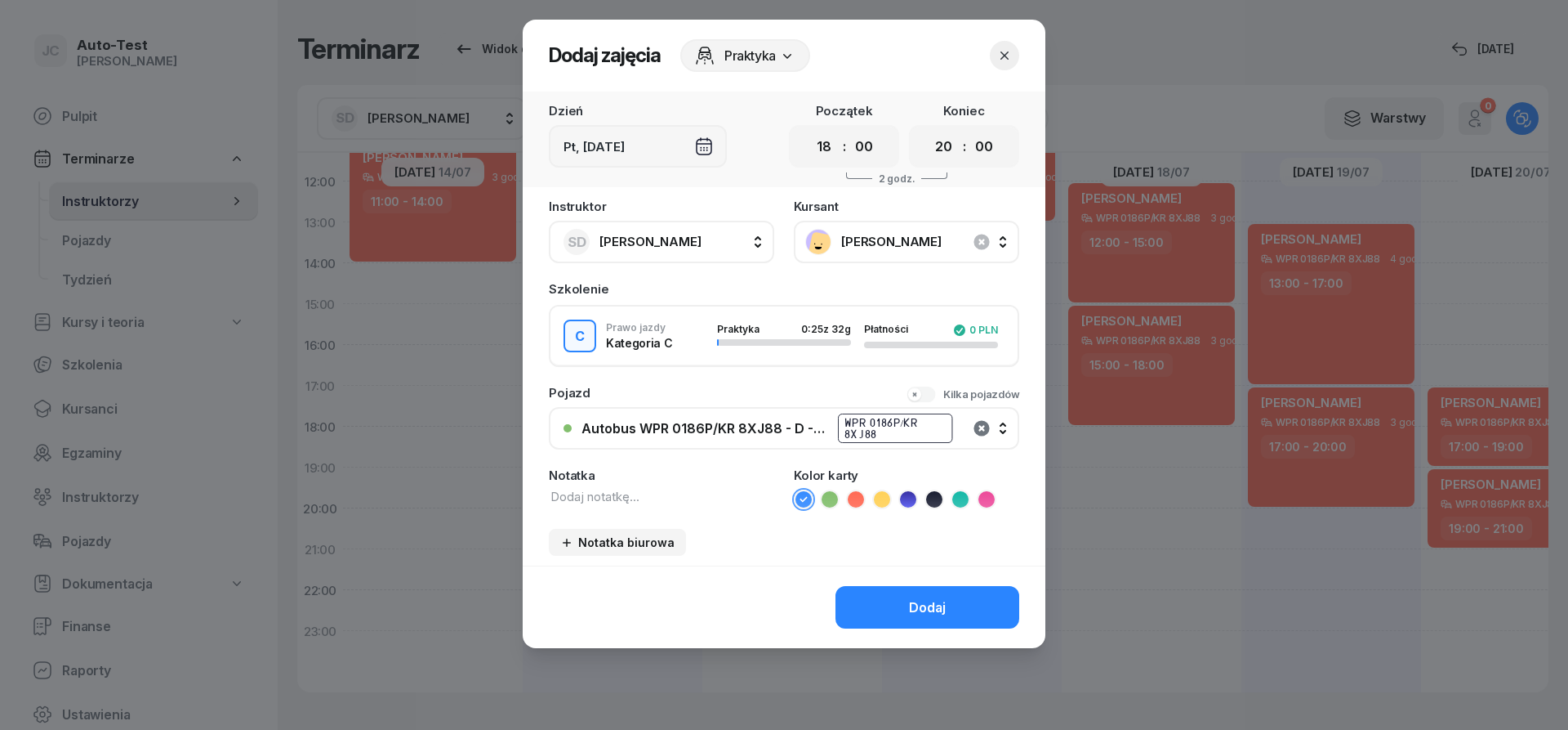
click at [980, 429] on icon "button" at bounding box center [982, 429] width 20 height 20
click at [816, 432] on div "Nie wybrano" at bounding box center [794, 429] width 423 height 16
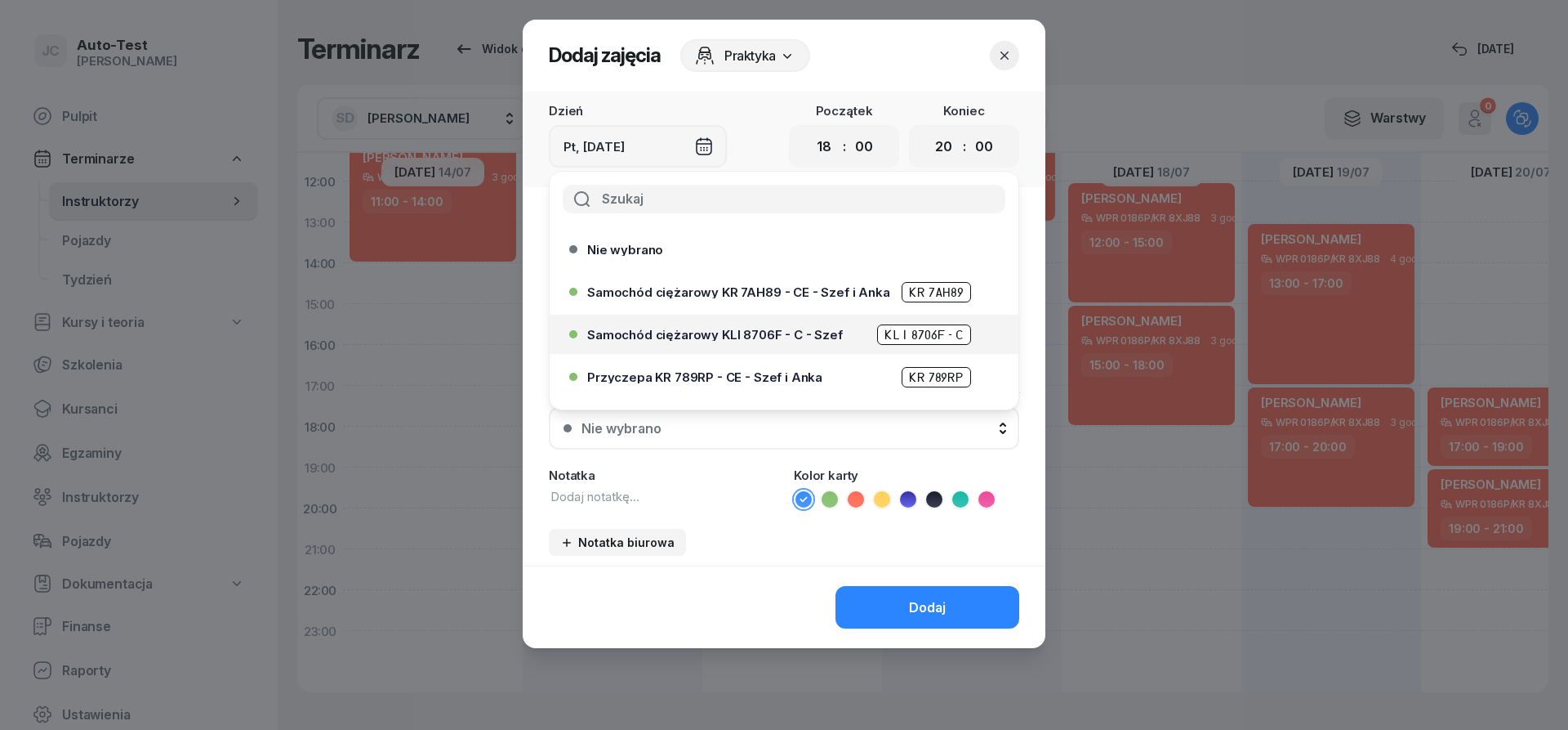
click at [790, 334] on span "Samochód ciężarowy KLI 8706F - C - Szef" at bounding box center [716, 335] width 256 height 12
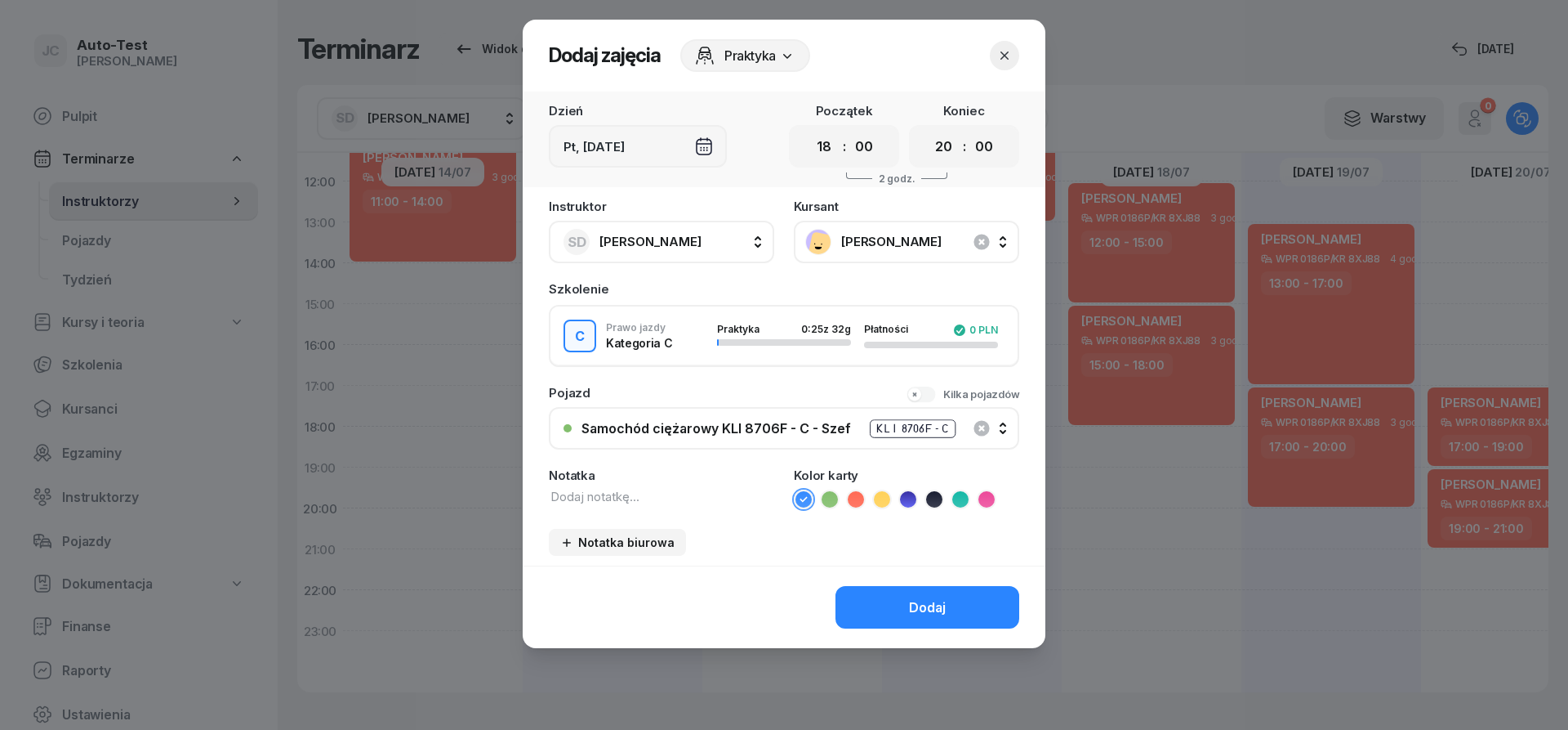
click at [829, 501] on icon at bounding box center [829, 498] width 7 height 6
click at [912, 613] on div "Dodaj" at bounding box center [927, 607] width 37 height 16
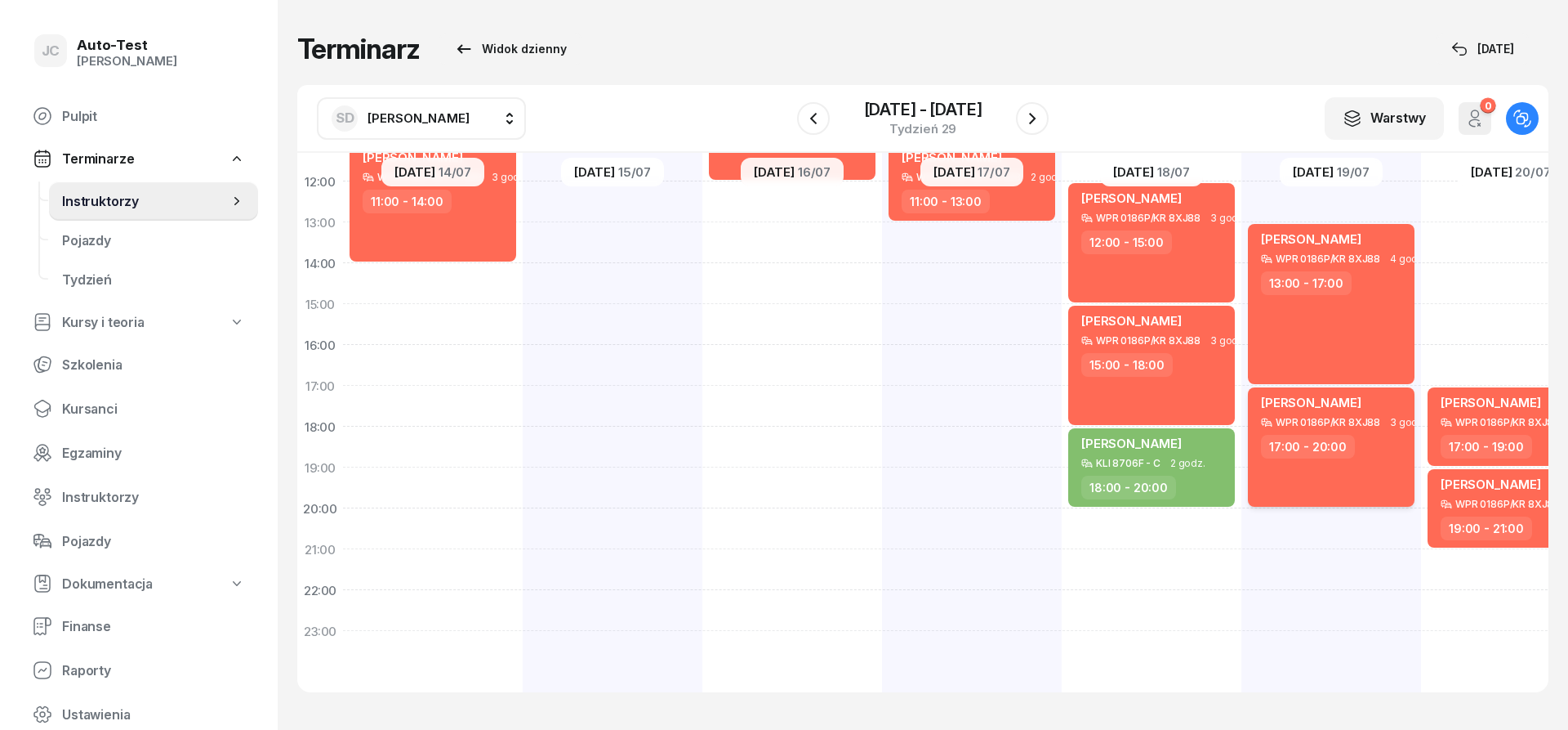
scroll to position [25, 0]
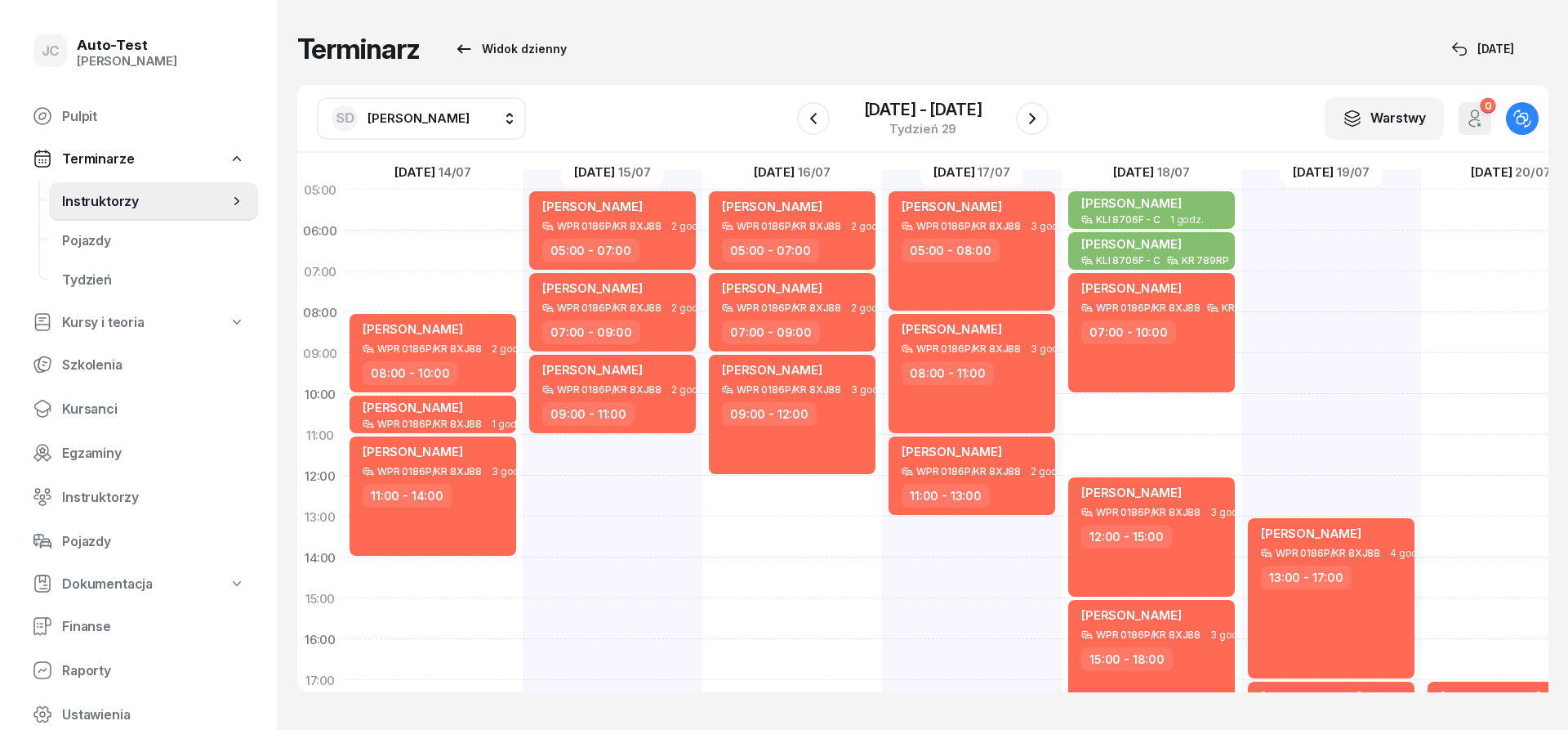
click at [1305, 282] on div "[PERSON_NAME] WPR 0186P/KR 8XJ88 4 godz. 13:00 - 17:00 [PERSON_NAME] WPR 0186P/…" at bounding box center [1331, 578] width 179 height 817
select select "07"
select select "09"
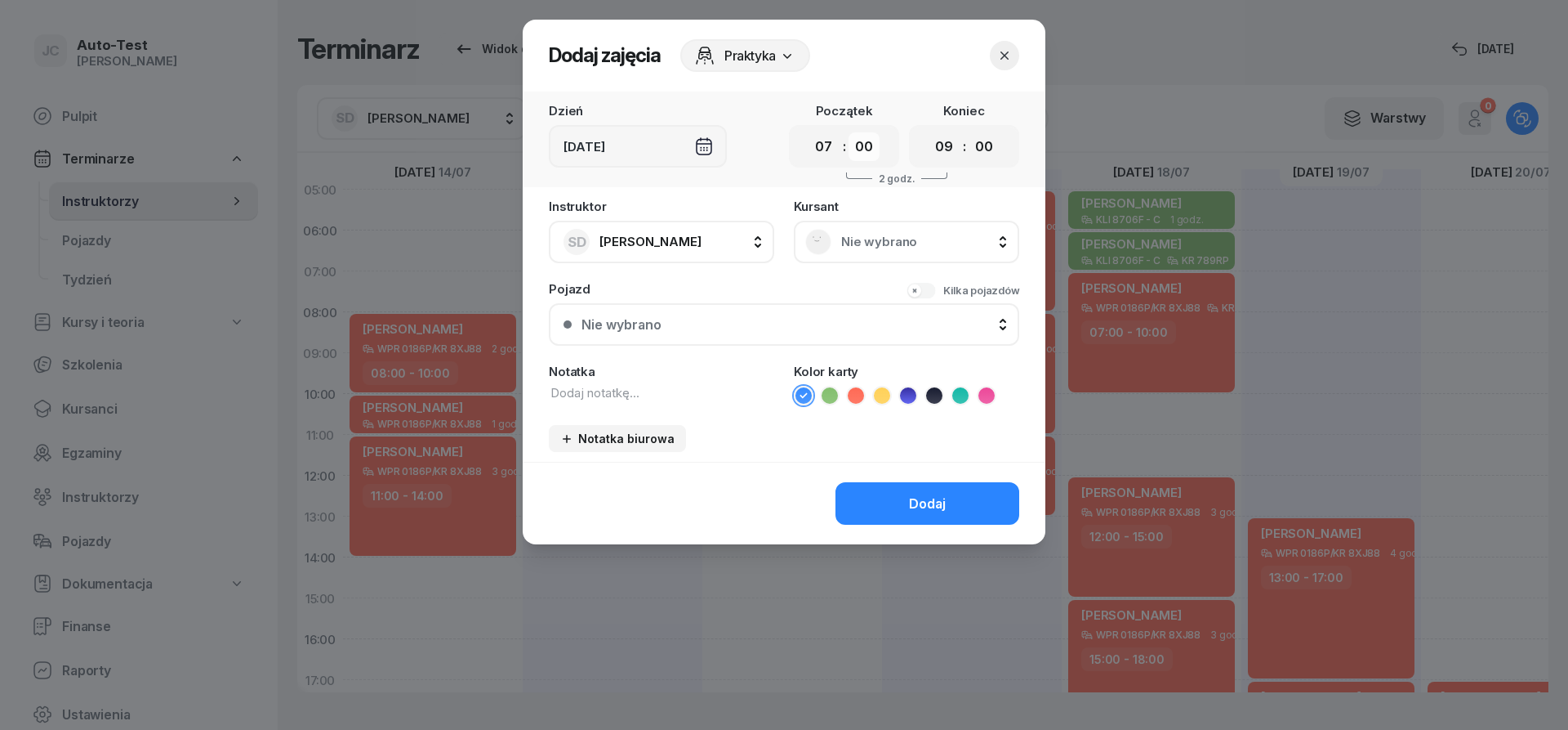
click at [848, 132] on select "00 05 10 15 20 25 30 35 40 45 50 55" at bounding box center [863, 146] width 31 height 28
select select "30"
click option "30" at bounding box center [0, 0] width 0 height 0
click at [969, 132] on select "00 05 10 15 20 25 30 35 40 45 50 55" at bounding box center [984, 146] width 31 height 28
select select "30"
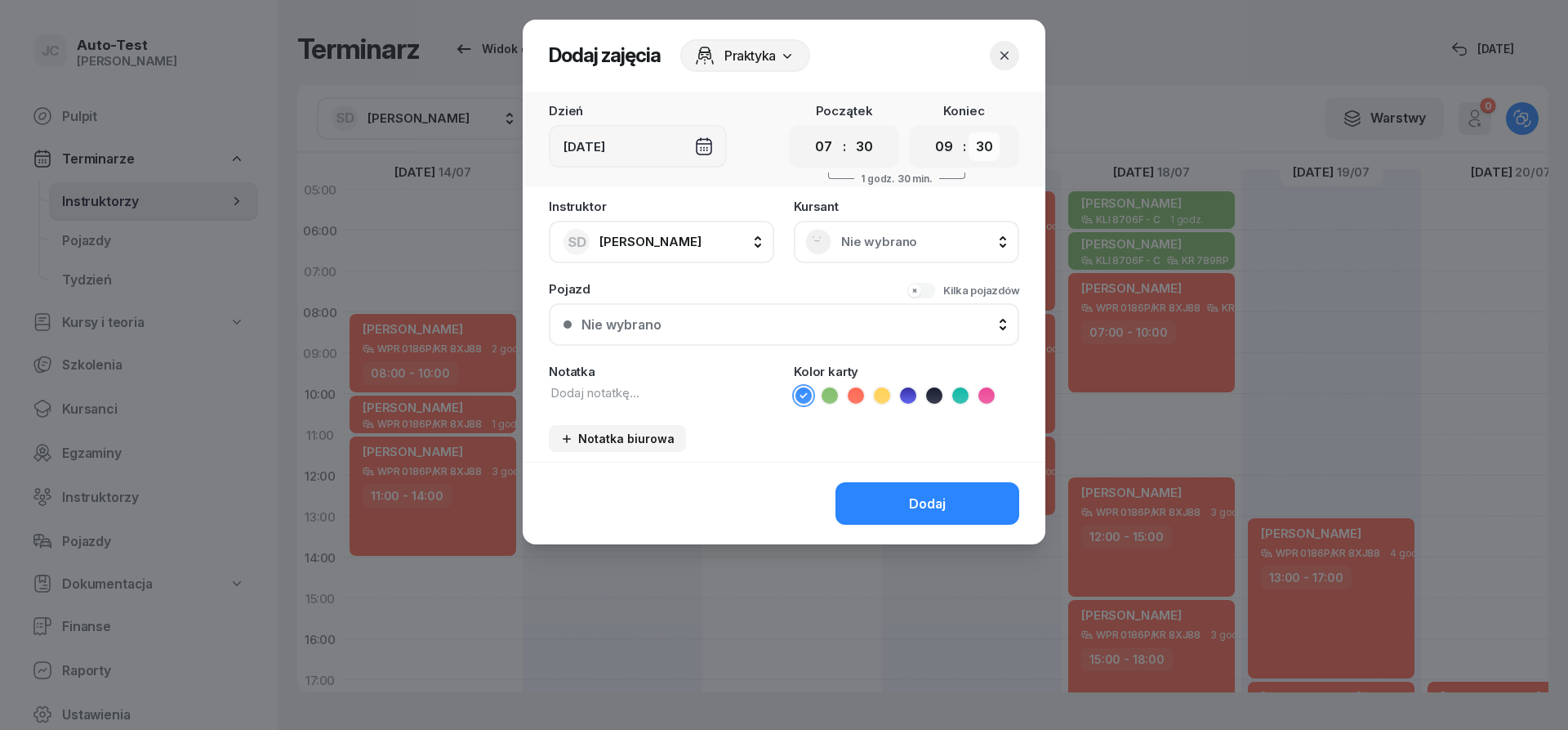
click option "30" at bounding box center [0, 0] width 0 height 0
click at [911, 241] on span "Nie wybrano" at bounding box center [925, 242] width 167 height 15
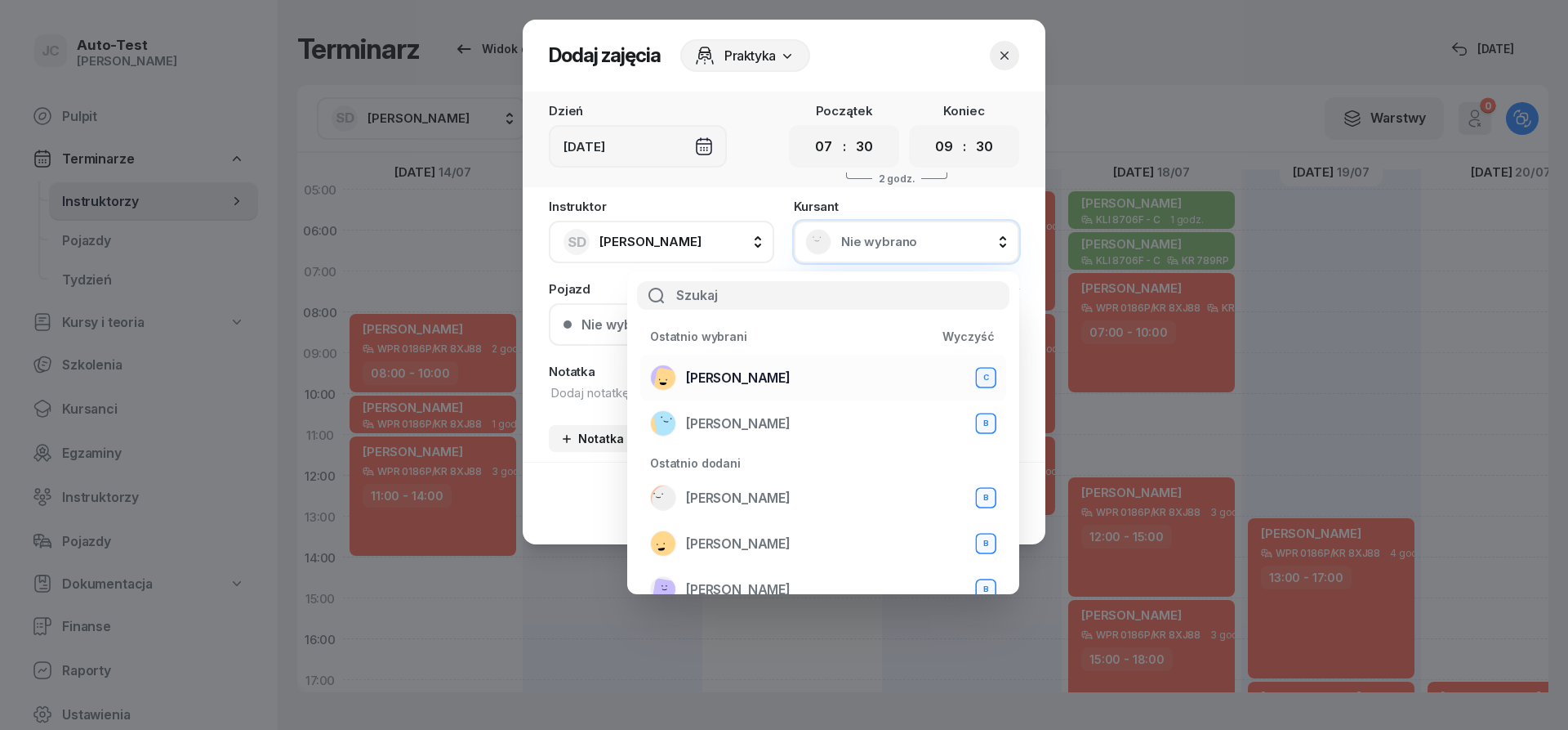
click at [791, 370] on div "[PERSON_NAME] C" at bounding box center [823, 377] width 346 height 26
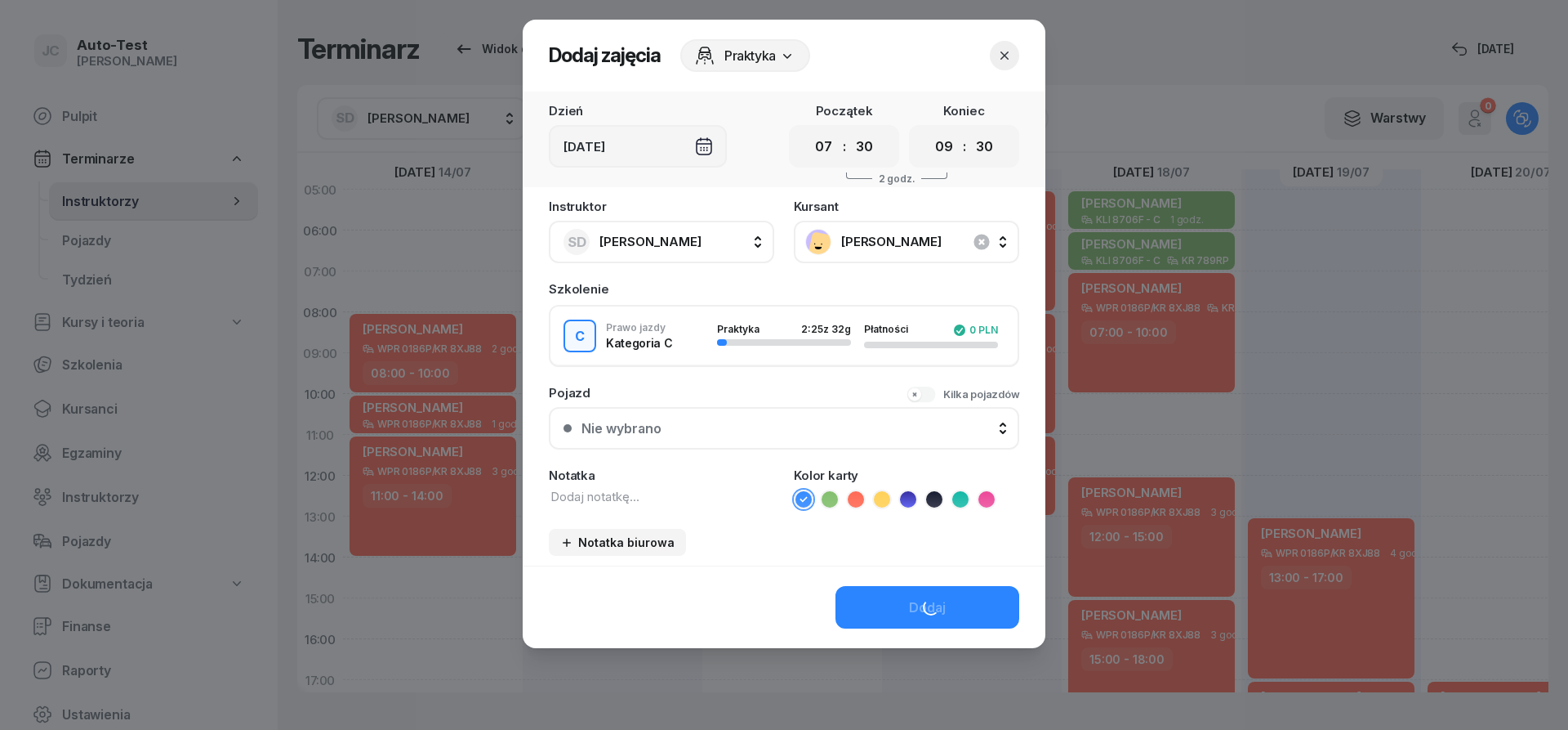
click at [728, 431] on div "Nie wybrano" at bounding box center [794, 429] width 423 height 16
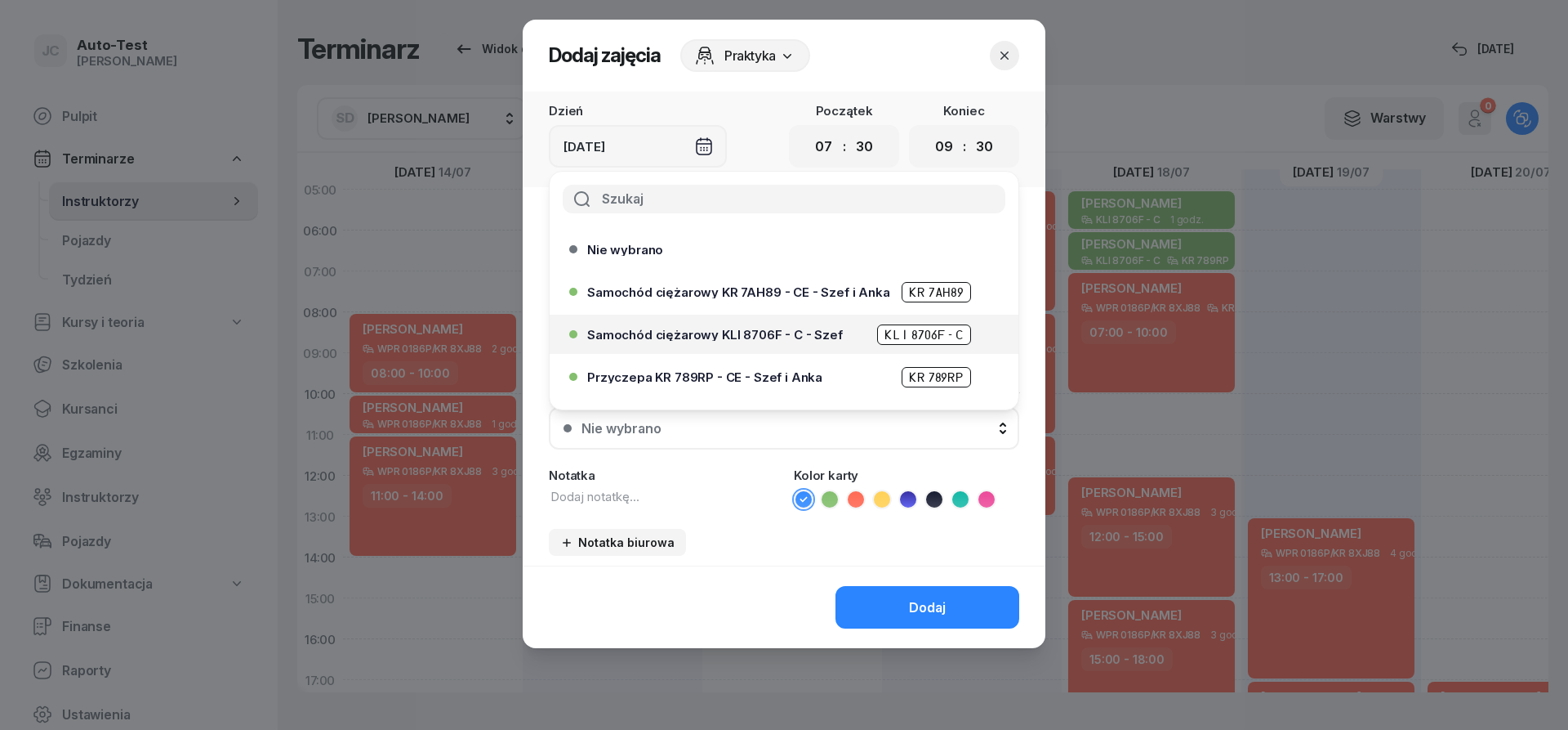
click at [768, 342] on div "Samochód ciężarowy KLI 8706F - C - Szef KLI 8706F - C" at bounding box center [789, 335] width 402 height 21
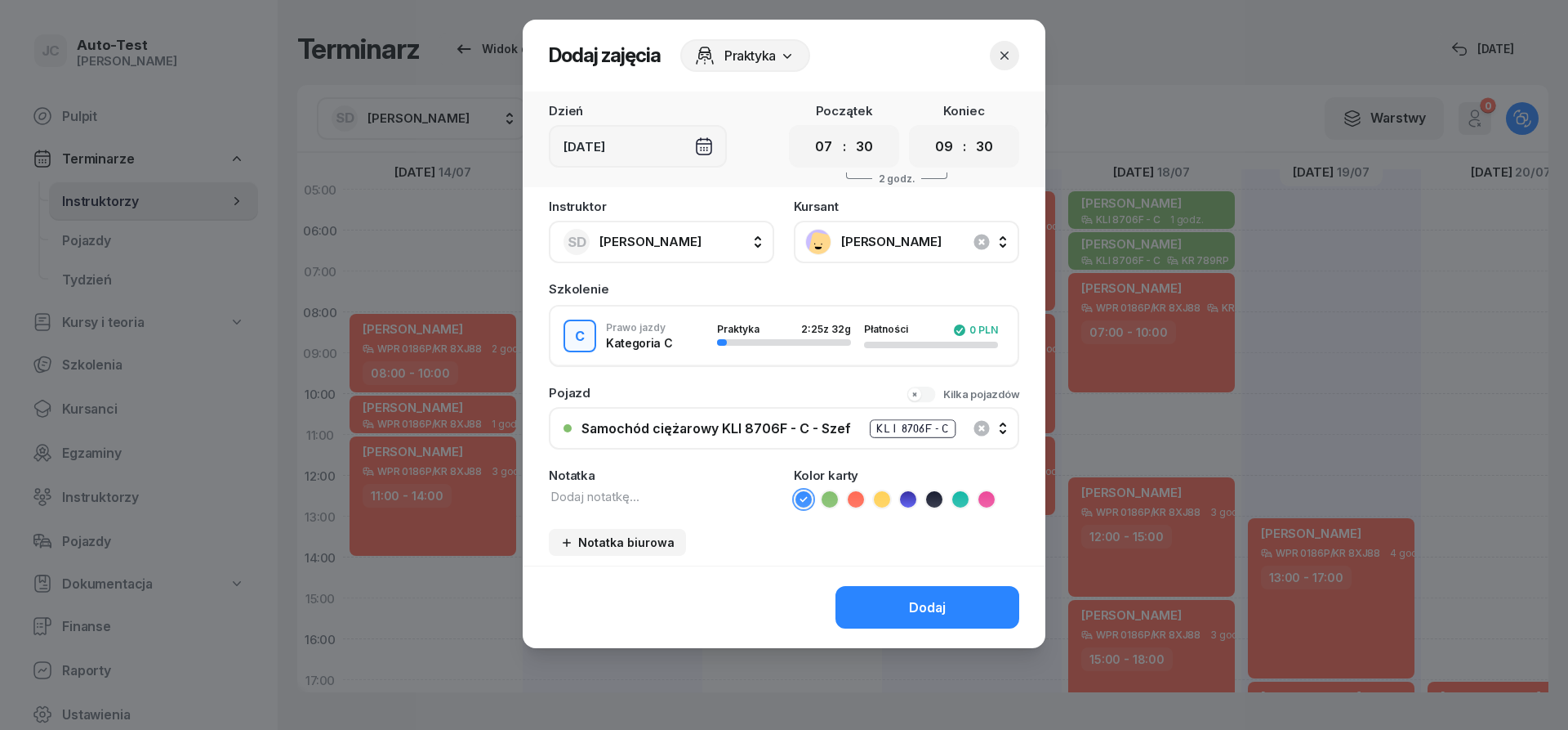
drag, startPoint x: 831, startPoint y: 496, endPoint x: 844, endPoint y: 530, distance: 36.4
click at [831, 497] on icon at bounding box center [830, 499] width 17 height 17
click at [900, 615] on button "Dodaj" at bounding box center [927, 607] width 183 height 42
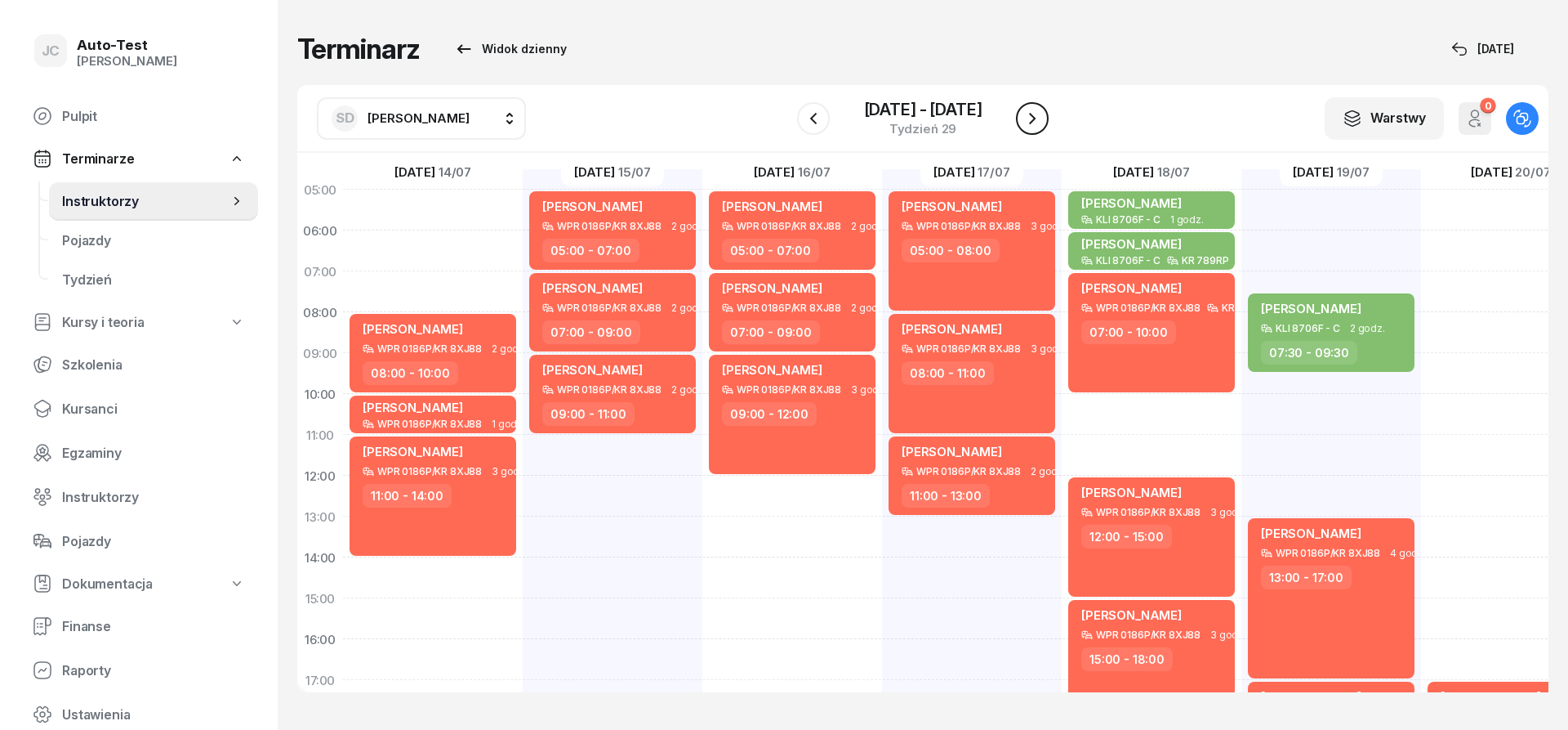
click at [1031, 124] on icon "button" at bounding box center [1033, 119] width 7 height 12
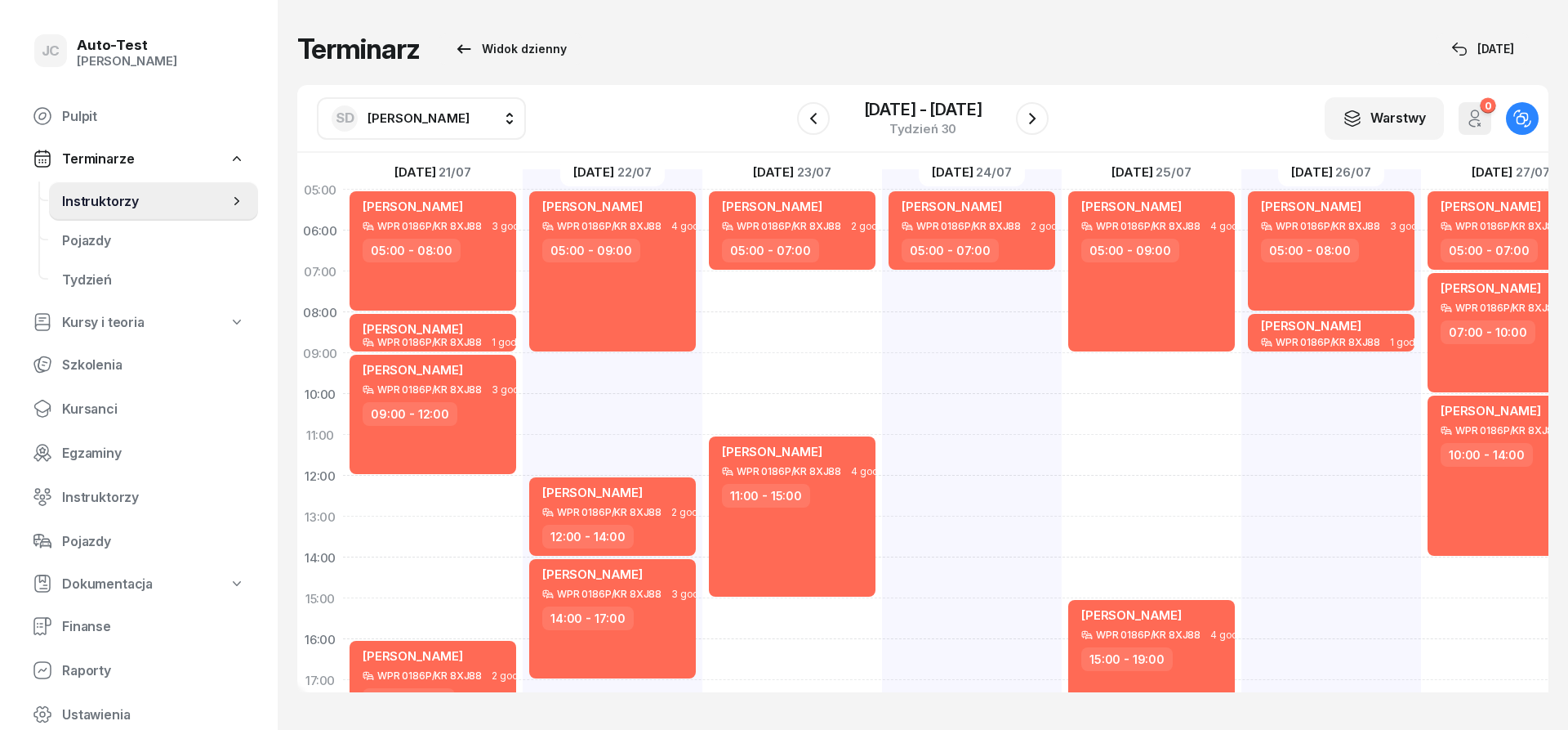
click at [459, 488] on div "[PERSON_NAME] WPR 0186P/KR 8XJ88 3 godz. 05:00 - 08:00 [PERSON_NAME] WPR 0186P/…" at bounding box center [432, 578] width 179 height 817
select select "12"
select select "14"
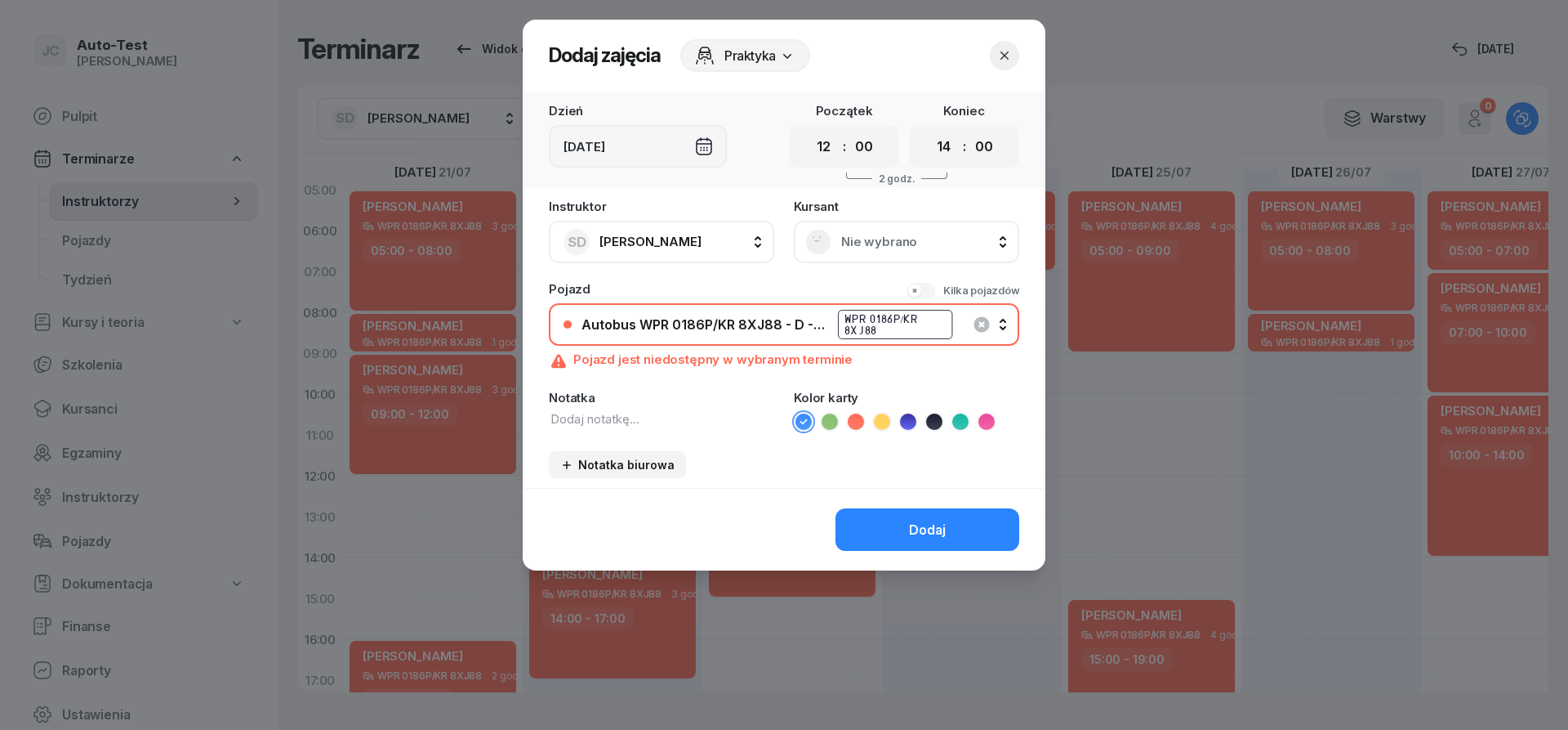
drag, startPoint x: 890, startPoint y: 242, endPoint x: 882, endPoint y: 252, distance: 12.8
click at [890, 243] on span "Nie wybrano" at bounding box center [925, 242] width 167 height 15
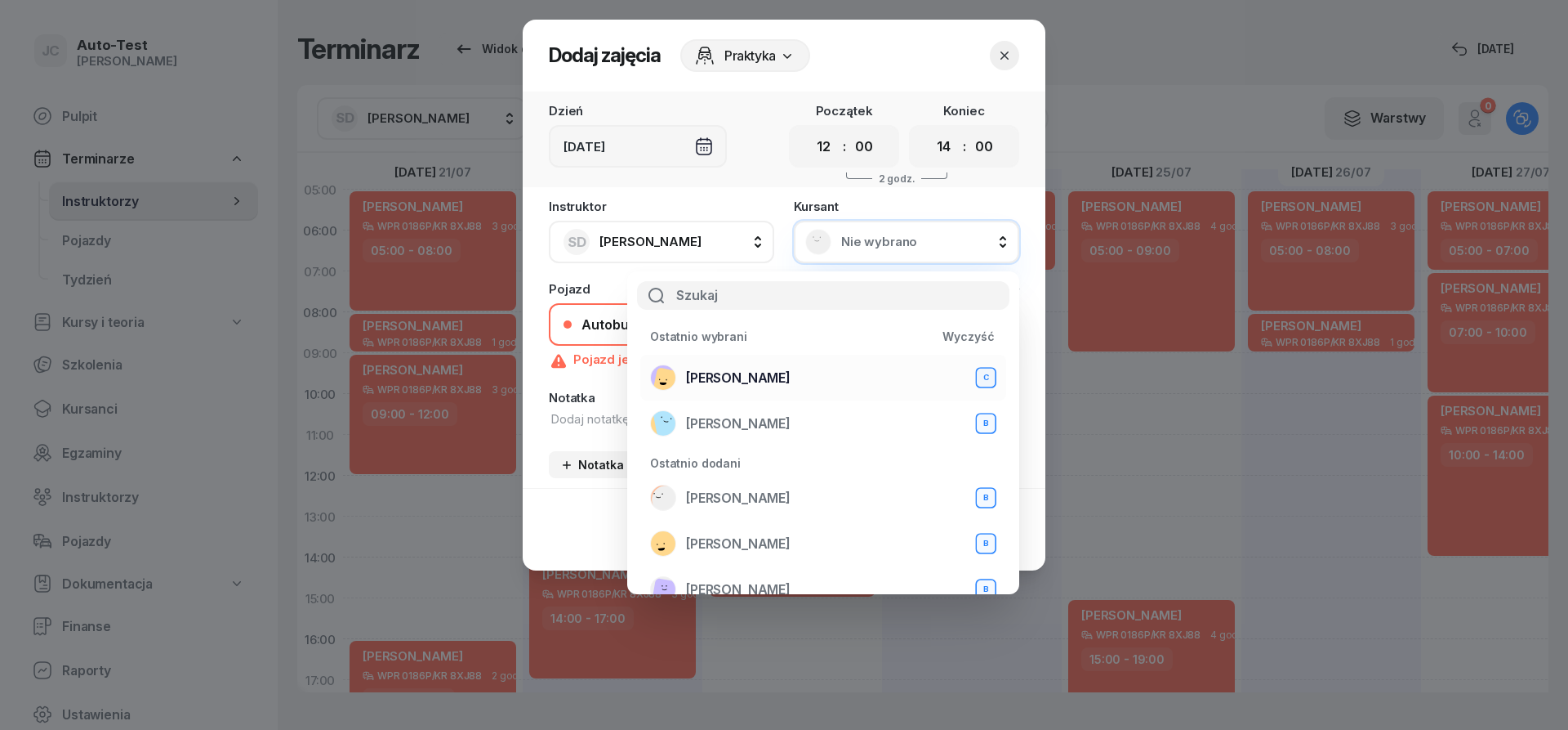
click at [790, 375] on div "[PERSON_NAME] C" at bounding box center [823, 377] width 346 height 26
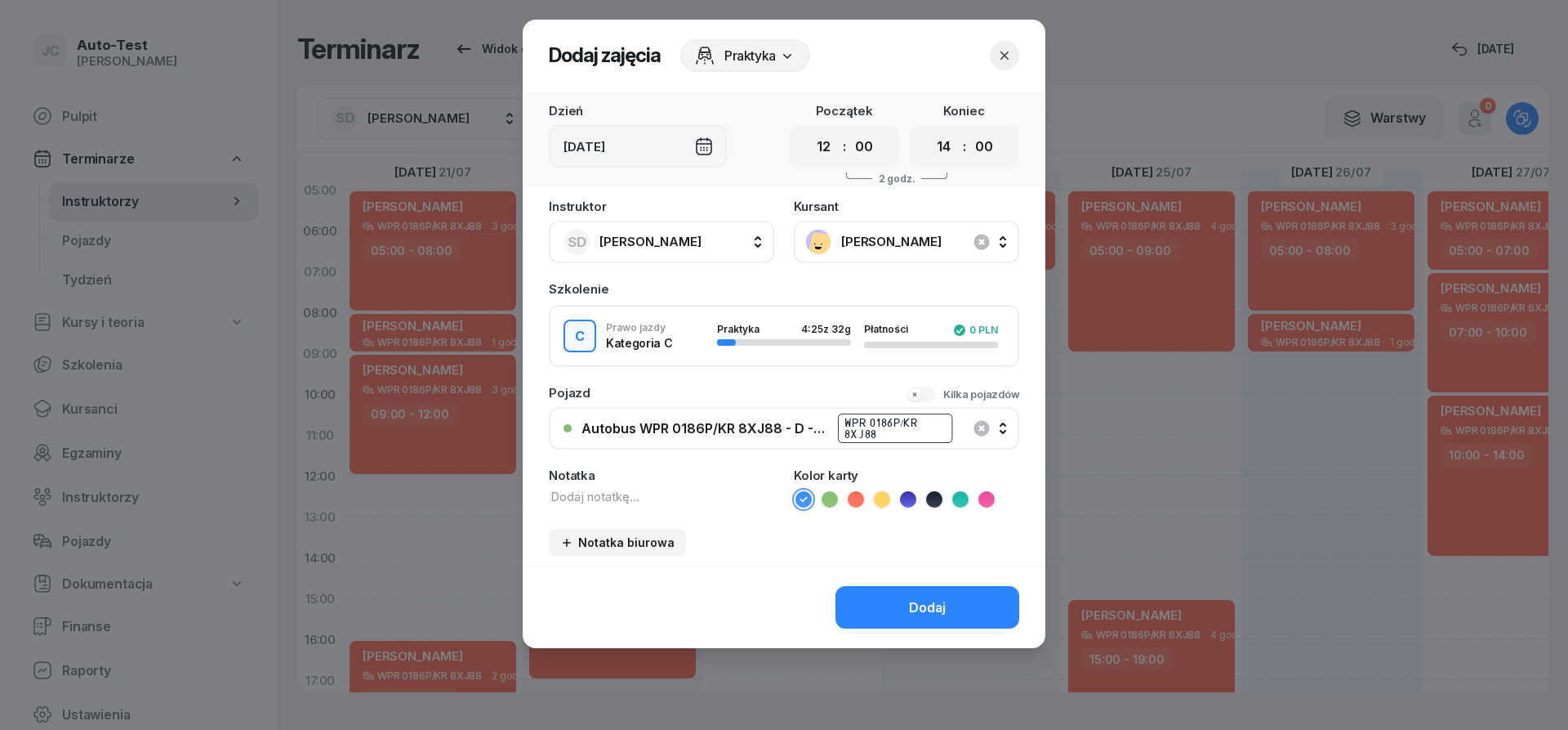
click at [770, 439] on div "Autobus WPR 0186P/KR 8XJ88 - D - Szef WPR 0186P/KR 8XJ88" at bounding box center [794, 428] width 423 height 32
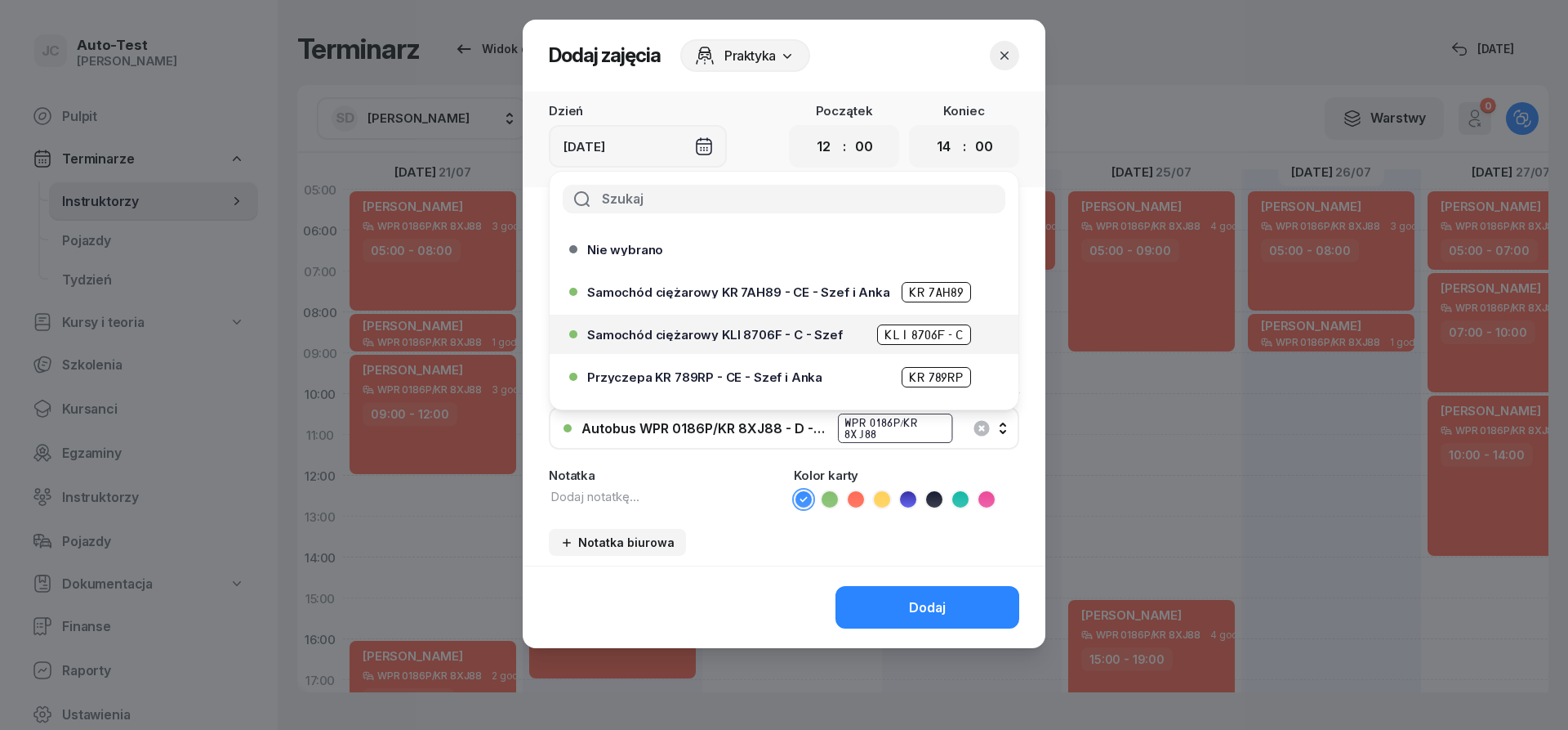
click at [787, 340] on span "Samochód ciężarowy KLI 8706F - C - Szef" at bounding box center [716, 335] width 256 height 12
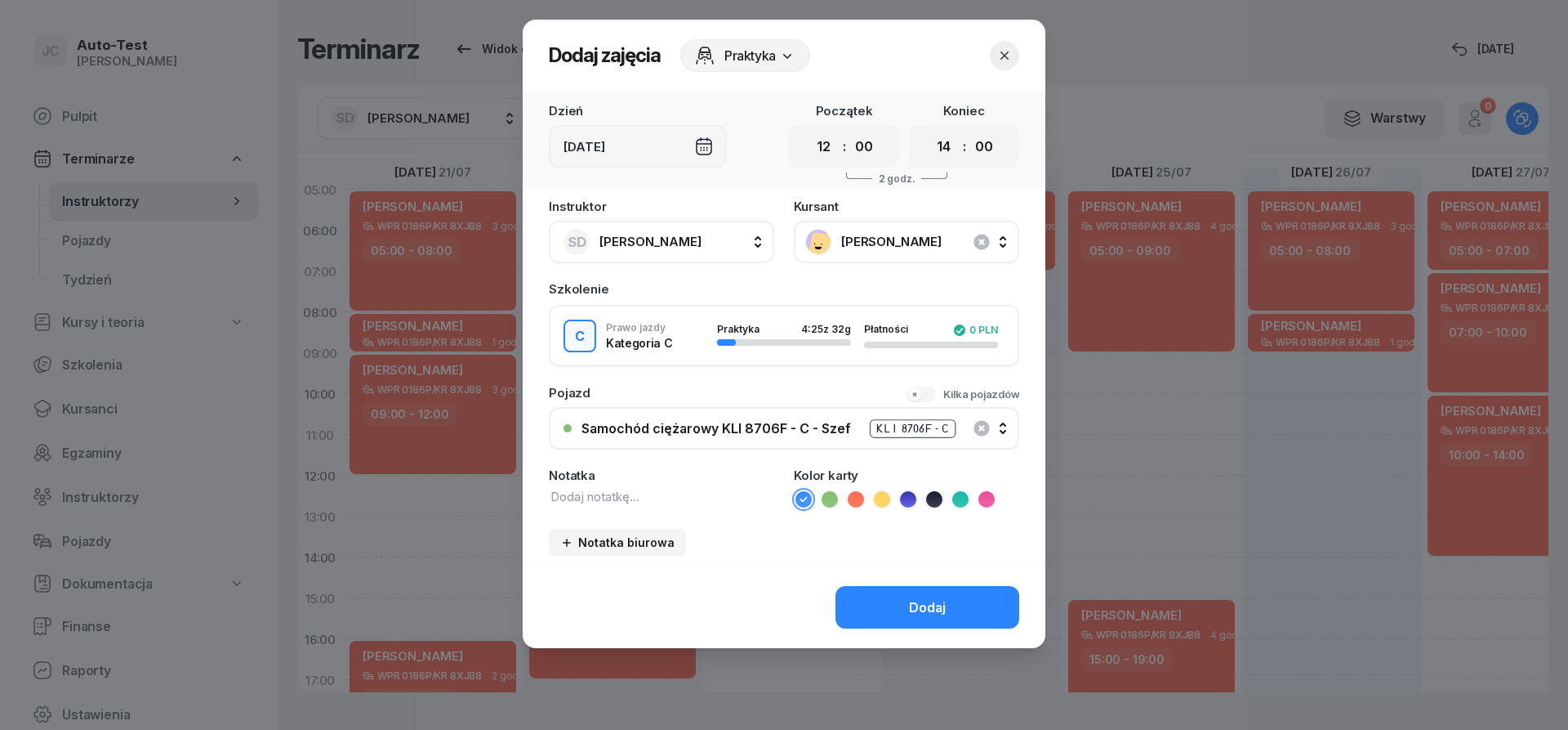
click at [833, 499] on icon at bounding box center [830, 499] width 17 height 17
click at [894, 614] on button "Dodaj" at bounding box center [927, 607] width 183 height 42
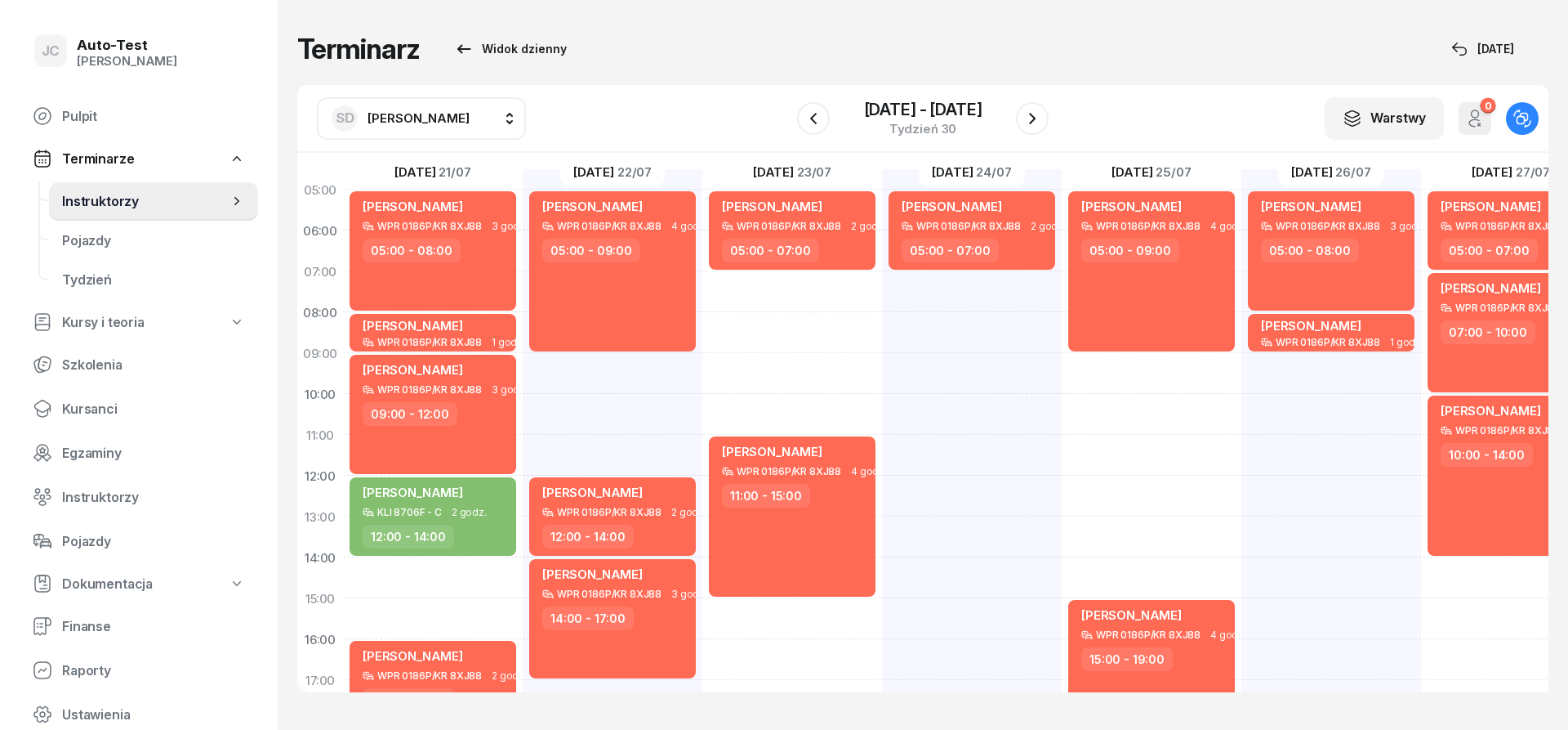
click at [644, 404] on div "[PERSON_NAME] WPR 0186P/KR 8XJ88 4 godz. 05:00 - 09:00 [PERSON_NAME] WPR 0186P/…" at bounding box center [613, 578] width 179 height 817
select select "10"
select select "12"
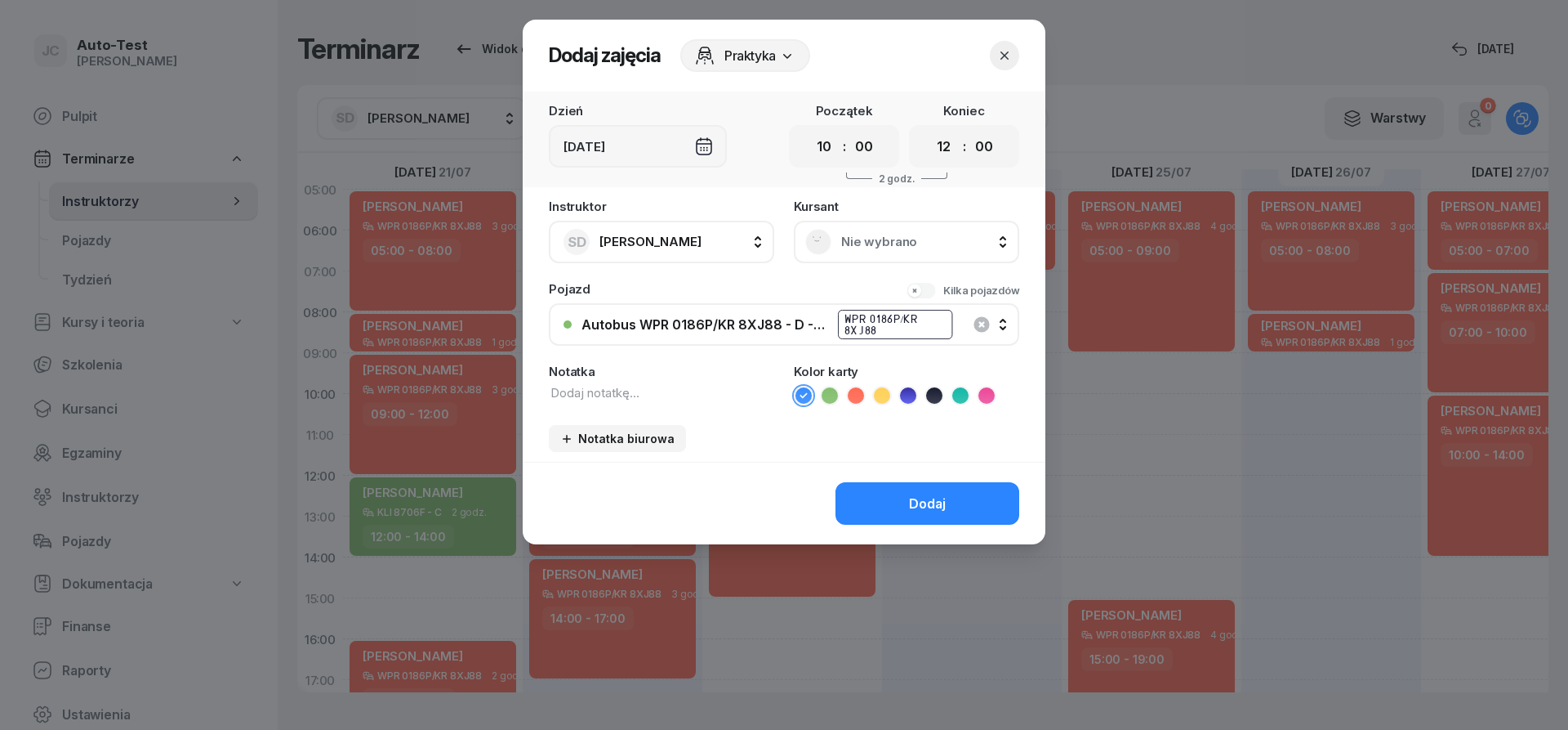
click at [880, 242] on span "Nie wybrano" at bounding box center [925, 242] width 167 height 15
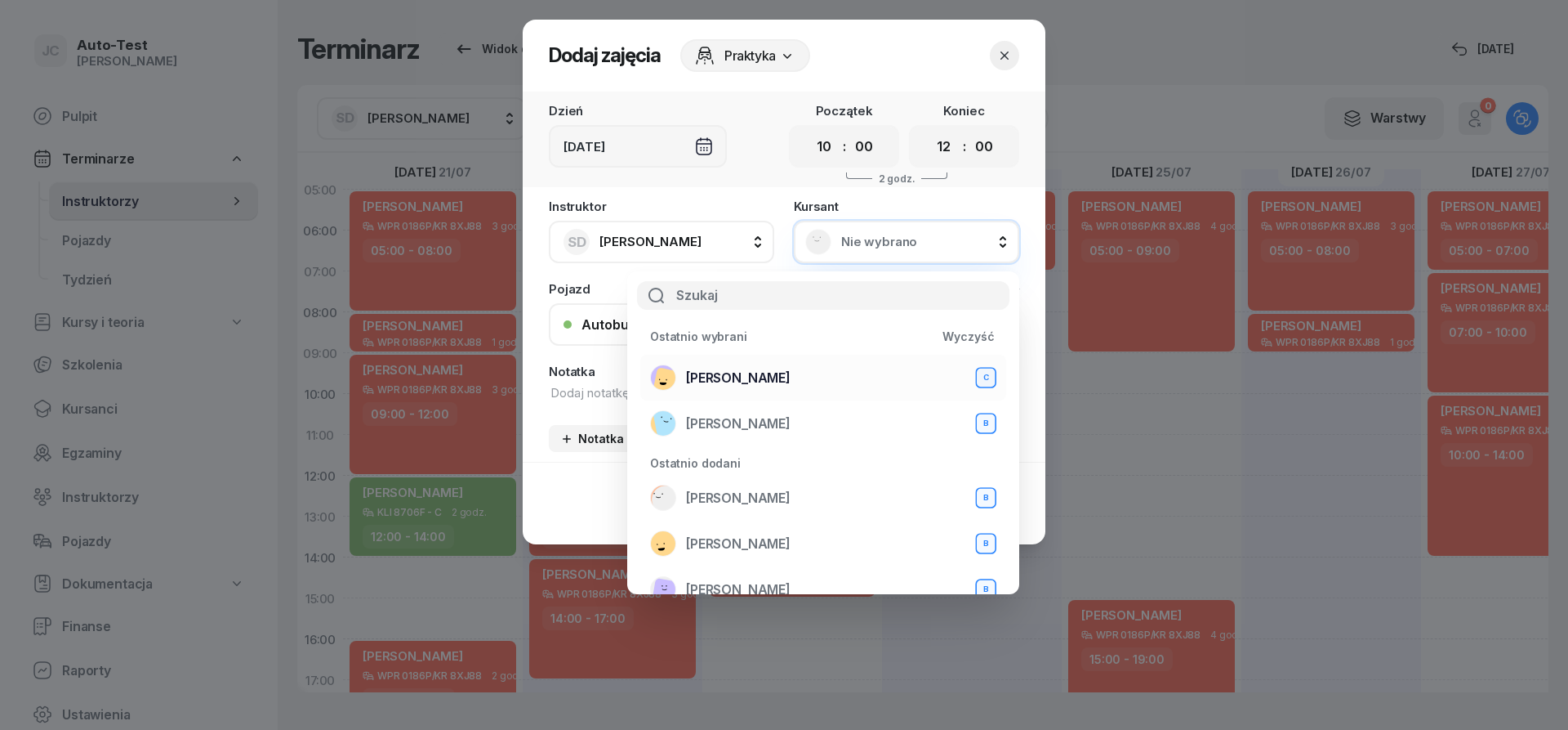
click at [750, 379] on span "[PERSON_NAME]" at bounding box center [739, 378] width 105 height 16
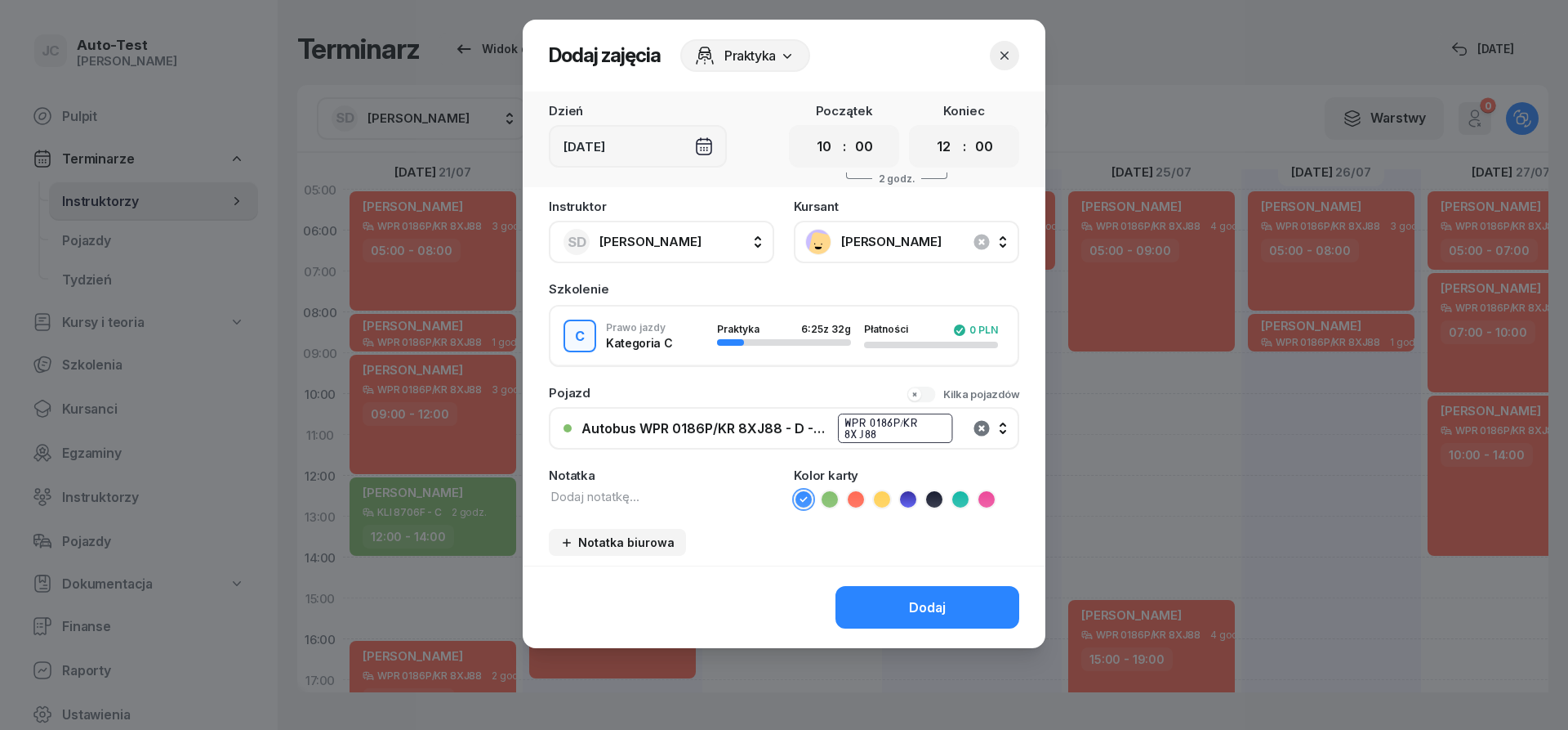
click at [976, 429] on icon "button" at bounding box center [981, 428] width 16 height 16
click at [697, 433] on div "Nie wybrano" at bounding box center [794, 429] width 423 height 16
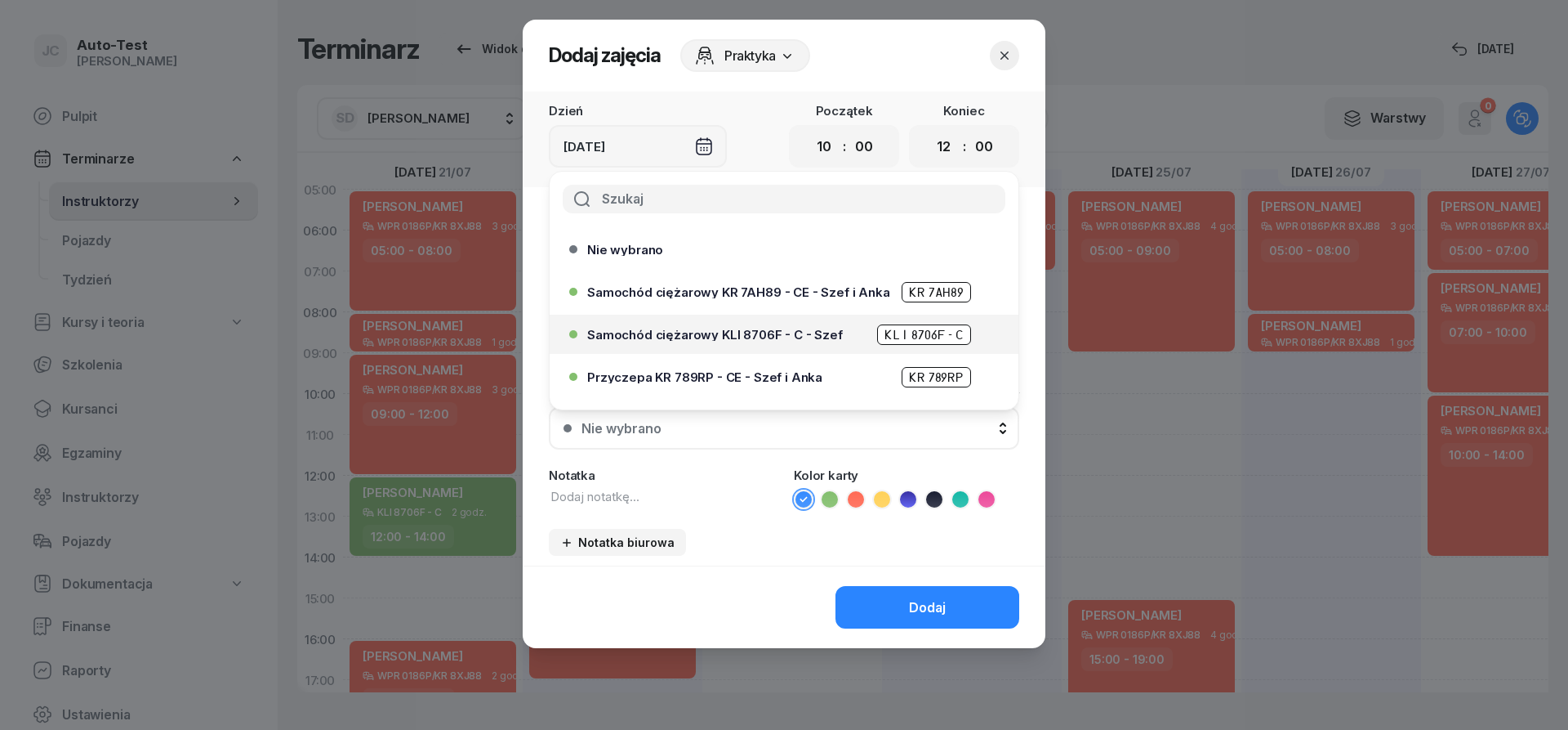
click at [747, 341] on div "Samochód ciężarowy KLI 8706F - C - Szef KLI 8706F - C" at bounding box center [789, 335] width 402 height 21
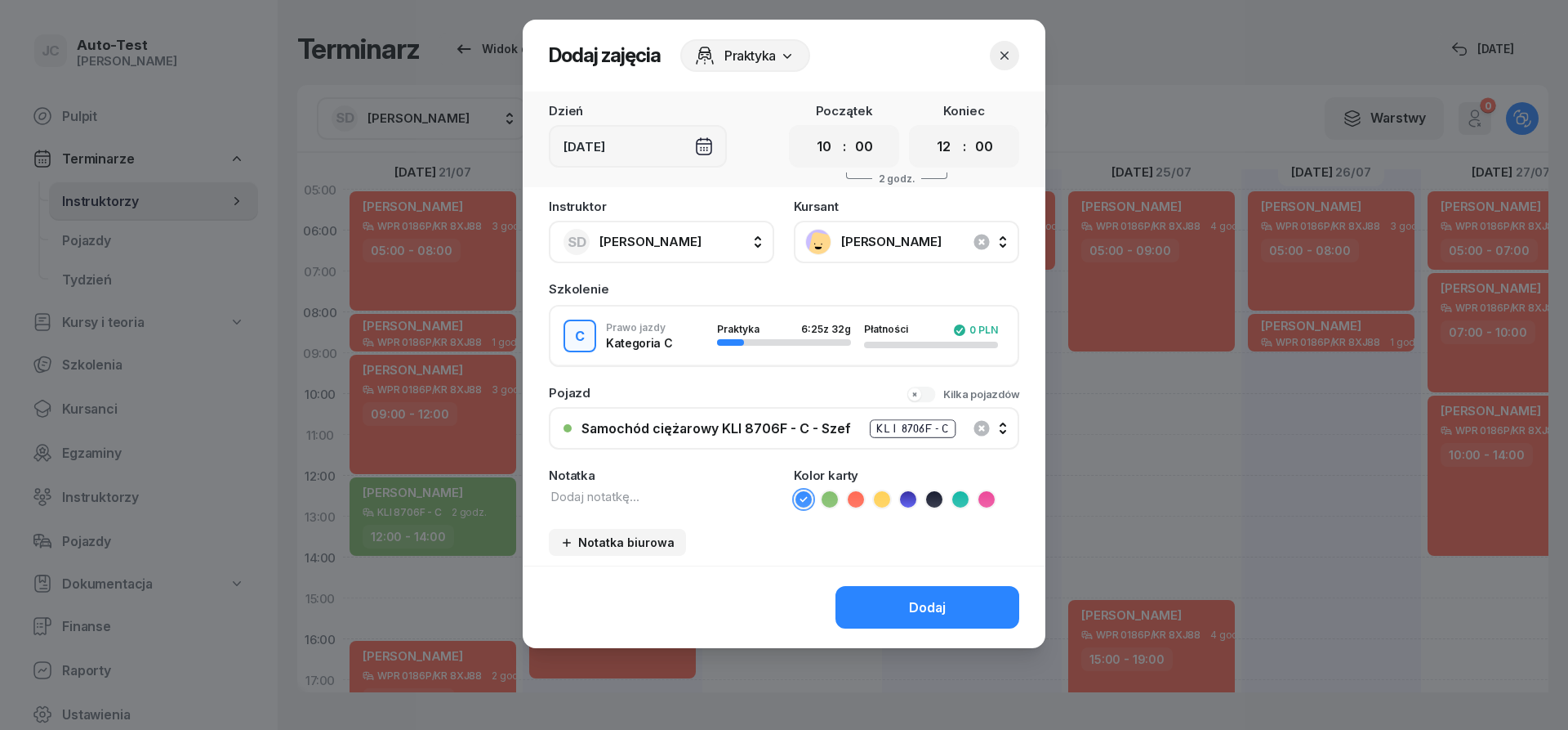
click at [819, 498] on ul at bounding box center [907, 499] width 226 height 20
click at [814, 495] on ul at bounding box center [907, 499] width 226 height 20
click at [833, 502] on icon at bounding box center [830, 499] width 17 height 17
click at [901, 591] on button "Dodaj" at bounding box center [927, 607] width 183 height 42
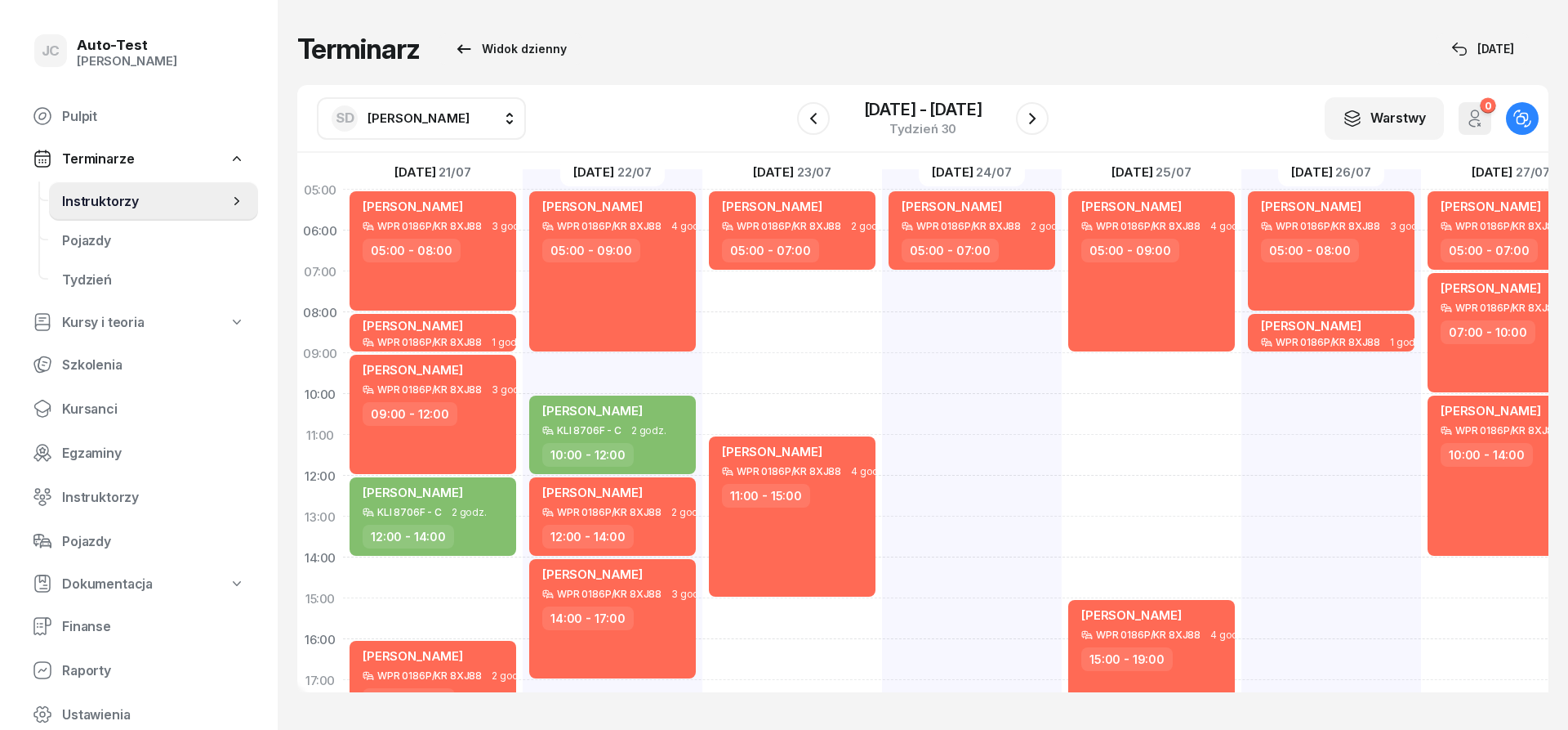
click at [794, 365] on div "[PERSON_NAME] WPR 0186P/KR 8XJ88 2 godz. 05:00 - 07:00 [PERSON_NAME] WPR 0186P/…" at bounding box center [792, 578] width 179 height 817
select select "09"
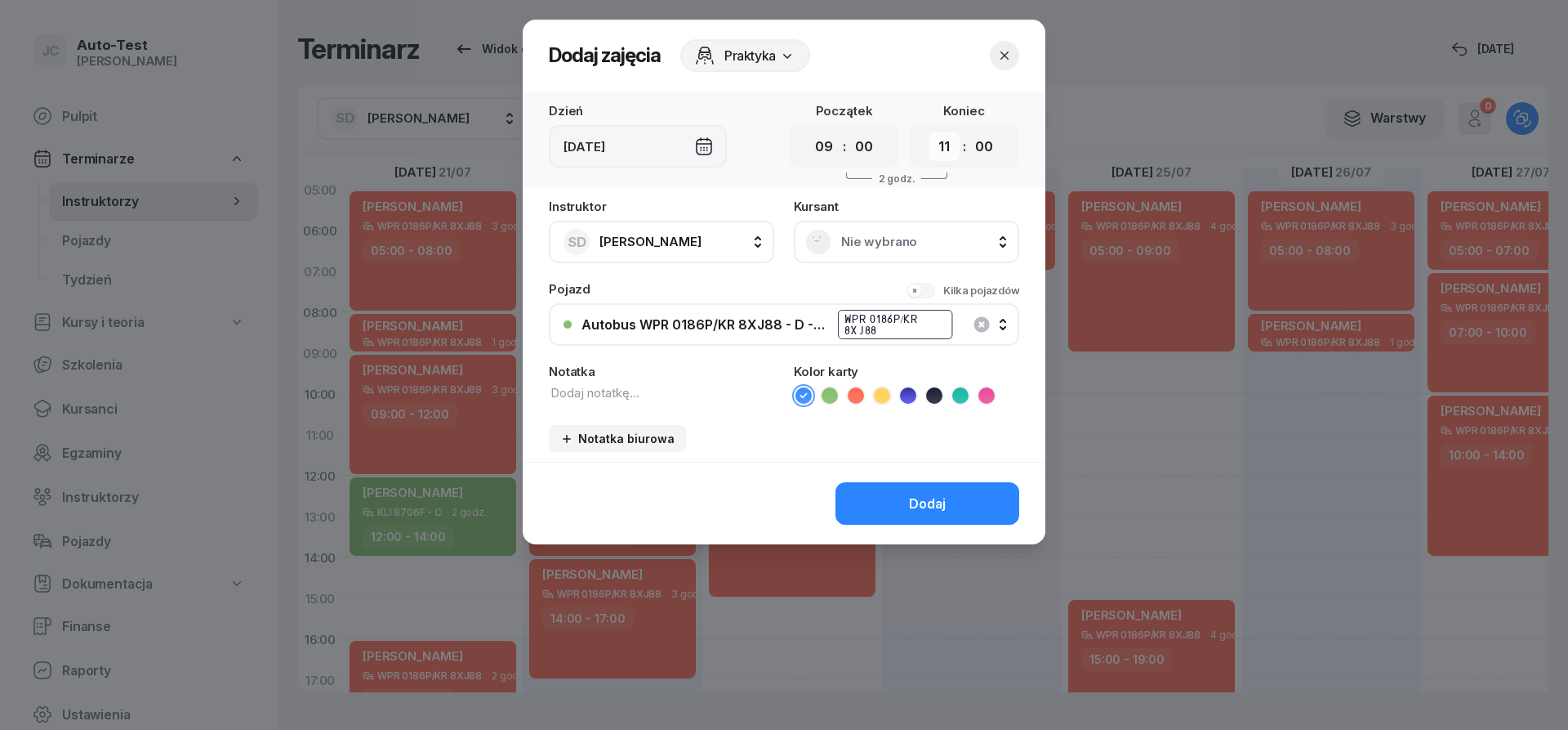
click at [929, 132] on select "00 01 02 03 04 05 06 07 08 09 10 11 12 13 14 15 16 17 18 19 20 21 22 23" at bounding box center [944, 146] width 31 height 28
select select "10"
click option "10" at bounding box center [0, 0] width 0 height 0
click at [860, 250] on div "Nie wybrano" at bounding box center [906, 242] width 203 height 26
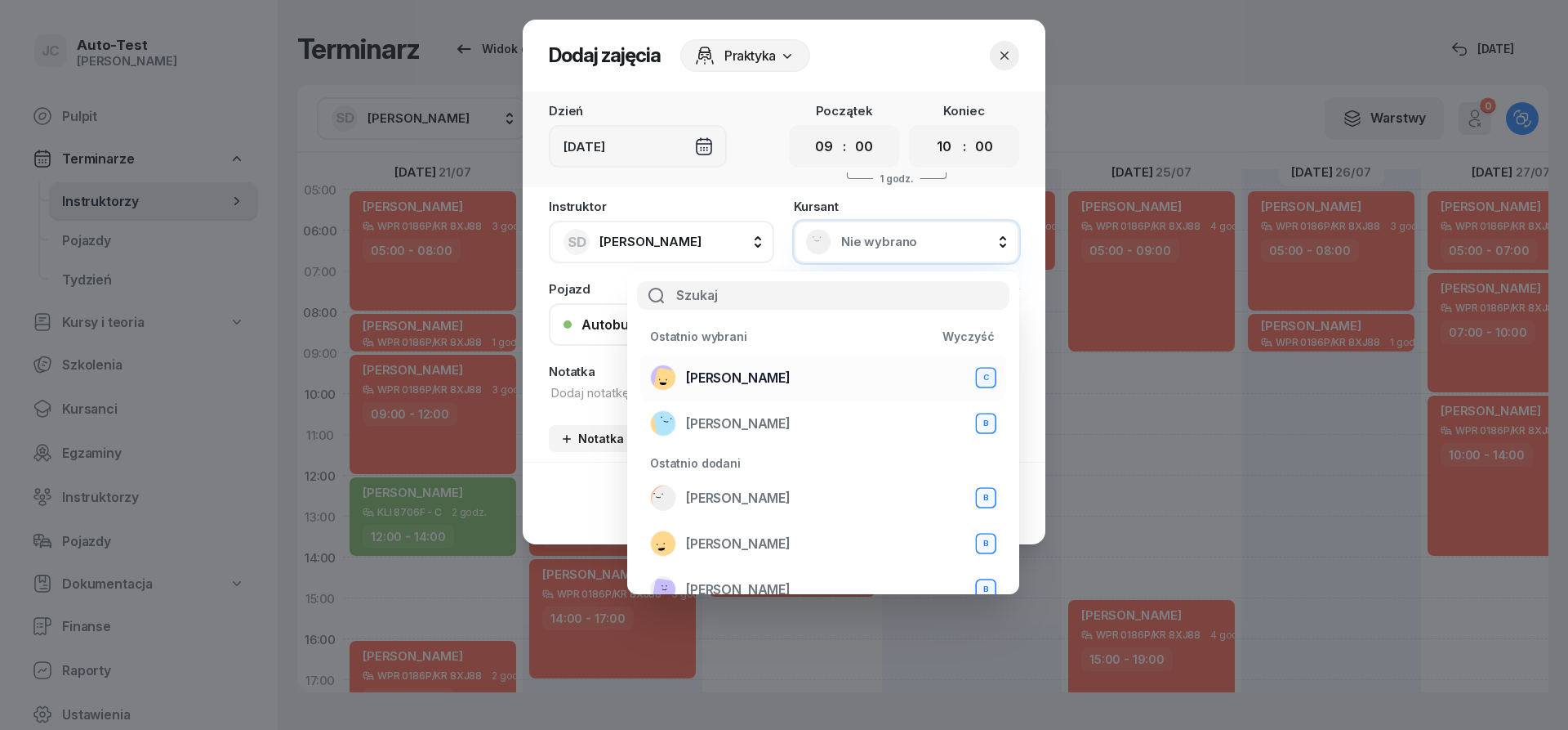
click at [791, 390] on div "[PERSON_NAME] C" at bounding box center [823, 377] width 346 height 26
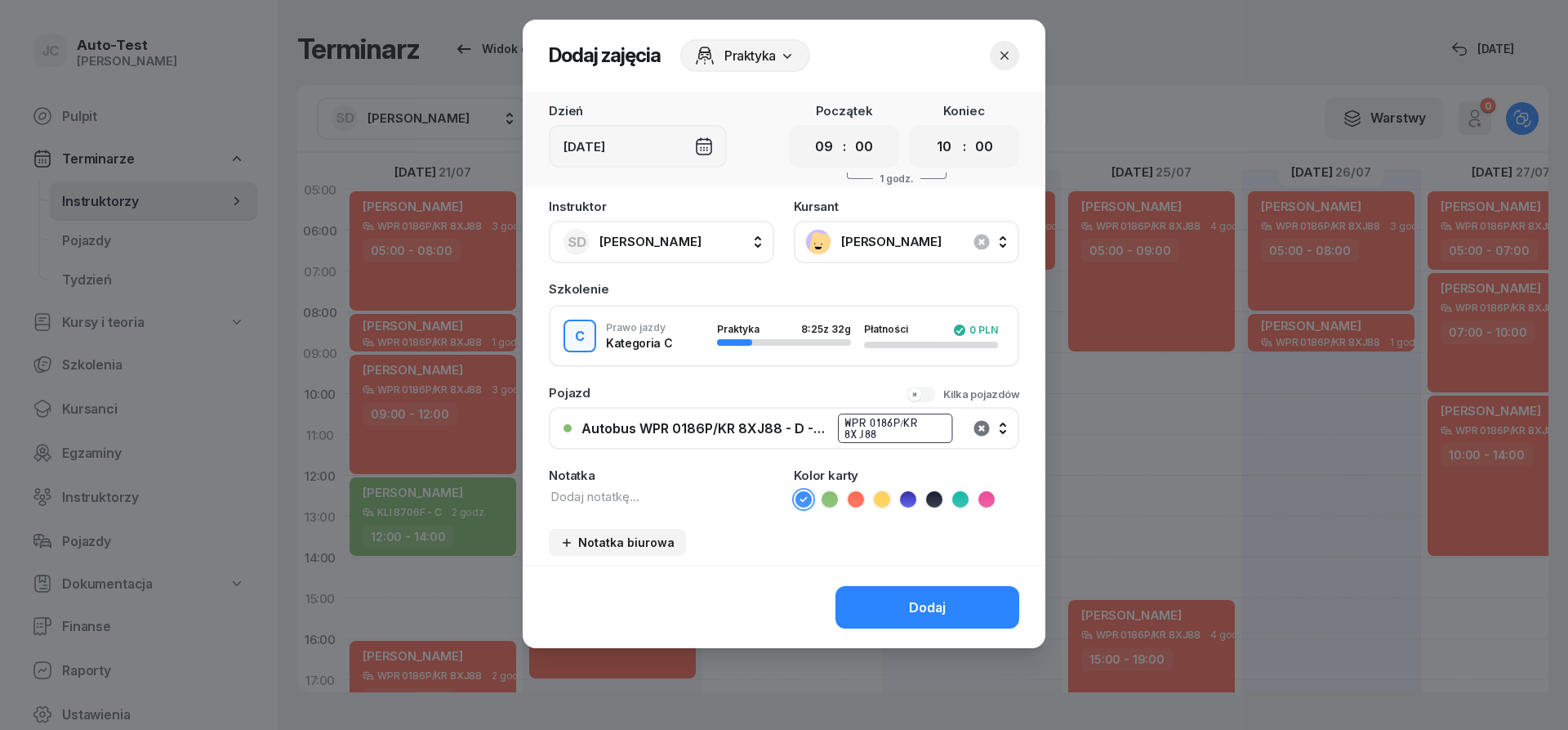
click at [979, 432] on icon "button" at bounding box center [981, 428] width 16 height 16
click at [815, 435] on div "Nie wybrano" at bounding box center [794, 429] width 423 height 16
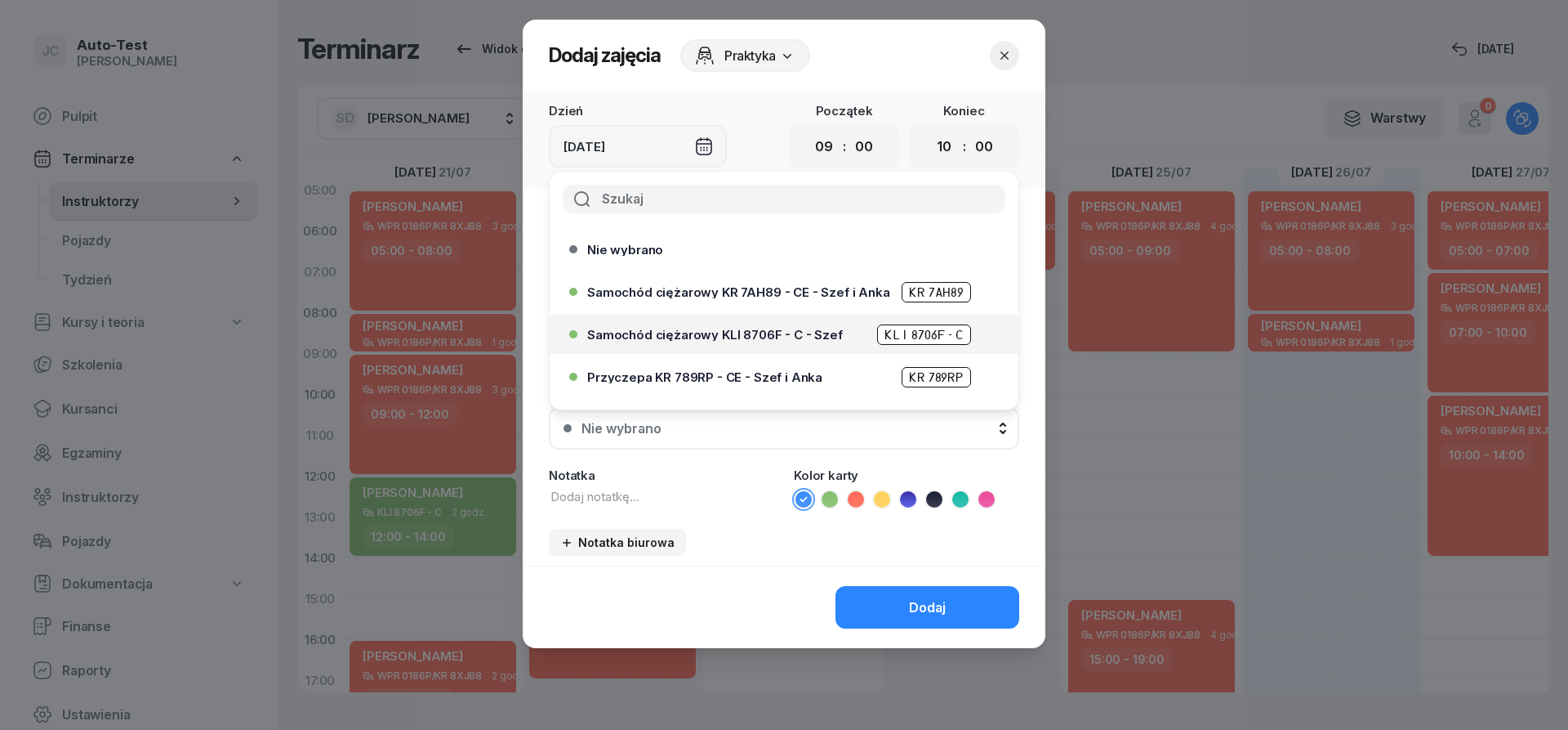
click at [777, 334] on span "Samochód ciężarowy KLI 8706F - C - Szef" at bounding box center [716, 335] width 256 height 12
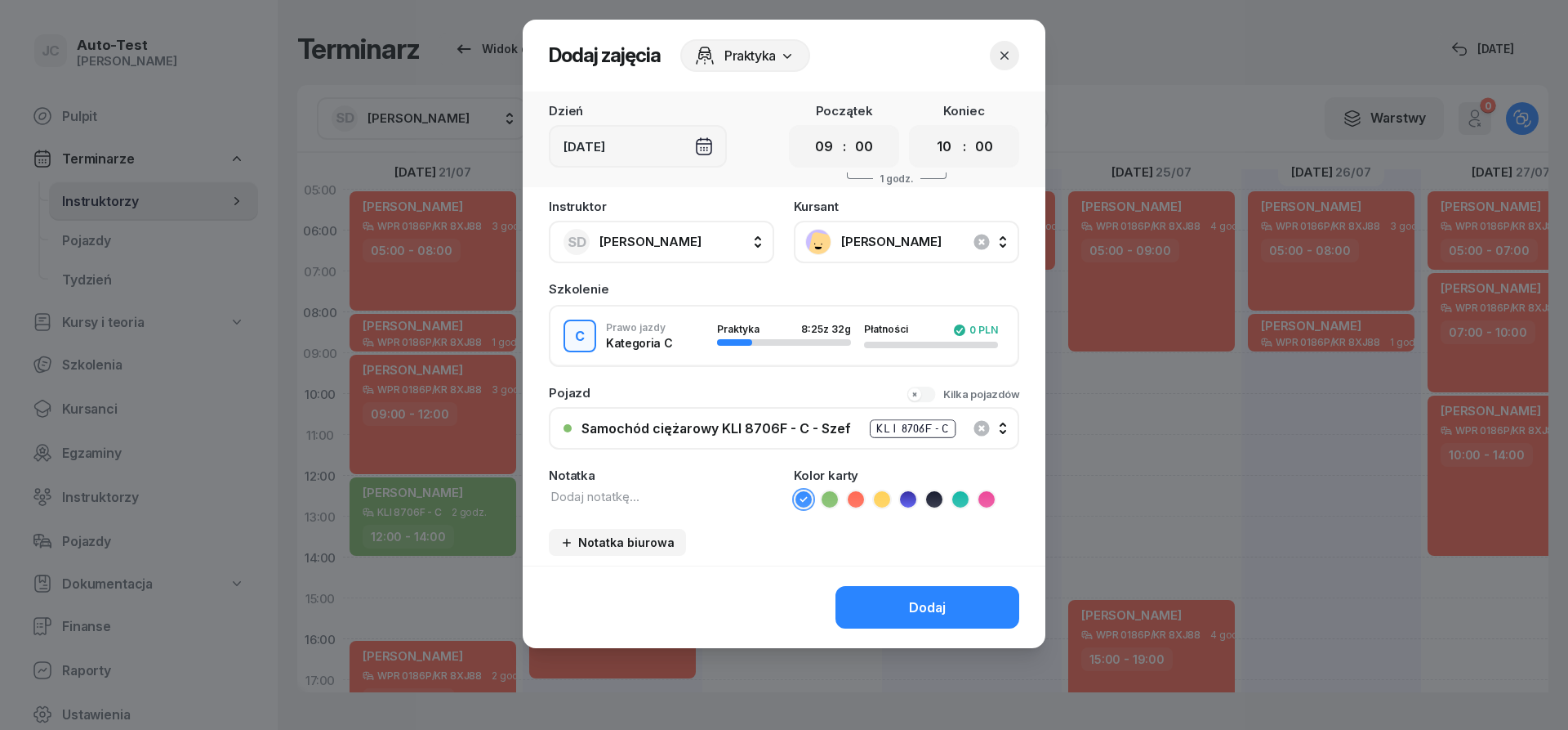
click at [834, 497] on icon at bounding box center [830, 499] width 17 height 17
click at [904, 610] on button "Dodaj" at bounding box center [927, 607] width 183 height 42
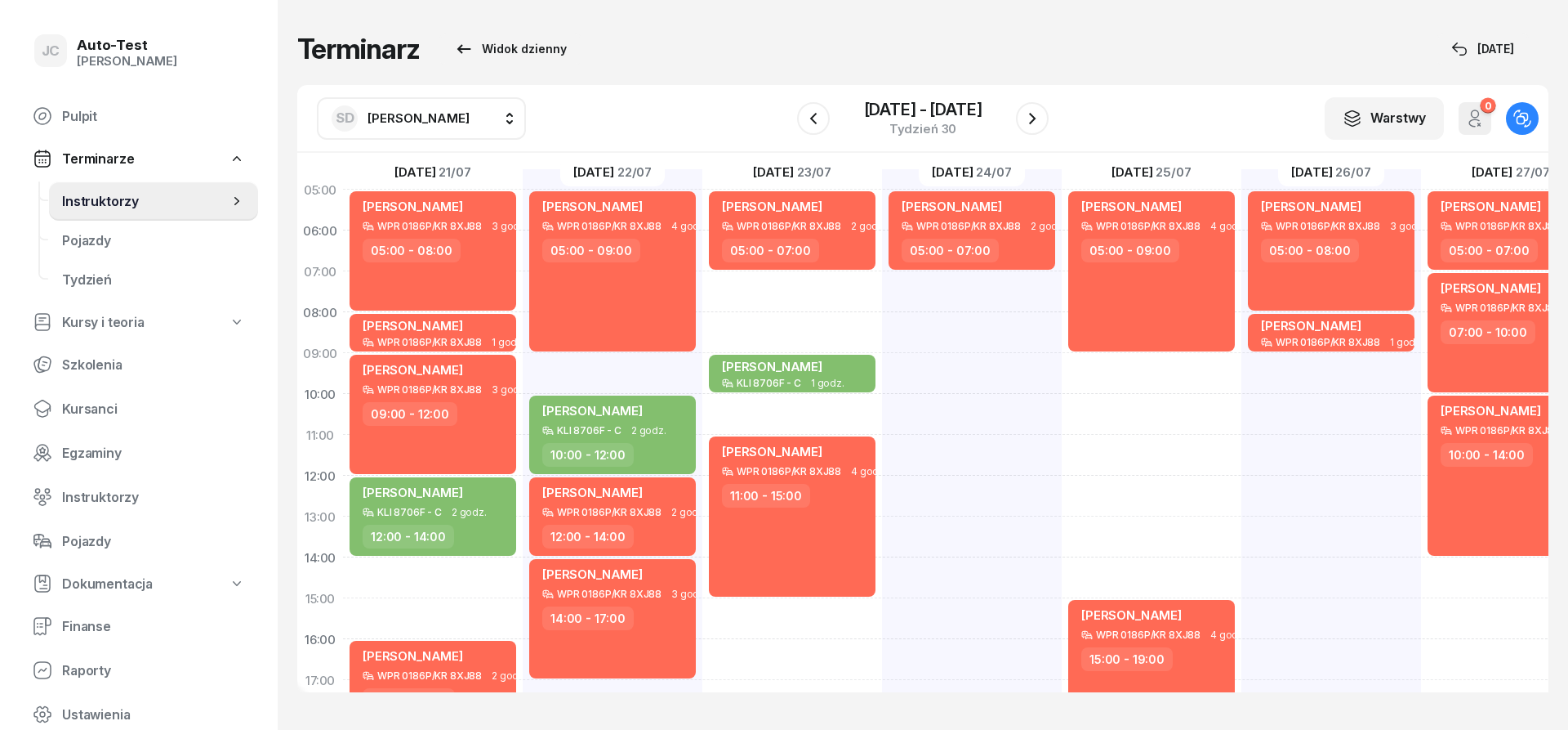
click at [933, 566] on div "[PERSON_NAME] WPR 0186P/KR 8XJ88 2 godz. 05:00 - 07:00" at bounding box center [972, 578] width 179 height 817
select select "14"
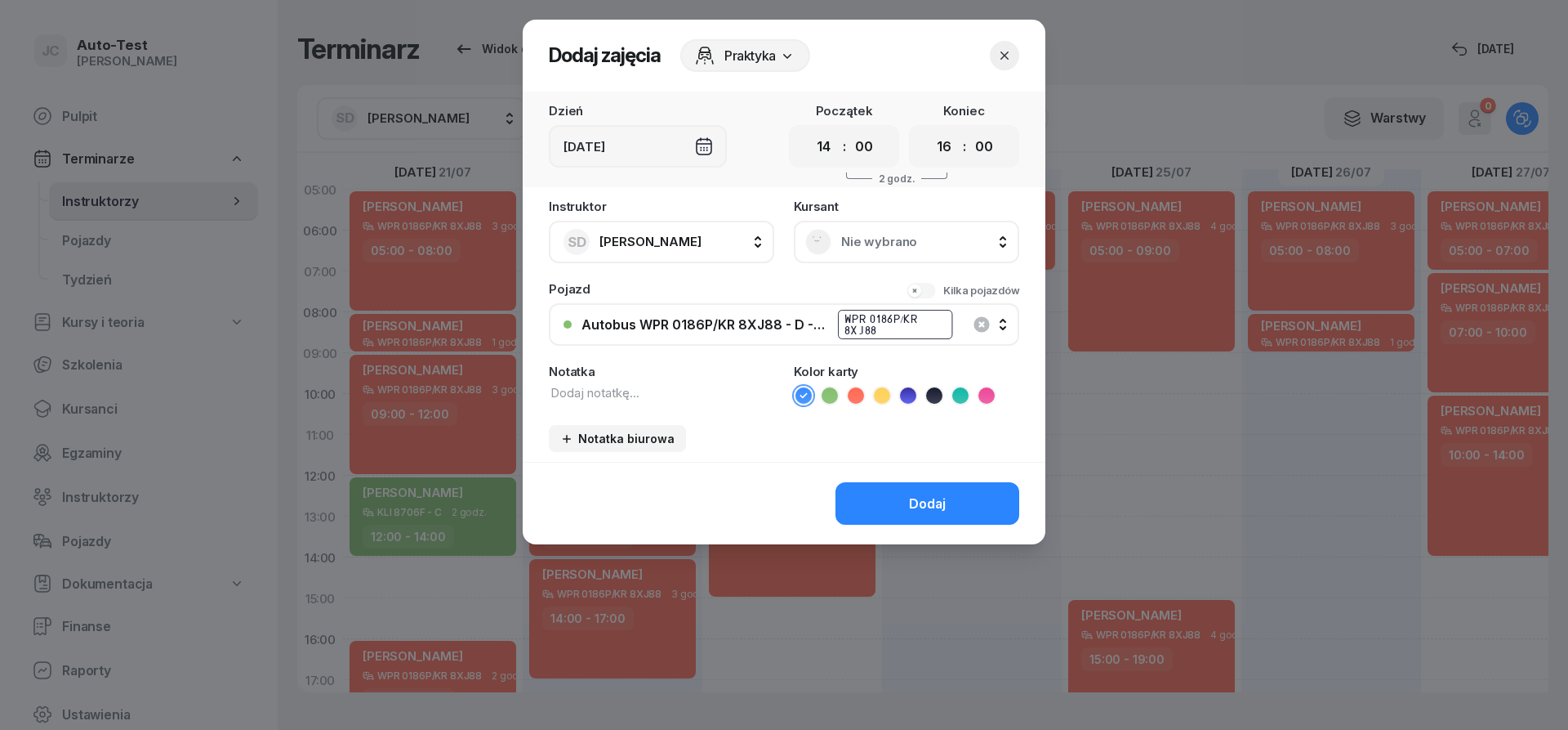
drag, startPoint x: 945, startPoint y: 129, endPoint x: 932, endPoint y: 196, distance: 68.2
click at [945, 130] on div "00 01 02 03 04 05 06 07 08 09 10 11 12 13 14 15 16 17 18 19 20 21 22 23 : 00 05…" at bounding box center [964, 146] width 110 height 42
click at [941, 128] on div "00 01 02 03 04 05 06 07 08 09 10 11 12 13 14 15 16 17 18 19 20 21 22 23 : 00 05…" at bounding box center [964, 146] width 110 height 42
click at [929, 132] on select "00 01 02 03 04 05 06 07 08 09 10 11 12 13 14 15 16 17 18 19 20 21 22 23" at bounding box center [944, 146] width 31 height 28
select select "17"
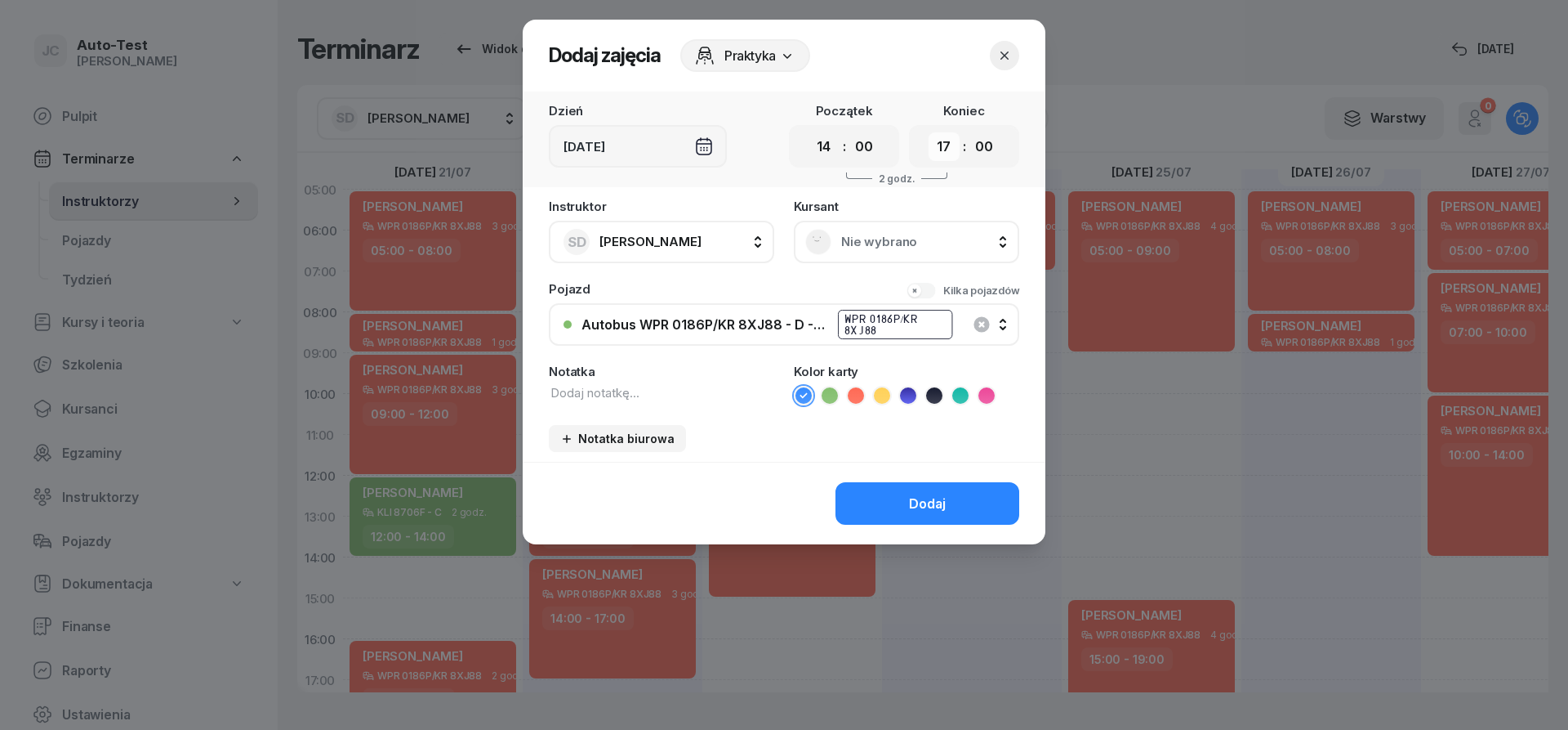
click option "17" at bounding box center [0, 0] width 0 height 0
click at [835, 247] on div "Nie wybrano" at bounding box center [906, 242] width 203 height 26
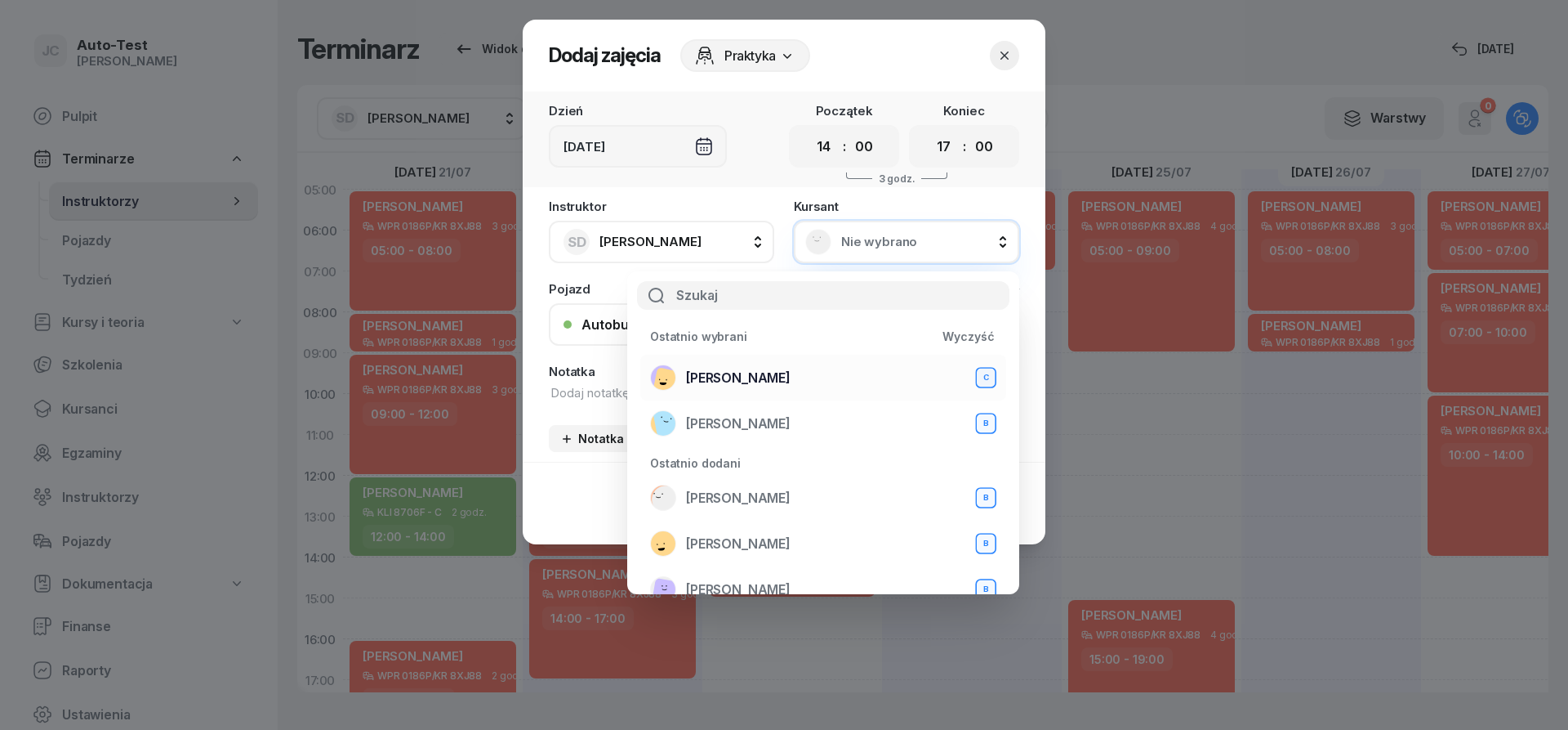
click at [770, 379] on div "[PERSON_NAME] C" at bounding box center [823, 377] width 346 height 26
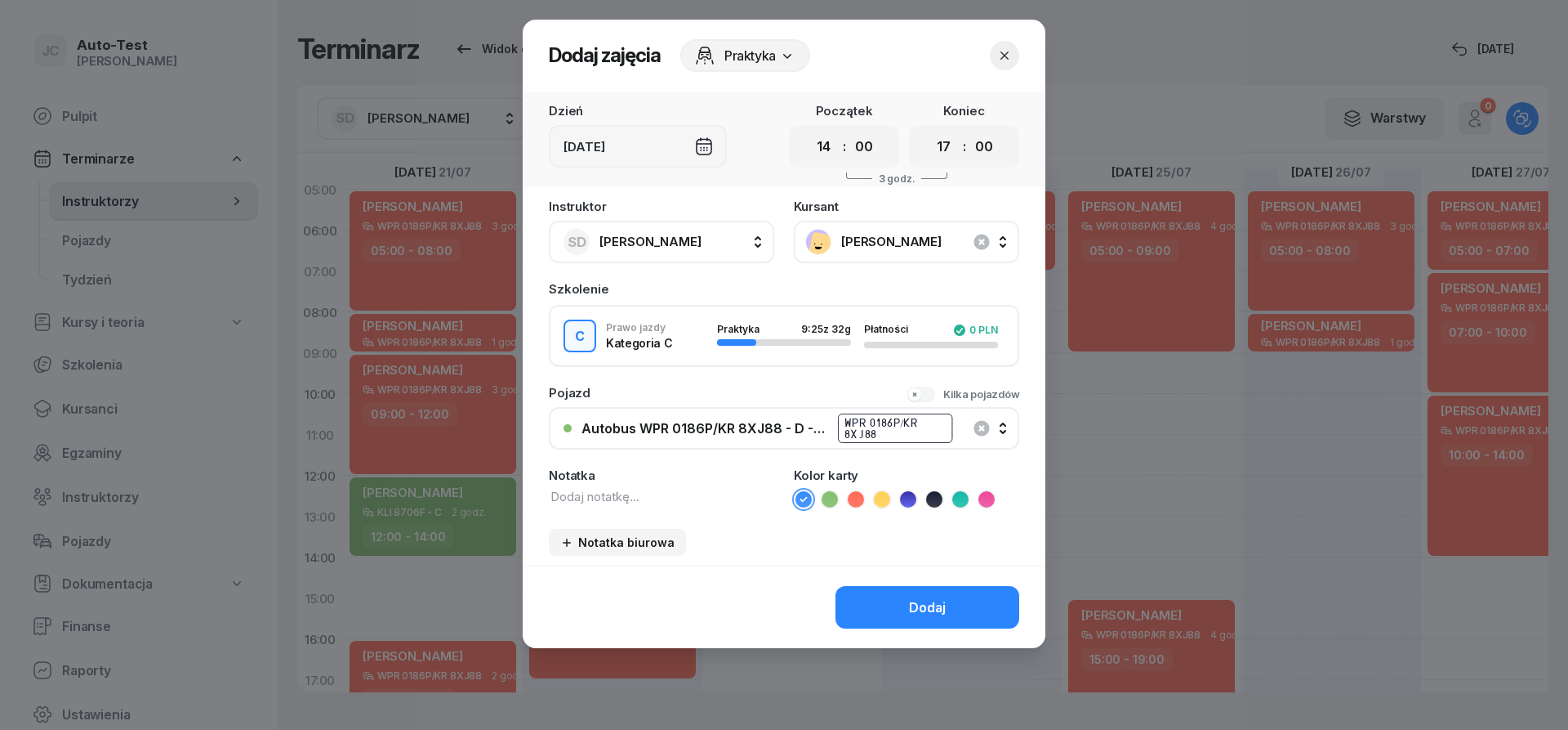
click at [756, 424] on div "Autobus WPR 0186P/KR 8XJ88 - D - Szef" at bounding box center [705, 429] width 247 height 16
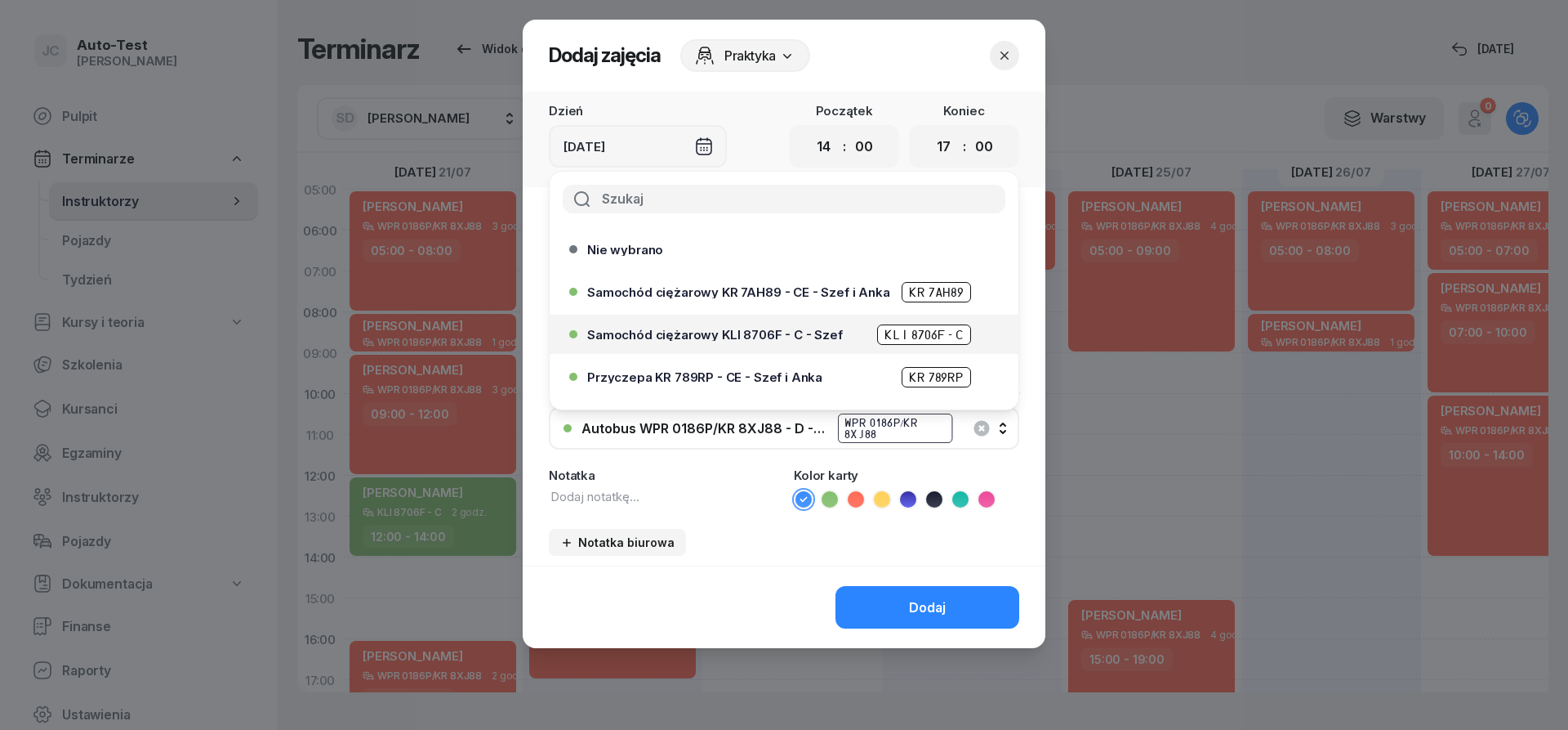
click at [743, 345] on div "Samochód ciężarowy KLI 8706F - C - Szef KLI 8706F - C" at bounding box center [779, 334] width 420 height 26
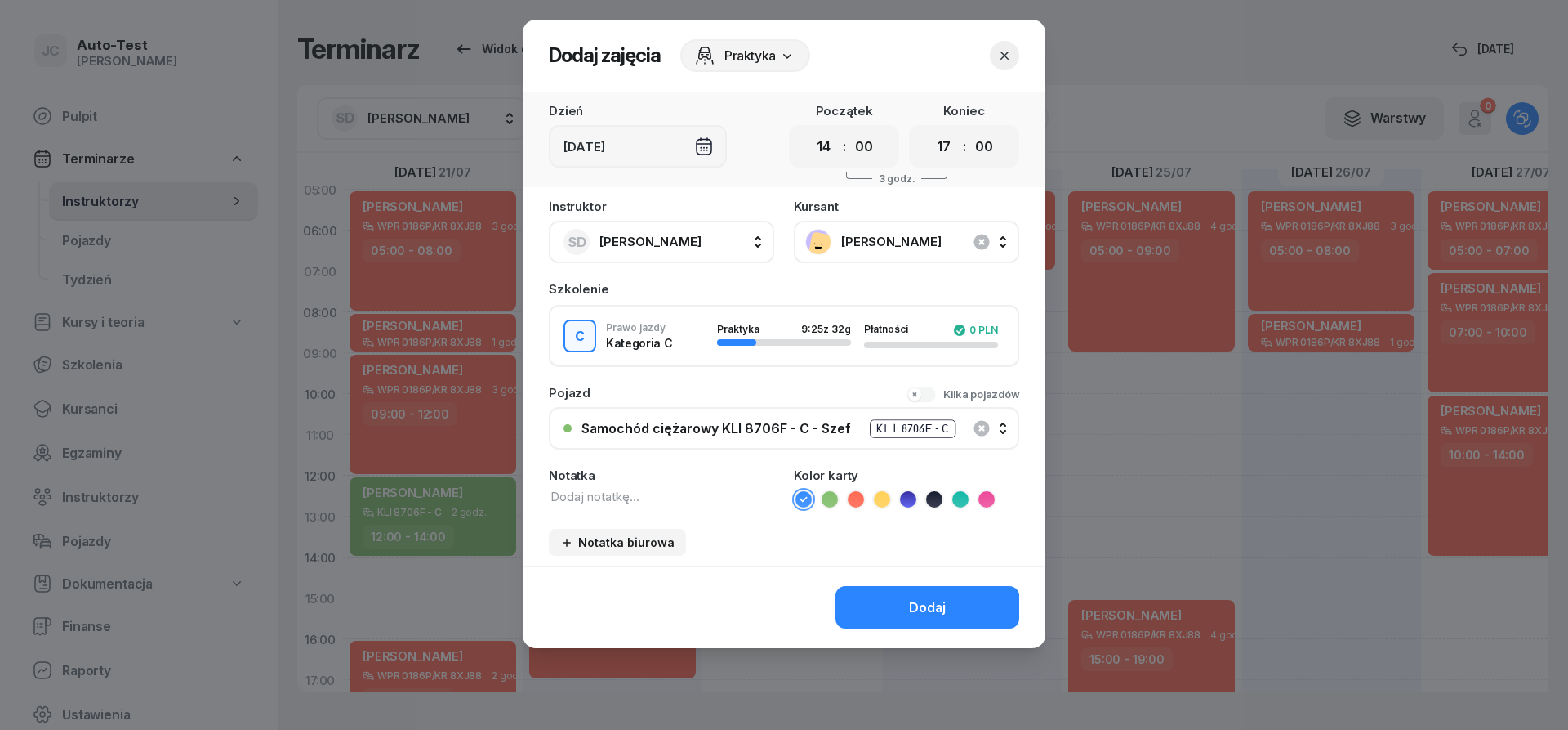
click at [835, 506] on icon at bounding box center [830, 499] width 17 height 17
click at [883, 595] on button "Dodaj" at bounding box center [927, 607] width 183 height 42
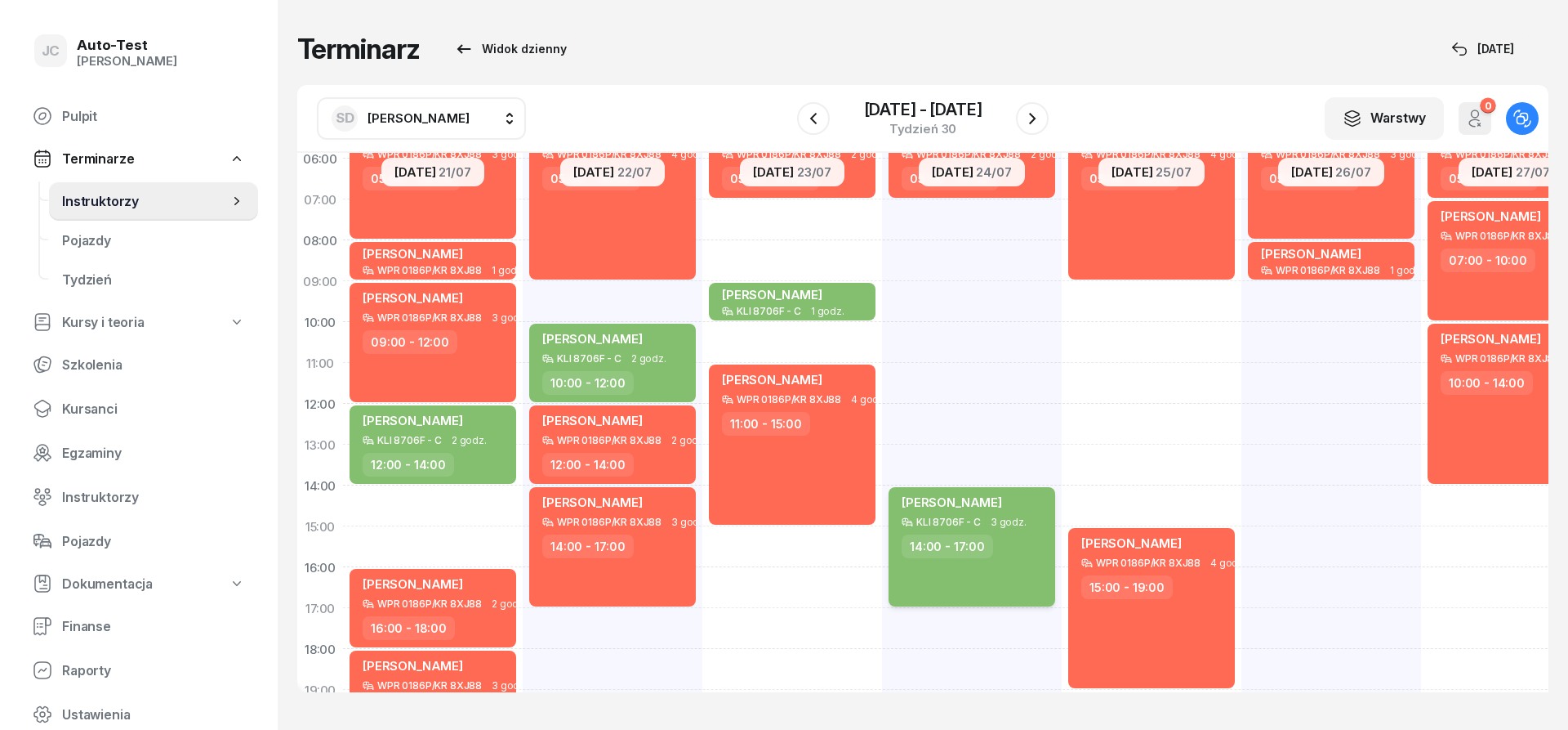
scroll to position [123, 0]
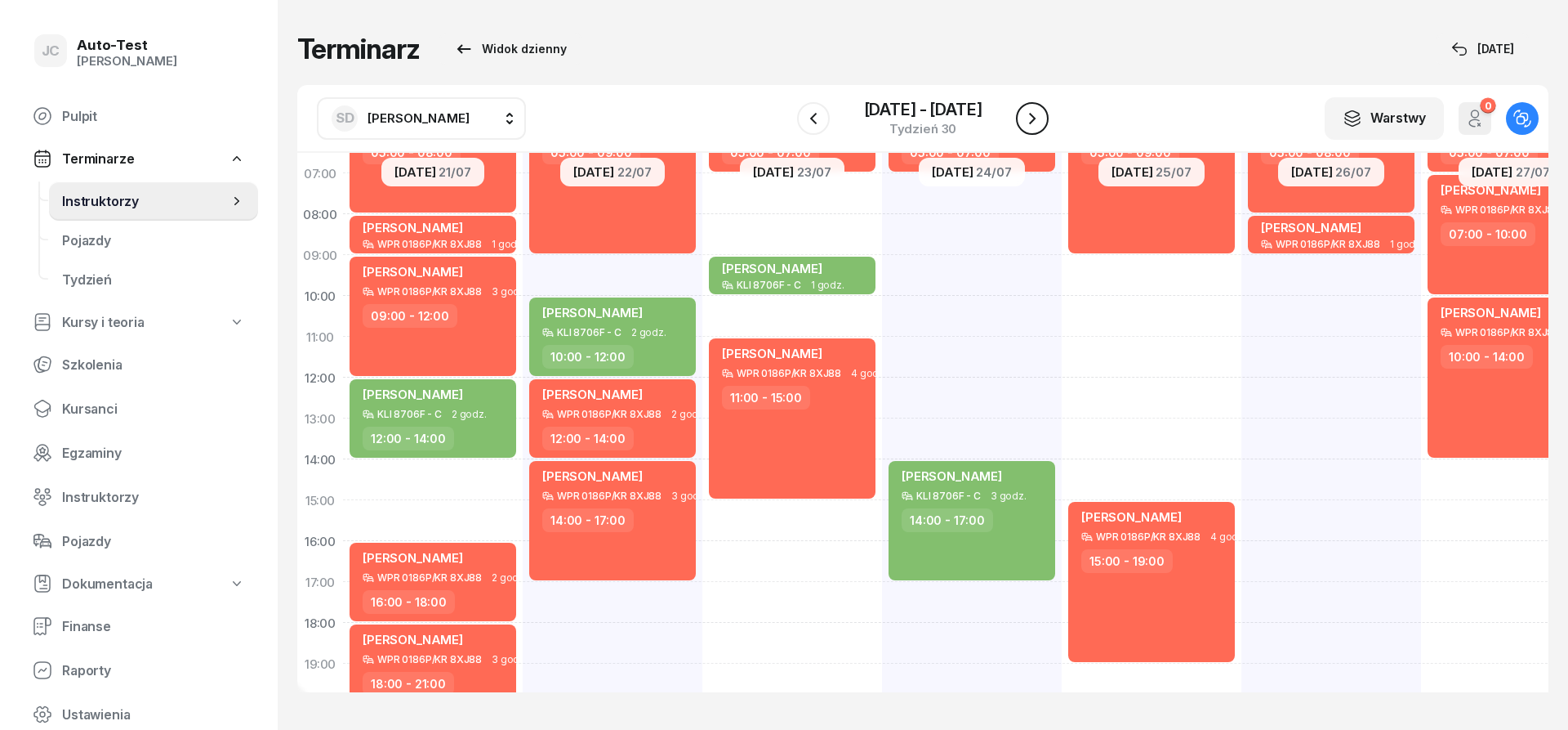
click at [1024, 124] on icon "button" at bounding box center [1033, 119] width 20 height 20
click at [1036, 122] on icon "button" at bounding box center [1033, 119] width 20 height 20
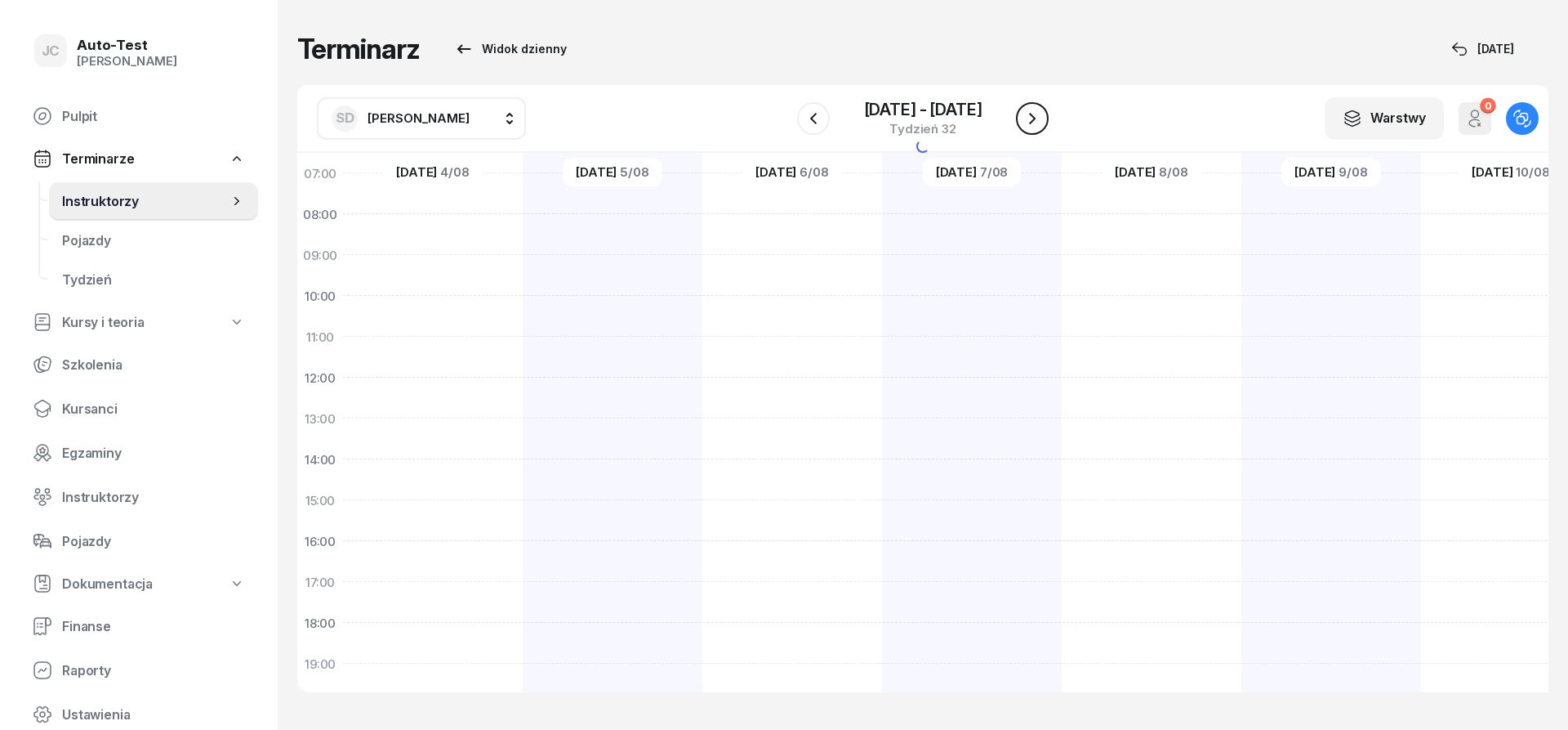
click at [1036, 122] on icon "button" at bounding box center [1033, 119] width 20 height 20
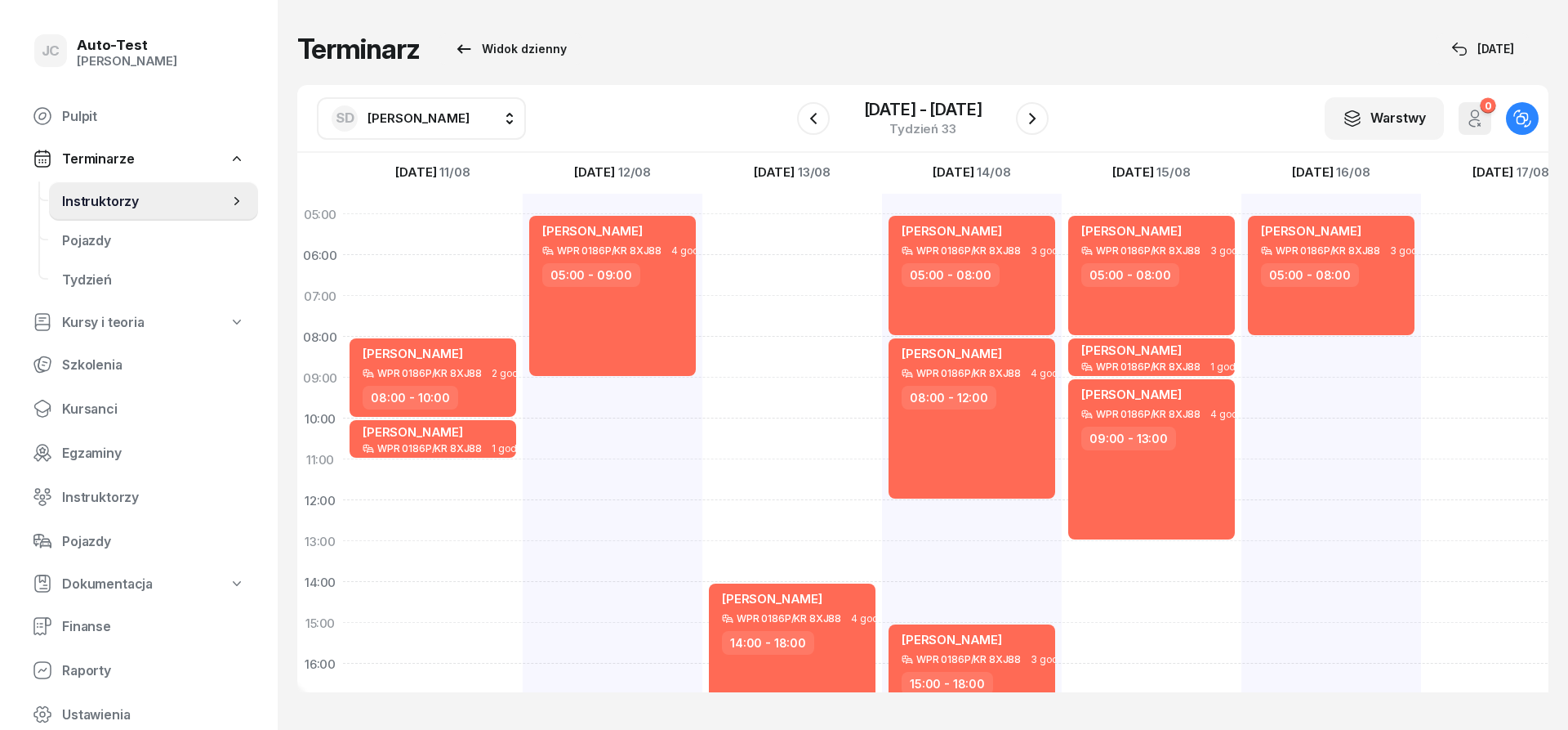
click at [808, 238] on div "[PERSON_NAME] WPR 0186P/KR 8XJ88 4 godz. 14:00 - 18:00" at bounding box center [792, 602] width 179 height 817
select select "05"
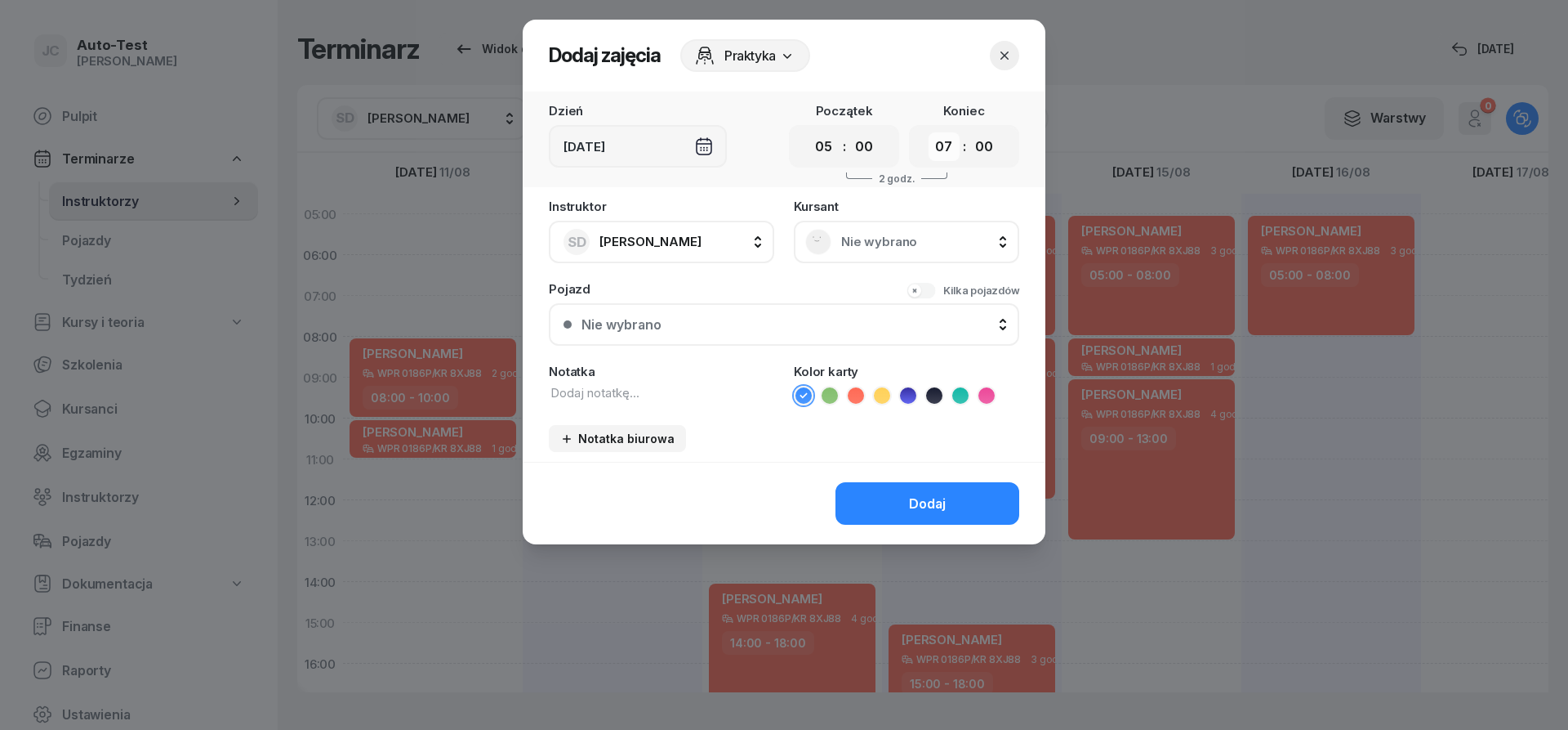
click at [929, 132] on select "00 01 02 03 04 05 06 07 08 09 10 11 12 13 14 15 16 17 18 19 20 21 22 23" at bounding box center [944, 146] width 31 height 28
select select "08"
click option "08" at bounding box center [0, 0] width 0 height 0
drag, startPoint x: 861, startPoint y: 239, endPoint x: 855, endPoint y: 249, distance: 11.7
click at [860, 239] on span "Nie wybrano" at bounding box center [925, 242] width 167 height 15
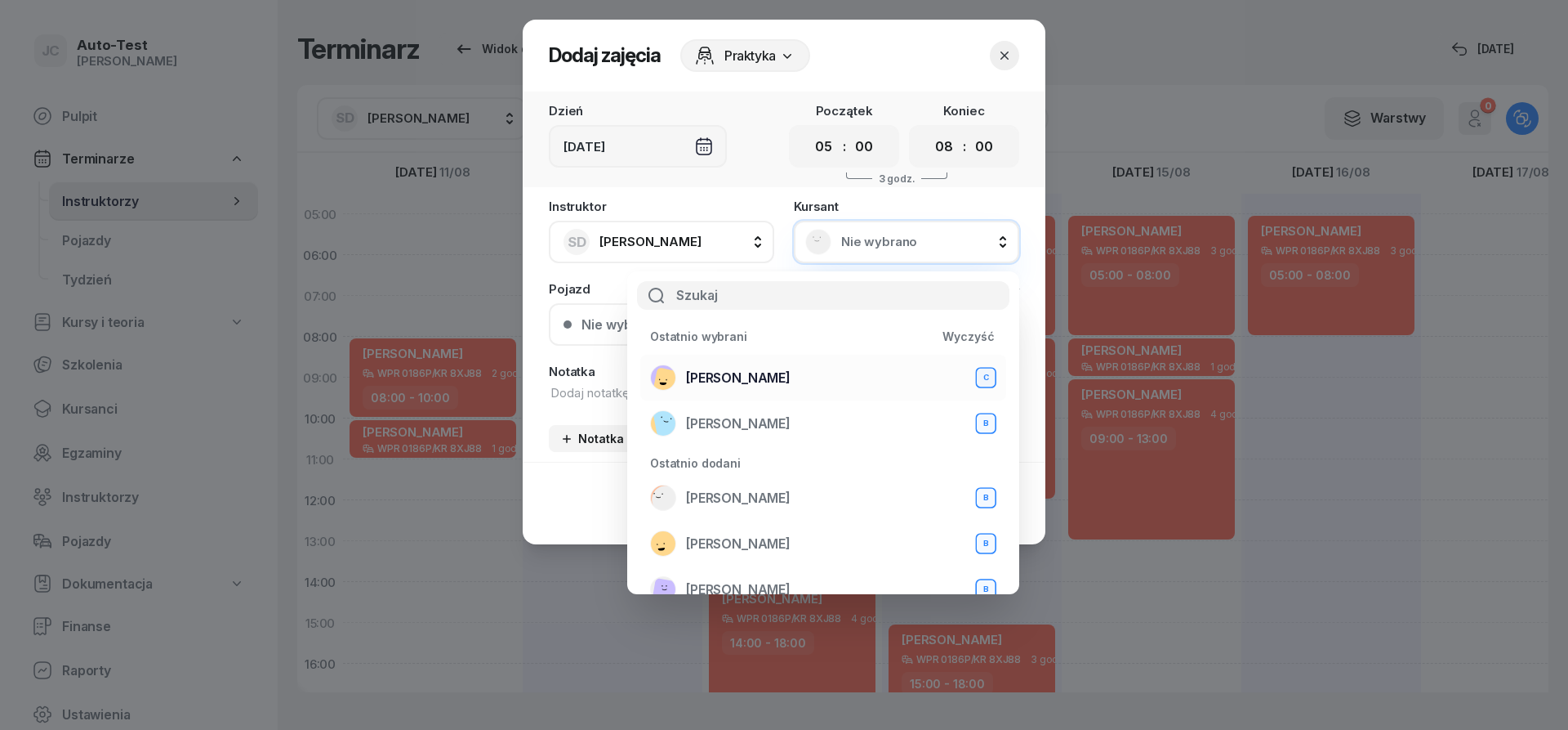
click at [783, 385] on div "[PERSON_NAME] C" at bounding box center [823, 377] width 346 height 26
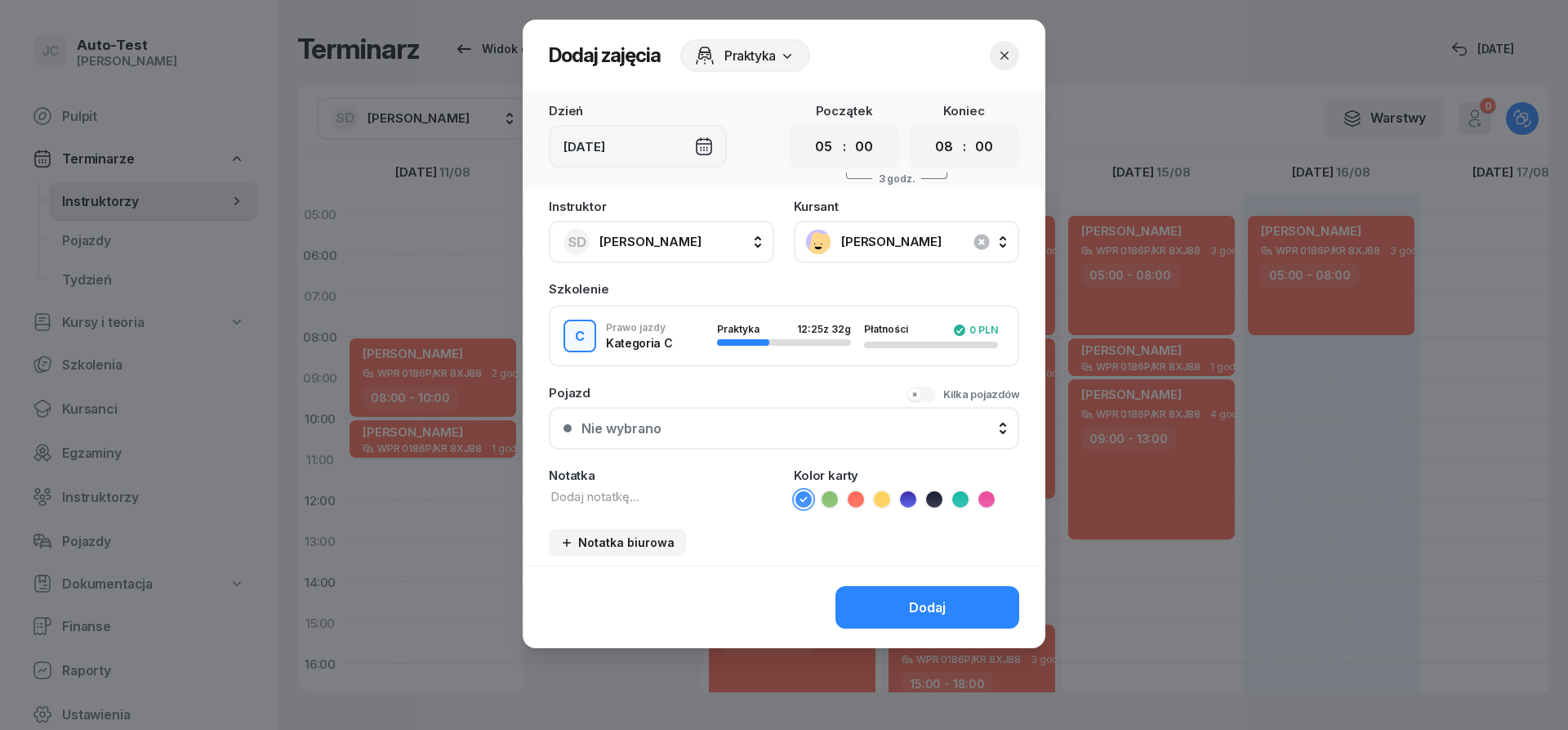
click at [777, 444] on button "Nie wybrano" at bounding box center [784, 428] width 471 height 42
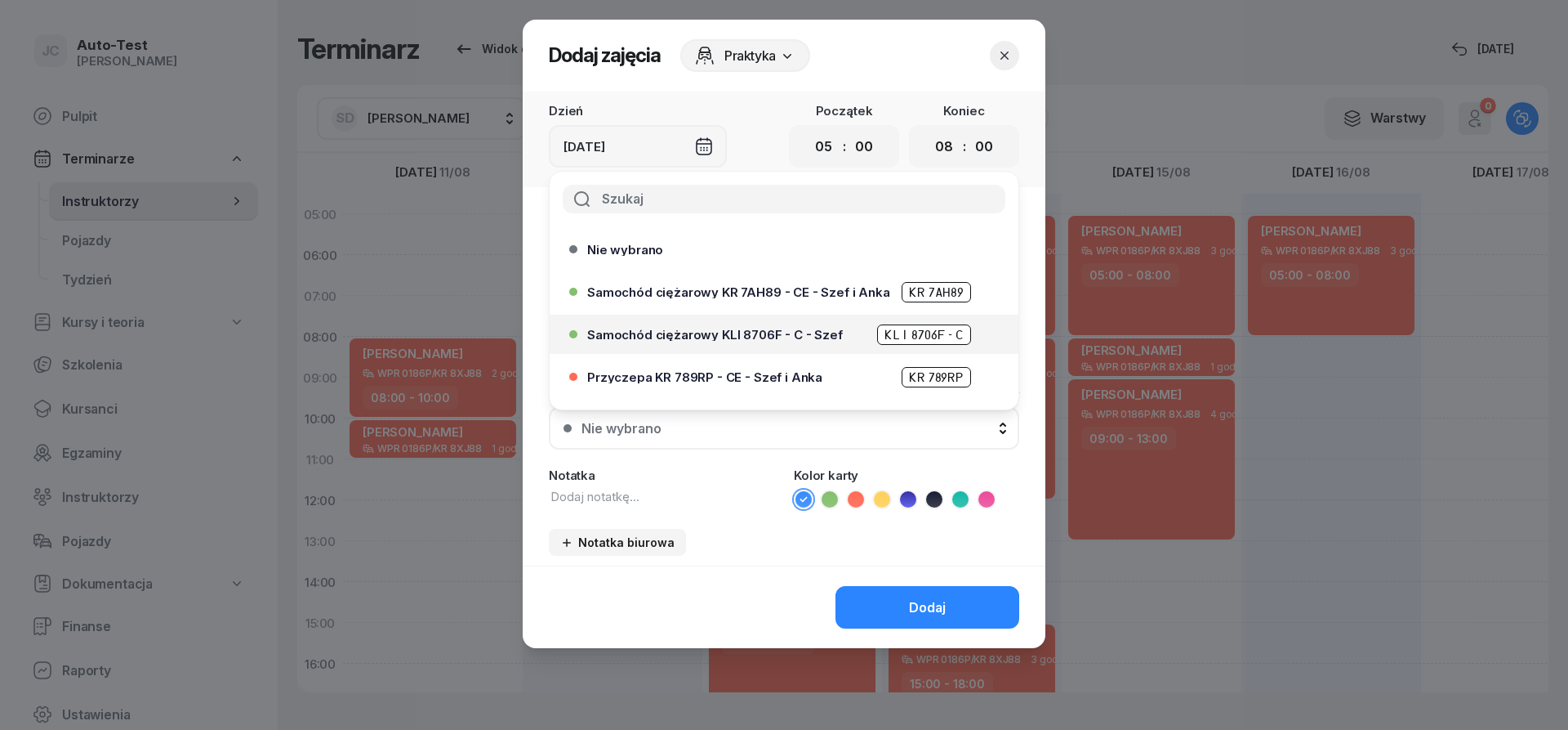
click at [814, 337] on span "Samochód ciężarowy KLI 8706F - C - Szef" at bounding box center [716, 335] width 256 height 12
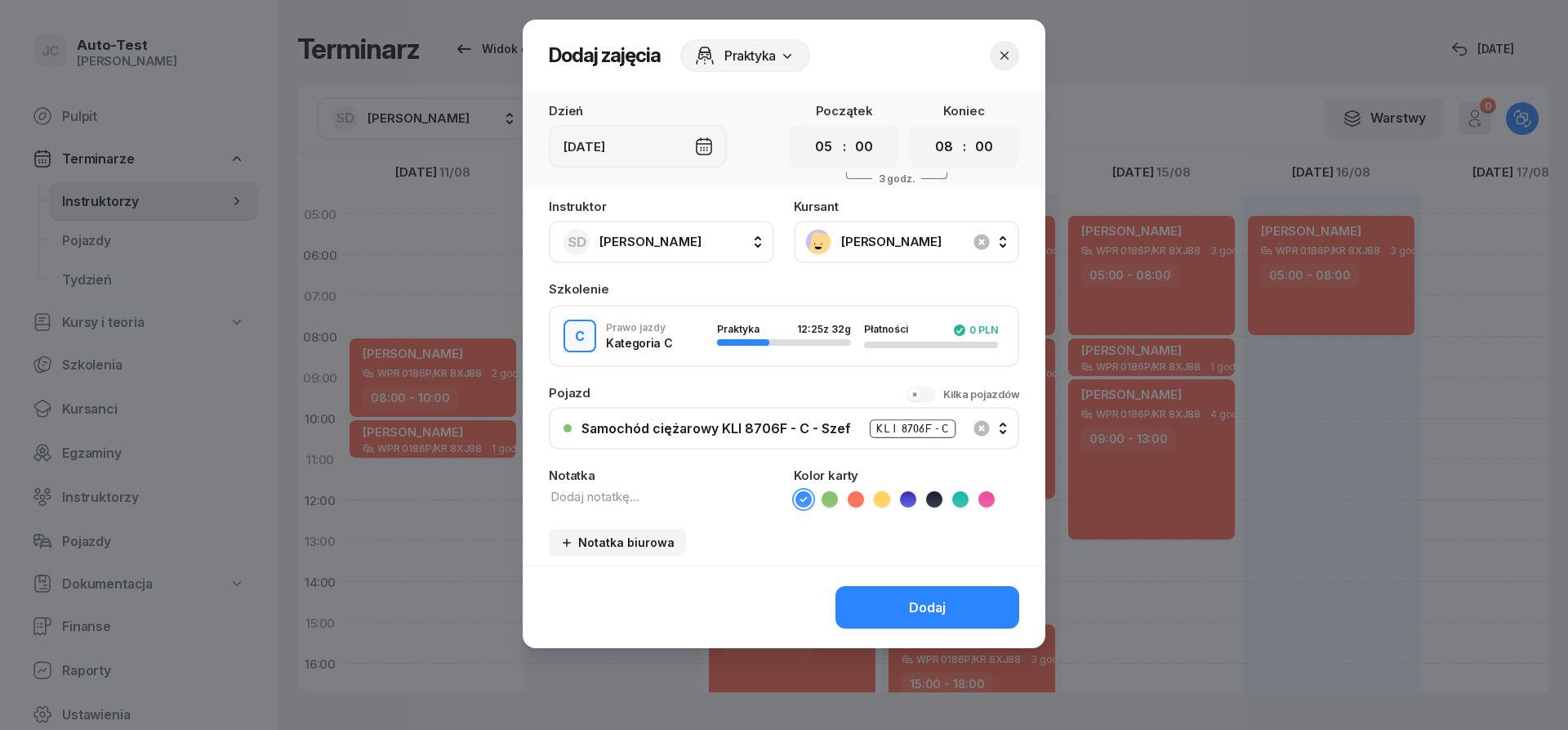
click at [838, 498] on icon at bounding box center [830, 499] width 17 height 17
click at [886, 606] on button "Dodaj" at bounding box center [927, 607] width 183 height 42
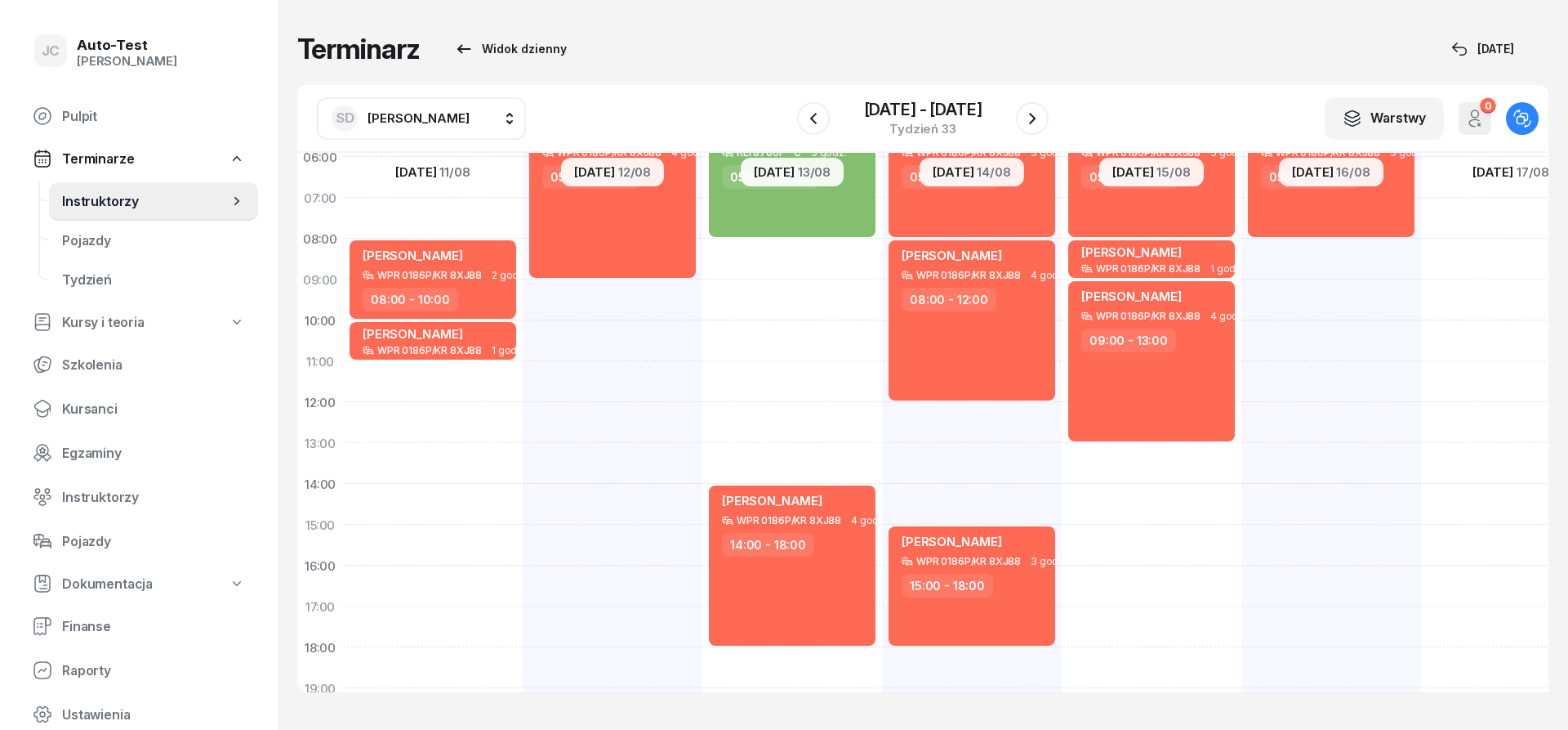
scroll to position [196, 0]
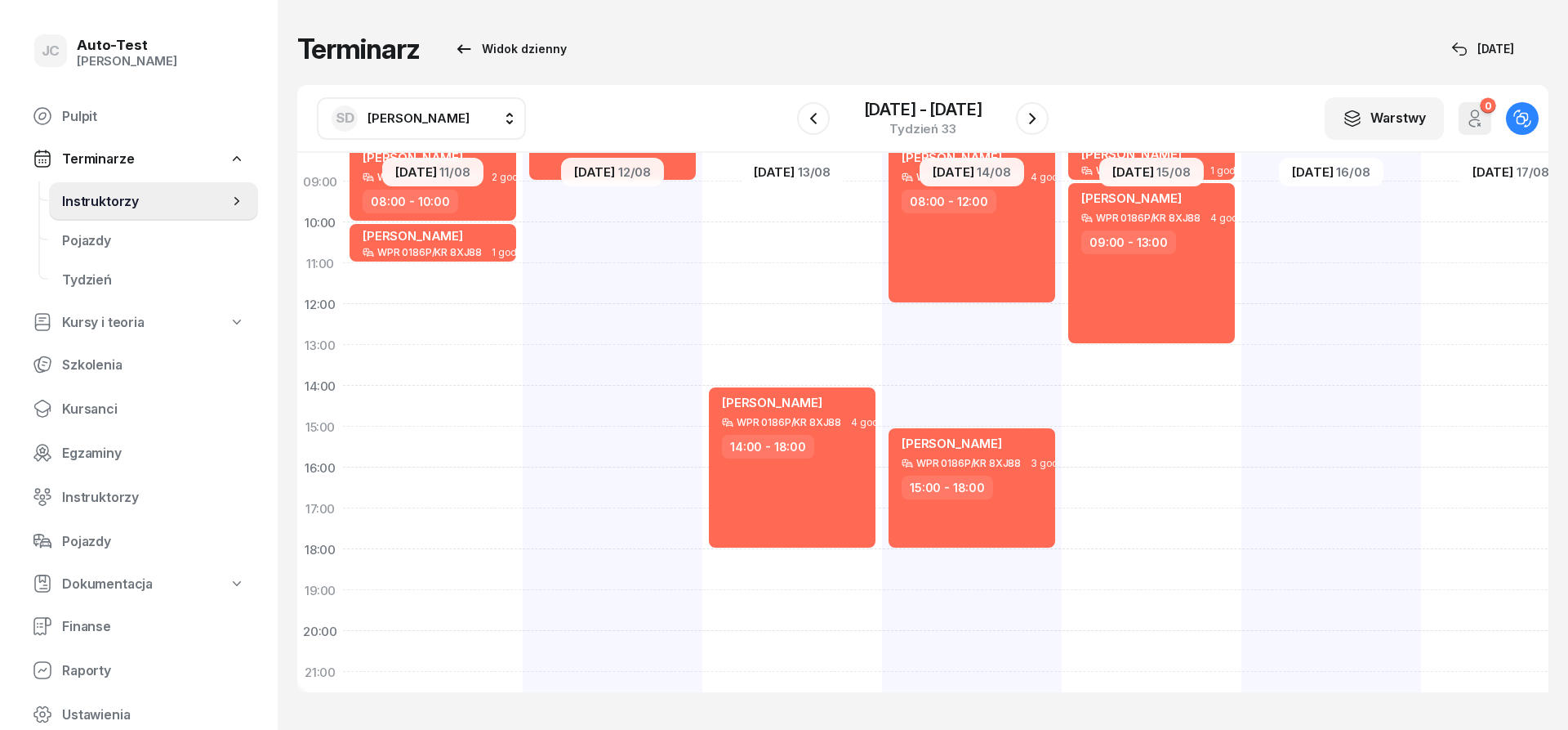
click at [1300, 486] on div "[PERSON_NAME] WPR 0186P/KR 8XJ88 3 godz. 05:00 - 08:00" at bounding box center [1331, 406] width 179 height 817
select select "16"
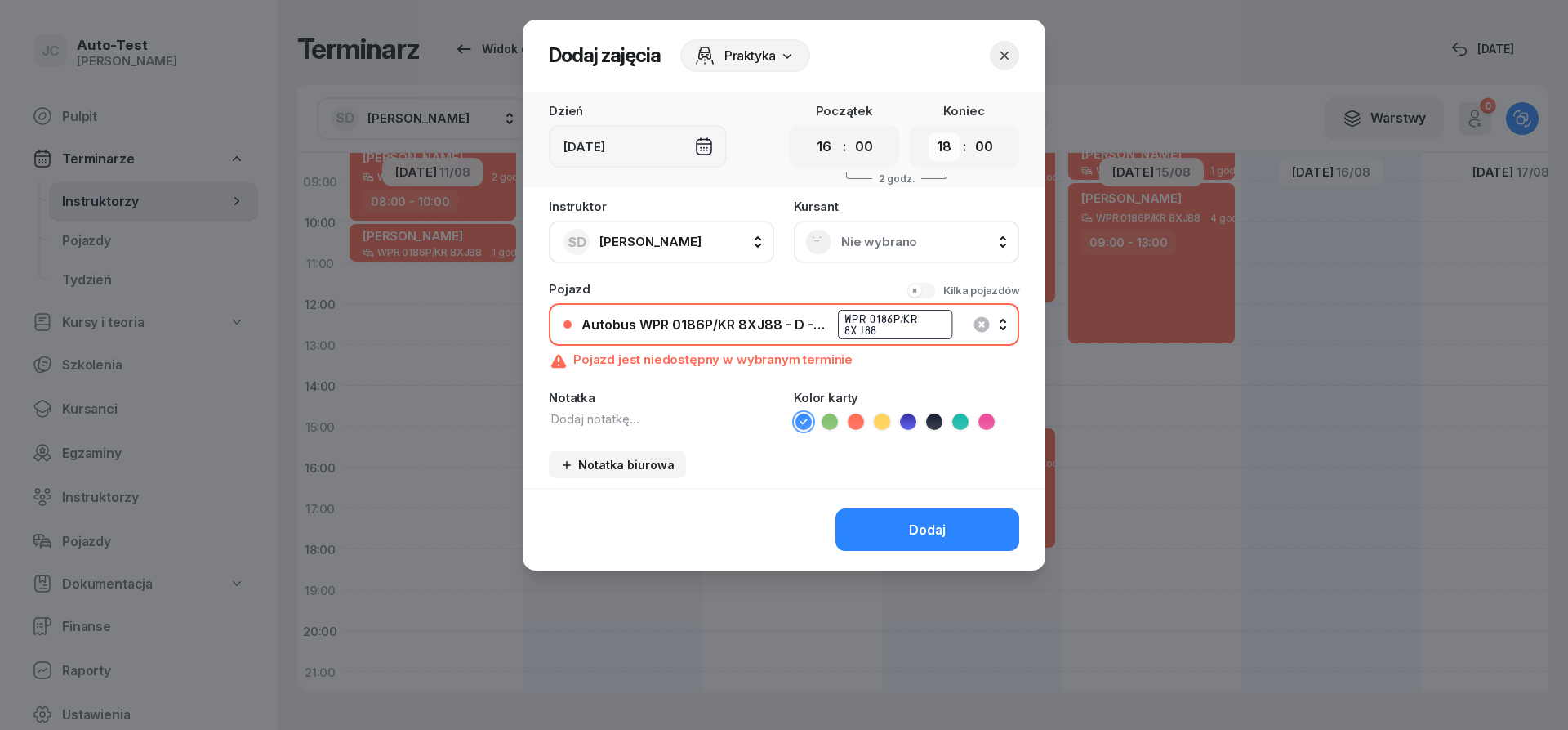
click at [929, 132] on select "00 01 02 03 04 05 06 07 08 09 10 11 12 13 14 15 16 17 18 19 20 21 22 23" at bounding box center [944, 146] width 31 height 28
select select "19"
click option "19" at bounding box center [0, 0] width 0 height 0
click at [897, 241] on span "Nie wybrano" at bounding box center [925, 242] width 167 height 15
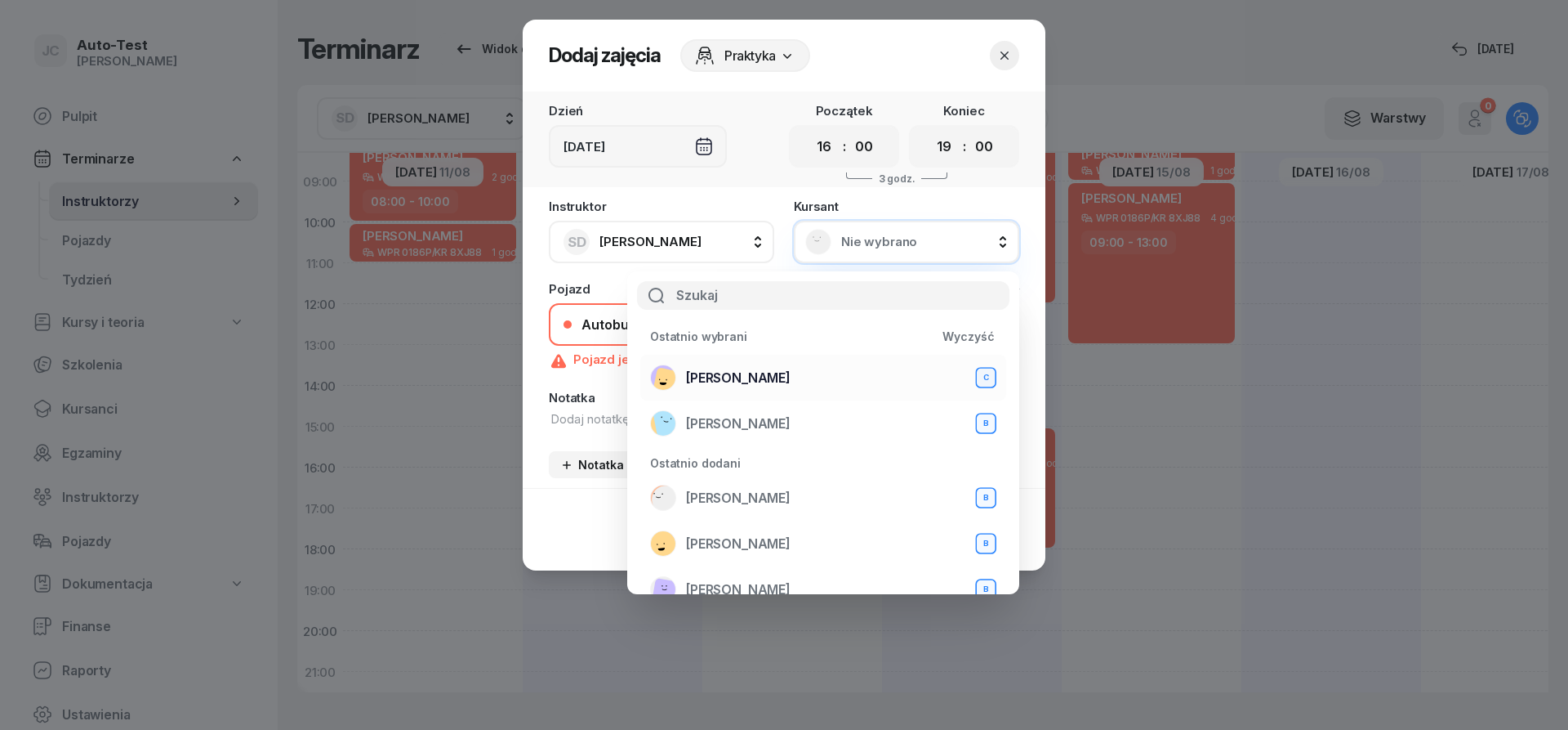
click at [776, 382] on div "[PERSON_NAME] C" at bounding box center [823, 377] width 346 height 26
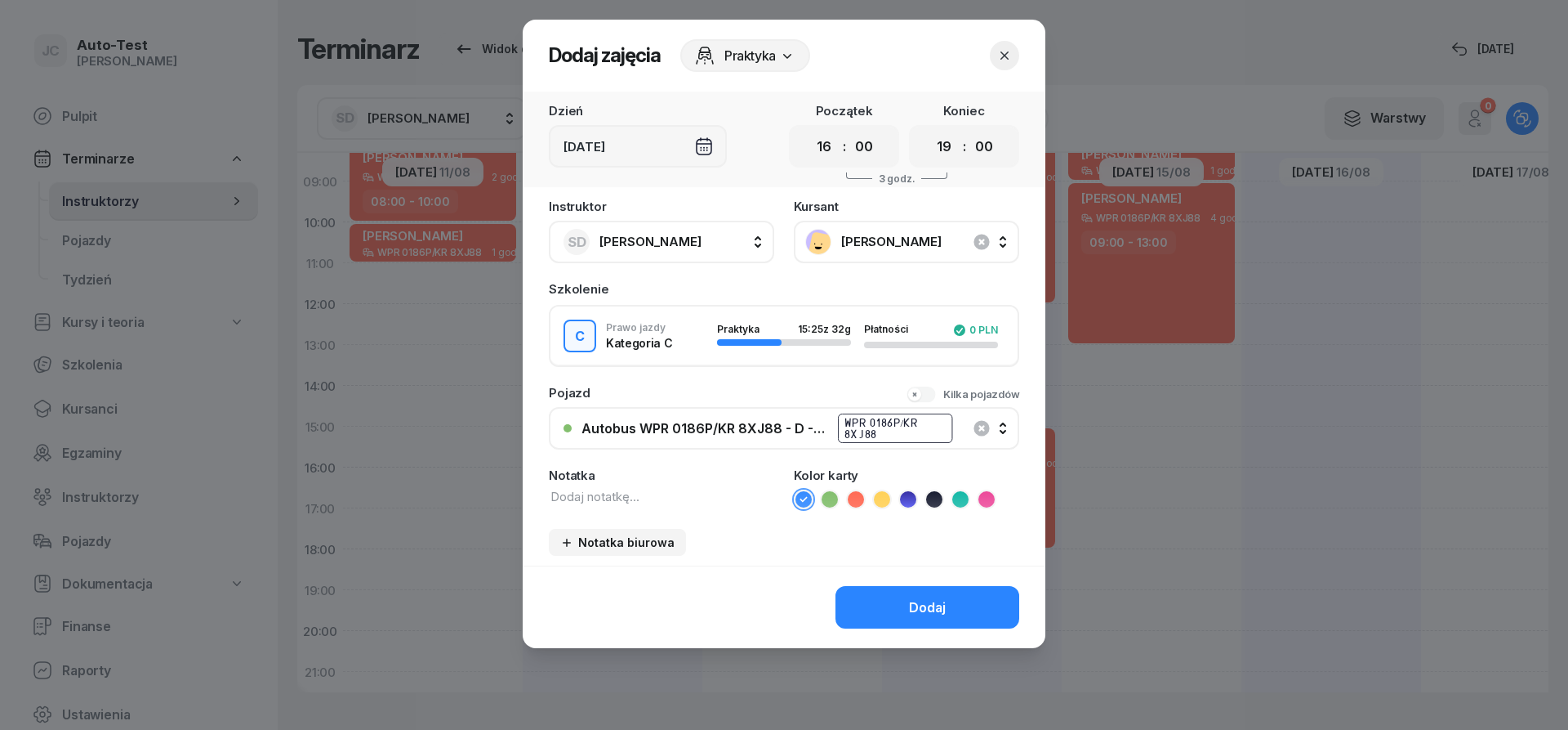
click at [750, 435] on div "Autobus WPR 0186P/KR 8XJ88 - D - Szef" at bounding box center [705, 429] width 247 height 16
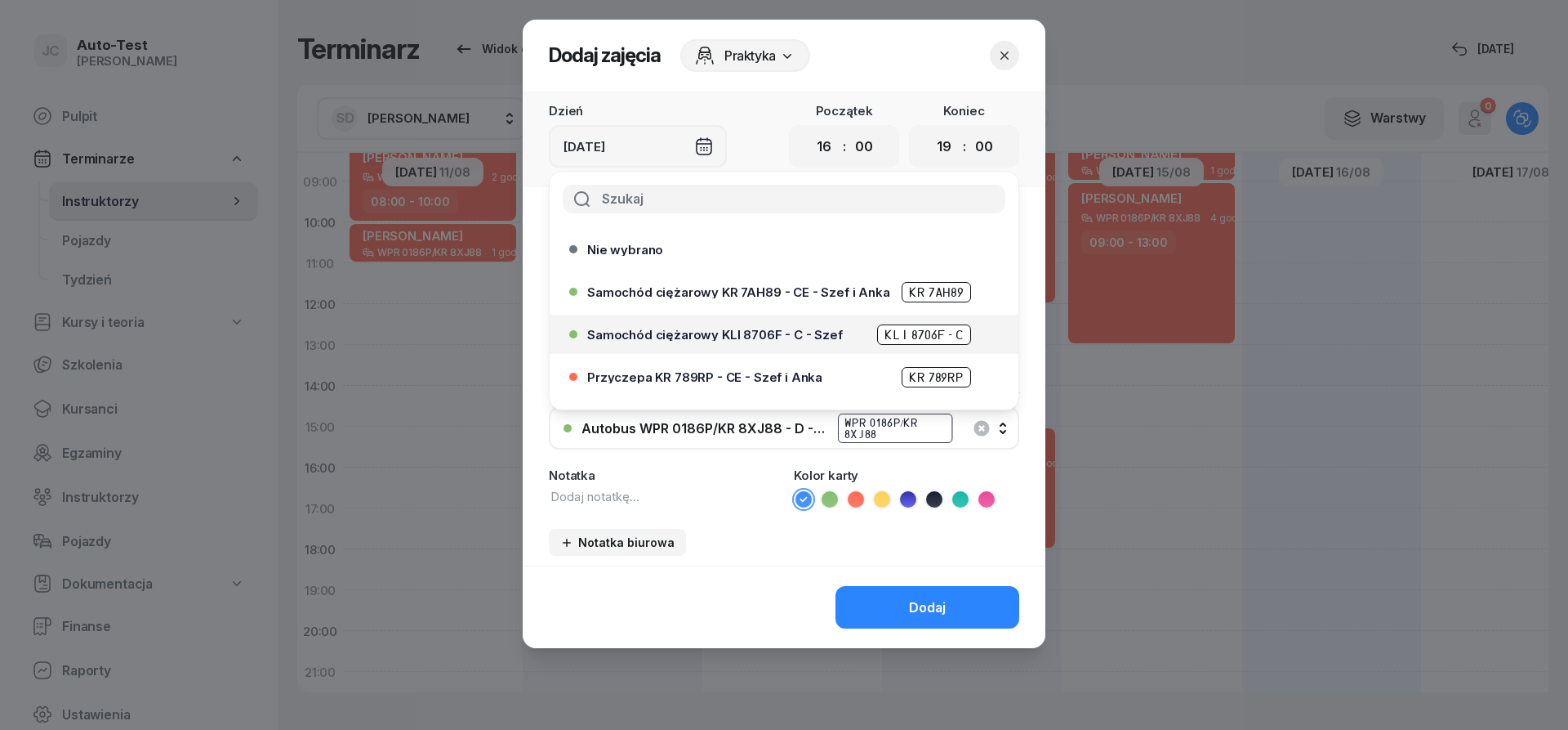
click at [742, 342] on div "Samochód ciężarowy KLI 8706F - C - Szef KLI 8706F - C" at bounding box center [789, 335] width 402 height 21
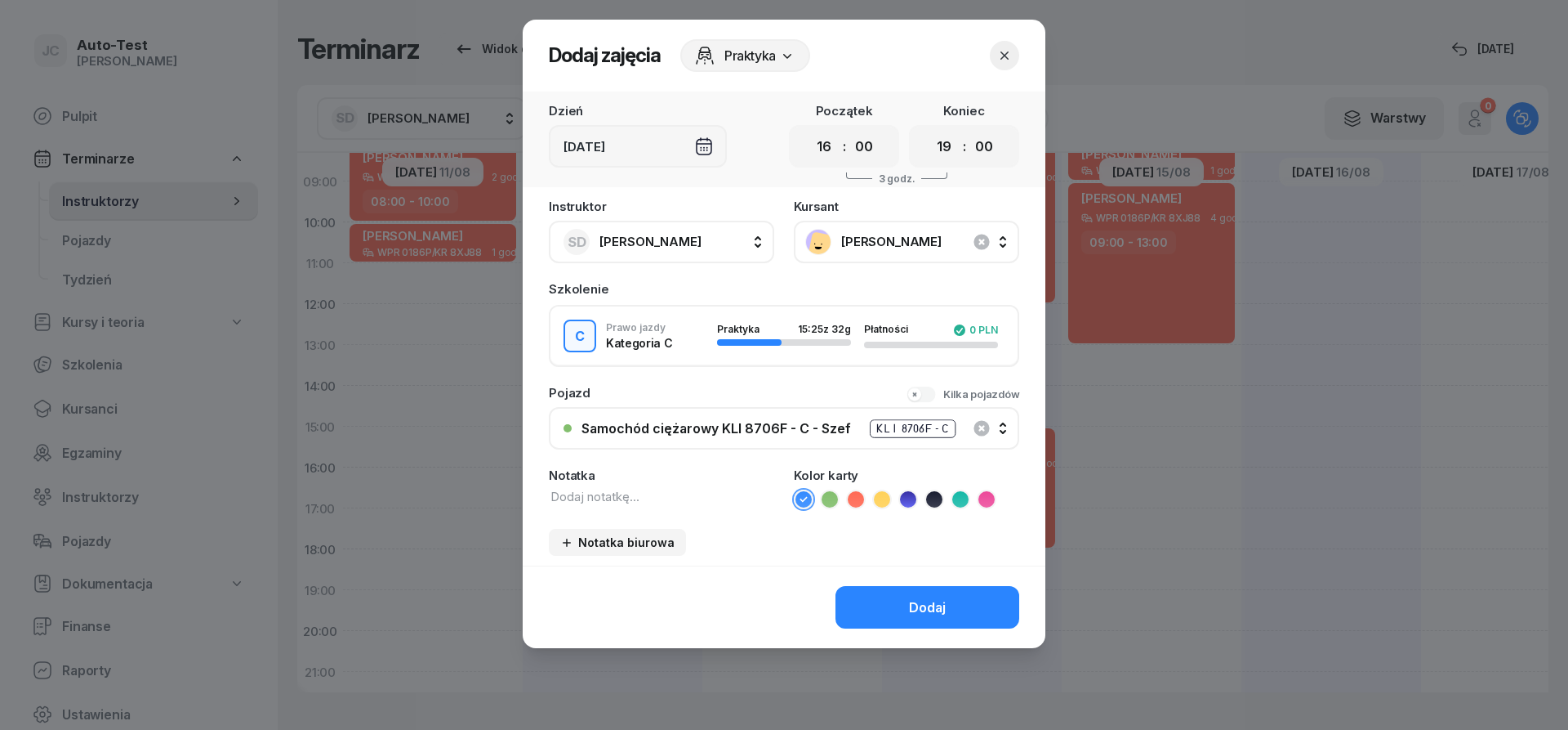
click at [829, 503] on icon at bounding box center [830, 499] width 17 height 17
click at [913, 603] on div "Dodaj" at bounding box center [927, 607] width 37 height 16
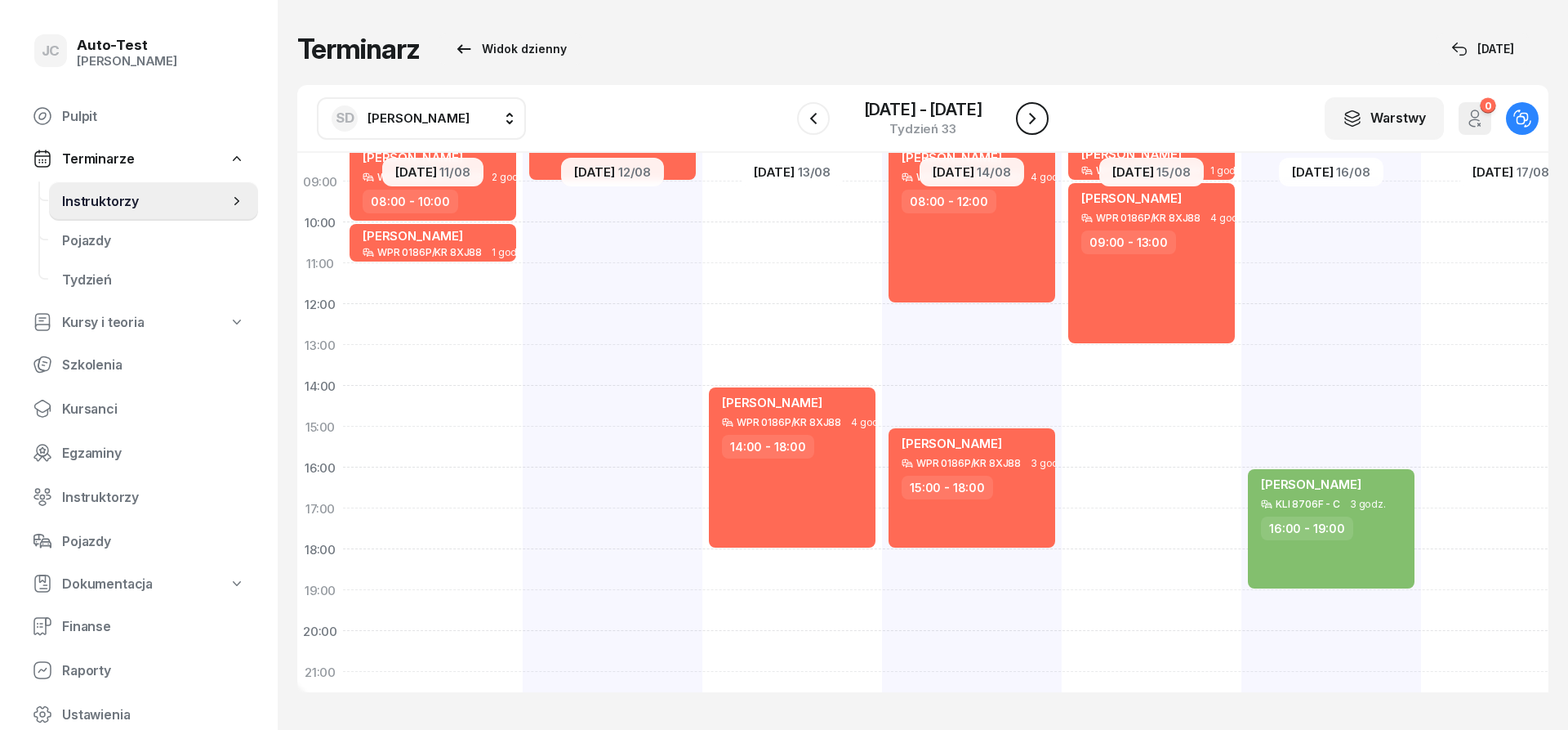
click at [1029, 120] on icon "button" at bounding box center [1033, 119] width 20 height 20
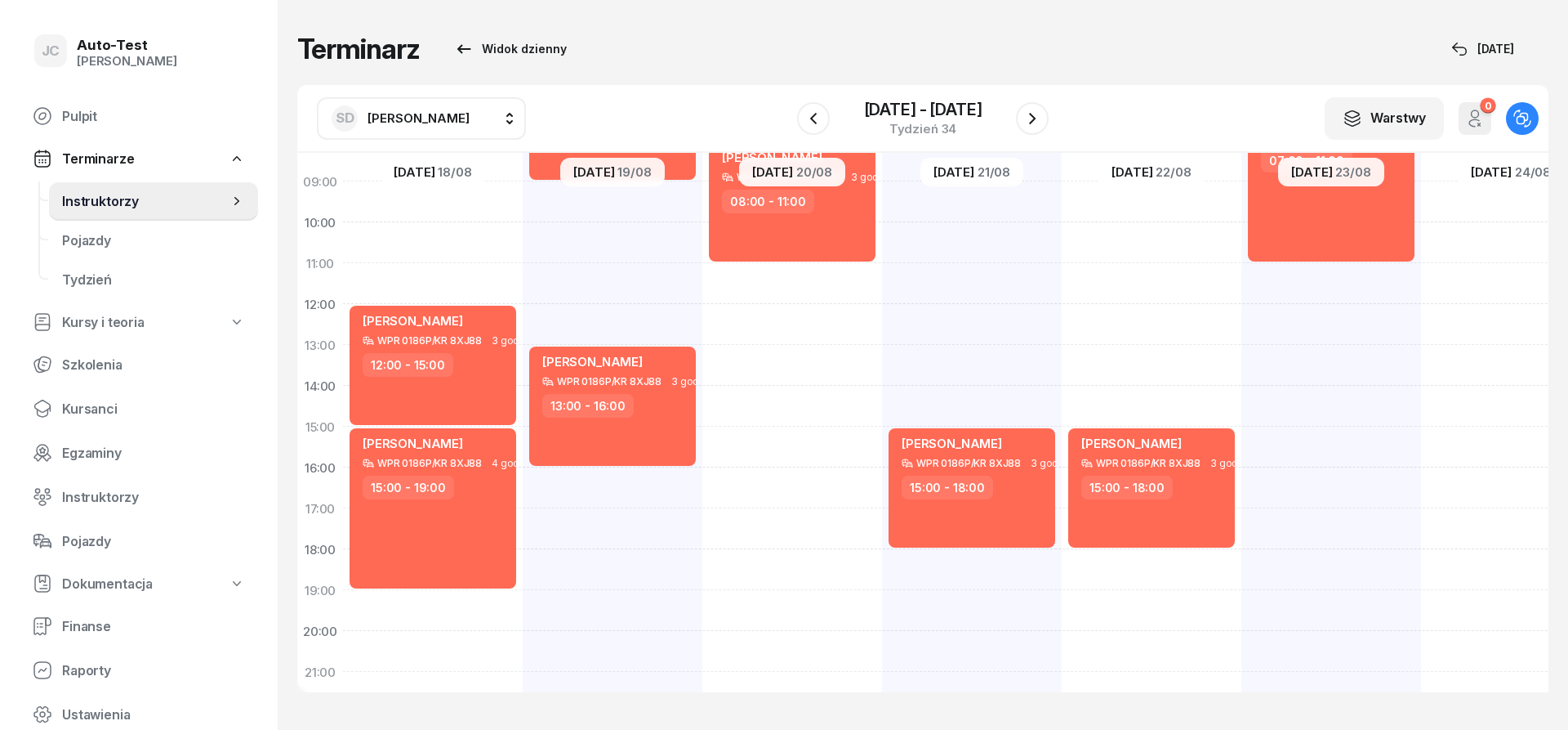
click at [645, 213] on div "[PERSON_NAME] WPR 0186P/KR 8XJ88 3 godz. 06:00 - 09:00 [PERSON_NAME] WPR 0186P/…" at bounding box center [613, 406] width 179 height 817
select select "09"
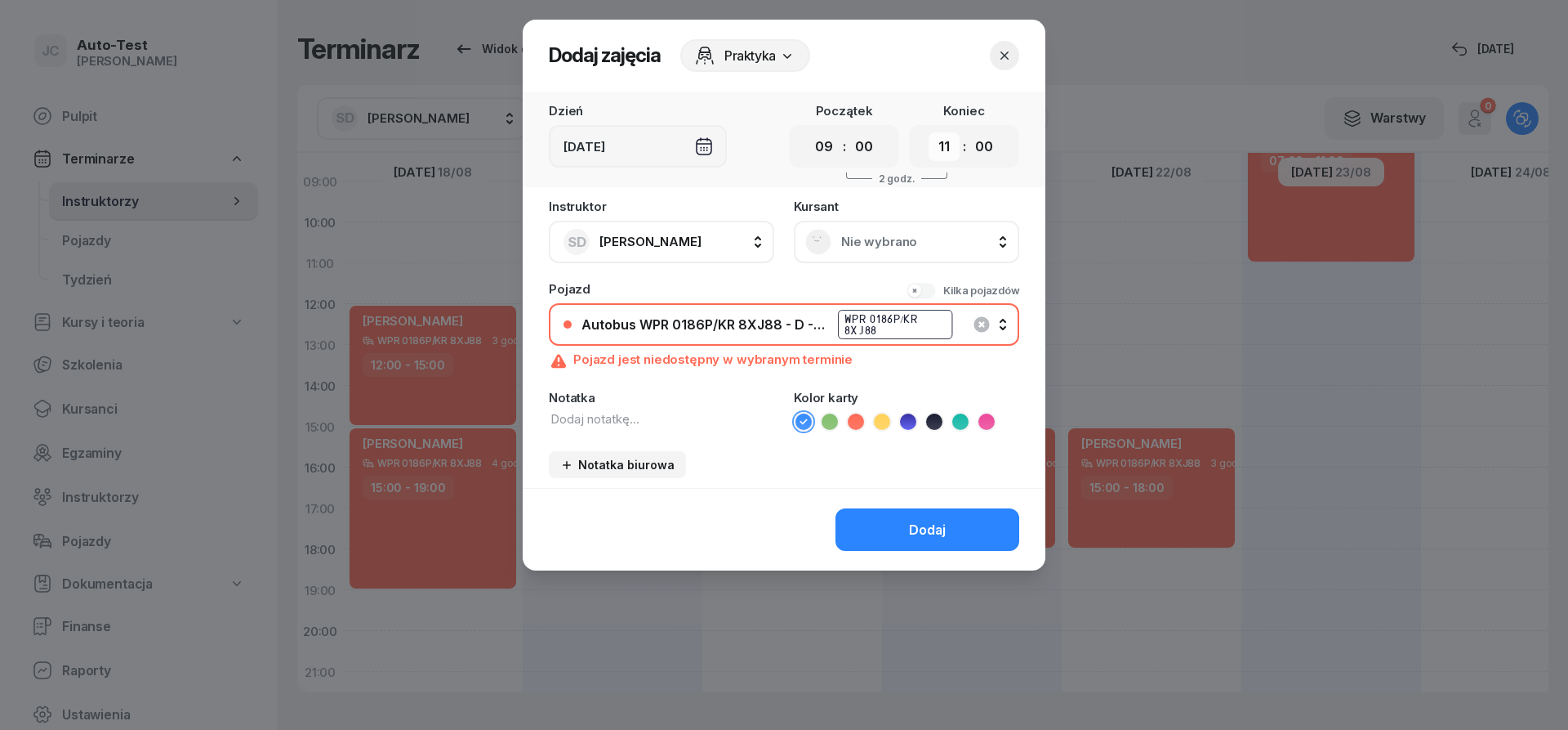
click at [929, 132] on select "00 01 02 03 04 05 06 07 08 09 10 11 12 13 14 15 16 17 18 19 20 21 22 23" at bounding box center [944, 146] width 31 height 28
select select "13"
click option "13" at bounding box center [0, 0] width 0 height 0
click at [860, 245] on span "Nie wybrano" at bounding box center [925, 242] width 167 height 15
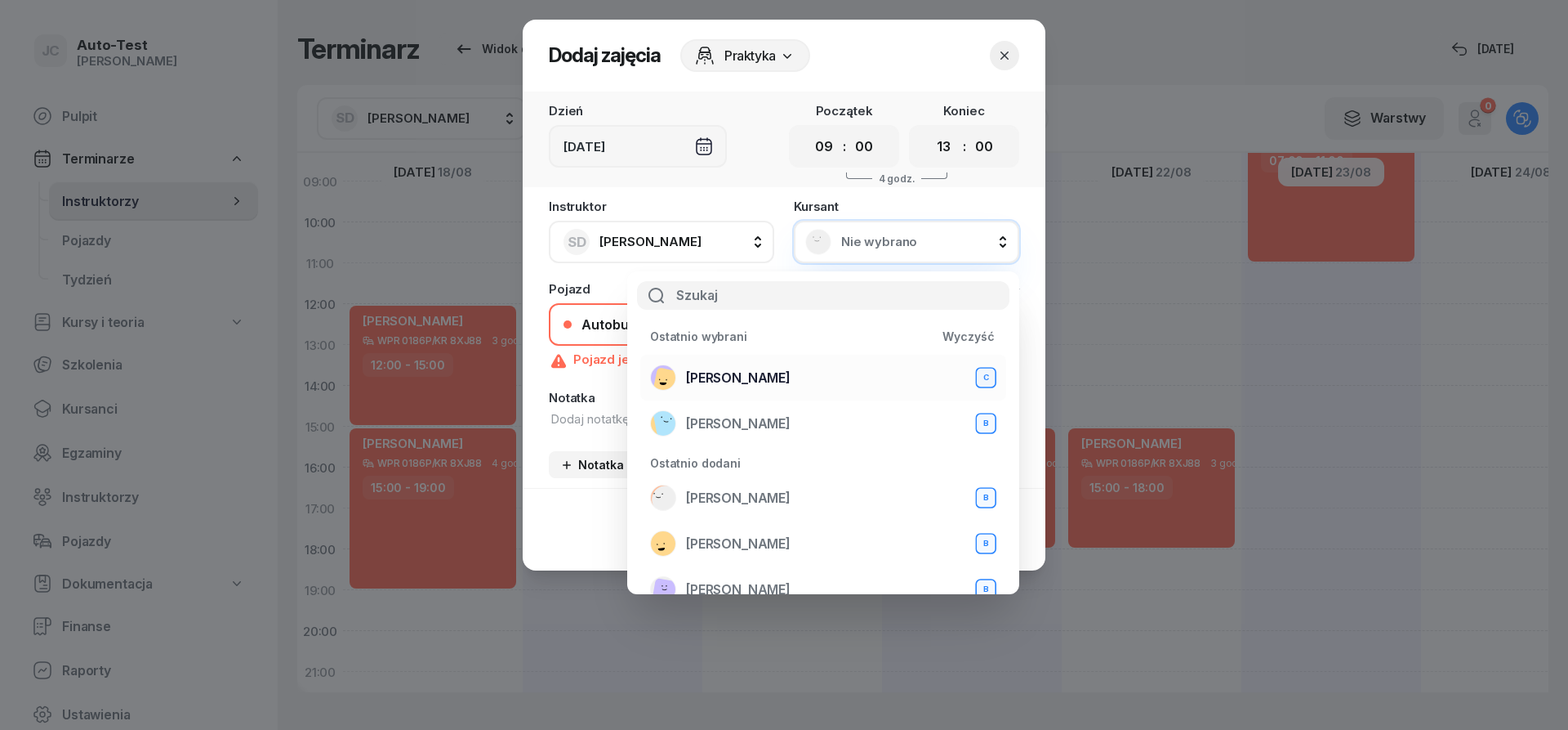
click at [784, 381] on div "[PERSON_NAME] C" at bounding box center [823, 377] width 346 height 26
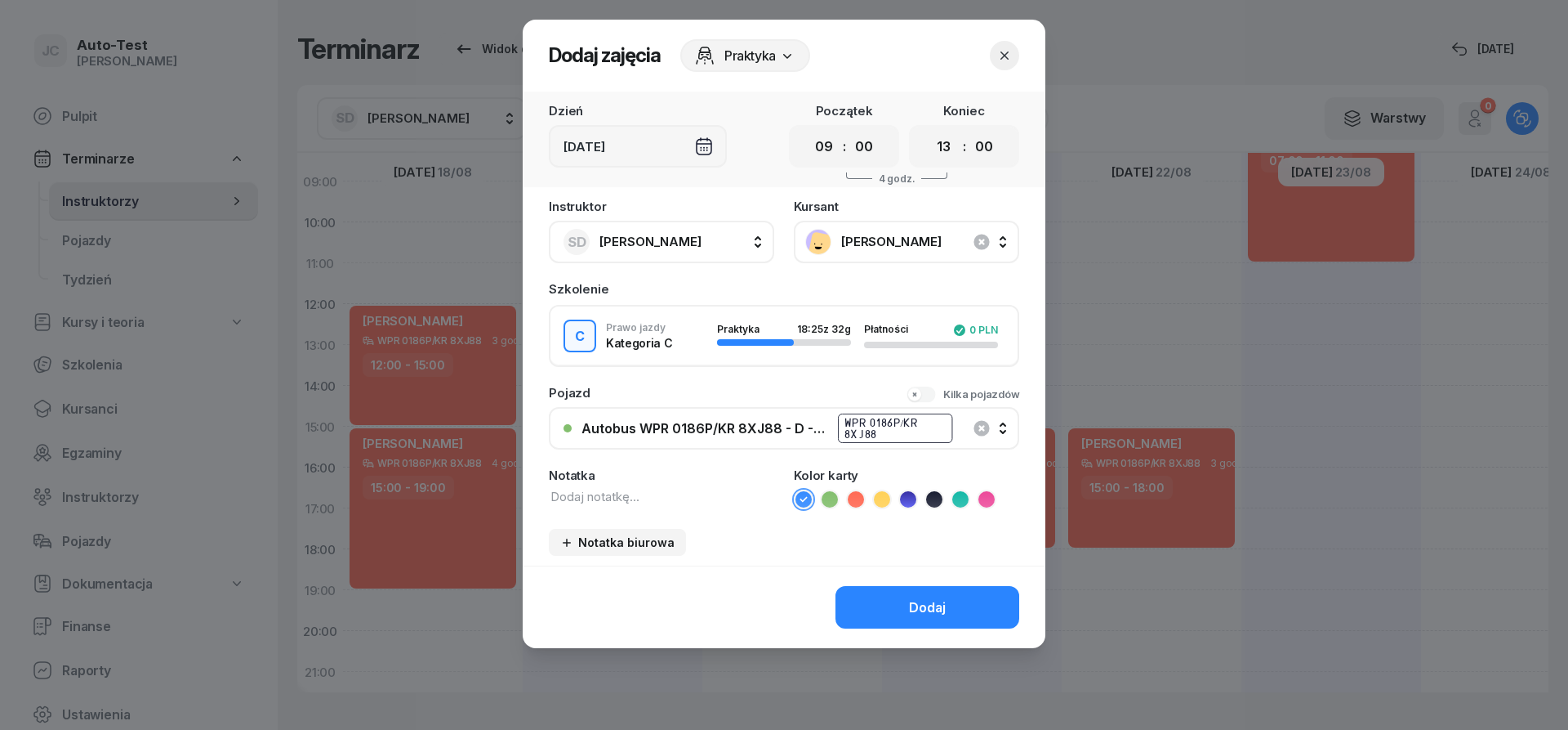
click at [763, 422] on div "Autobus WPR 0186P/KR 8XJ88 - D - Szef" at bounding box center [705, 429] width 247 height 16
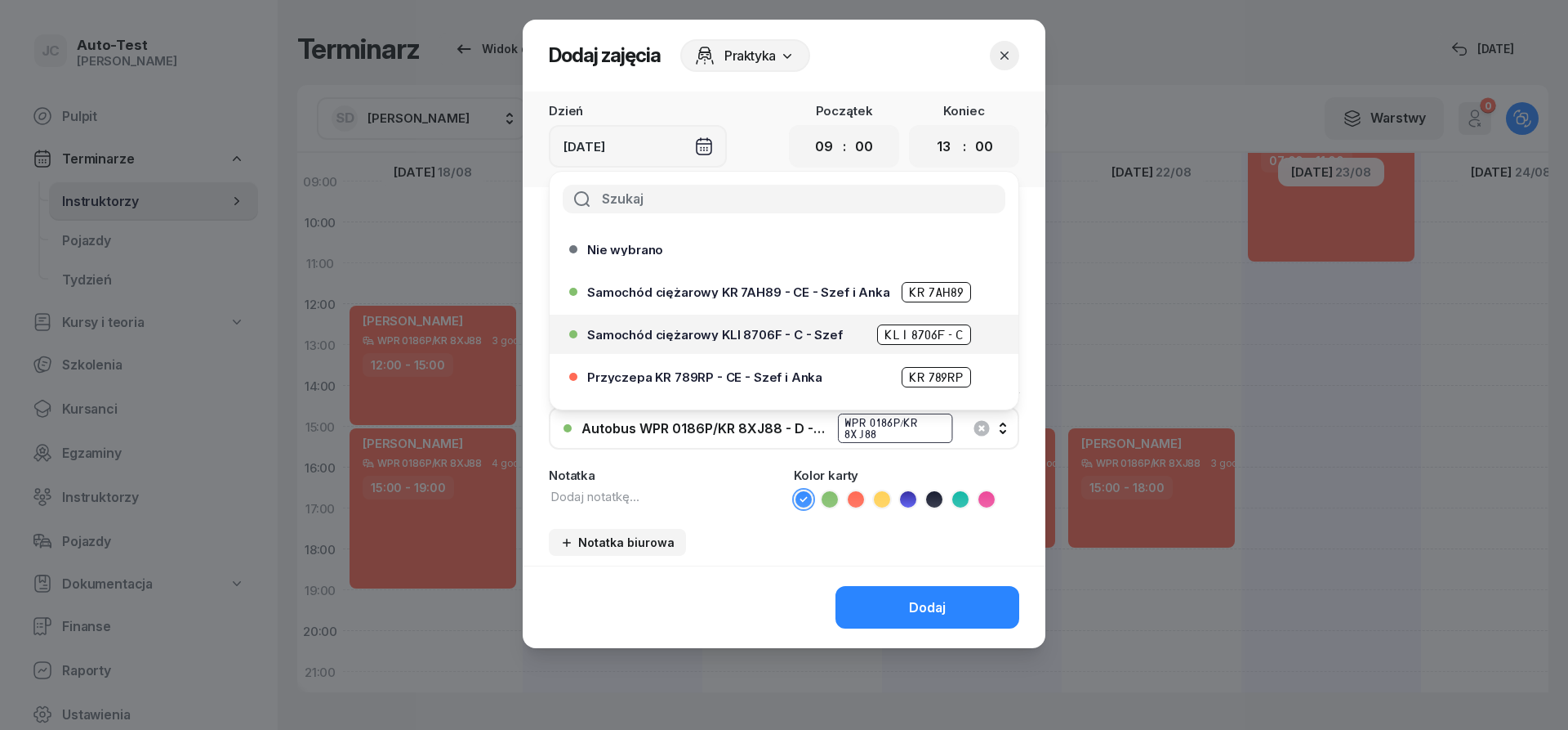
click at [766, 339] on span "Samochód ciężarowy KLI 8706F - C - Szef" at bounding box center [716, 335] width 256 height 12
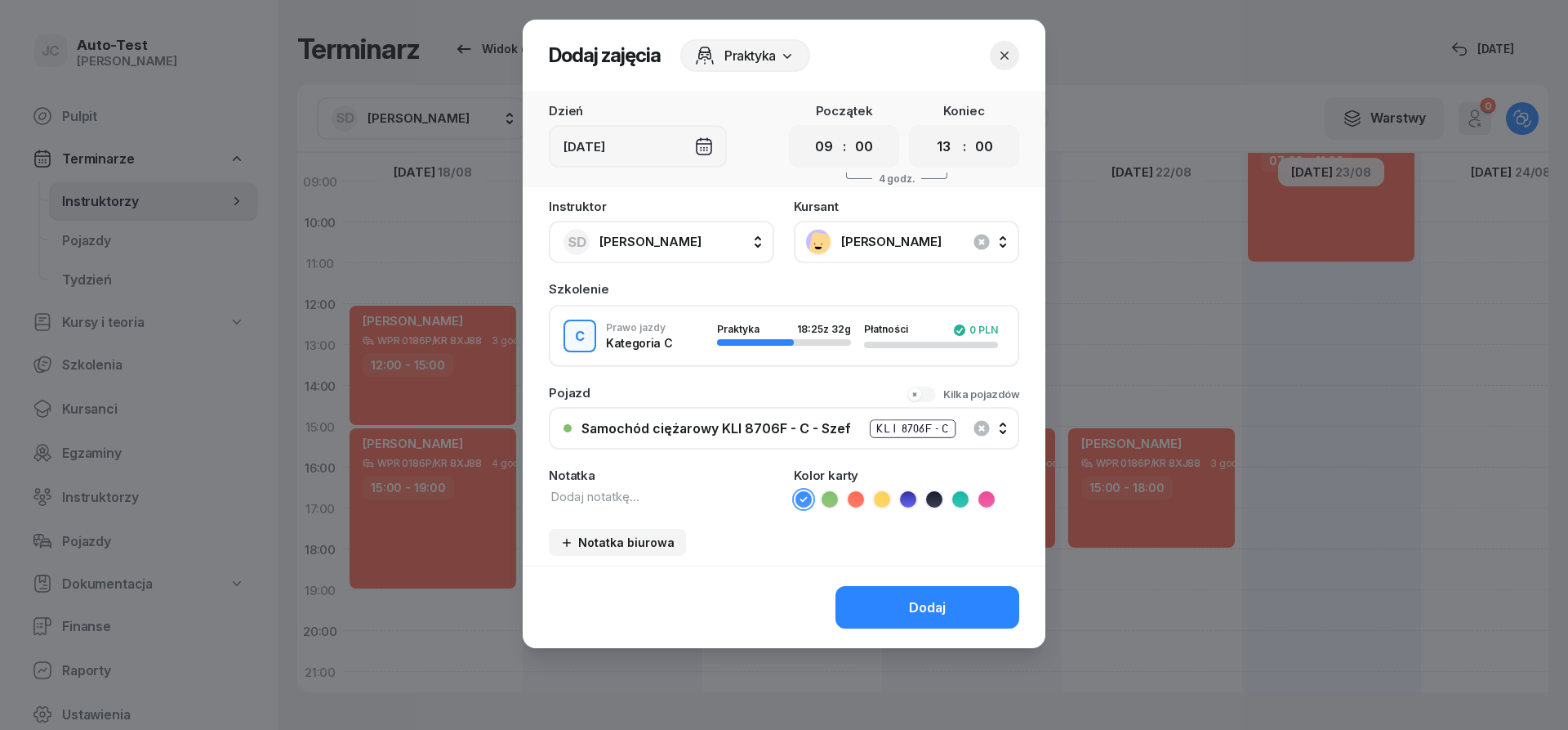
click at [837, 498] on icon at bounding box center [830, 499] width 17 height 17
click at [886, 594] on button "Dodaj" at bounding box center [927, 607] width 183 height 42
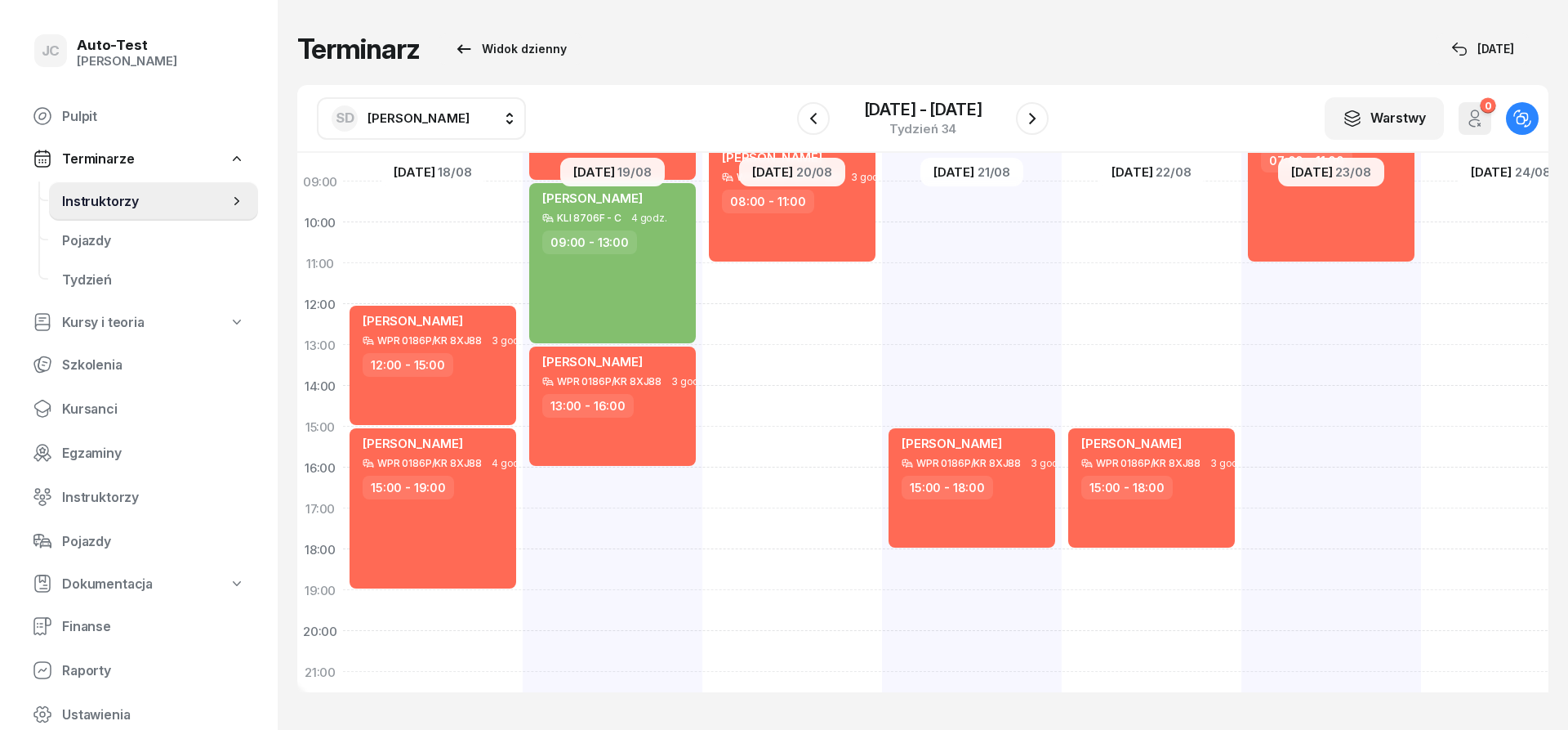
click at [794, 275] on div "[PERSON_NAME] WPR 0186P/KR 8XJ88 3 godz. 08:00 - 11:00" at bounding box center [792, 406] width 179 height 817
select select "11"
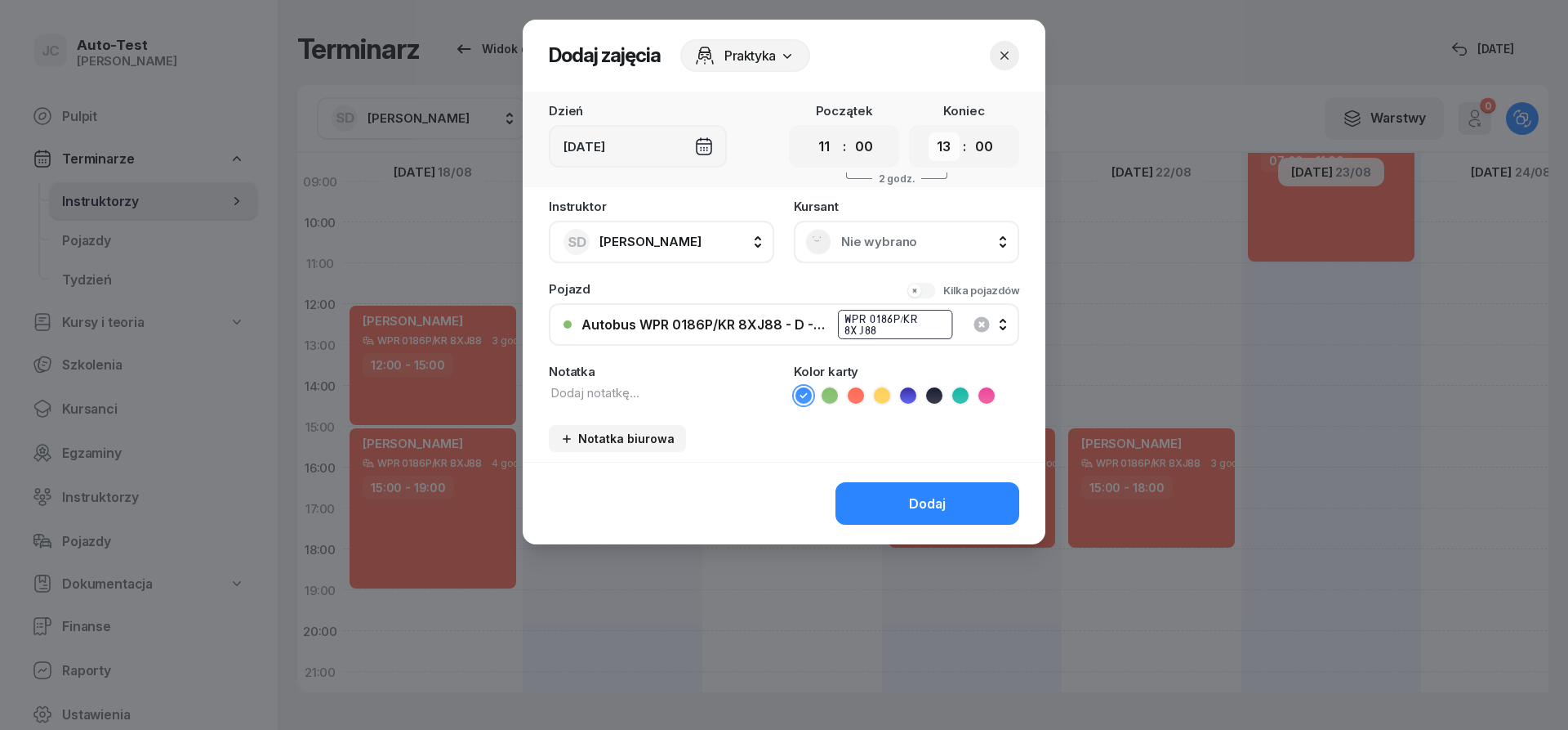
click at [929, 132] on select "00 01 02 03 04 05 06 07 08 09 10 11 12 13 14 15 16 17 18 19 20 21 22 23" at bounding box center [944, 146] width 31 height 28
select select "14"
click option "14" at bounding box center [0, 0] width 0 height 0
click at [816, 241] on icon at bounding box center [817, 240] width 4 height 1
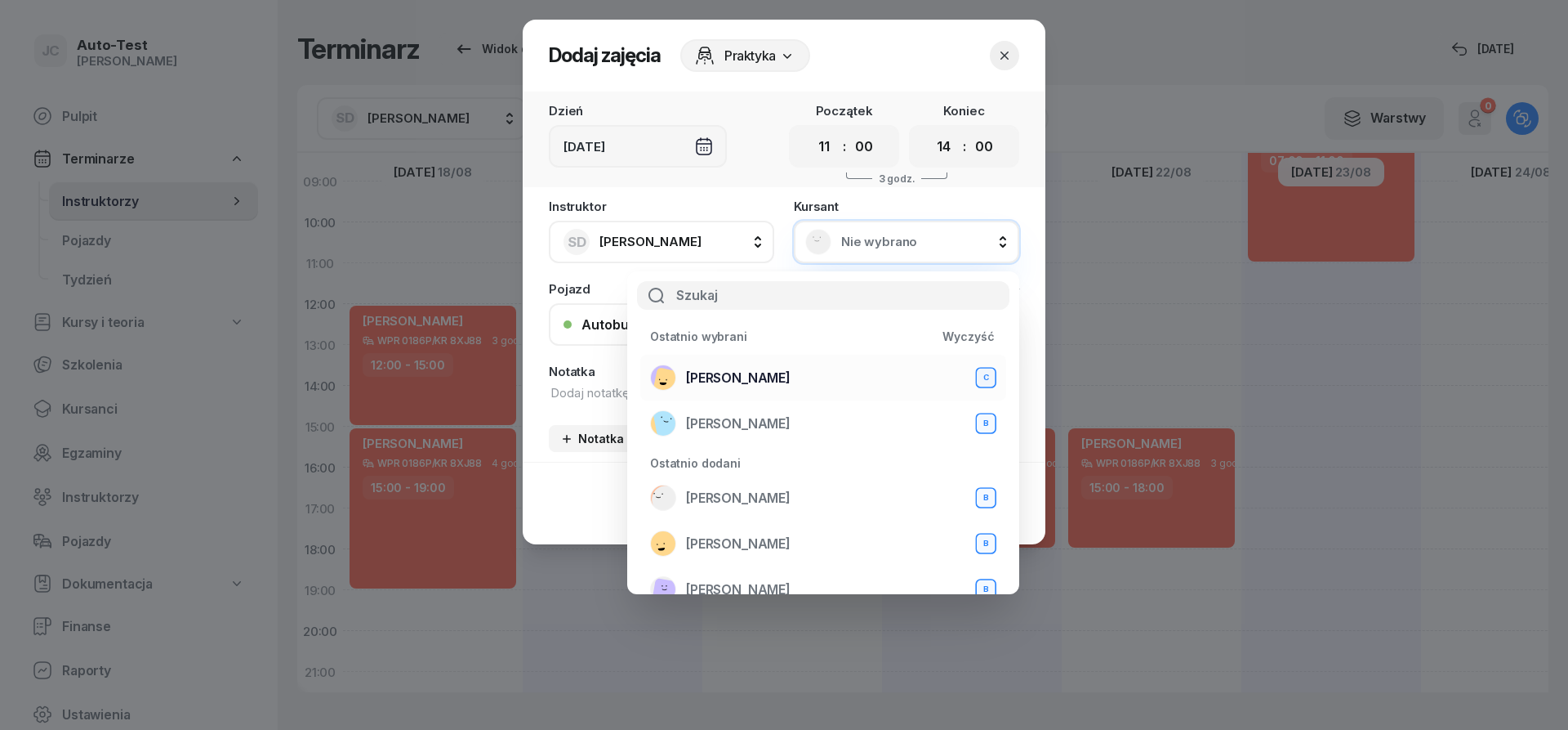
click at [778, 380] on div "[PERSON_NAME] C" at bounding box center [823, 377] width 346 height 26
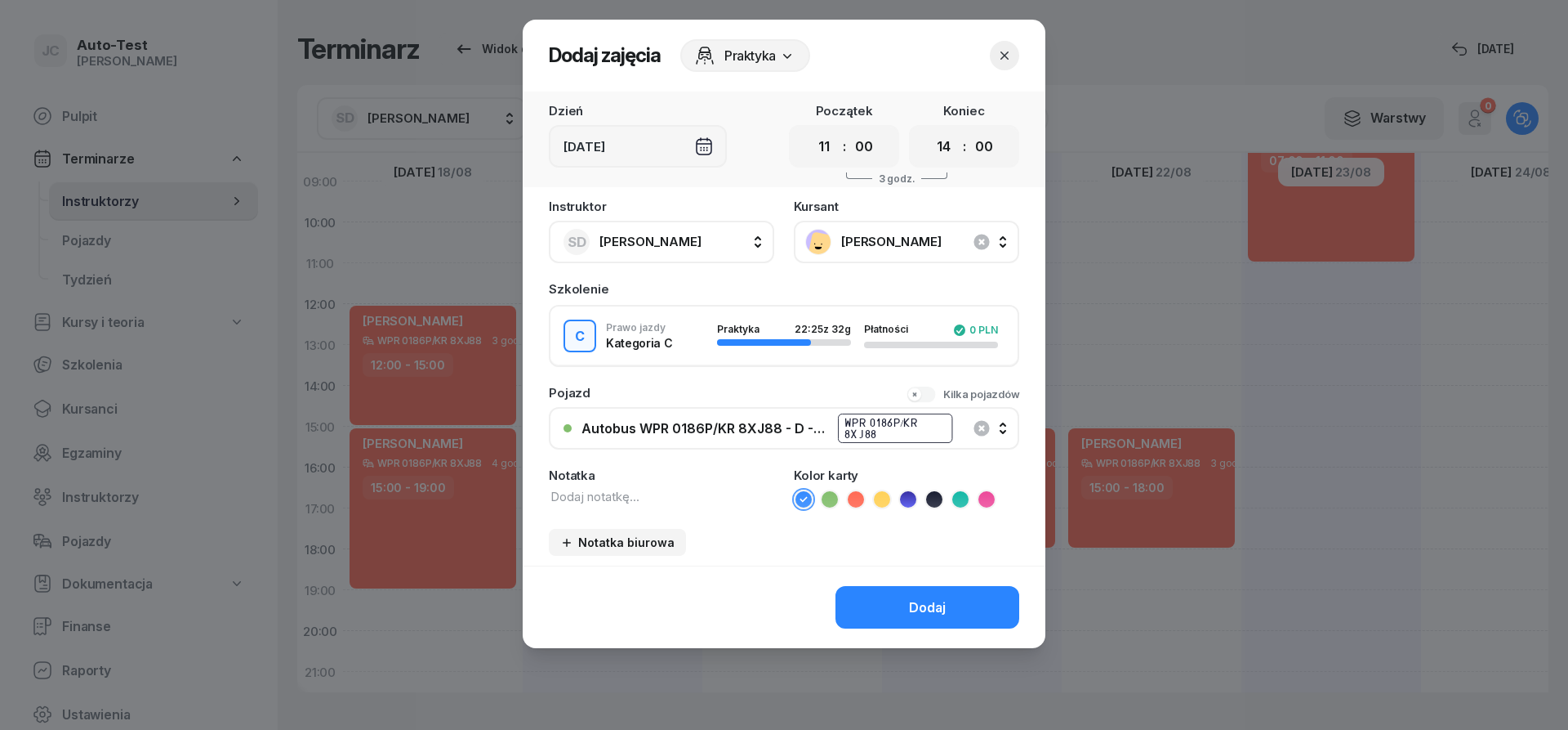
click at [796, 442] on div "Autobus WPR 0186P/KR 8XJ88 - D - Szef WPR 0186P/KR 8XJ88" at bounding box center [794, 428] width 423 height 32
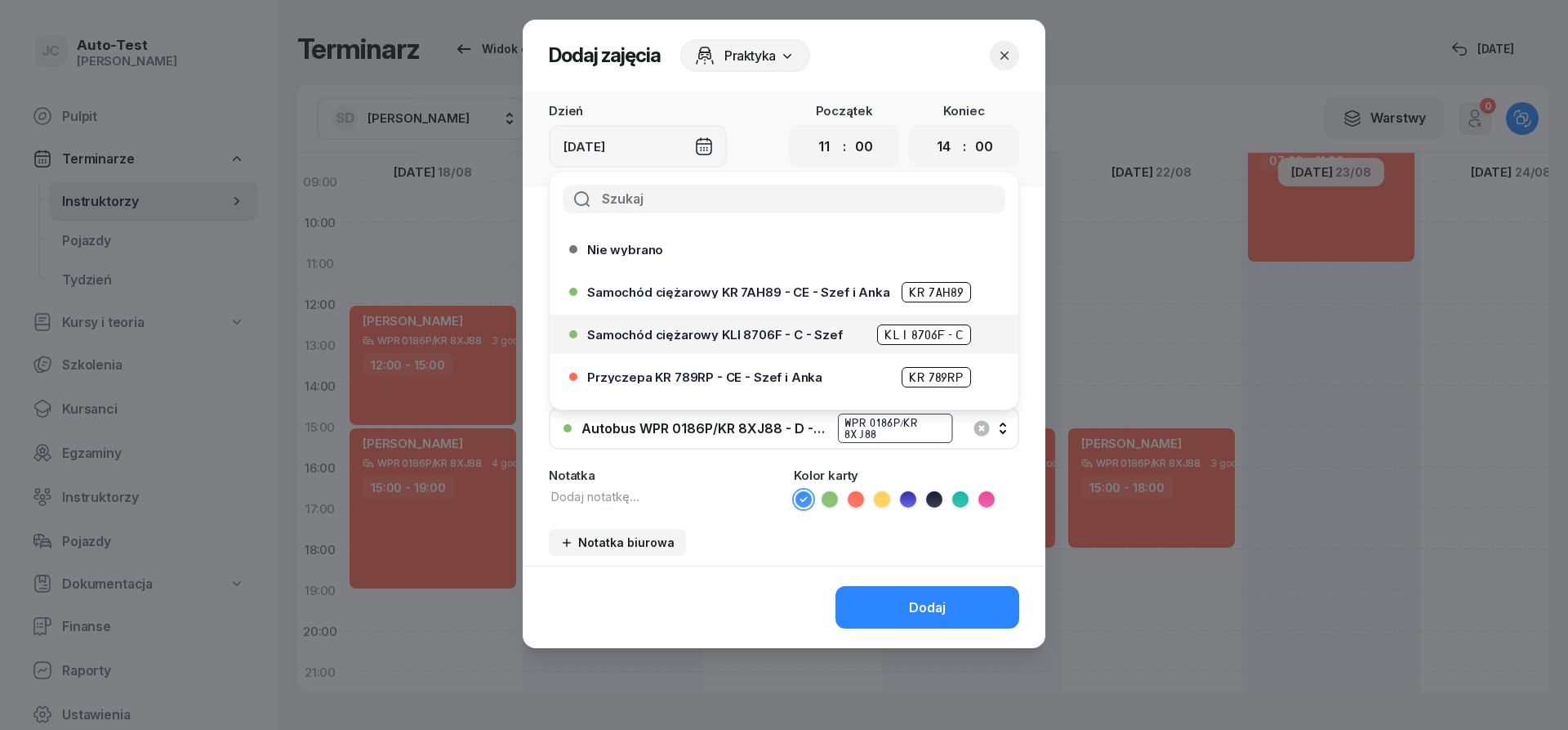
click at [754, 341] on div "Samochód ciężarowy KLI 8706F - C - Szef KLI 8706F - C" at bounding box center [789, 335] width 402 height 21
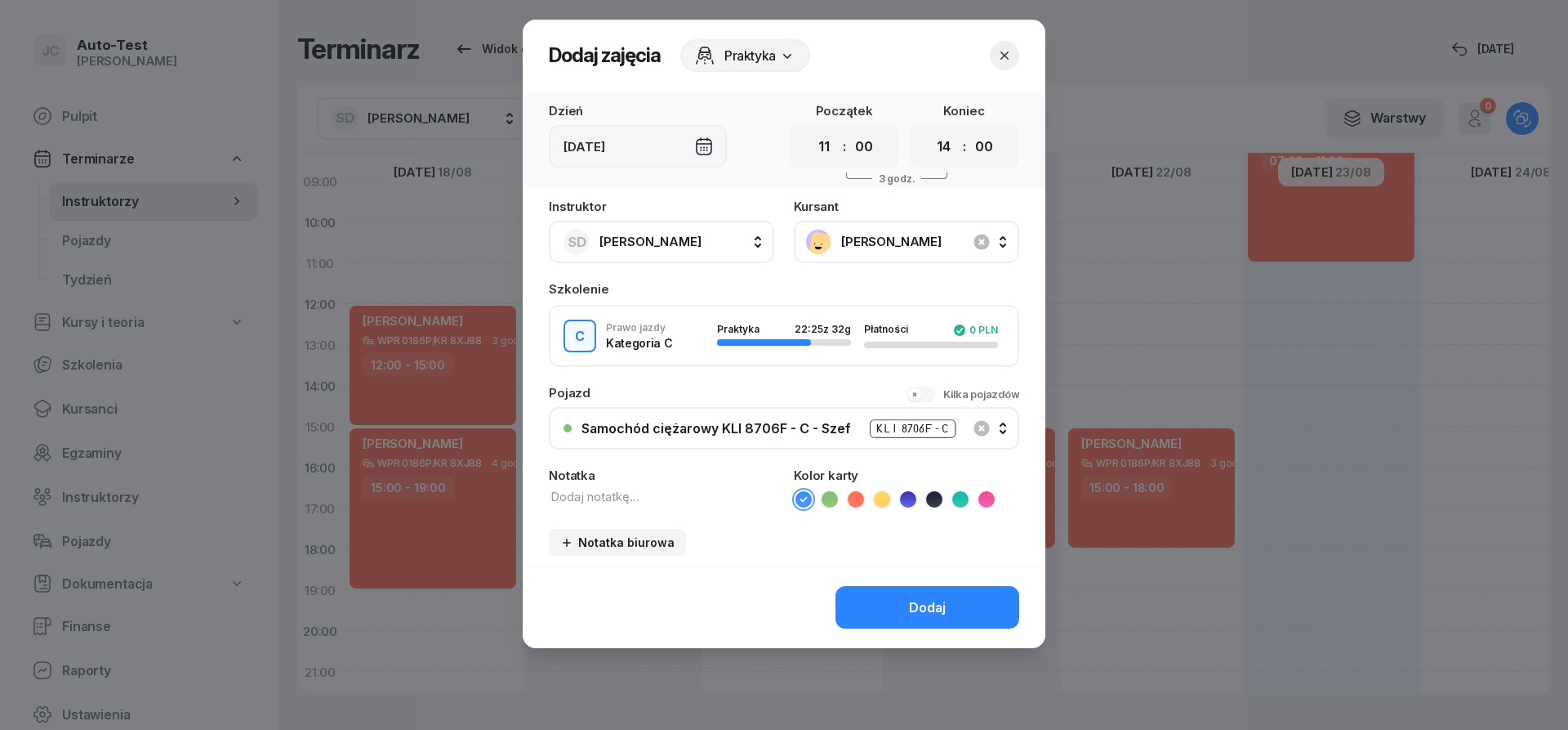
click at [835, 501] on icon at bounding box center [830, 499] width 17 height 17
click at [906, 601] on button "Dodaj" at bounding box center [927, 607] width 183 height 42
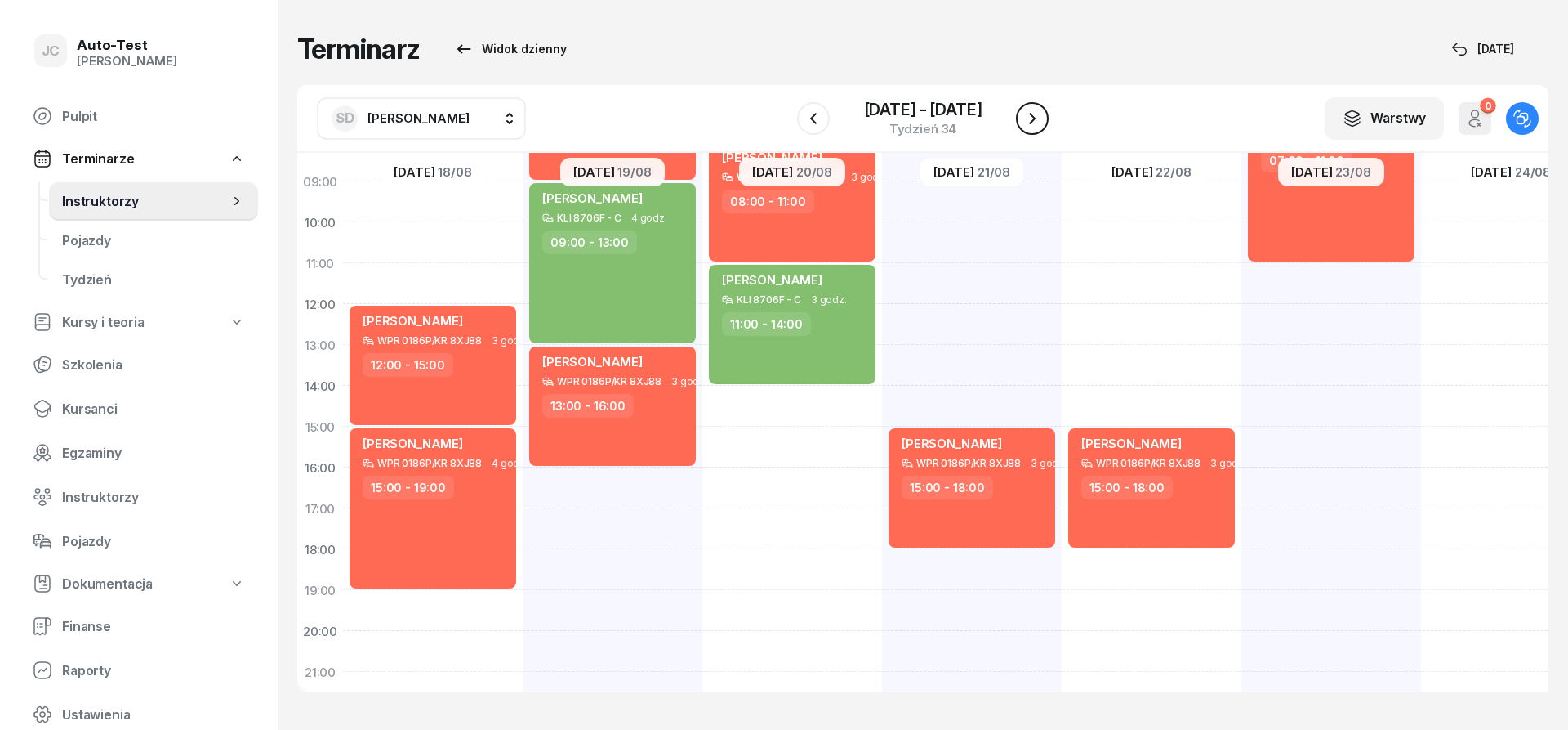
click at [1037, 115] on icon "button" at bounding box center [1033, 119] width 20 height 20
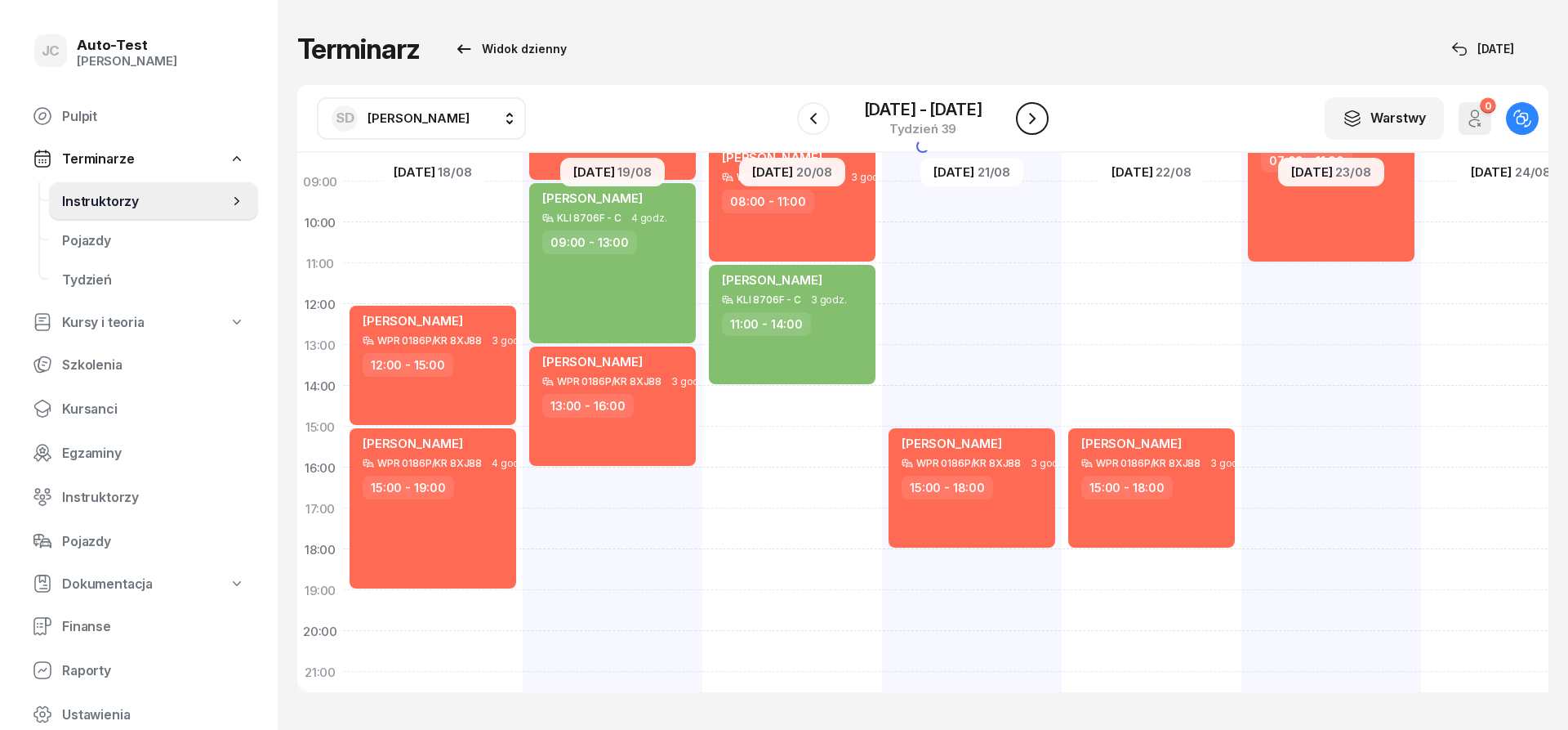
click at [1037, 115] on icon "button" at bounding box center [1033, 119] width 20 height 20
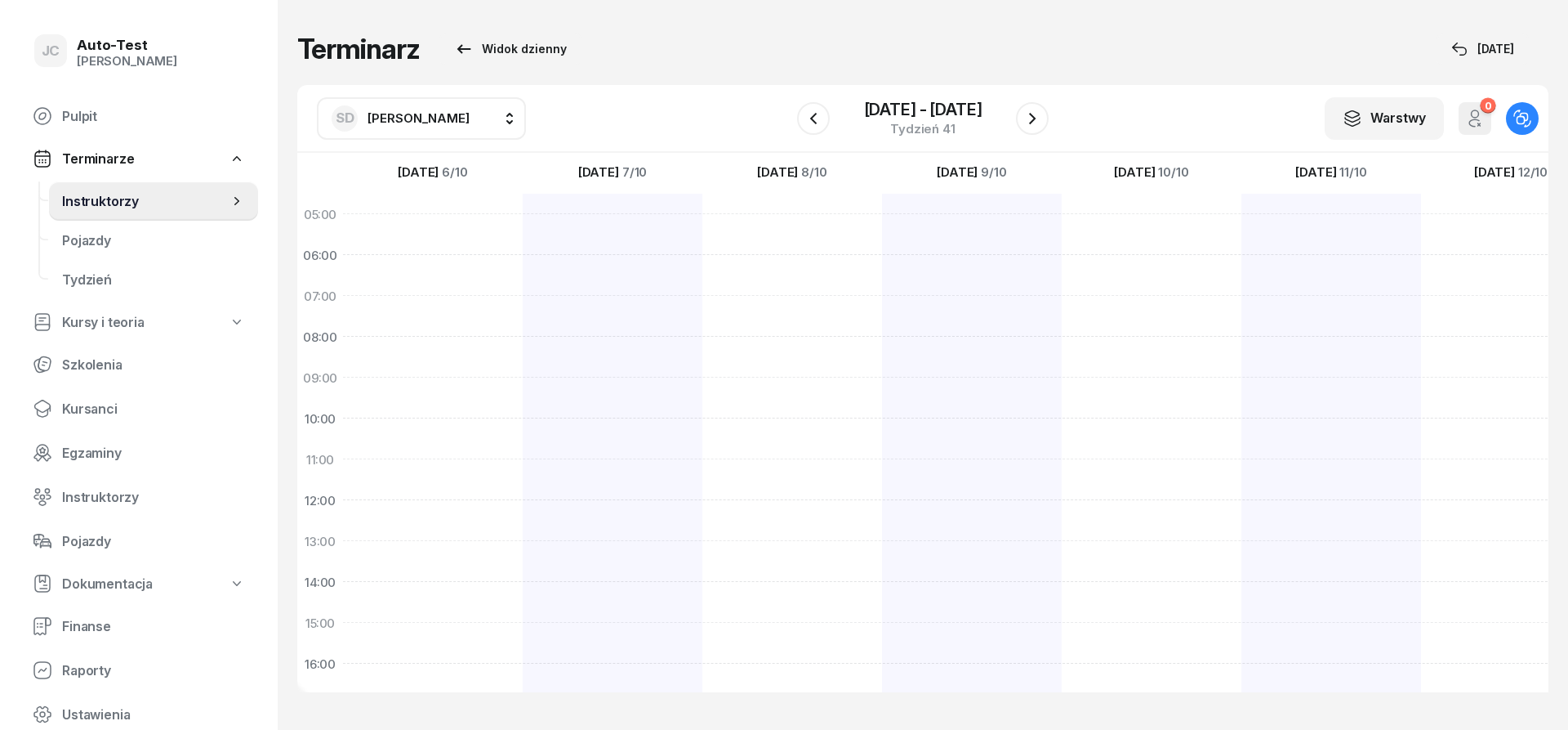
click at [986, 223] on div at bounding box center [972, 602] width 179 height 817
select select "05"
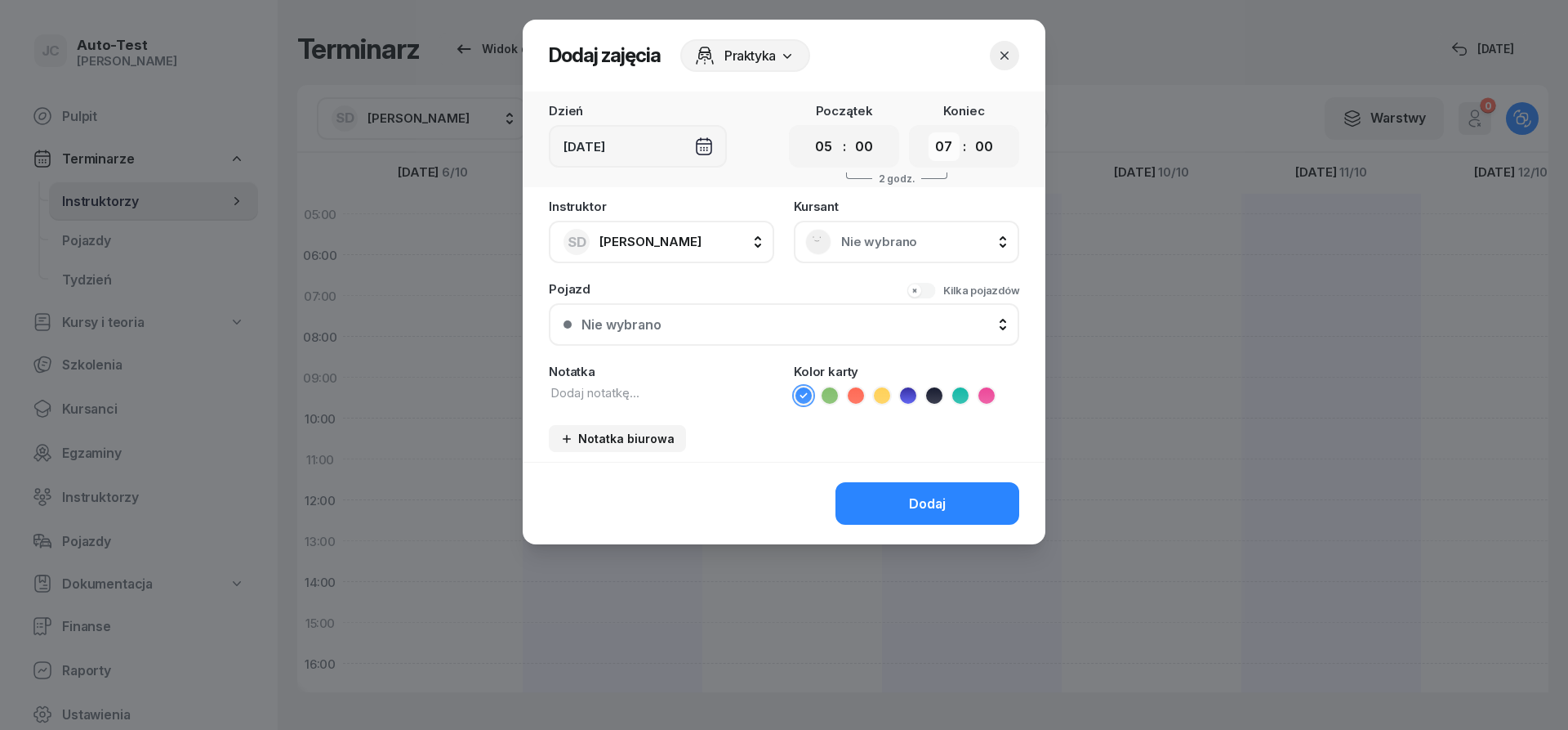
click at [929, 132] on select "00 01 02 03 04 05 06 07 08 09 10 11 12 13 14 15 16 17 18 19 20 21 22 23" at bounding box center [944, 146] width 31 height 28
select select "08"
click option "08" at bounding box center [0, 0] width 0 height 0
click at [877, 245] on span "Nie wybrano" at bounding box center [925, 242] width 167 height 15
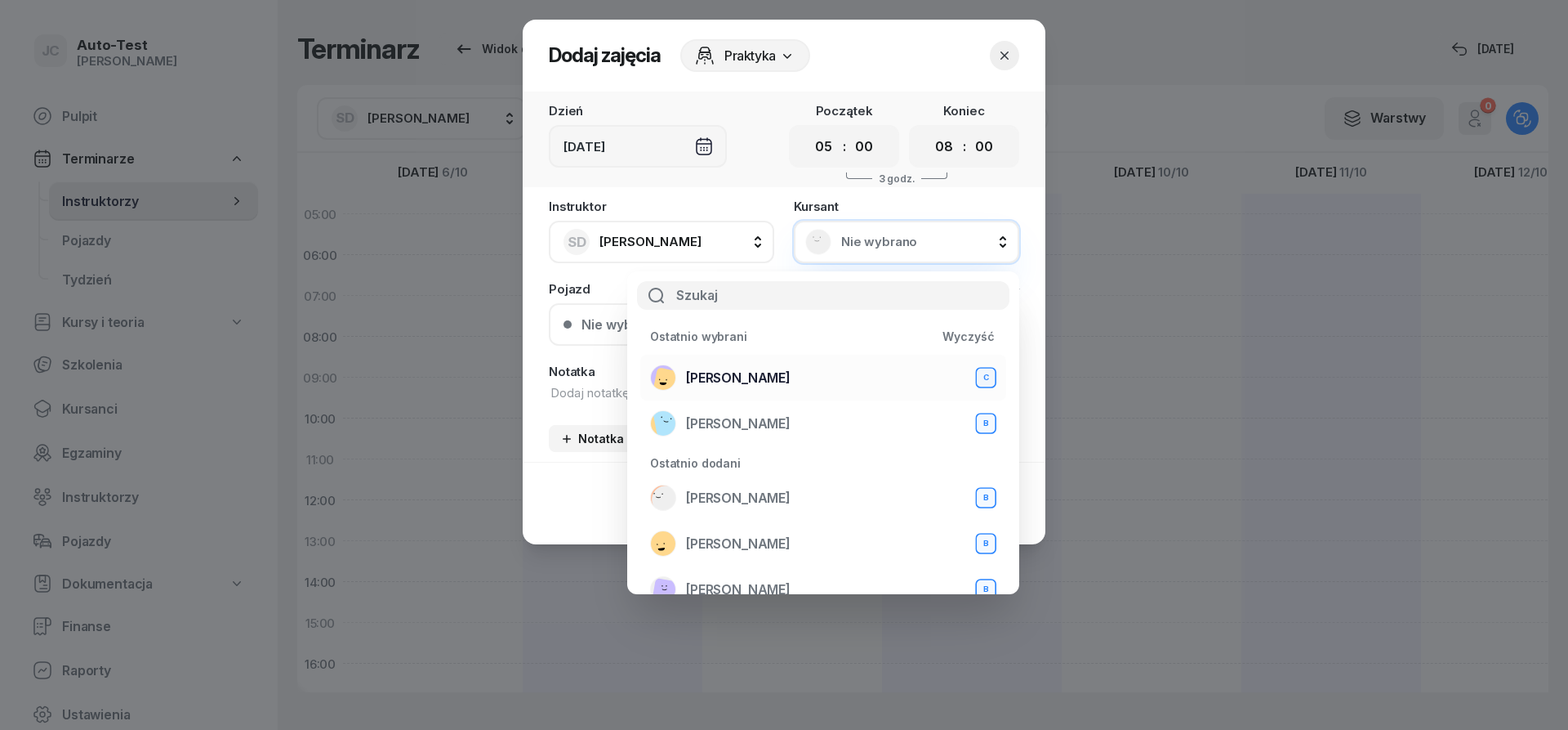
click at [763, 380] on span "[PERSON_NAME]" at bounding box center [739, 378] width 105 height 16
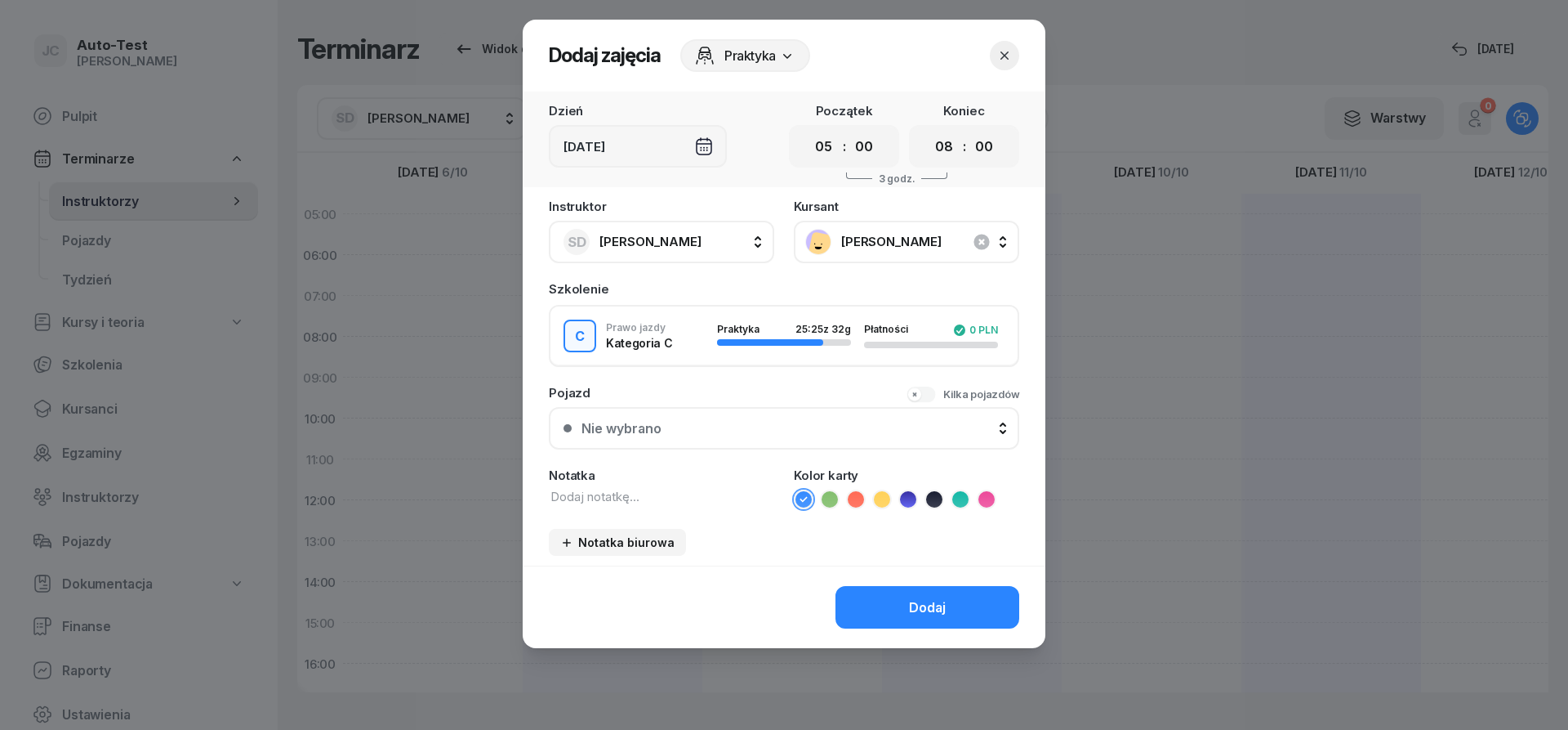
click at [740, 429] on div "Nie wybrano" at bounding box center [794, 429] width 423 height 16
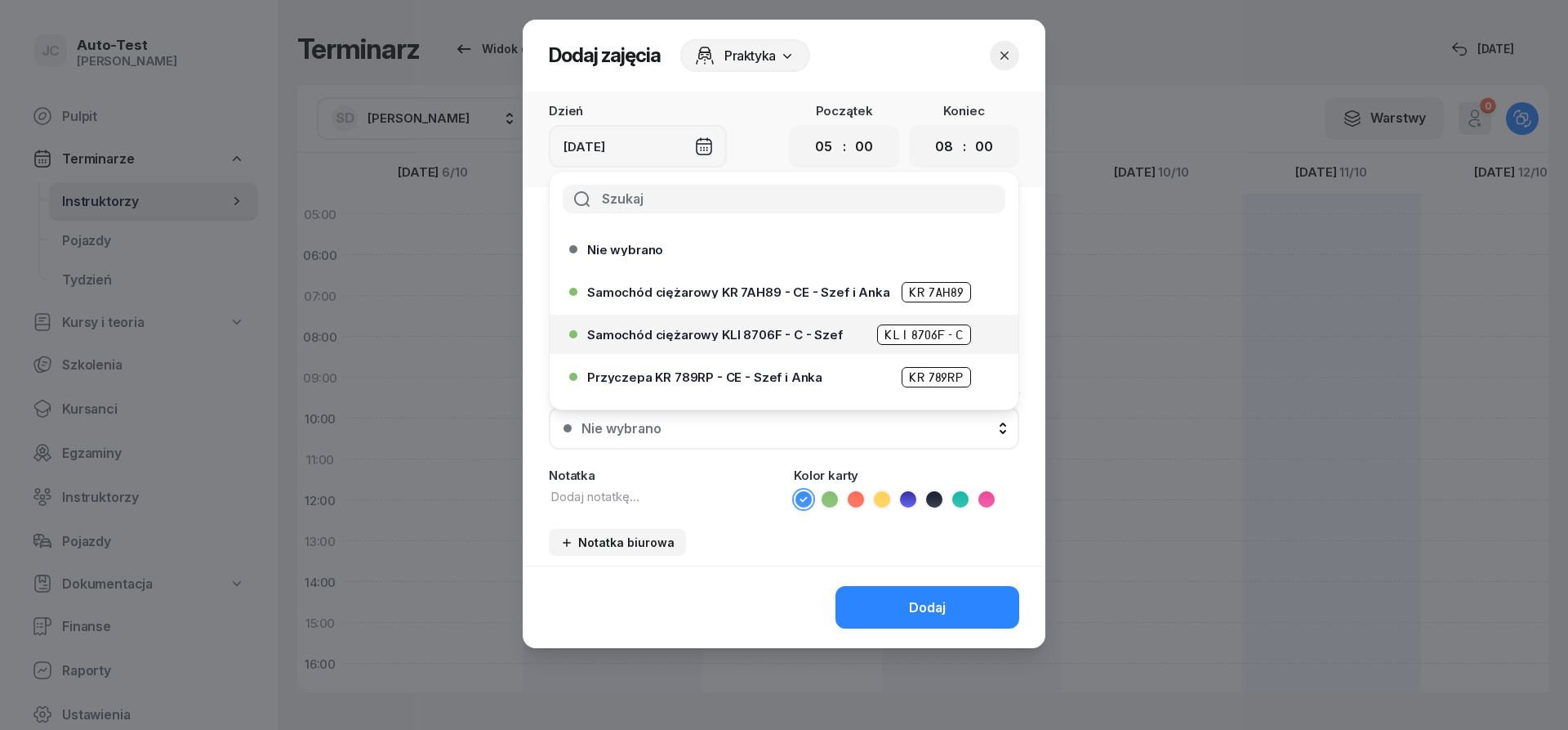
click at [773, 329] on span "Samochód ciężarowy KLI 8706F - C - Szef" at bounding box center [716, 335] width 256 height 12
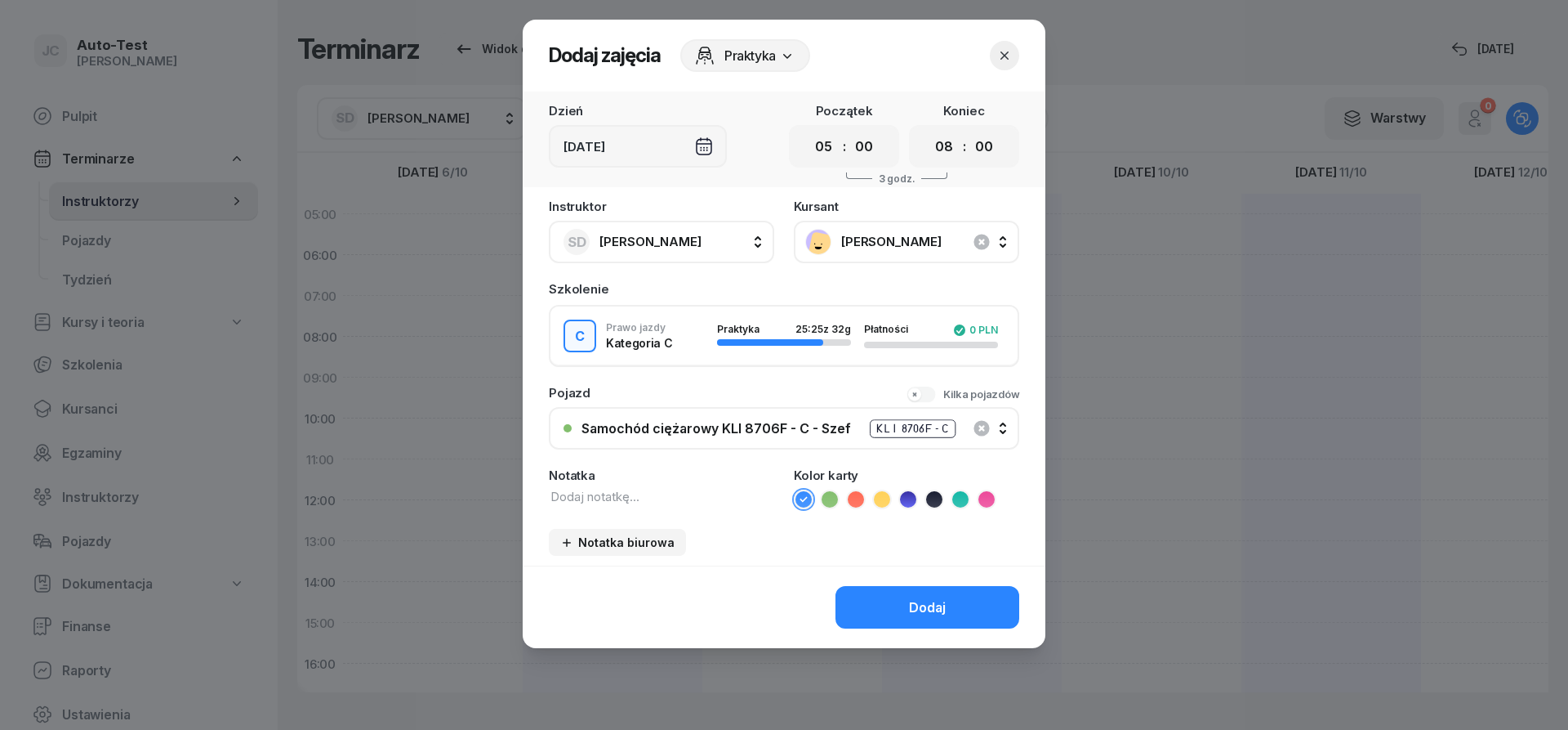
click at [831, 507] on icon at bounding box center [830, 499] width 17 height 17
click at [895, 590] on button "Dodaj" at bounding box center [927, 607] width 183 height 42
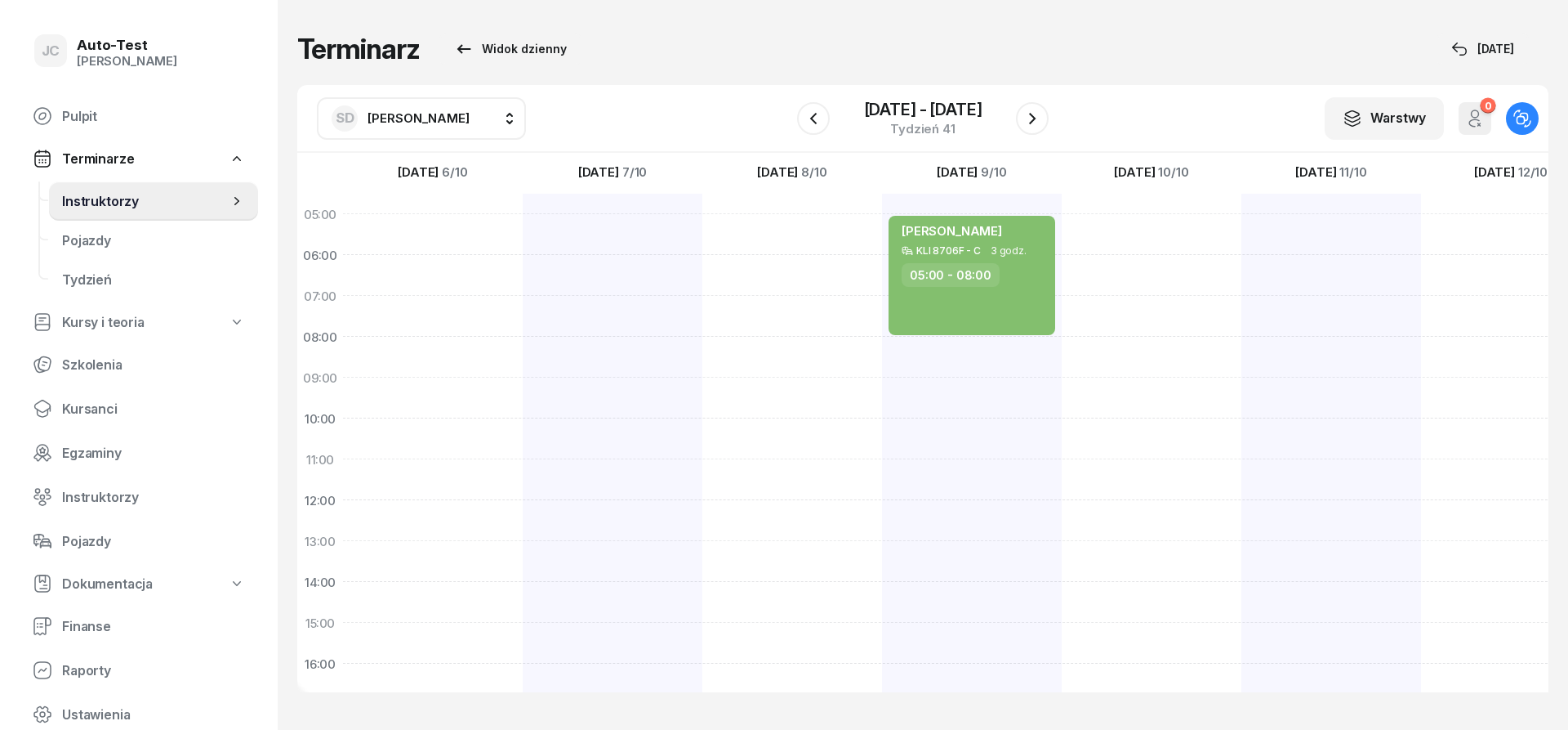
click at [1130, 233] on div at bounding box center [1151, 602] width 179 height 817
select select "05"
select select "07"
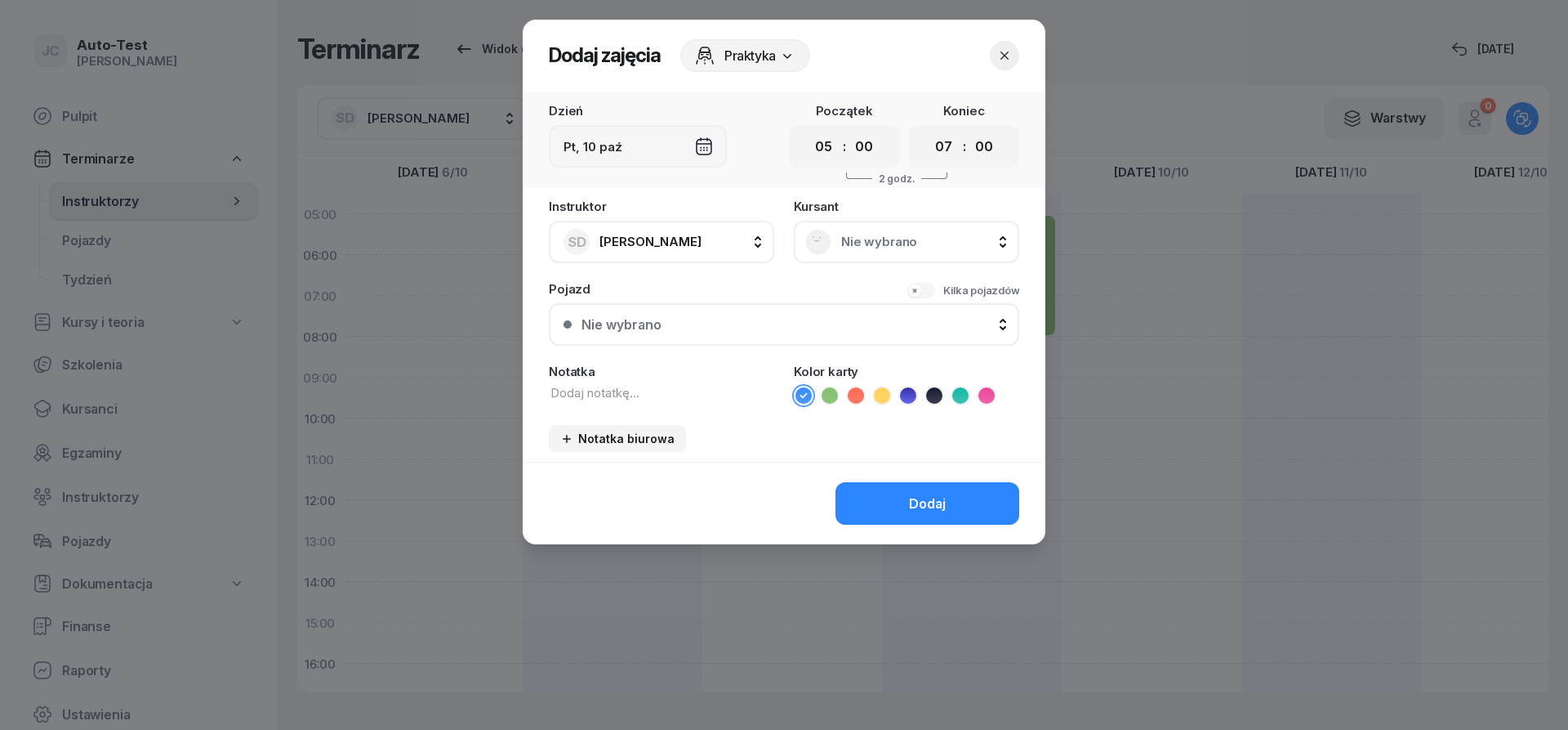
click at [882, 239] on span "Nie wybrano" at bounding box center [925, 242] width 167 height 15
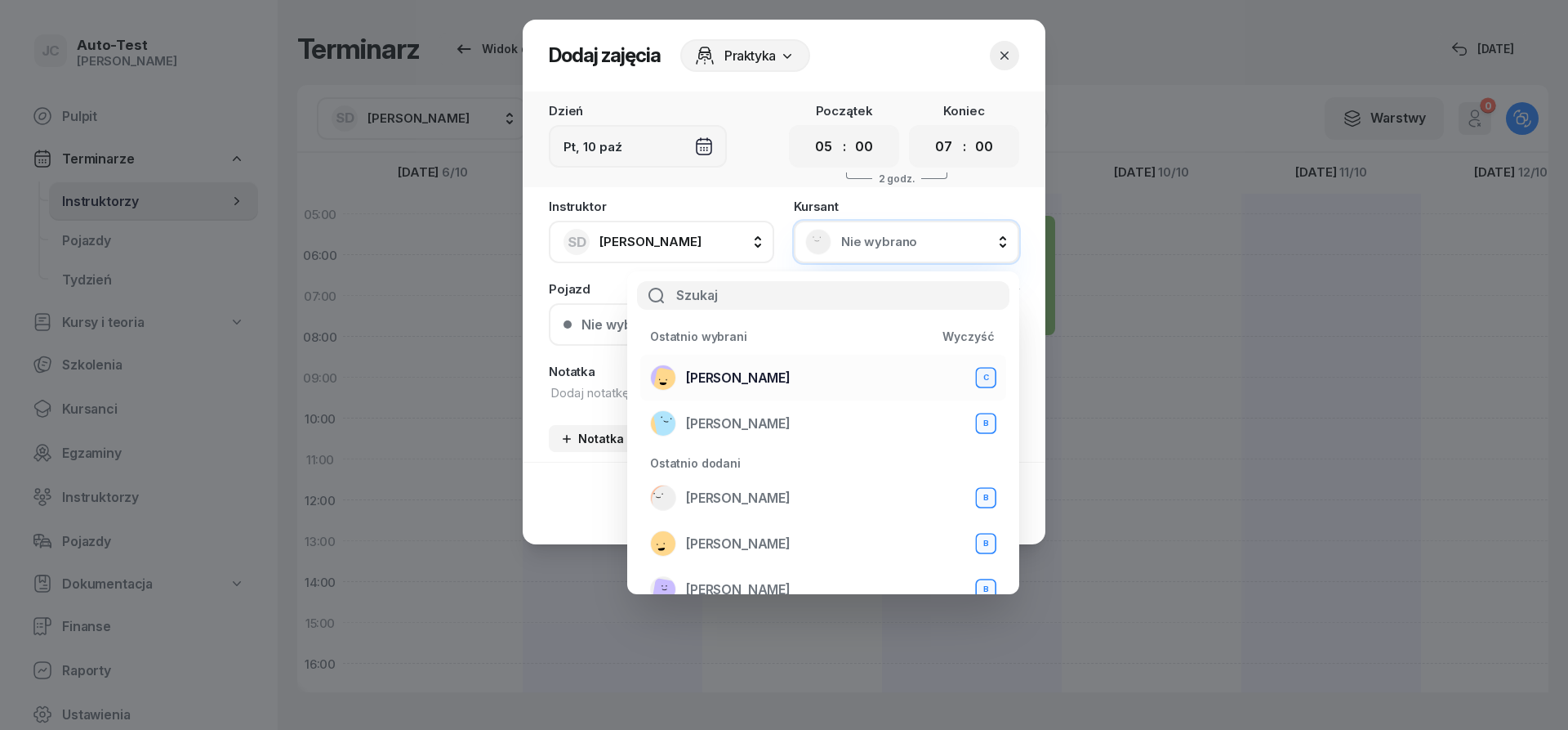
click at [769, 380] on div "[PERSON_NAME] C" at bounding box center [823, 377] width 346 height 26
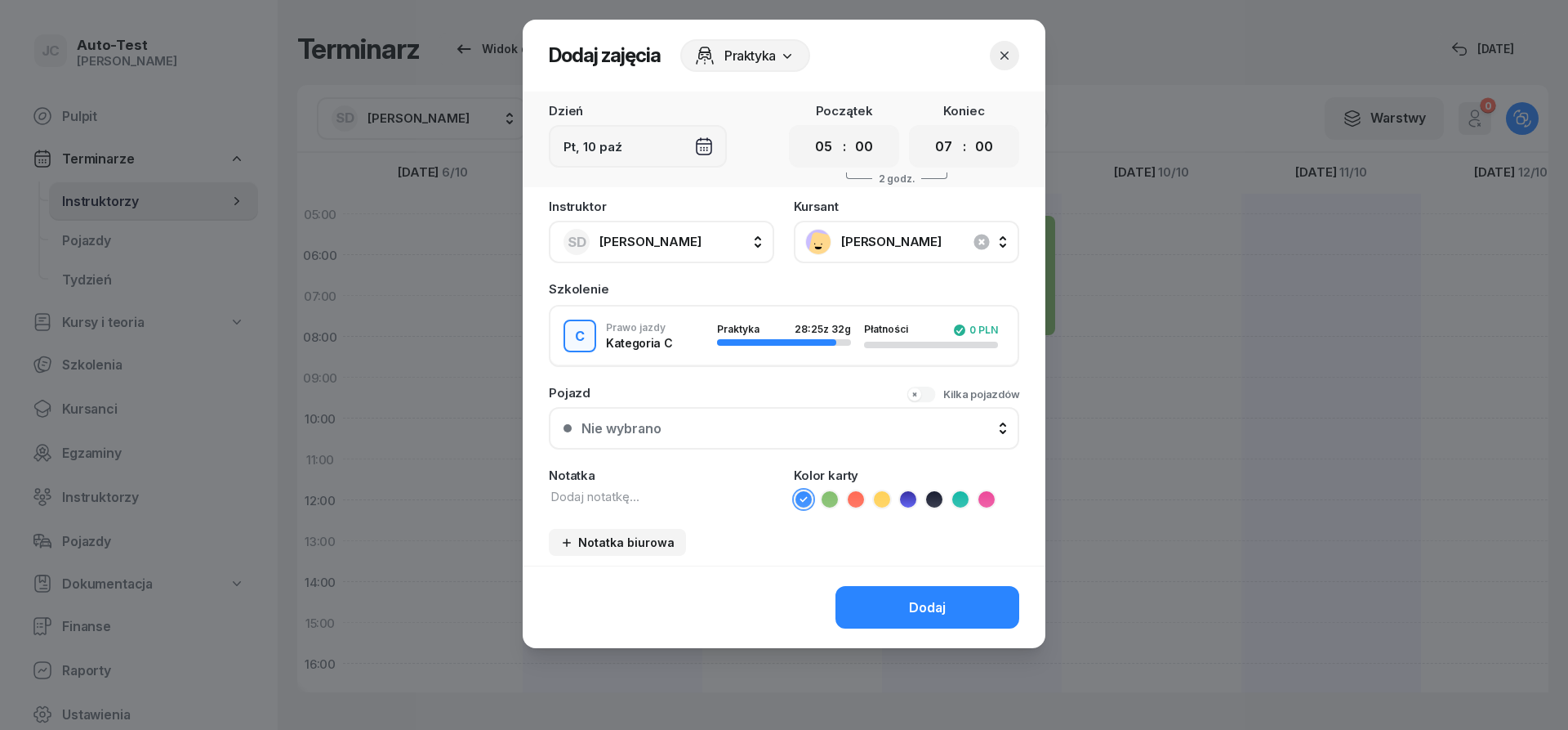
click at [738, 434] on div "Nie wybrano" at bounding box center [794, 429] width 423 height 16
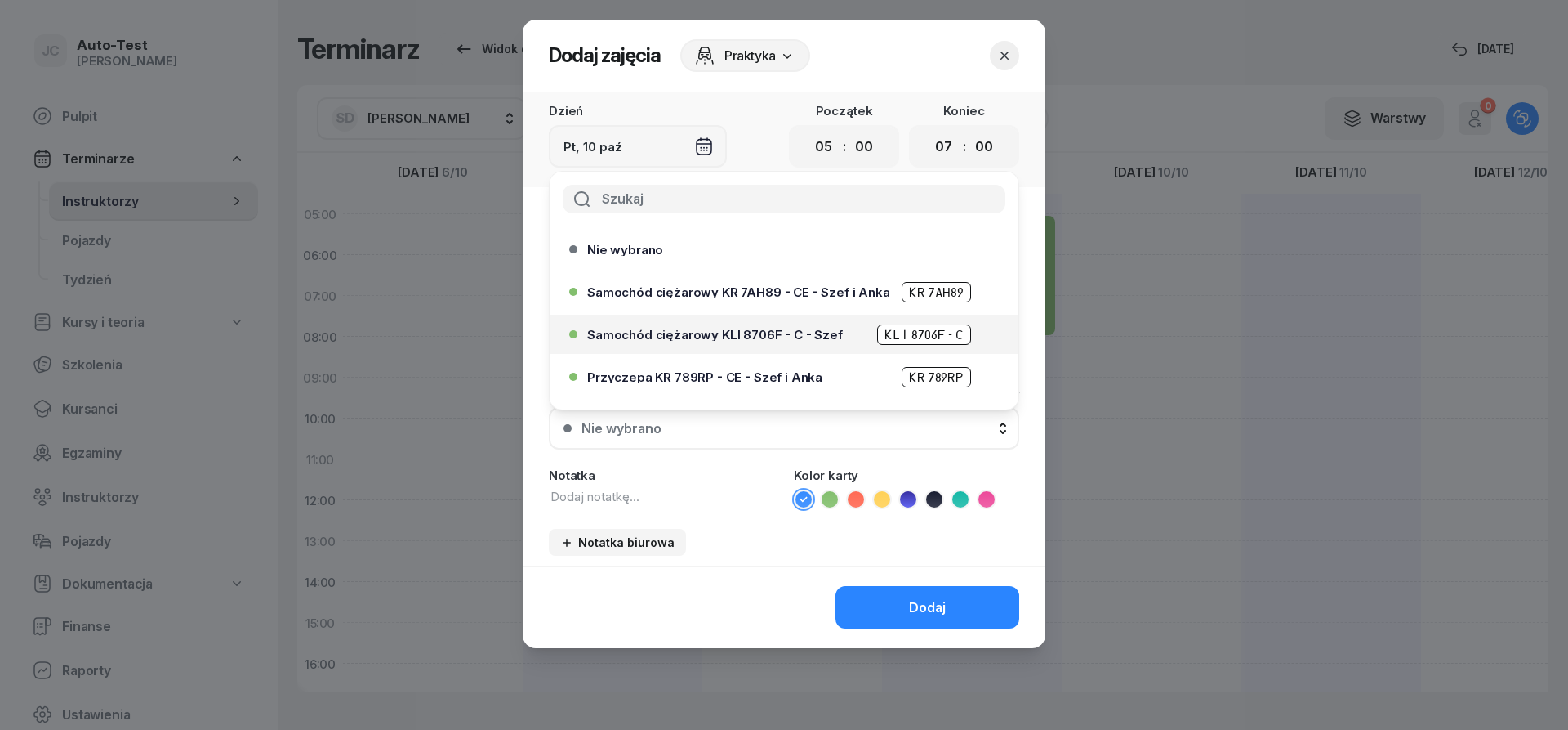
click at [761, 329] on span "Samochód ciężarowy KLI 8706F - C - Szef" at bounding box center [716, 335] width 256 height 12
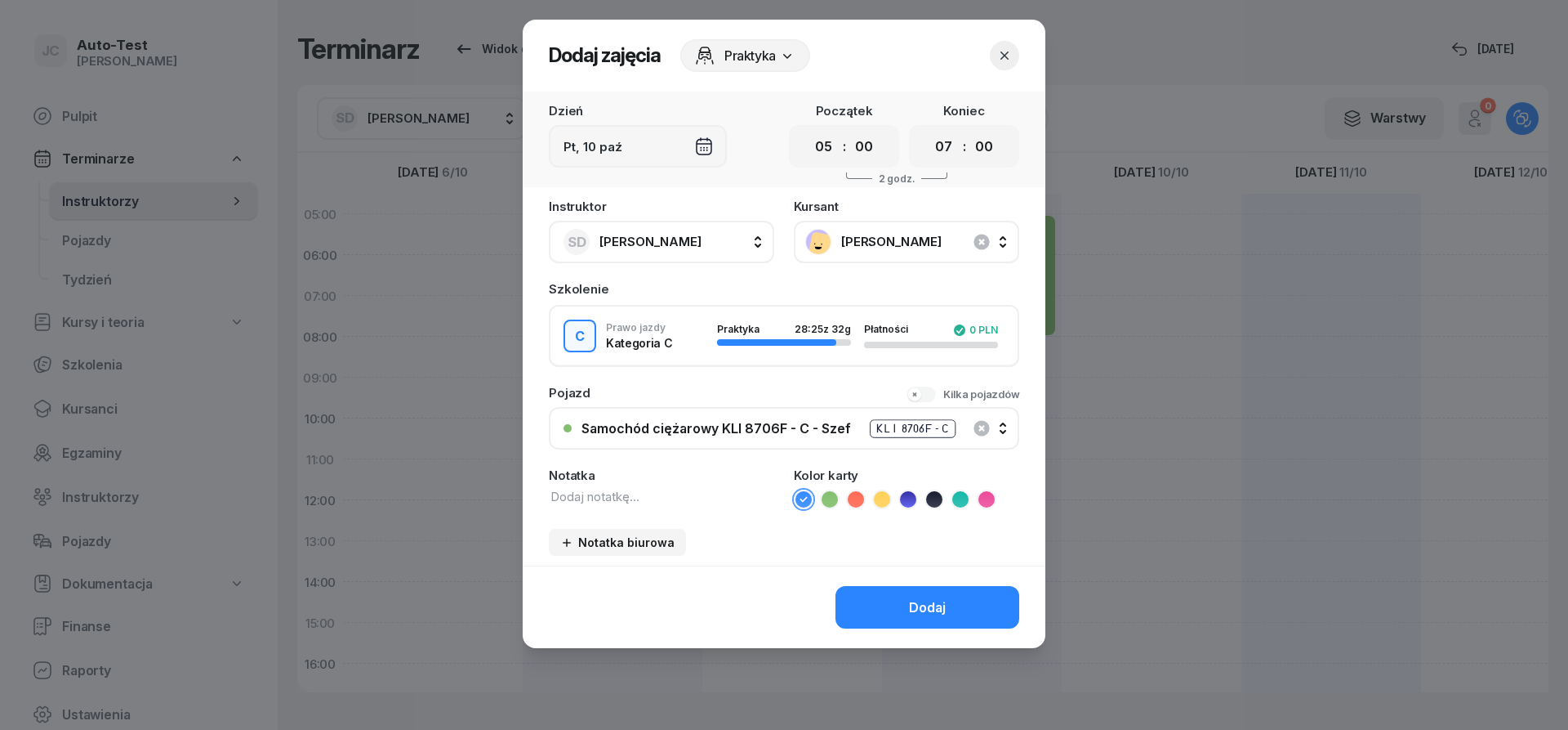
click at [834, 500] on icon at bounding box center [830, 499] width 17 height 17
click at [888, 597] on button "Dodaj" at bounding box center [927, 607] width 183 height 42
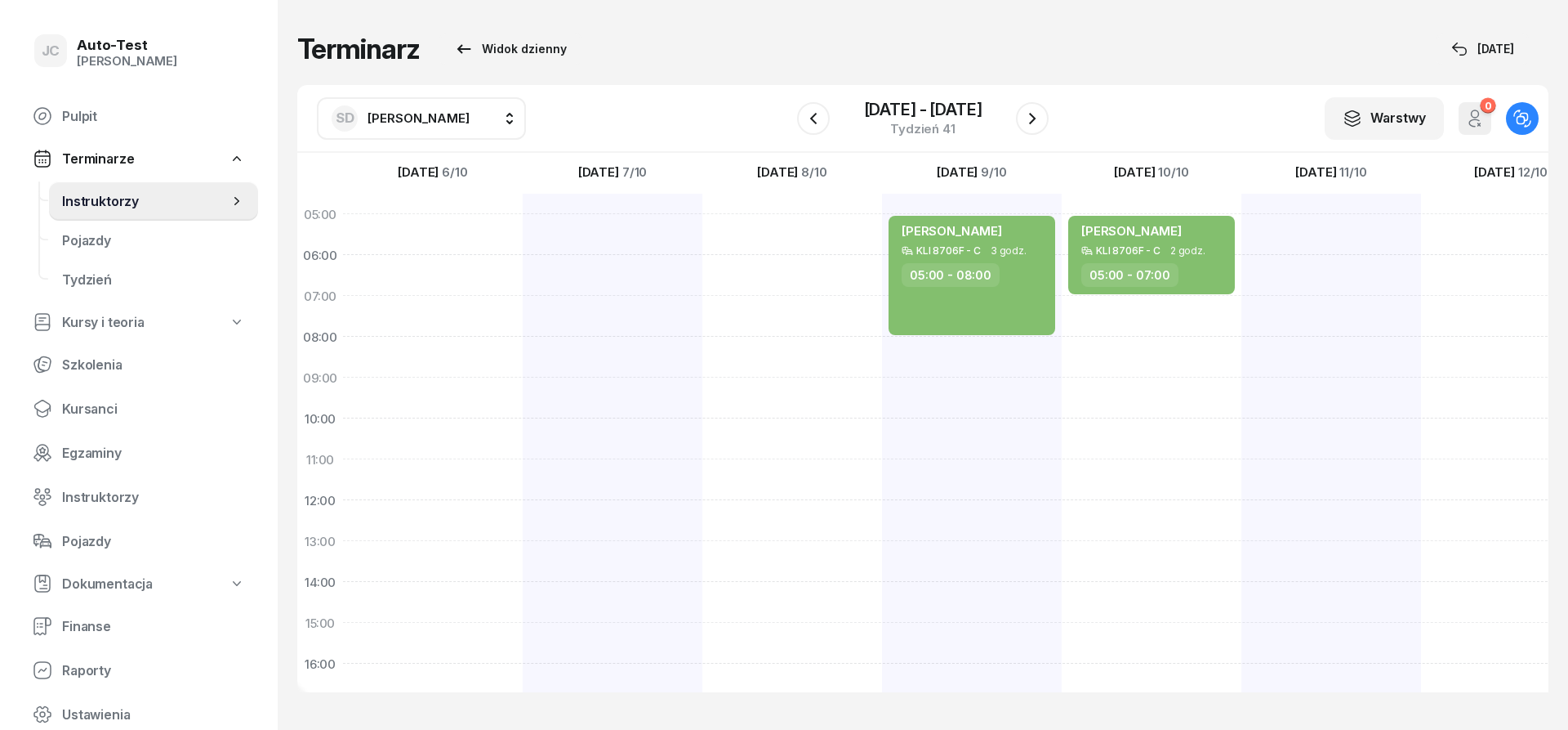
click at [1170, 310] on div "[PERSON_NAME] KLI 8706F - C 2 godz. 05:00 - 07:00" at bounding box center [1151, 602] width 179 height 817
select select "07"
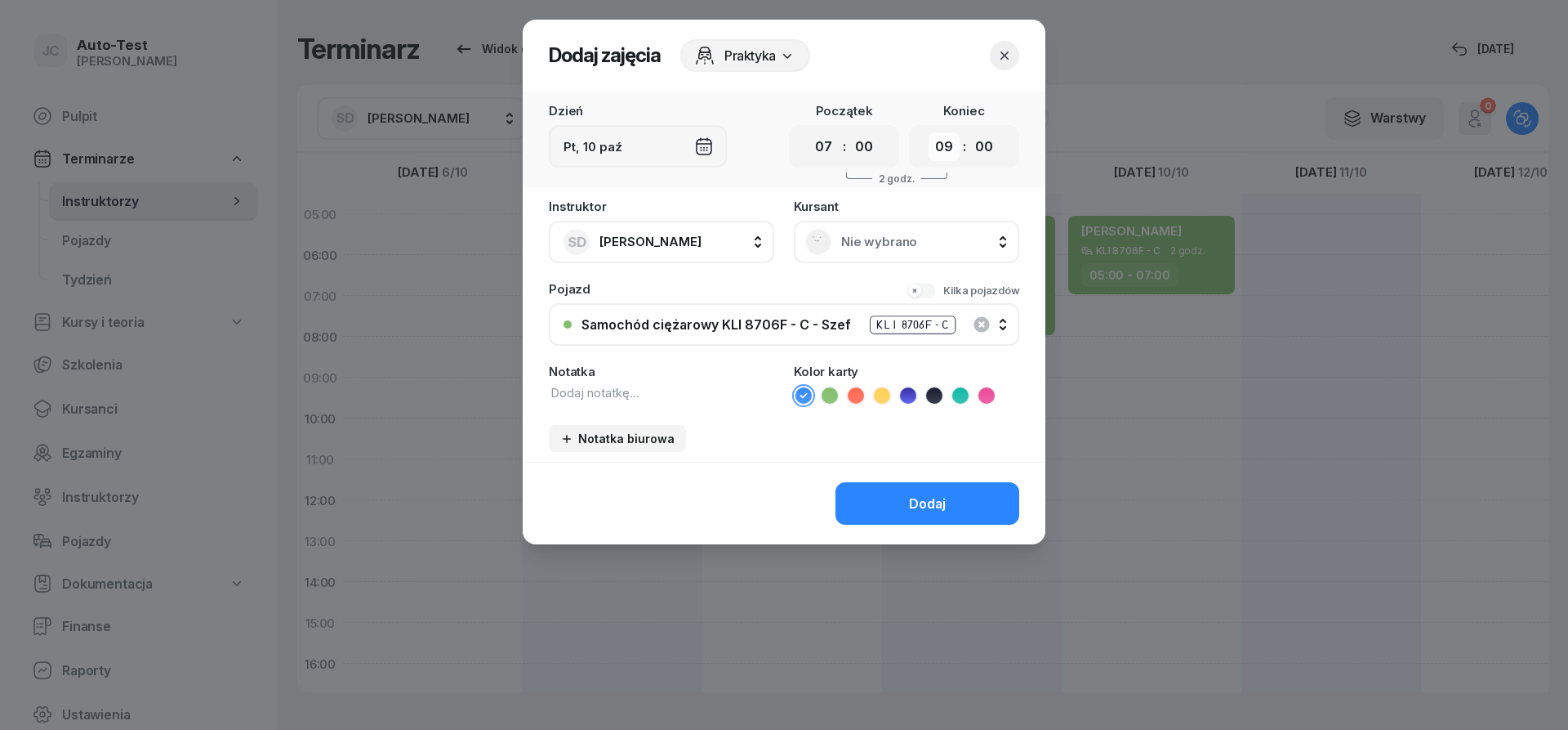
click at [929, 132] on select "00 01 02 03 04 05 06 07 08 09 10 11 12 13 14 15 16 17 18 19 20 21 22 23" at bounding box center [944, 146] width 31 height 28
select select "08"
click option "08" at bounding box center [0, 0] width 0 height 0
click at [868, 244] on span "Nie wybrano" at bounding box center [925, 242] width 167 height 15
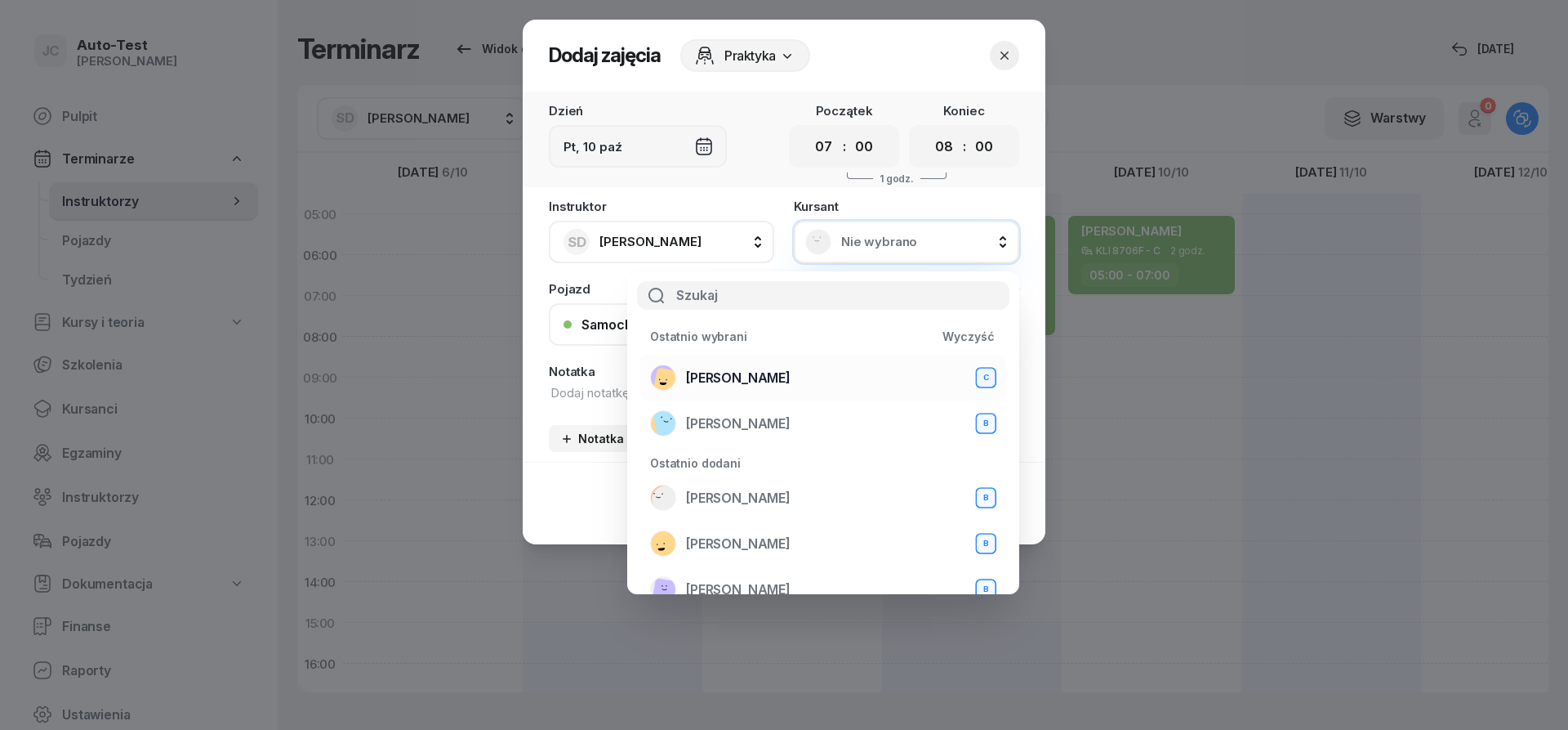
click at [761, 379] on span "[PERSON_NAME]" at bounding box center [739, 378] width 105 height 16
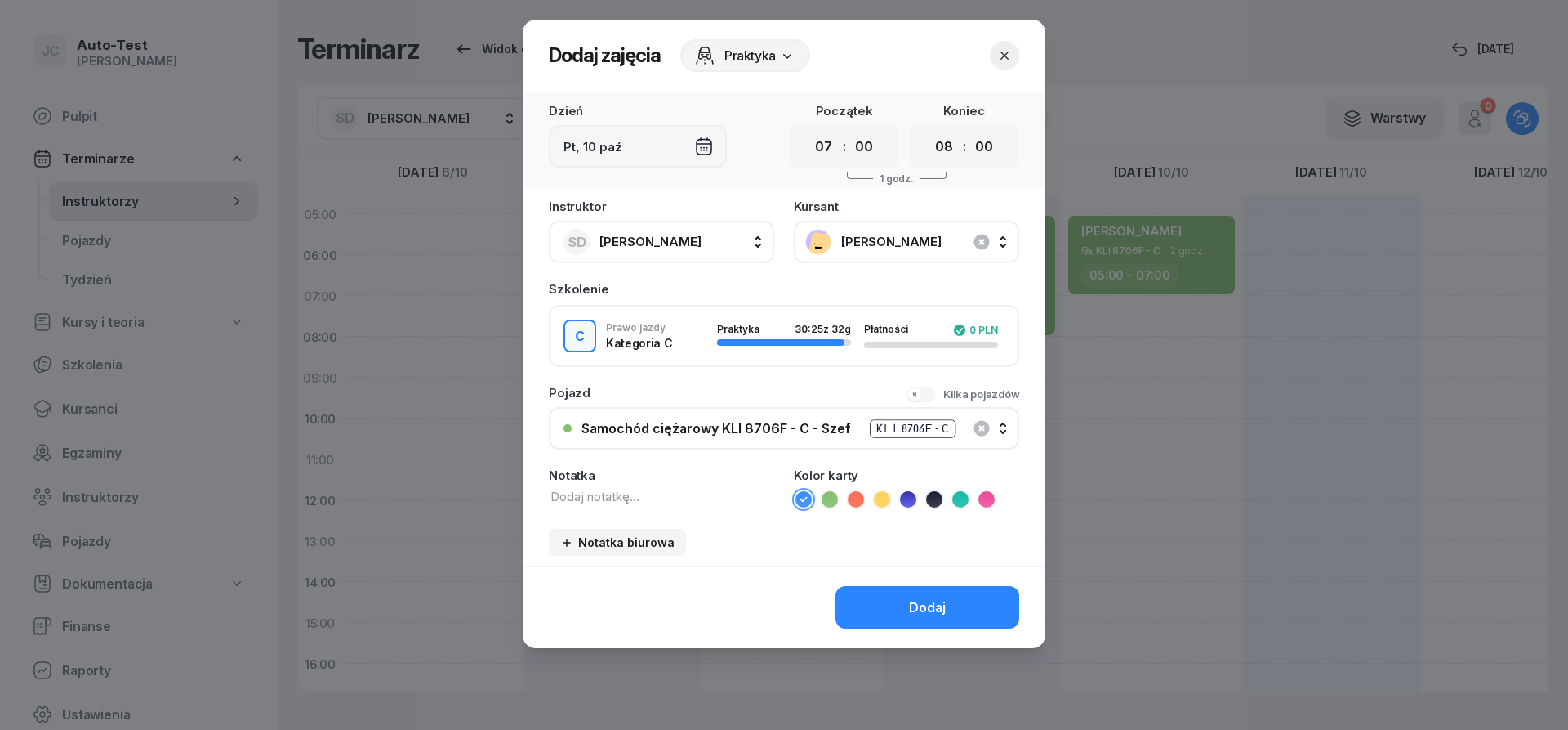
click at [836, 502] on icon at bounding box center [830, 499] width 17 height 17
click at [906, 609] on button "Dodaj" at bounding box center [927, 607] width 183 height 42
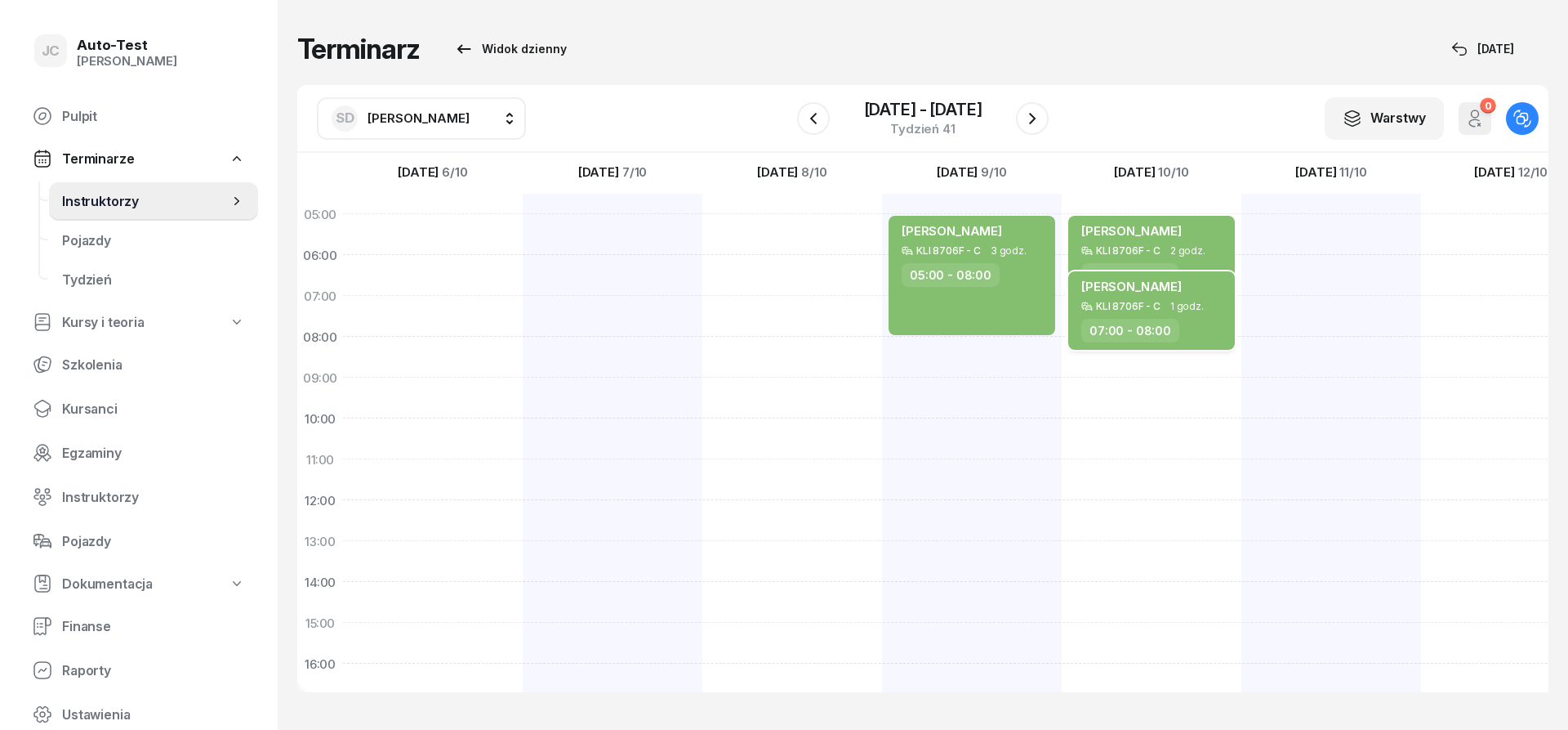
click at [1193, 326] on div "07:00 - 08:00" at bounding box center [1153, 331] width 144 height 24
select select "07"
select select "08"
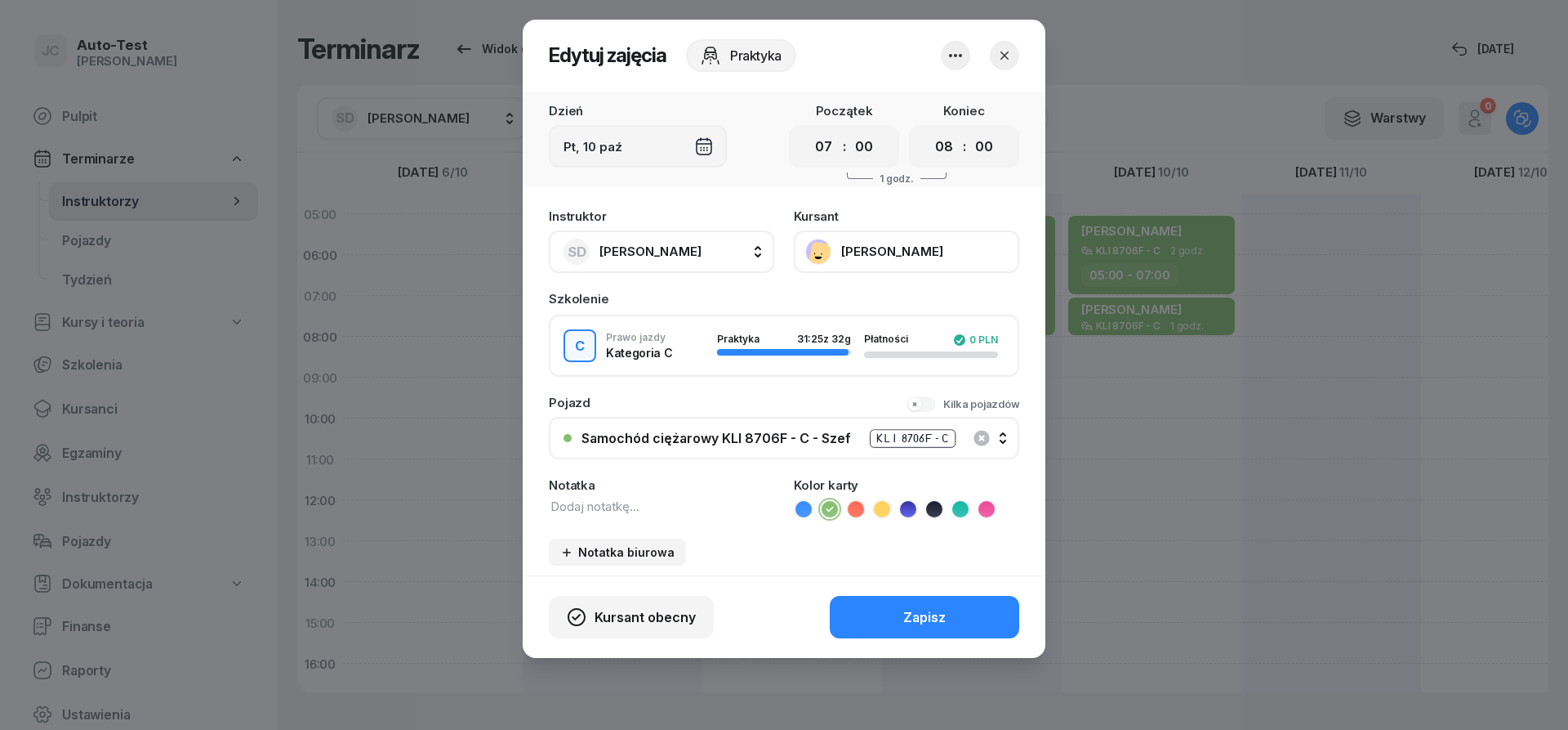
click at [1005, 50] on icon "button" at bounding box center [1005, 56] width 17 height 17
